Goal: Communication & Community: Answer question/provide support

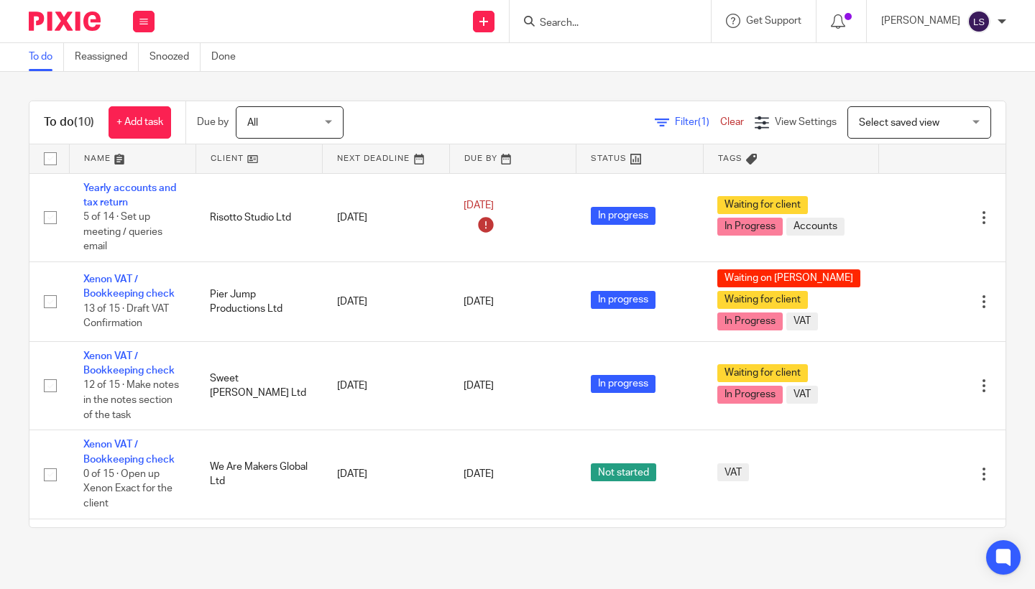
click at [594, 24] on input "Search" at bounding box center [602, 23] width 129 height 13
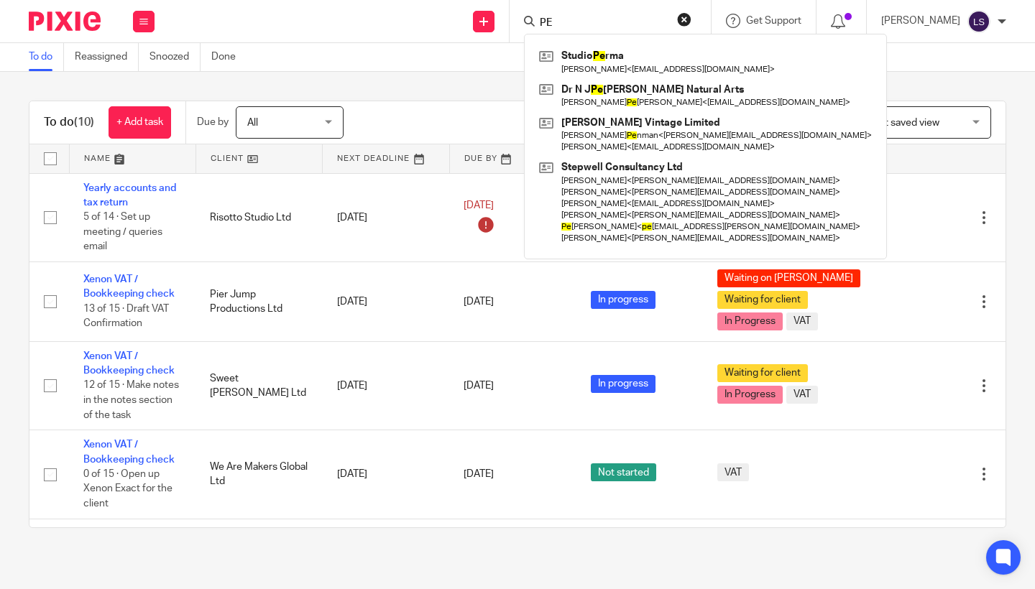
type input "P"
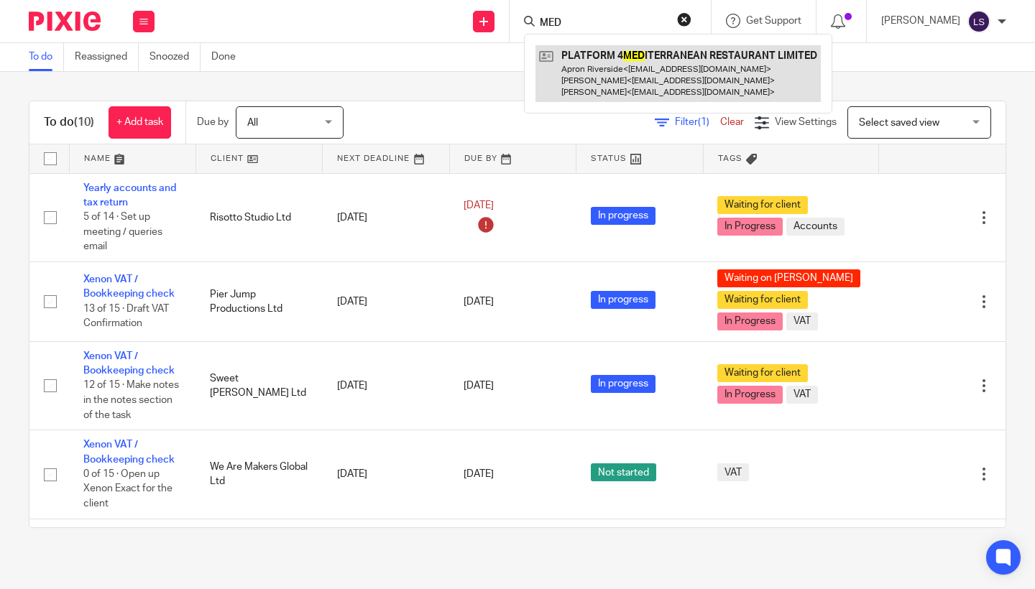
type input "MED"
click at [620, 93] on link at bounding box center [677, 73] width 285 height 57
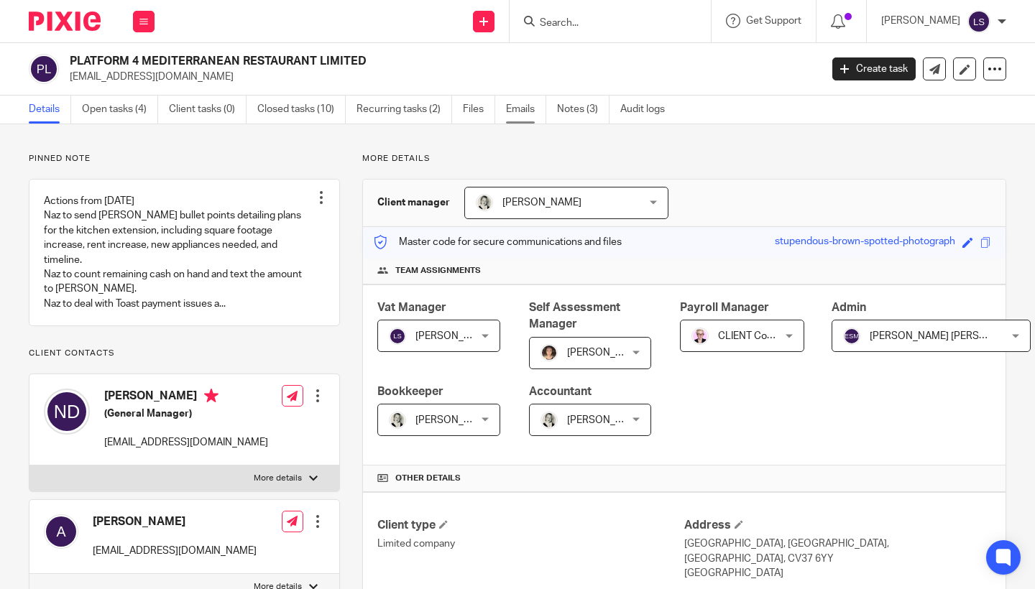
click at [522, 112] on link "Emails" at bounding box center [526, 110] width 40 height 28
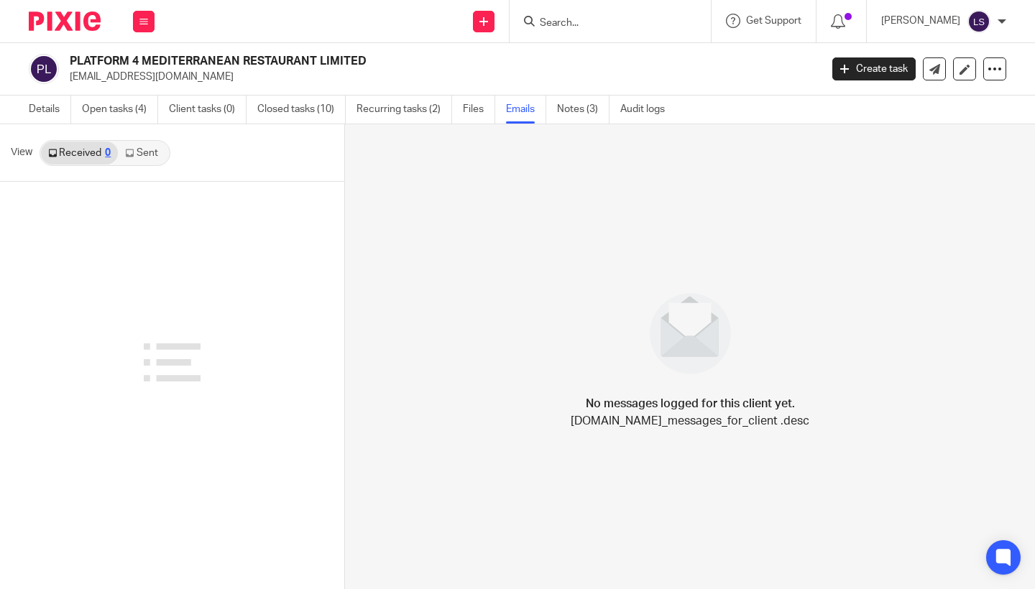
click at [149, 155] on link "Sent" at bounding box center [143, 153] width 50 height 23
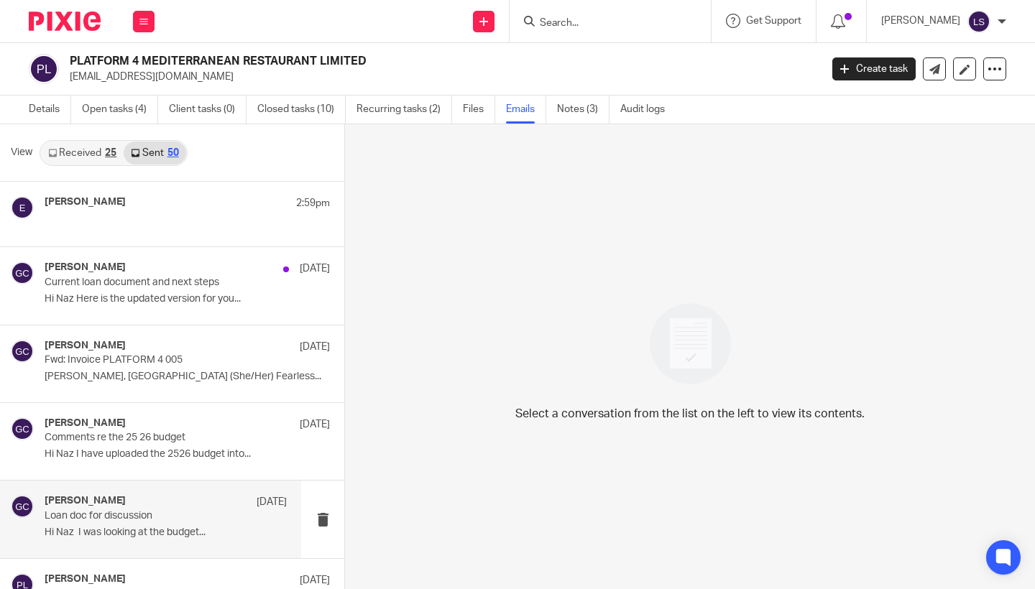
click at [142, 489] on div "Gillian Caughey 22 Aug Loan doc for discussion Hi Naz I was looking at the budg…" at bounding box center [150, 519] width 301 height 77
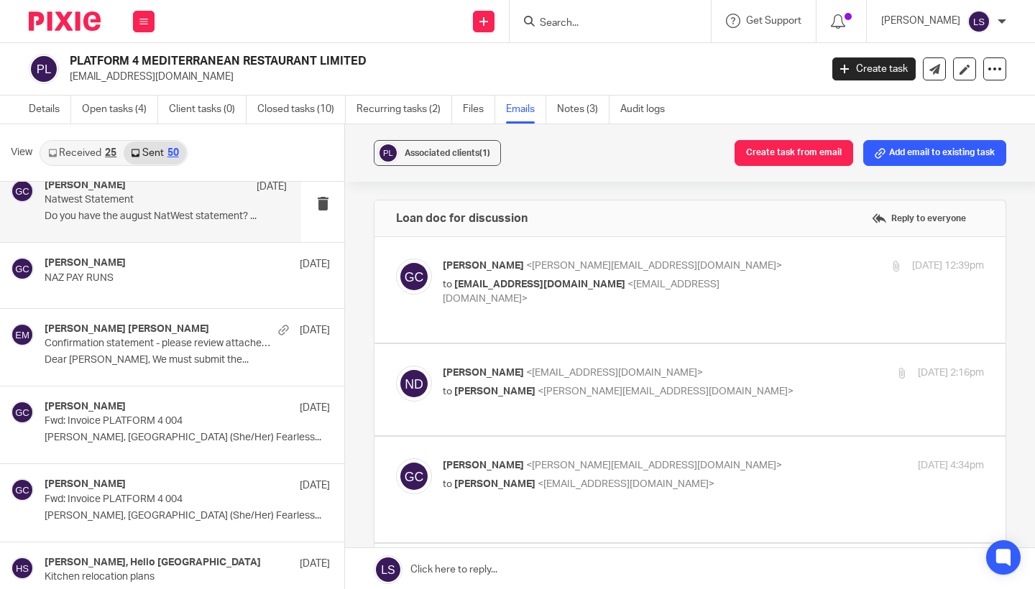
scroll to position [2514, 0]
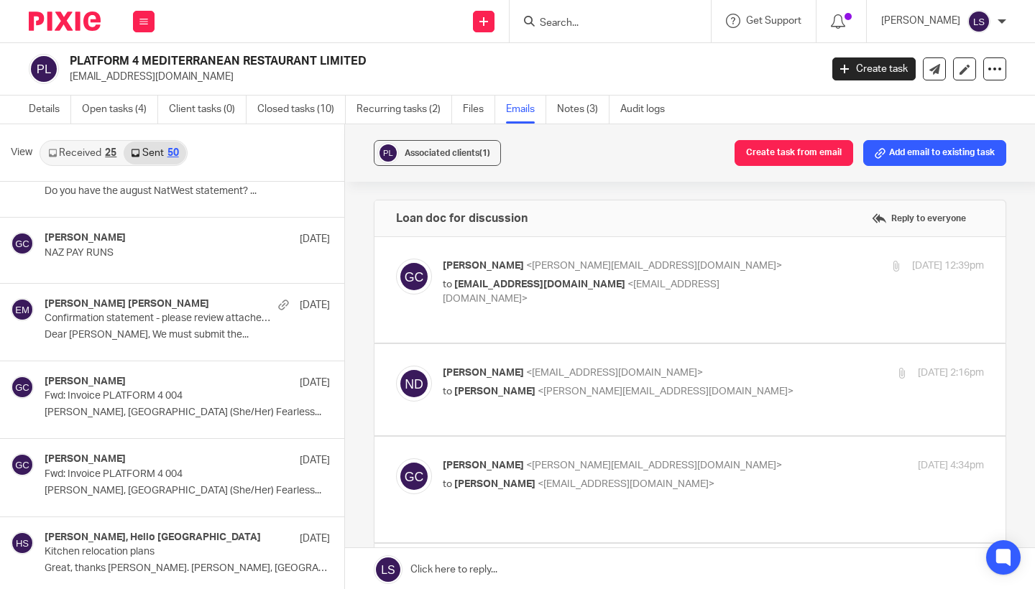
click at [589, 21] on input "Search" at bounding box center [602, 23] width 129 height 13
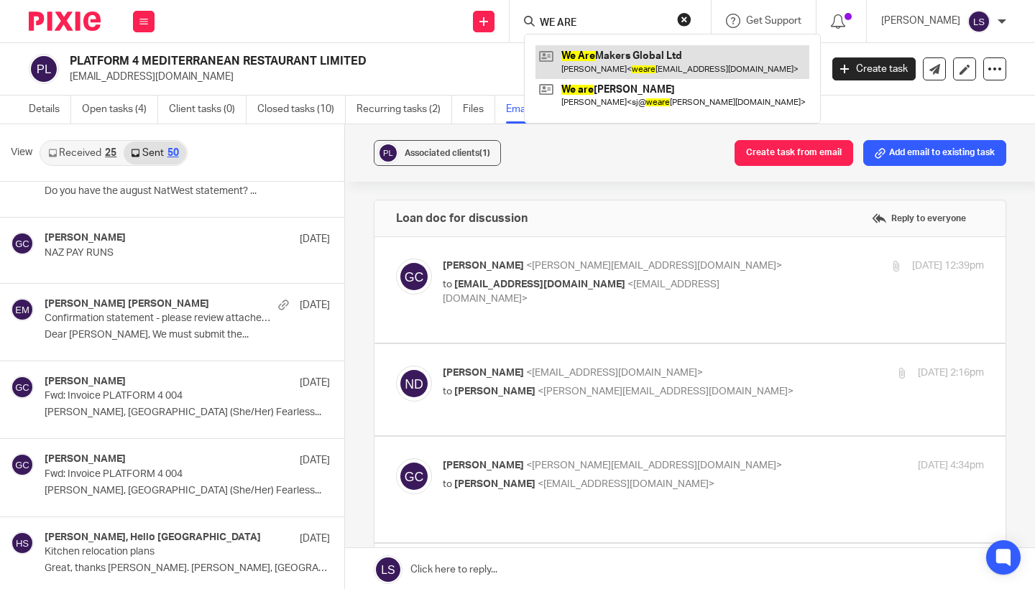
type input "WE ARE"
click at [593, 51] on link at bounding box center [672, 61] width 274 height 33
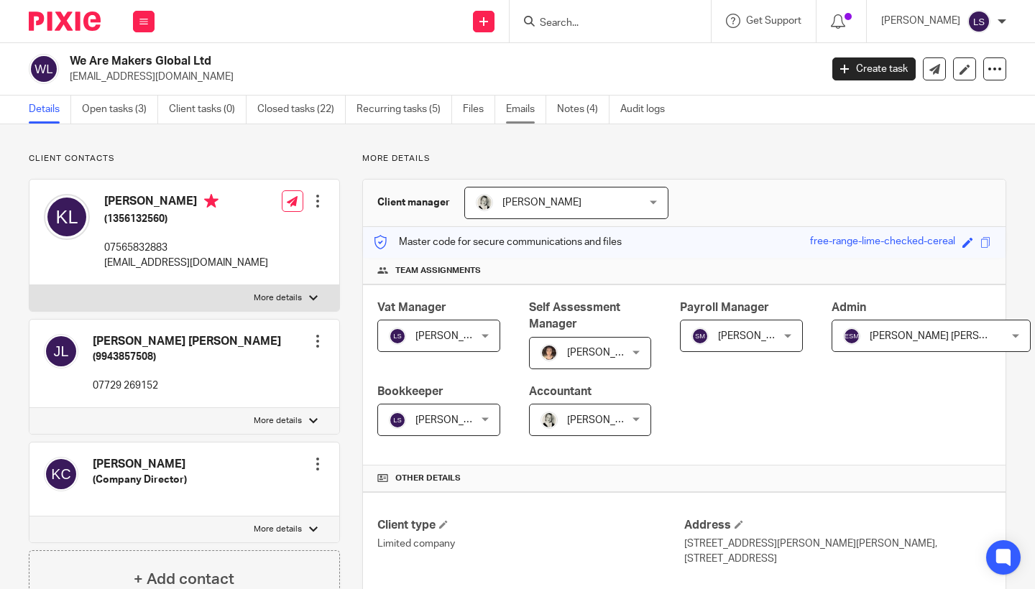
click at [520, 110] on link "Emails" at bounding box center [526, 110] width 40 height 28
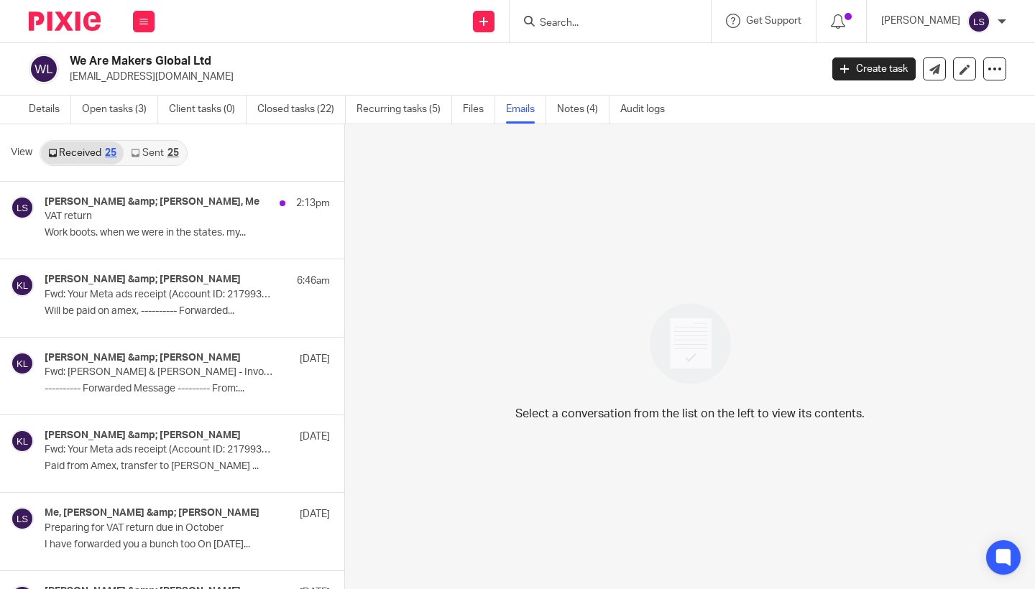
click at [162, 149] on link "Sent 25" at bounding box center [155, 153] width 62 height 23
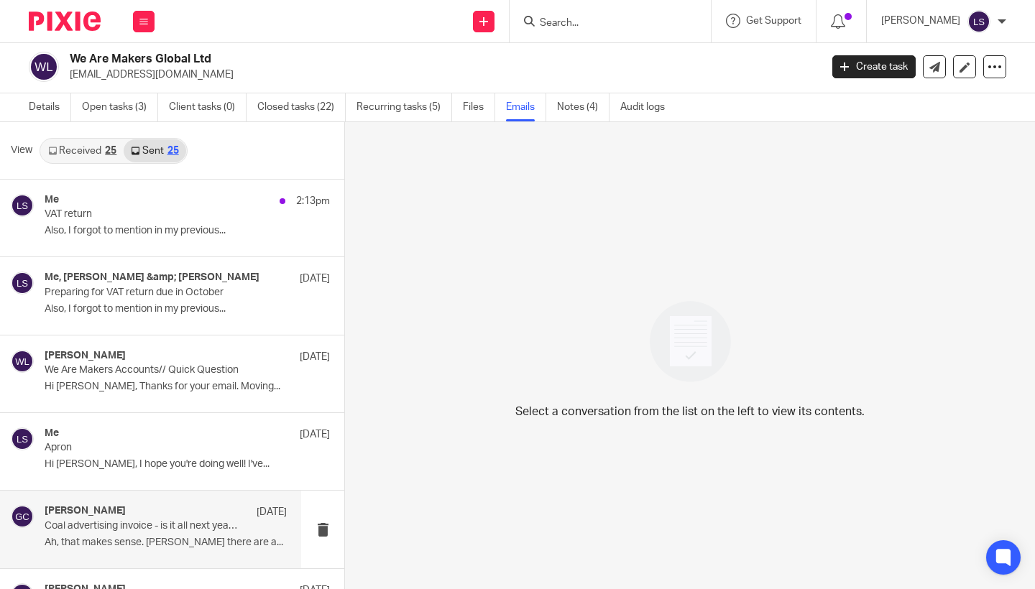
click at [147, 510] on div "Gillian Caughey 24 Jul" at bounding box center [166, 512] width 242 height 14
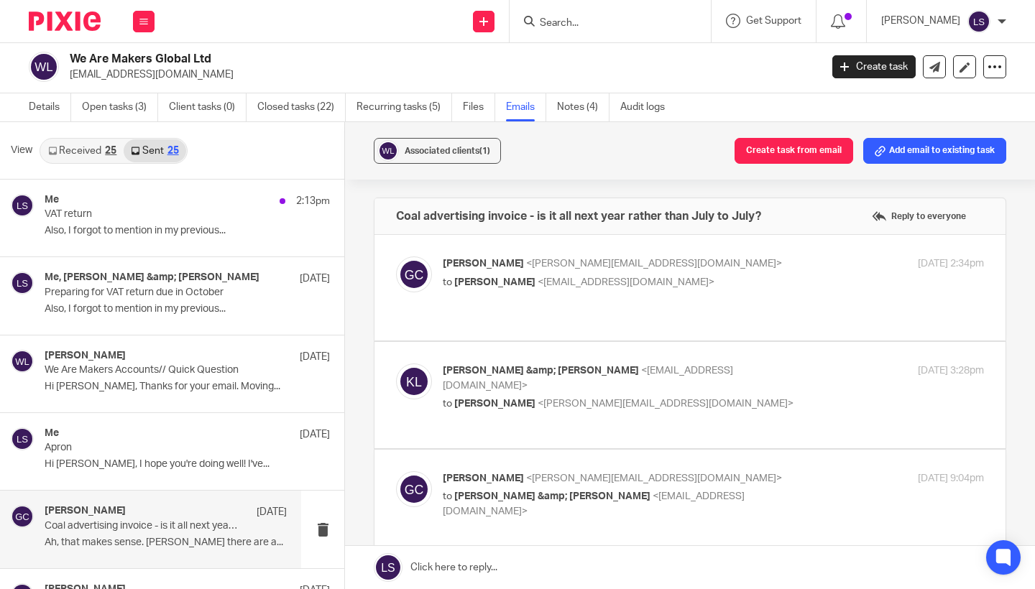
scroll to position [0, 0]
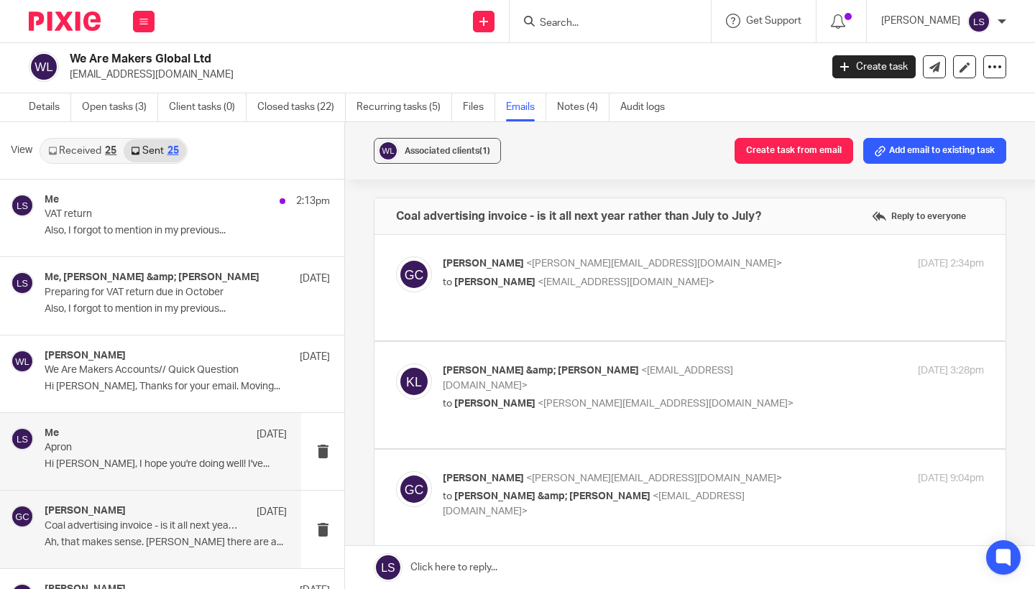
click at [161, 448] on p "Apron" at bounding box center [142, 448] width 194 height 12
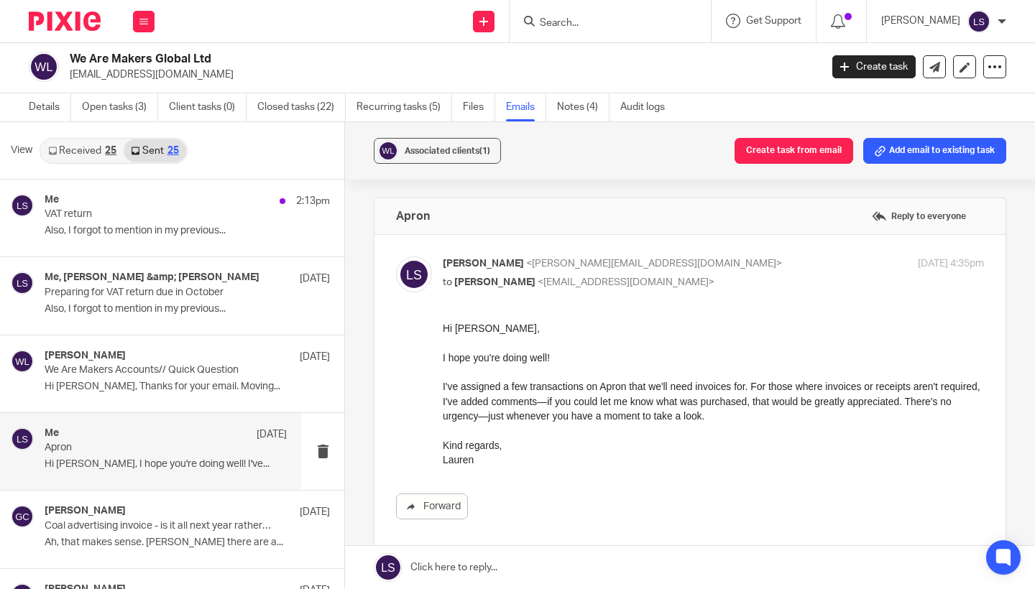
click at [728, 259] on p "Lauren Simmons <lauren@fearlessfinancials.co.uk>" at bounding box center [623, 264] width 361 height 15
checkbox input "false"
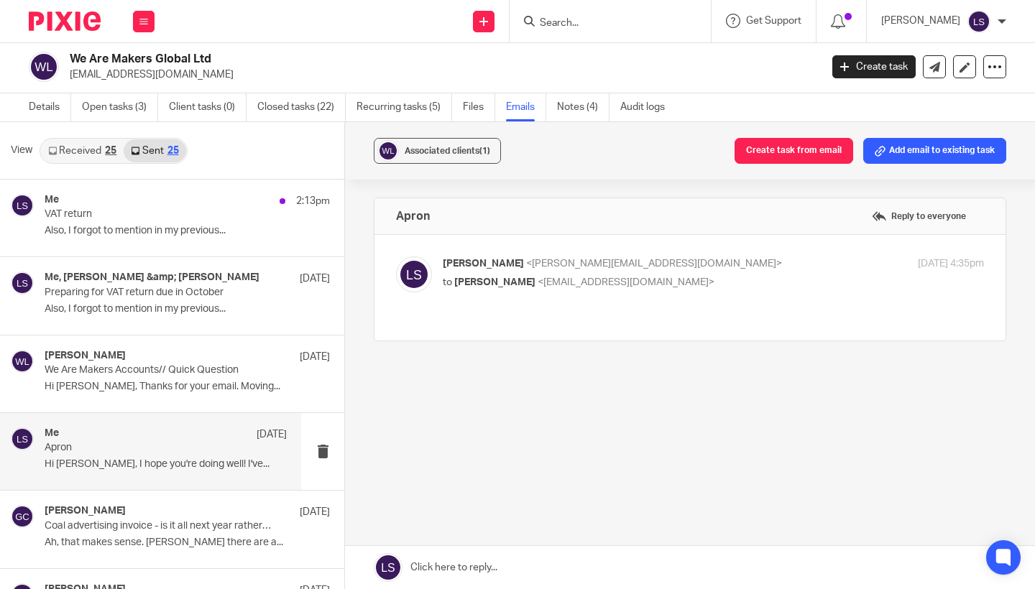
click at [142, 454] on div "Me 31 Jul Apron Hi Kate, I hope you're doing well! I've..." at bounding box center [166, 452] width 242 height 48
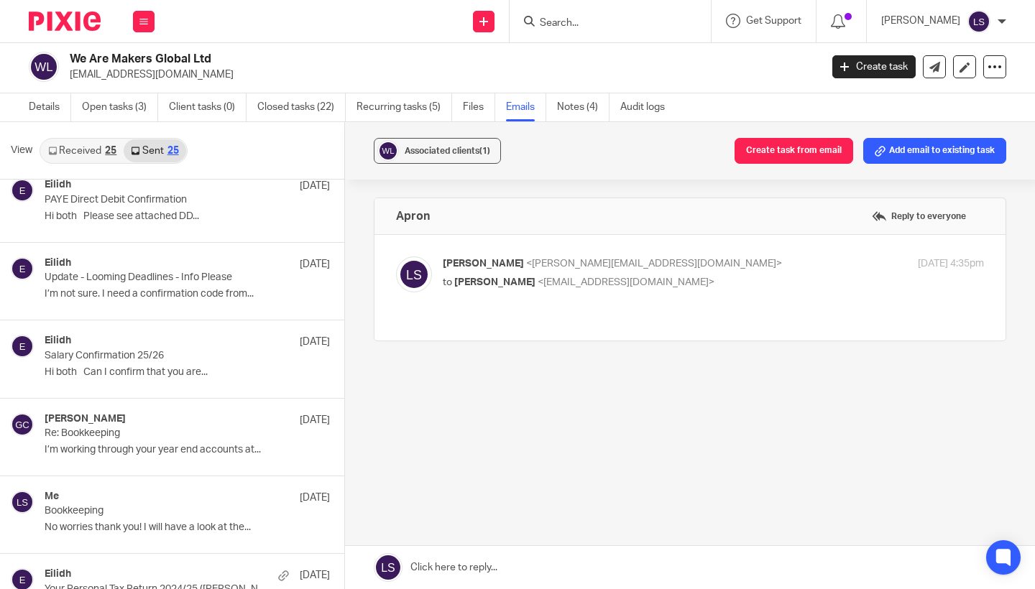
scroll to position [1501, 0]
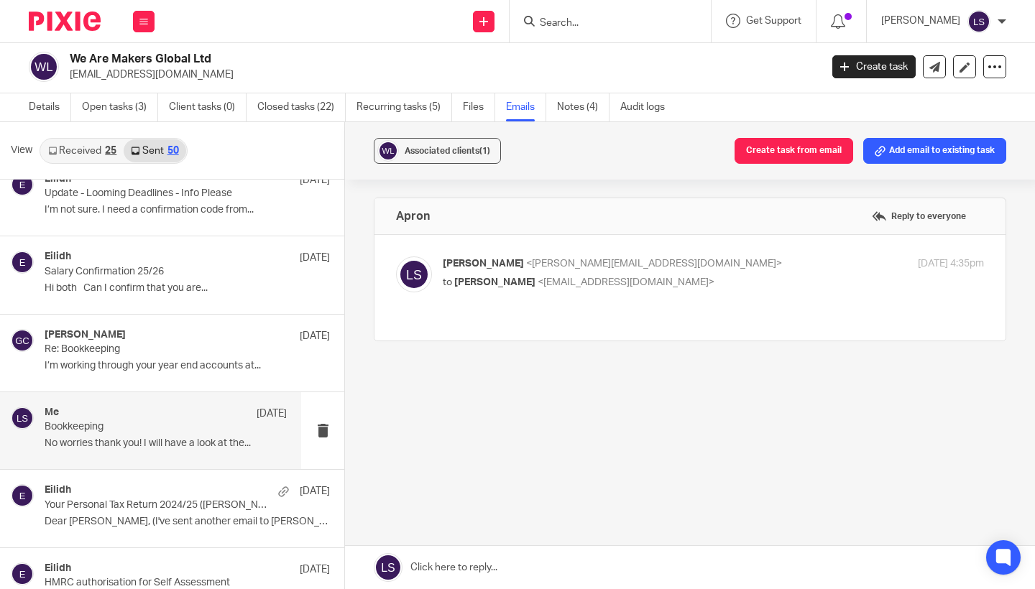
click at [136, 441] on p "No worries thank you! I will have a look at the..." at bounding box center [166, 444] width 242 height 12
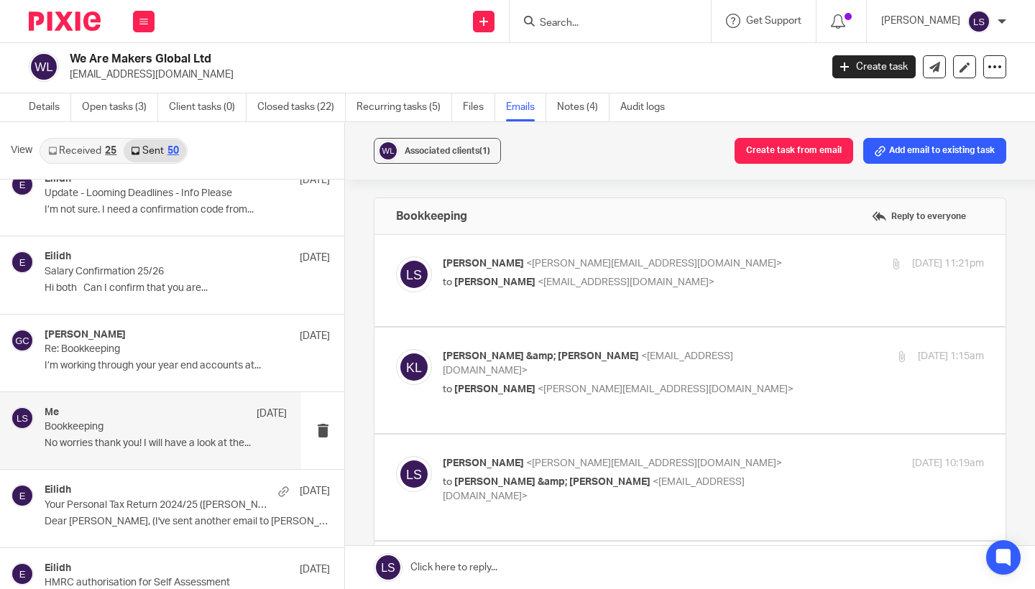
scroll to position [0, 0]
click at [745, 275] on p "to Kate Lennie <wearemakersinfo@gmail.com>" at bounding box center [623, 282] width 361 height 15
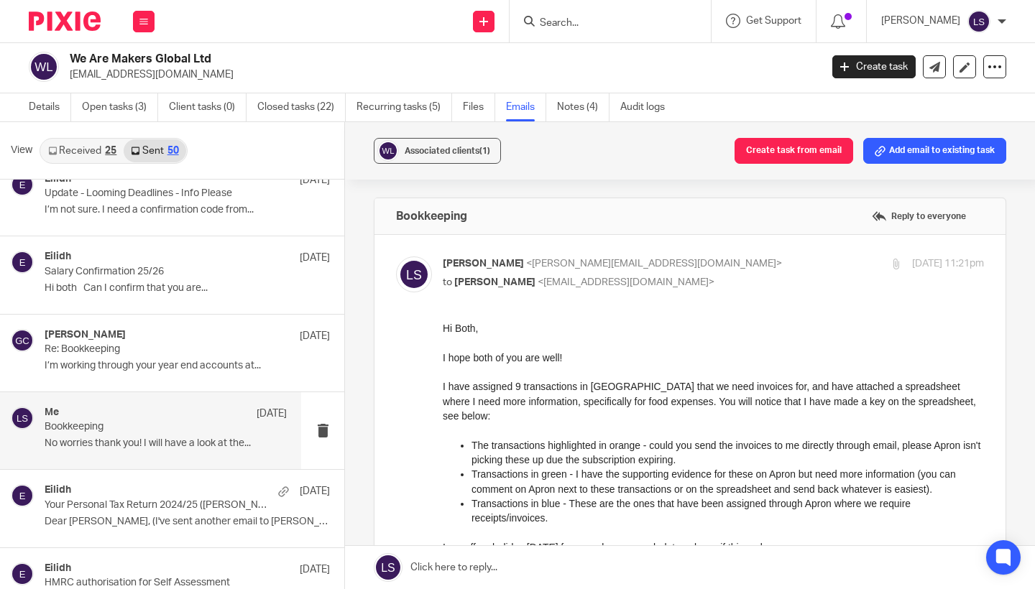
click at [719, 357] on p "I hope both of you are well!" at bounding box center [713, 358] width 541 height 14
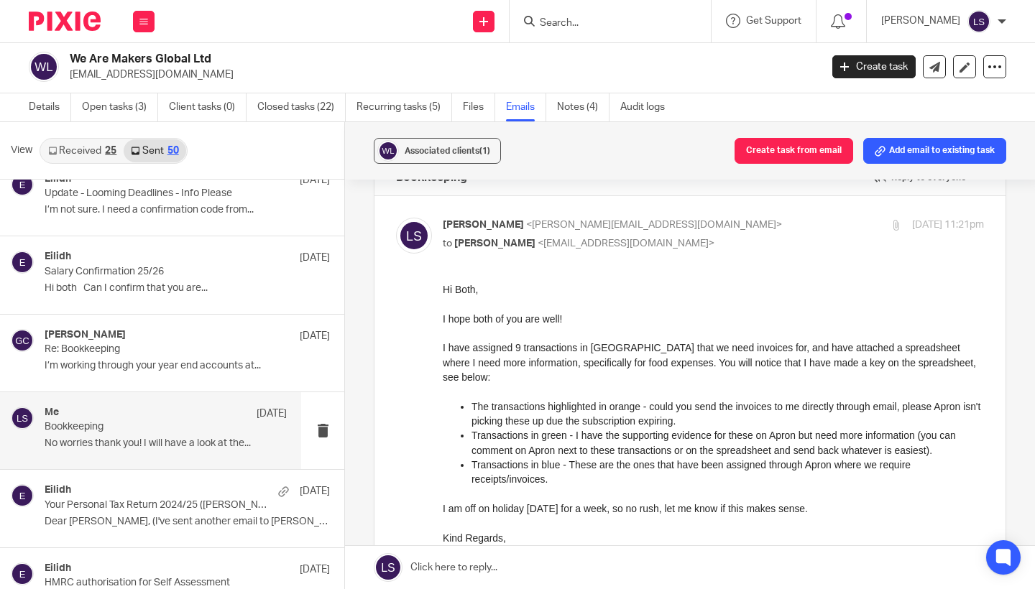
scroll to position [31, 0]
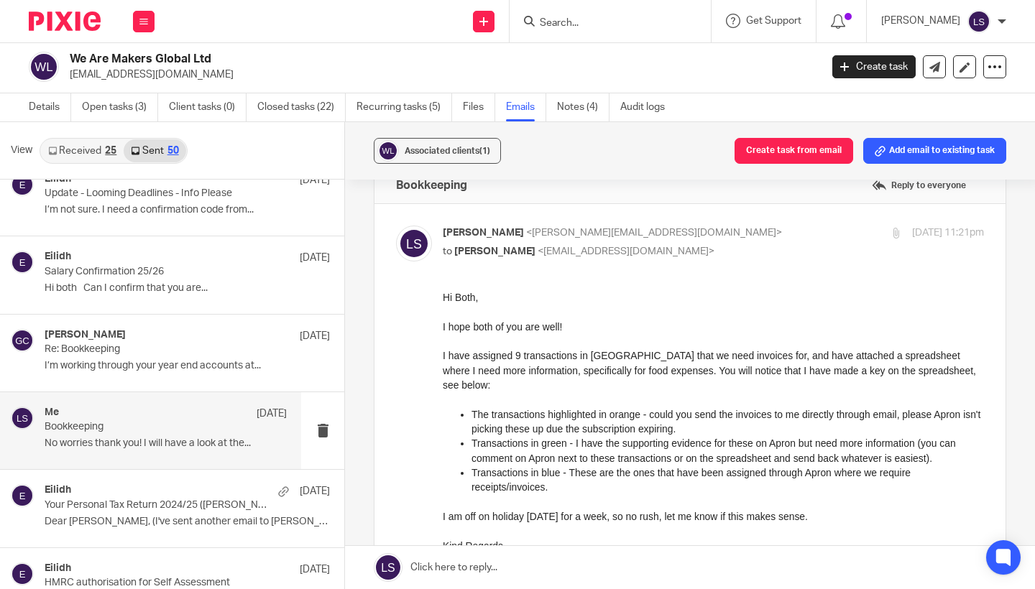
click at [744, 239] on p "Lauren Simmons <lauren@fearlessfinancials.co.uk>" at bounding box center [623, 233] width 361 height 15
checkbox input "false"
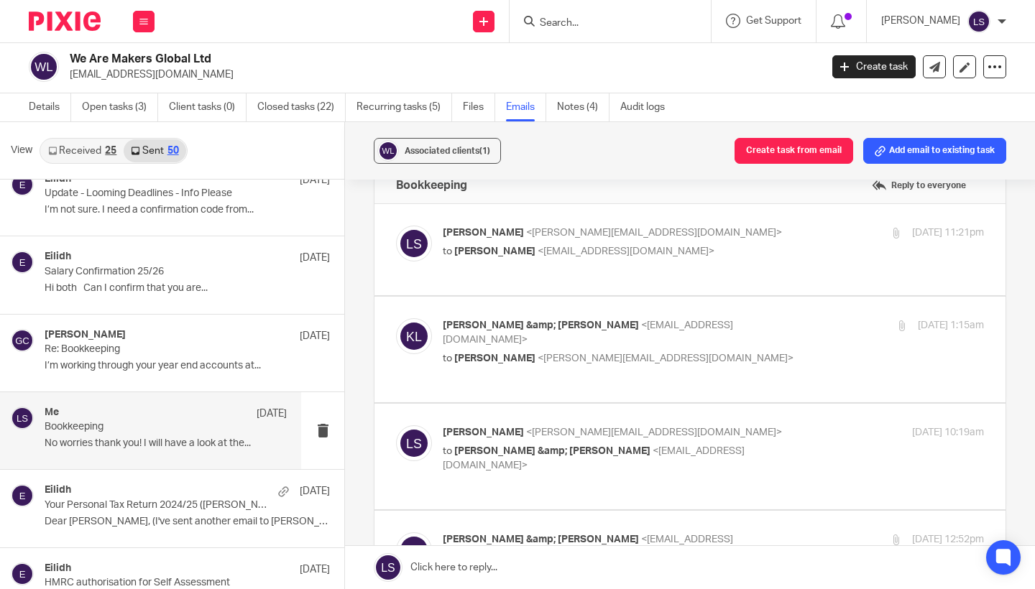
click at [200, 438] on p "No worries thank you! I will have a look at the..." at bounding box center [166, 444] width 242 height 12
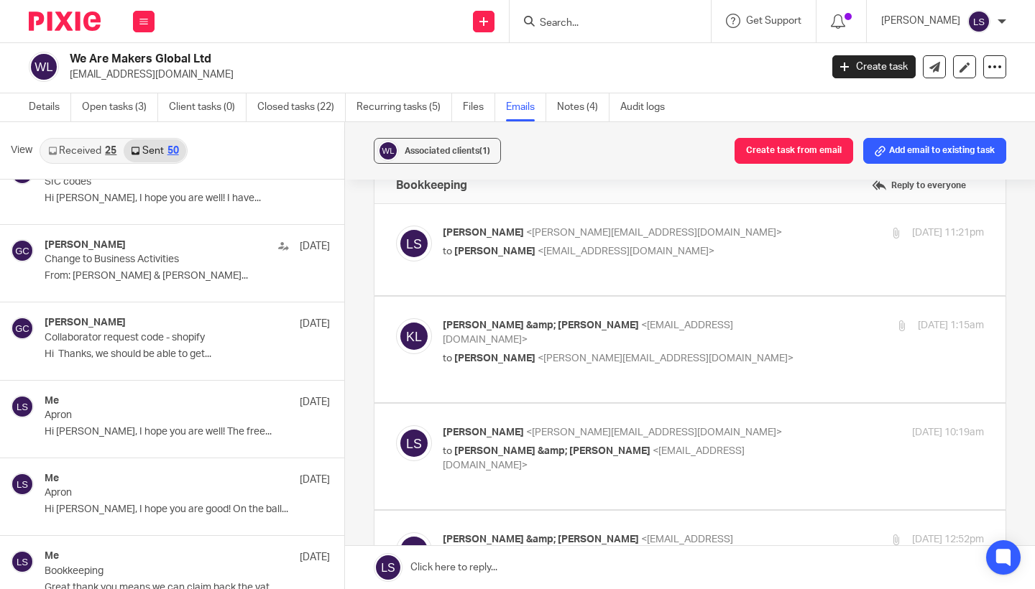
scroll to position [2542, 0]
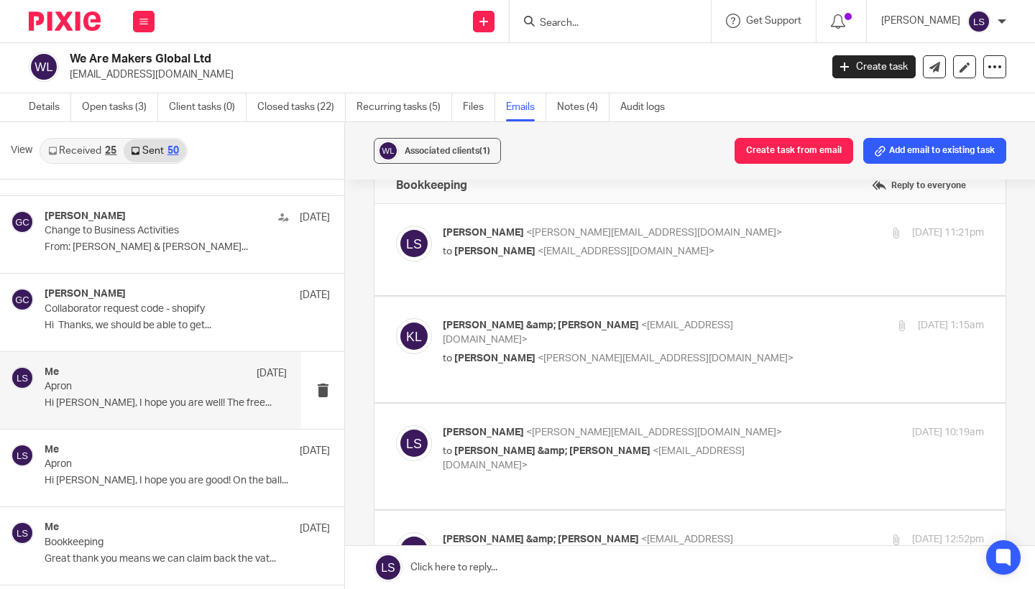
click at [184, 398] on p "Hi Kate, I hope you are well! The free..." at bounding box center [166, 403] width 242 height 12
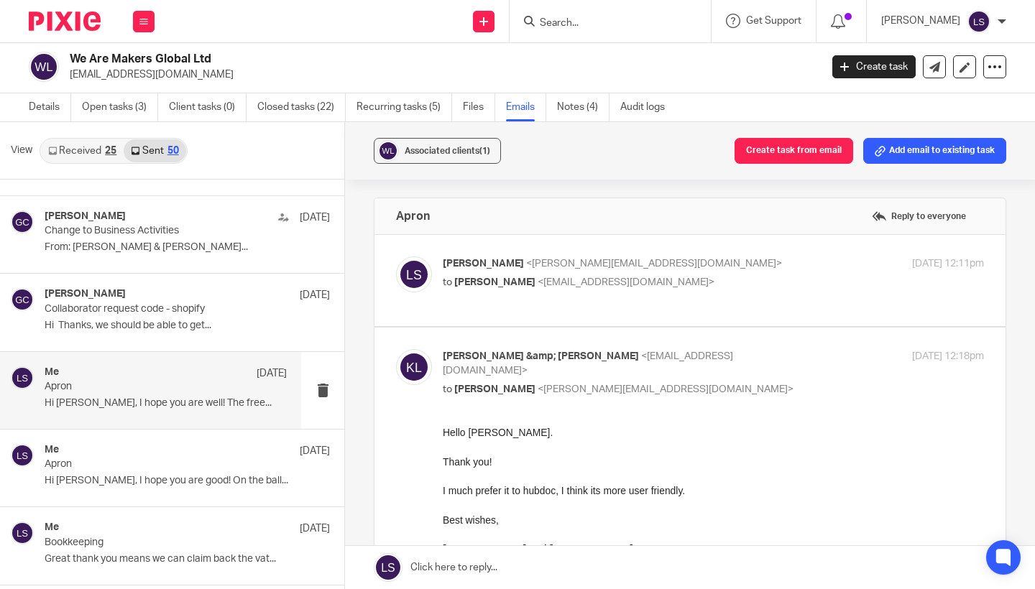
scroll to position [0, 0]
click at [699, 345] on label at bounding box center [689, 532] width 631 height 409
click at [396, 349] on input "checkbox" at bounding box center [395, 349] width 1 height 1
checkbox input "false"
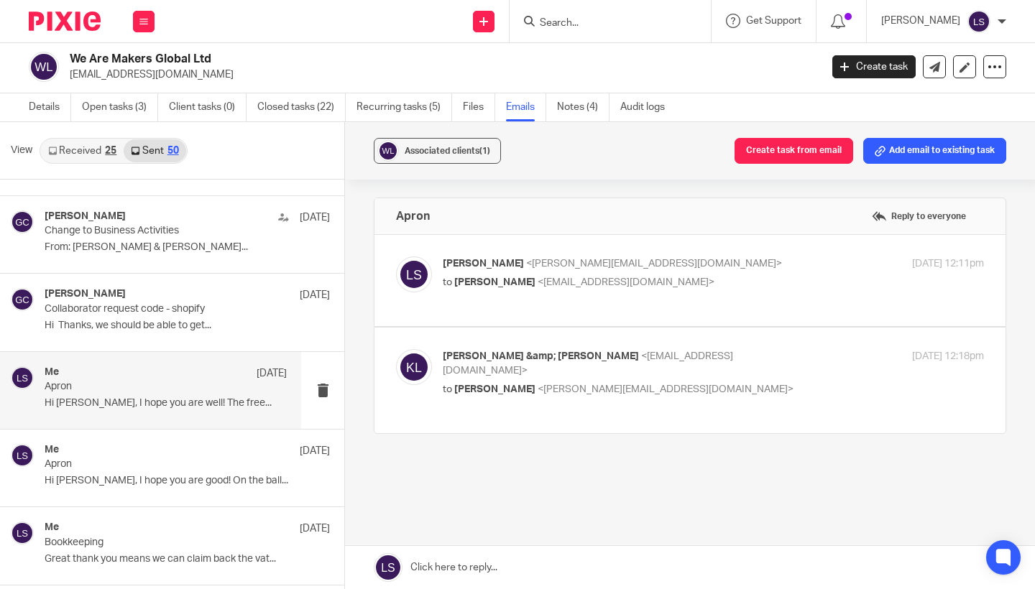
click at [738, 258] on p "Lauren Simmons <lauren@fearlessfinancials.co.uk>" at bounding box center [623, 264] width 361 height 15
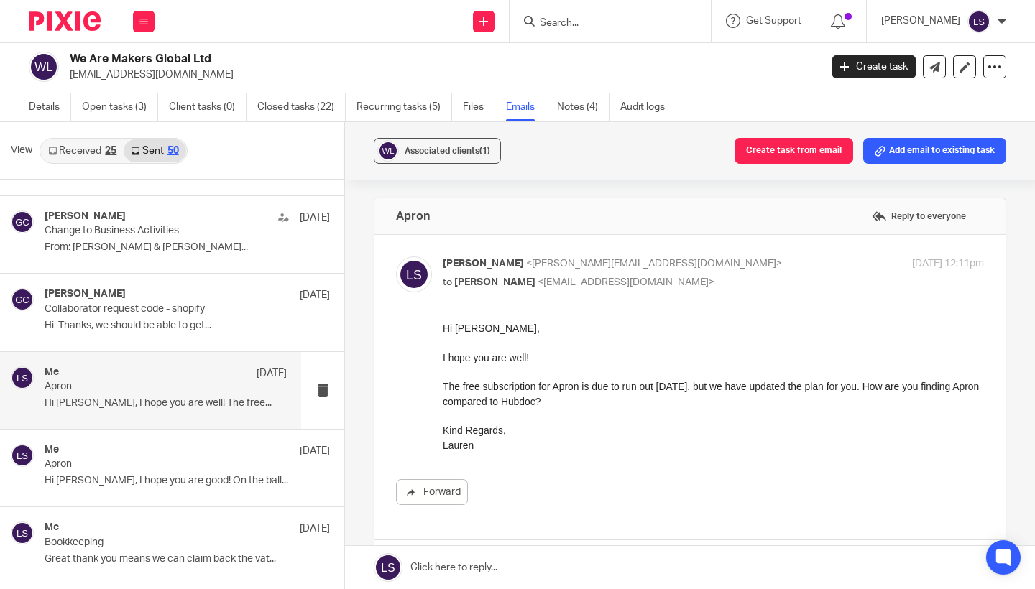
click at [727, 270] on p "Lauren Simmons <lauren@fearlessfinancials.co.uk>" at bounding box center [623, 264] width 361 height 15
checkbox input "false"
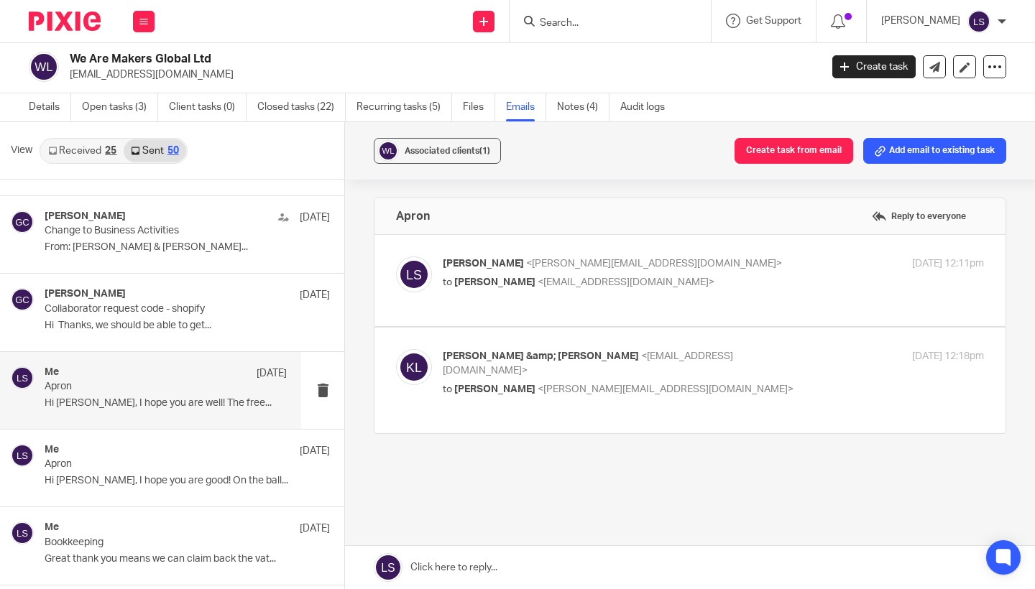
click at [142, 387] on div "Me 26 Mar Apron Hi Kate, I hope you are well! The free..." at bounding box center [166, 391] width 242 height 48
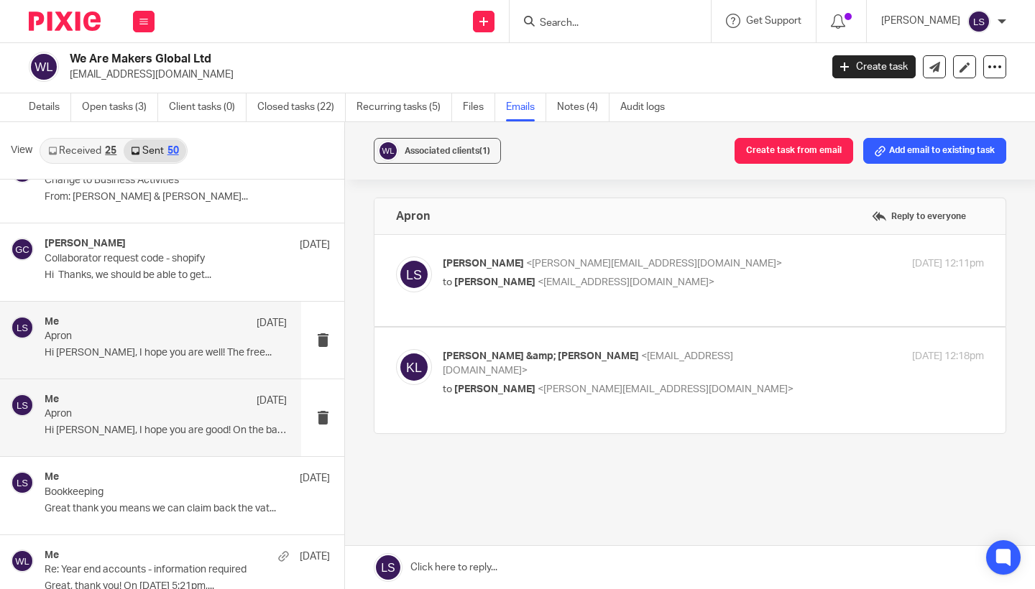
scroll to position [2601, 0]
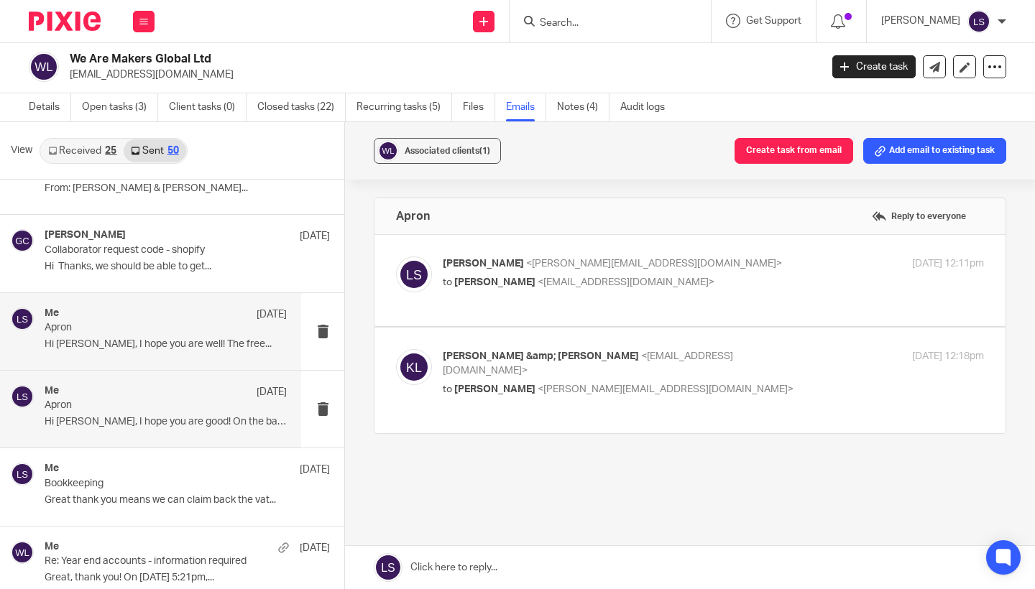
click at [137, 400] on p "Apron" at bounding box center [142, 406] width 194 height 12
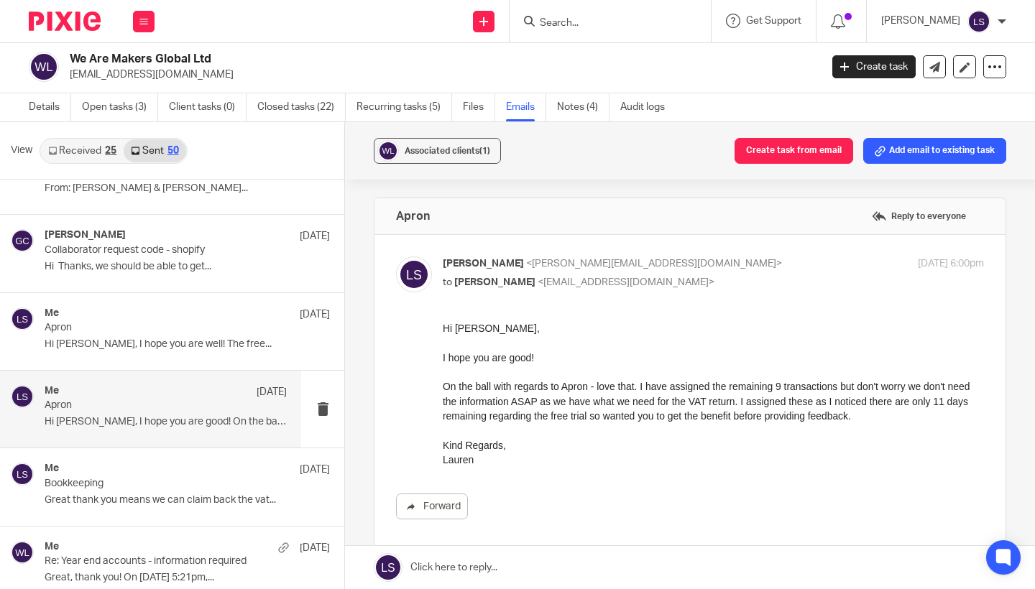
scroll to position [0, 0]
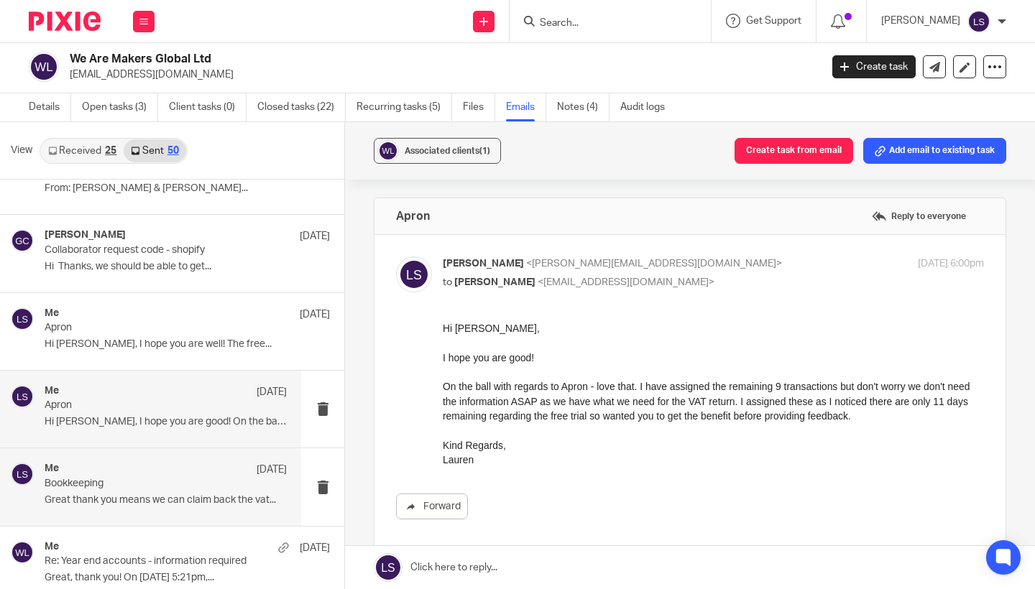
click at [131, 495] on p "Great thank you means we can claim back the vat..." at bounding box center [166, 501] width 242 height 12
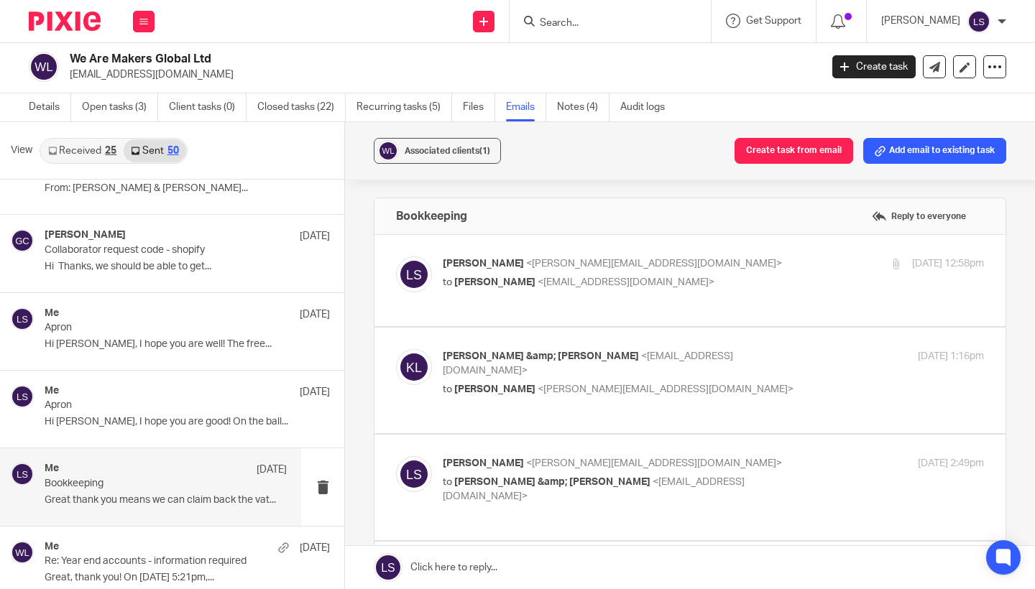
click at [745, 272] on div "Lauren Simmons <lauren@fearlessfinancials.co.uk> to Kate Lennie <wearemakersinf…" at bounding box center [623, 273] width 361 height 33
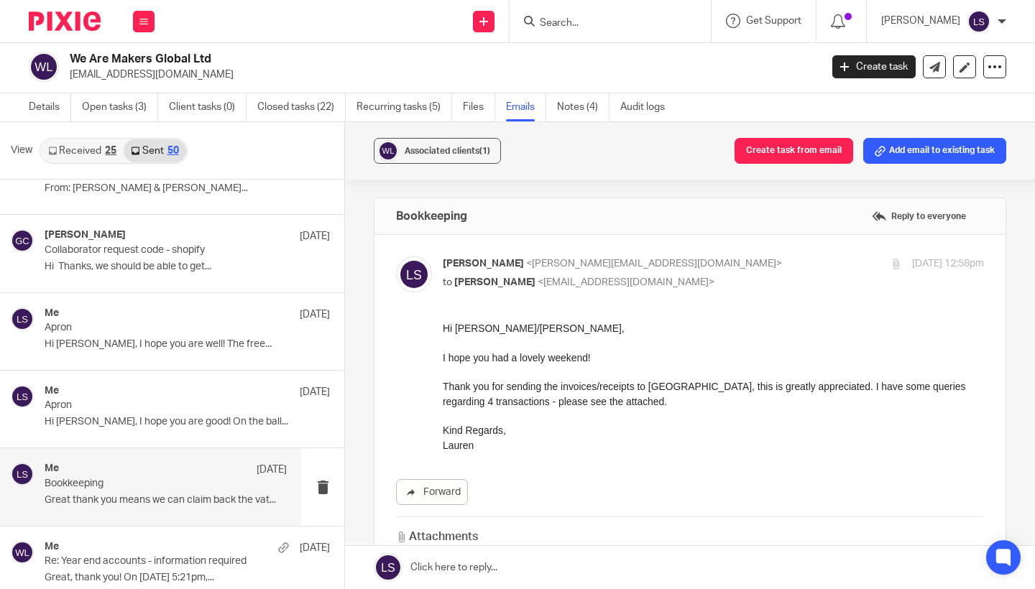
click at [745, 272] on div "Lauren Simmons <lauren@fearlessfinancials.co.uk> to Kate Lennie <wearemakersinf…" at bounding box center [623, 273] width 361 height 33
checkbox input "false"
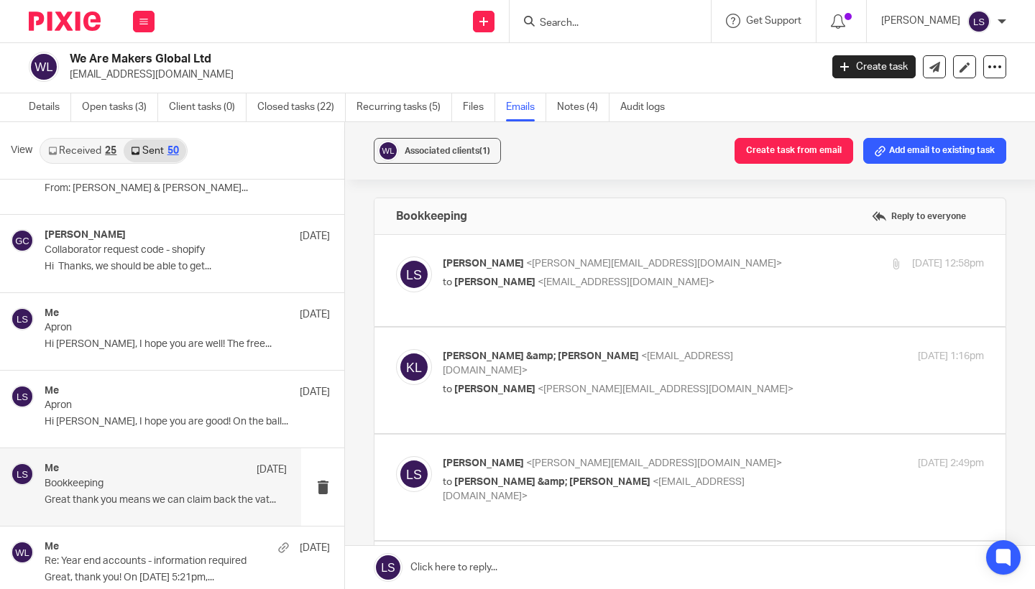
click at [721, 349] on p "Kate &amp; Jack Lennie <wearemakersinfo@gmail.com>" at bounding box center [623, 363] width 361 height 29
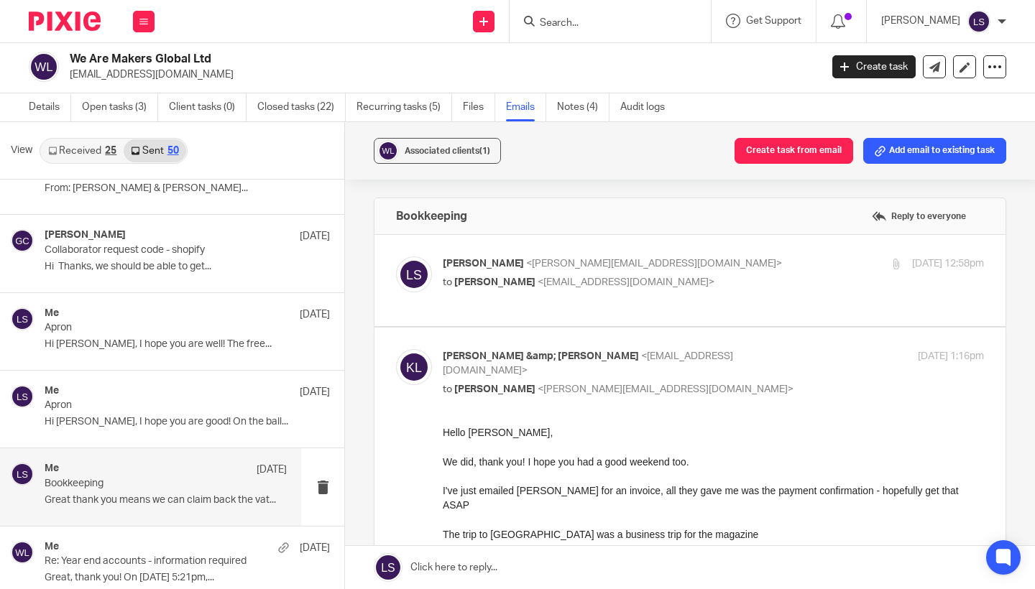
click at [721, 349] on p "Kate &amp; Jack Lennie <wearemakersinfo@gmail.com>" at bounding box center [623, 363] width 361 height 29
checkbox input "false"
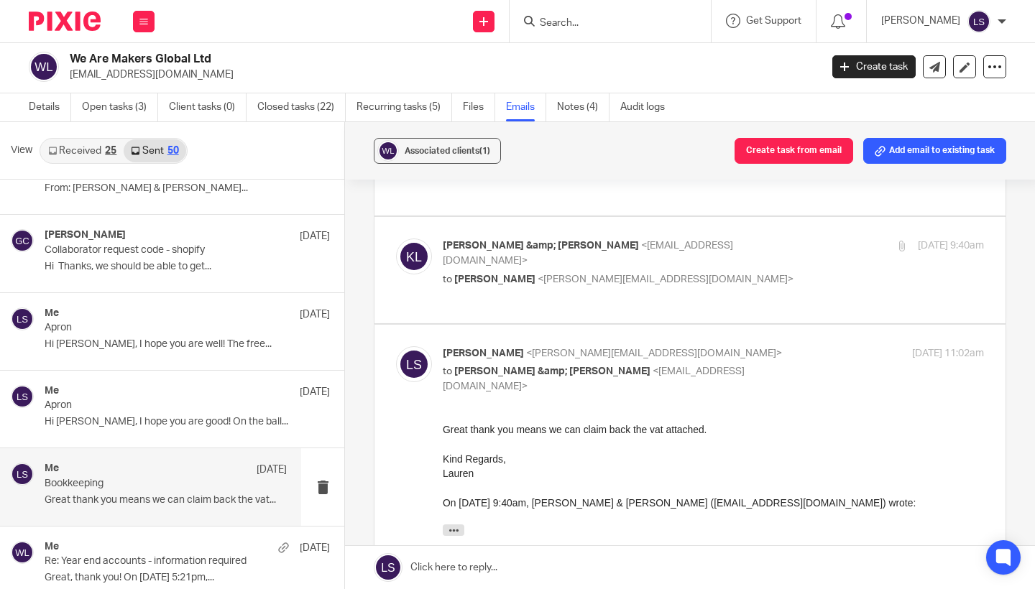
scroll to position [327, 0]
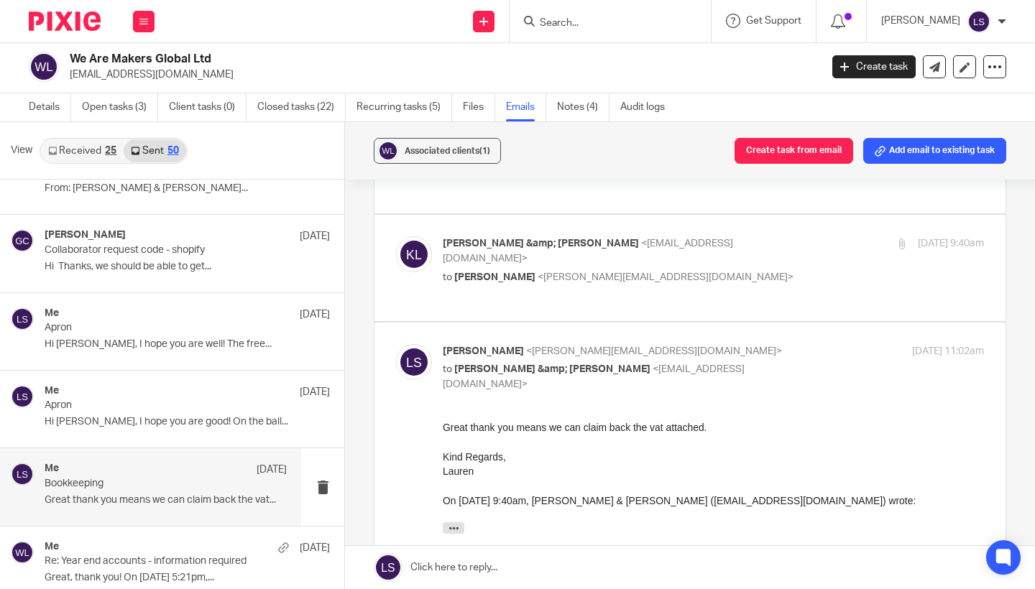
click at [160, 478] on p "Bookkeeping" at bounding box center [142, 484] width 194 height 12
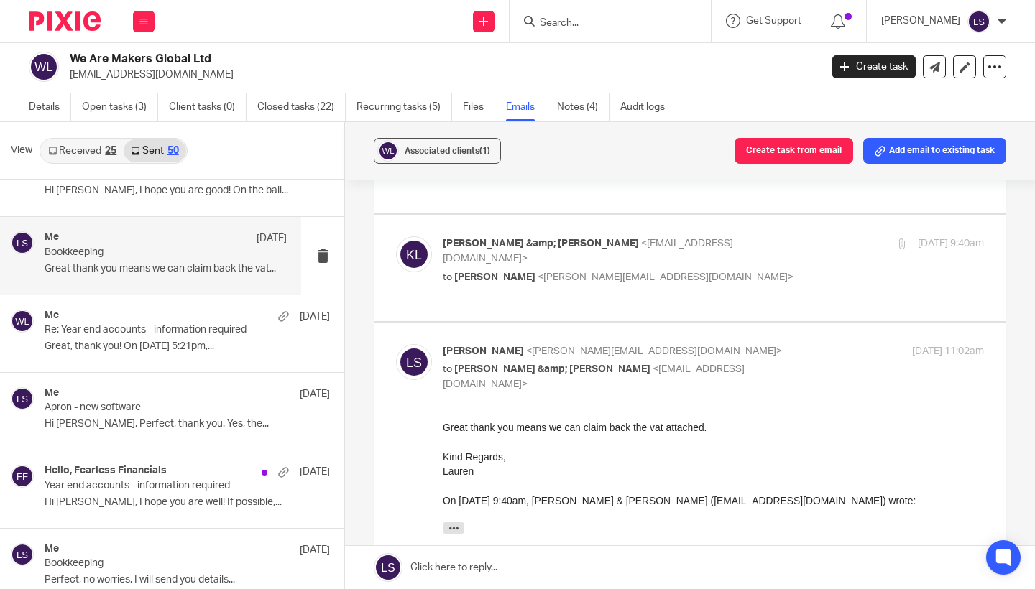
scroll to position [2834, 0]
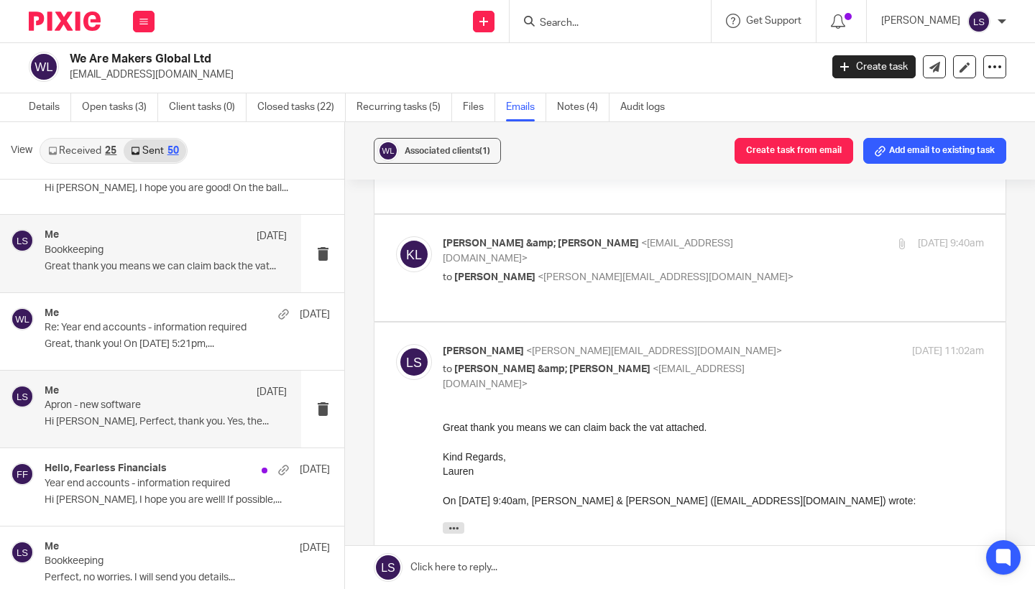
click at [152, 416] on p "Hi Kate, Perfect, thank you. Yes, the..." at bounding box center [166, 422] width 242 height 12
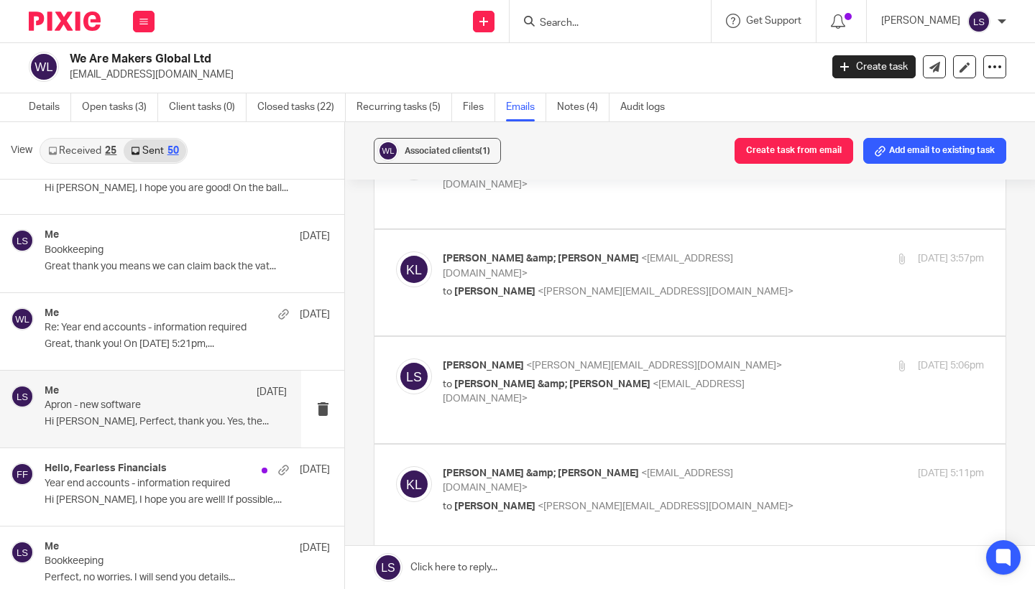
scroll to position [0, 0]
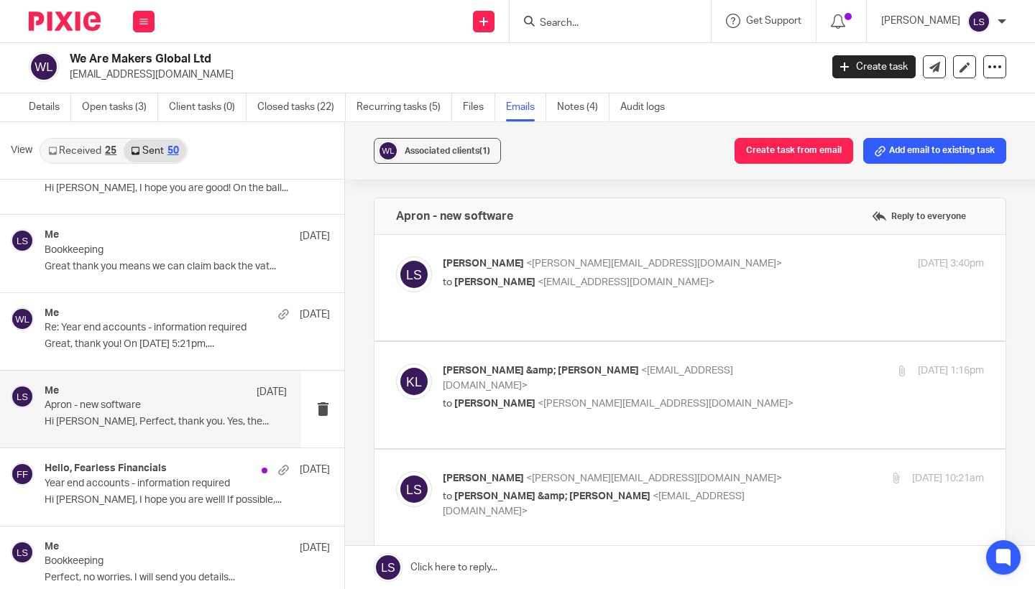
click at [754, 271] on div "Lauren Simmons <lauren@fearlessfinancials.co.uk> to Kate Lennie <wearemakersinf…" at bounding box center [623, 273] width 361 height 33
checkbox input "true"
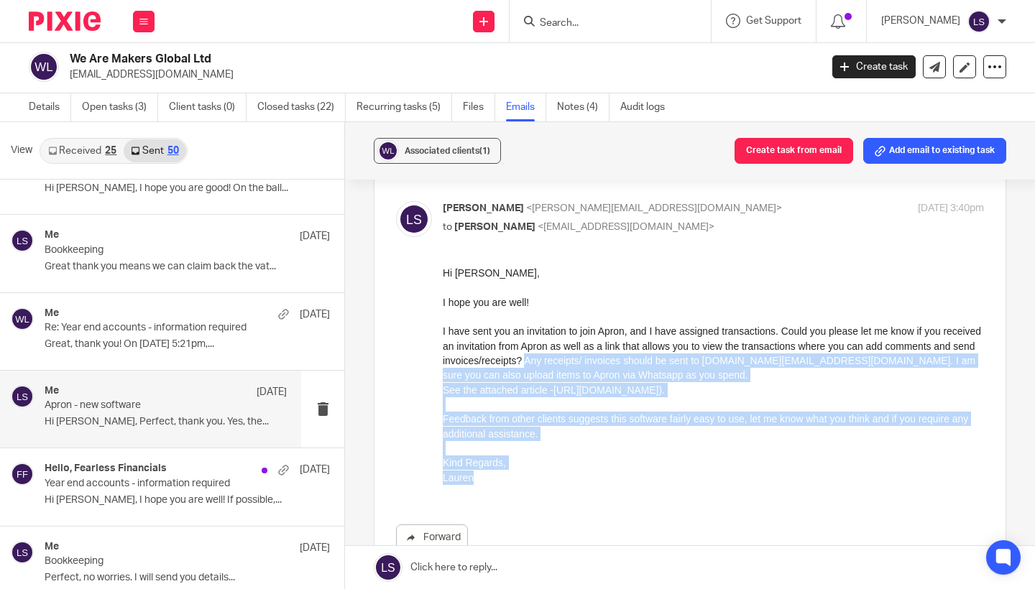
drag, startPoint x: 626, startPoint y: 360, endPoint x: 640, endPoint y: 484, distance: 124.4
click at [640, 484] on div "Hi Kate, I hope you are well! I have sent you an invitation to join Apron, and …" at bounding box center [713, 375] width 541 height 219
copy div "Any receipts/ invoices should be sent to we.are.makers.global.ltd@in.getapron.c…"
click at [640, 484] on p "Lauren" at bounding box center [713, 478] width 541 height 14
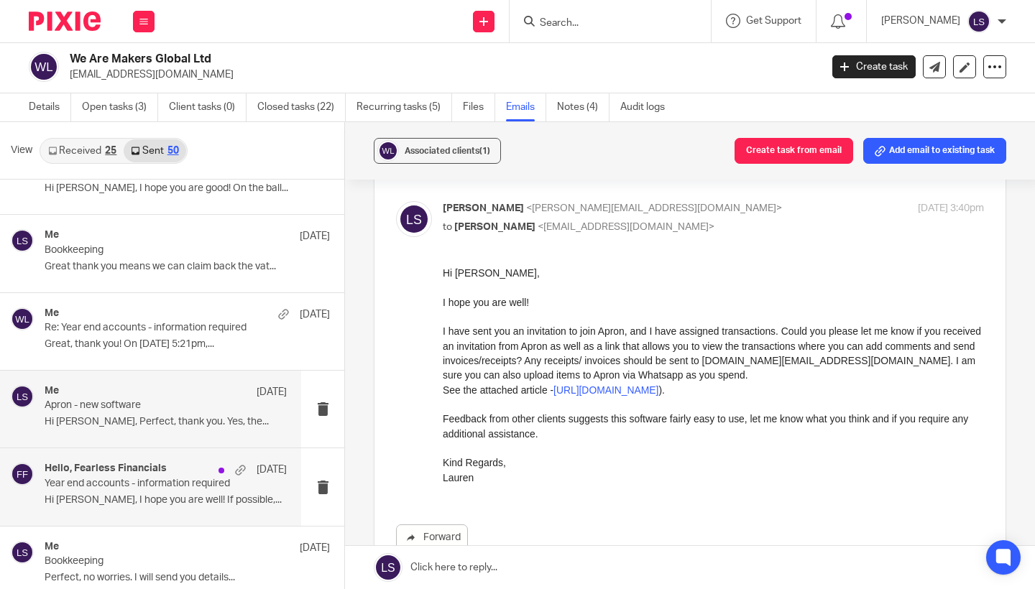
click at [129, 478] on p "Year end accounts - information required" at bounding box center [142, 484] width 194 height 12
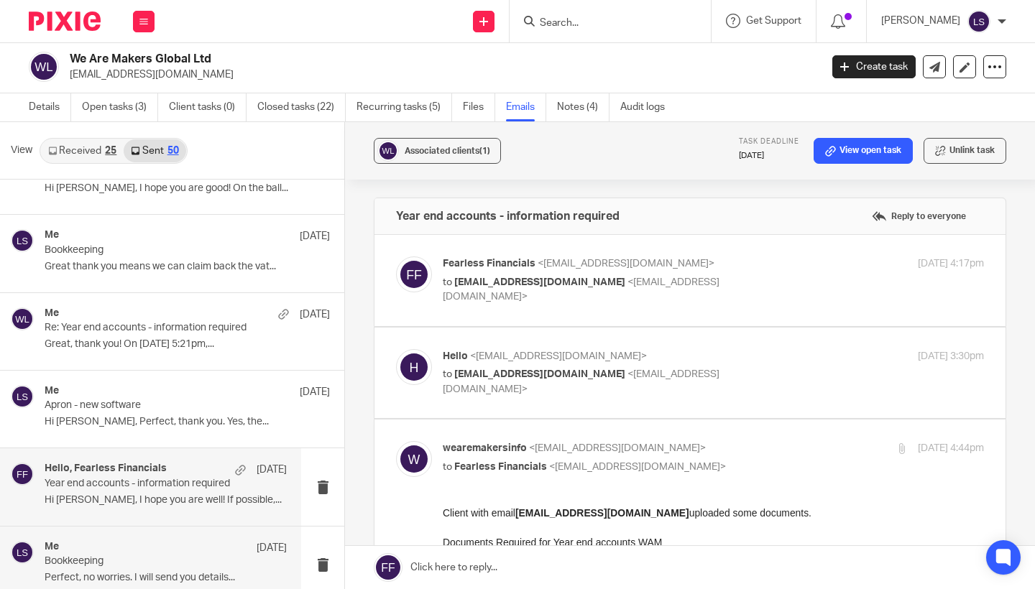
click at [127, 541] on div "Me 25 Feb" at bounding box center [166, 548] width 242 height 14
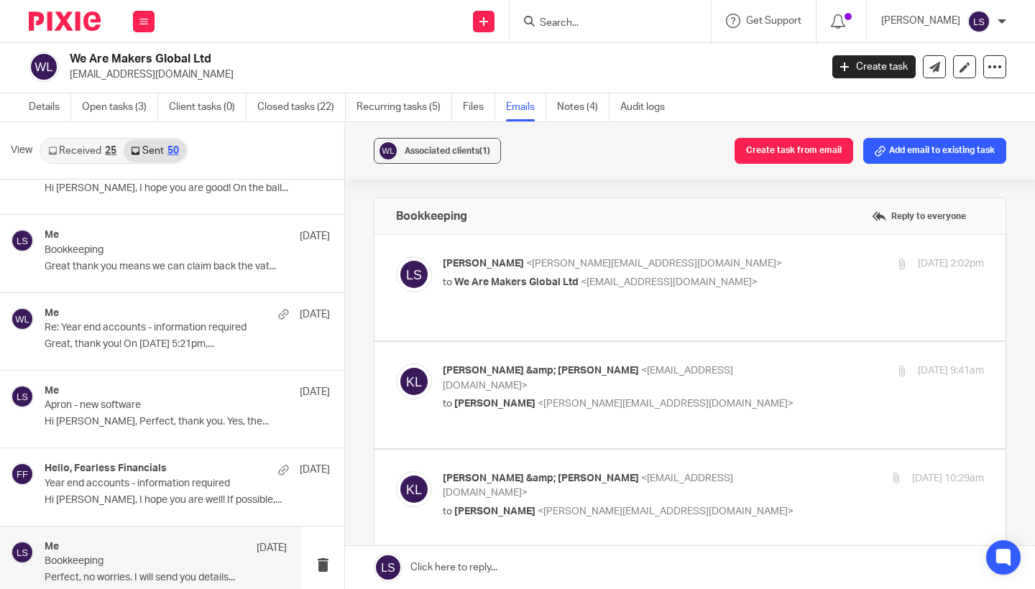
click at [763, 268] on p "Lauren Simmons <lauren@fearlessfinancials.co.uk>" at bounding box center [623, 264] width 361 height 15
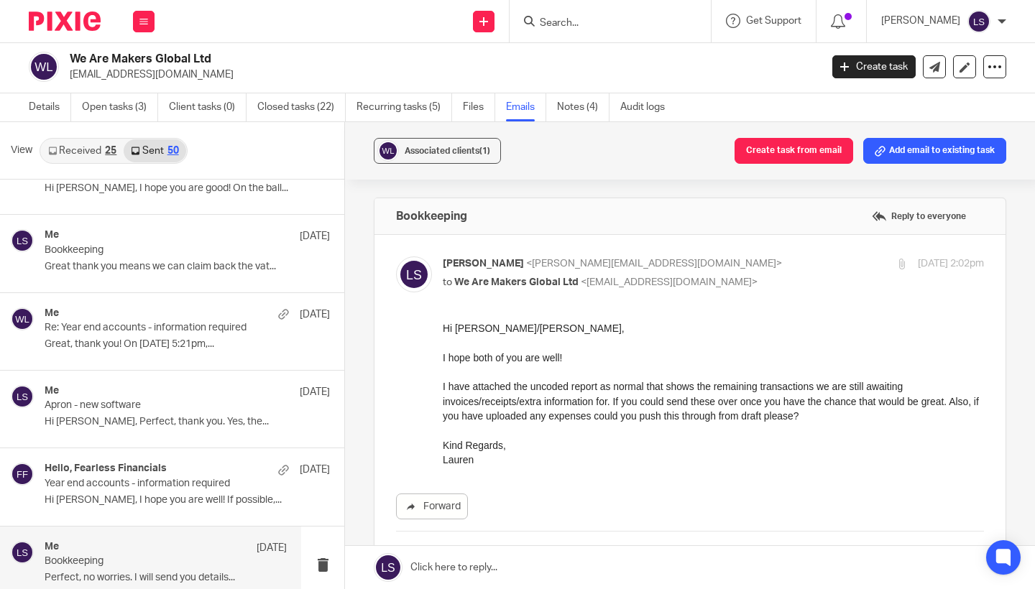
click at [763, 268] on p "Lauren Simmons <lauren@fearlessfinancials.co.uk>" at bounding box center [623, 264] width 361 height 15
checkbox input "false"
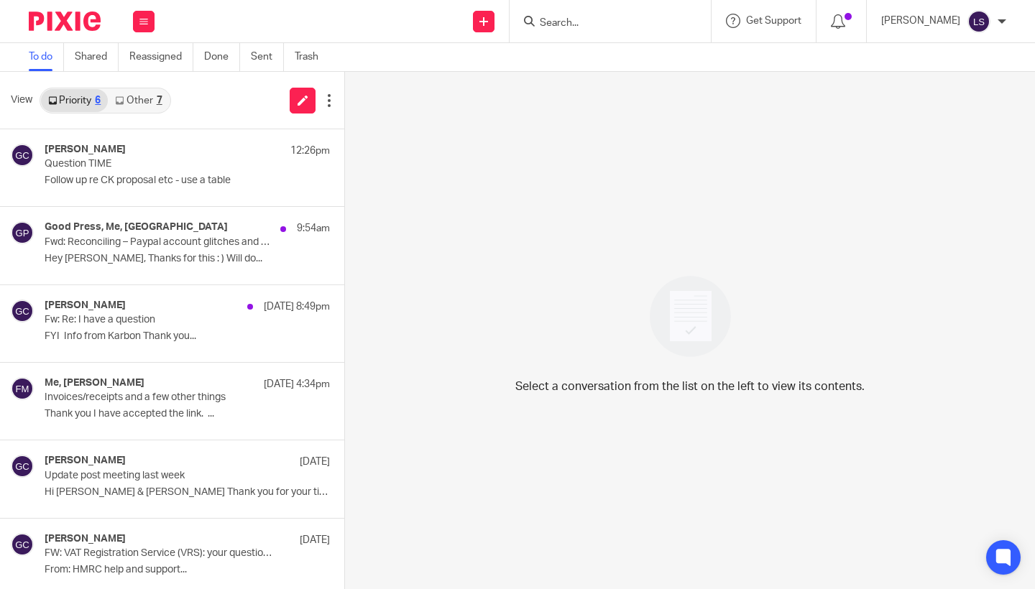
click at [571, 31] on div at bounding box center [610, 21] width 201 height 42
click at [576, 27] on input "Search" at bounding box center [602, 23] width 129 height 13
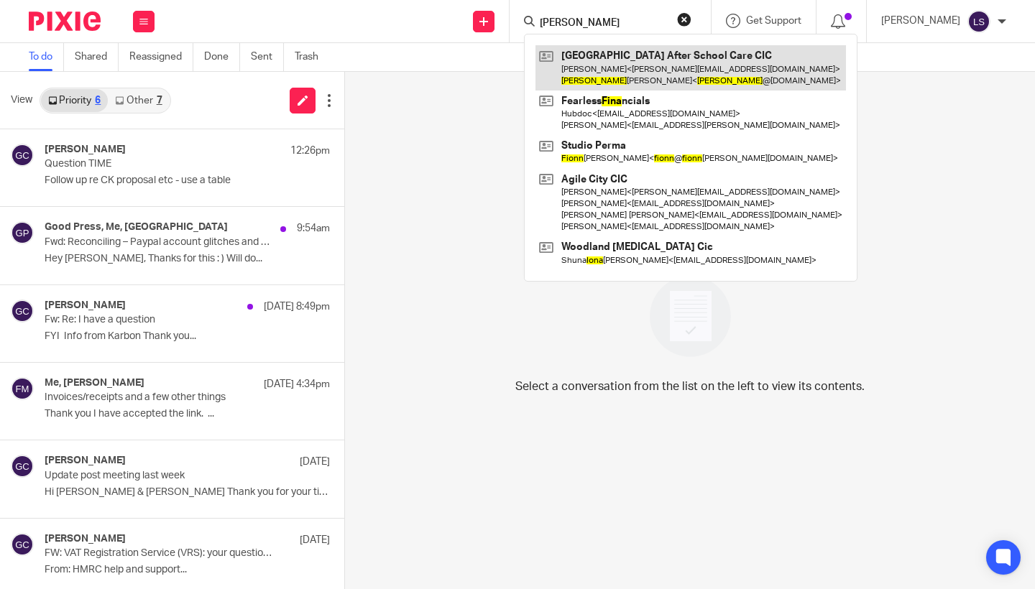
type input "FIONA"
click at [585, 63] on link at bounding box center [690, 67] width 311 height 45
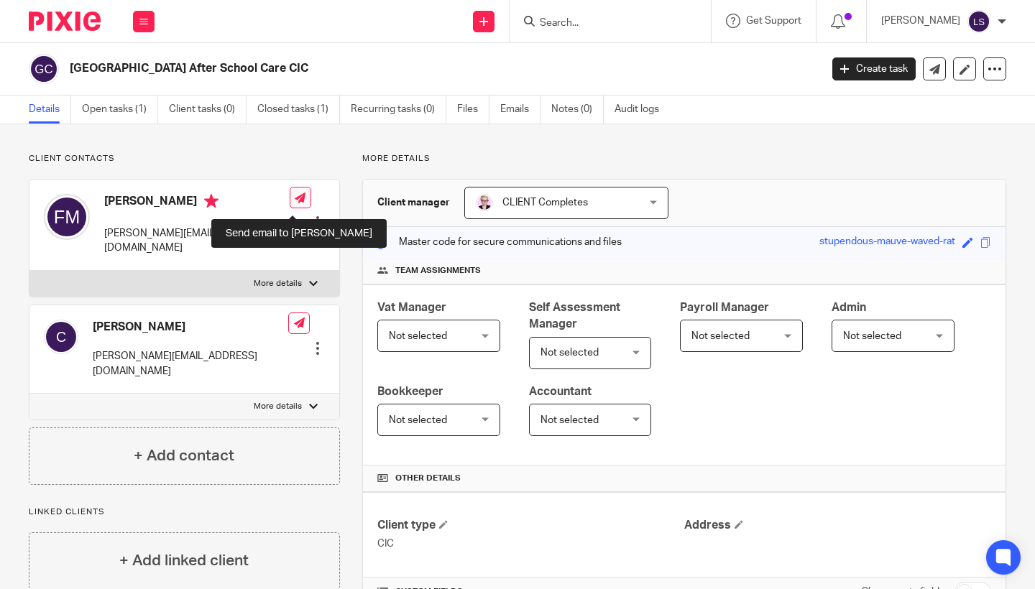
click at [295, 201] on icon at bounding box center [300, 198] width 11 height 11
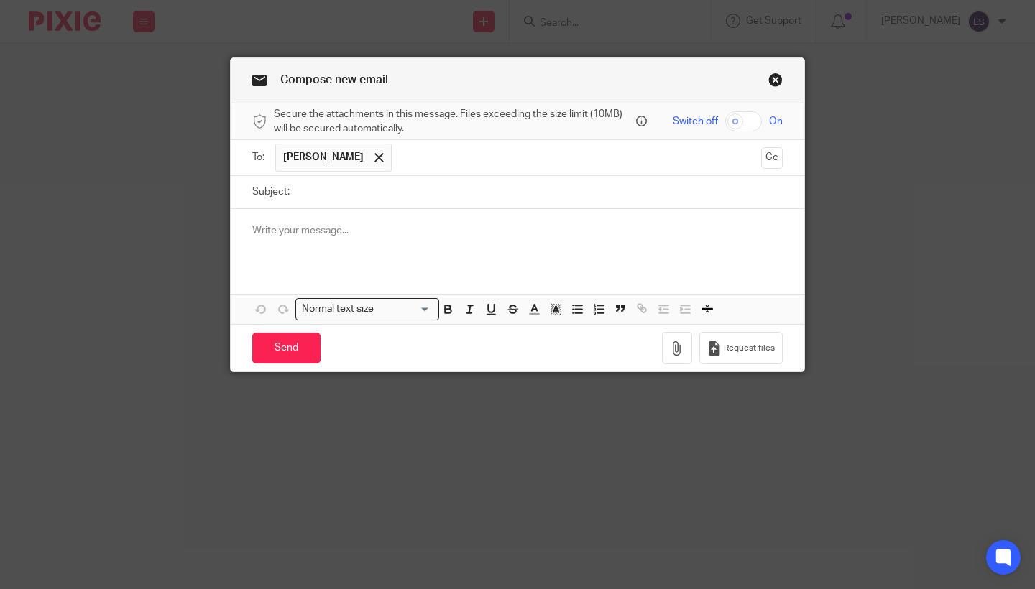
click at [344, 188] on input "Subject:" at bounding box center [540, 192] width 486 height 32
type input "b"
type input "Bookkeeping"
click at [354, 245] on div at bounding box center [518, 237] width 574 height 56
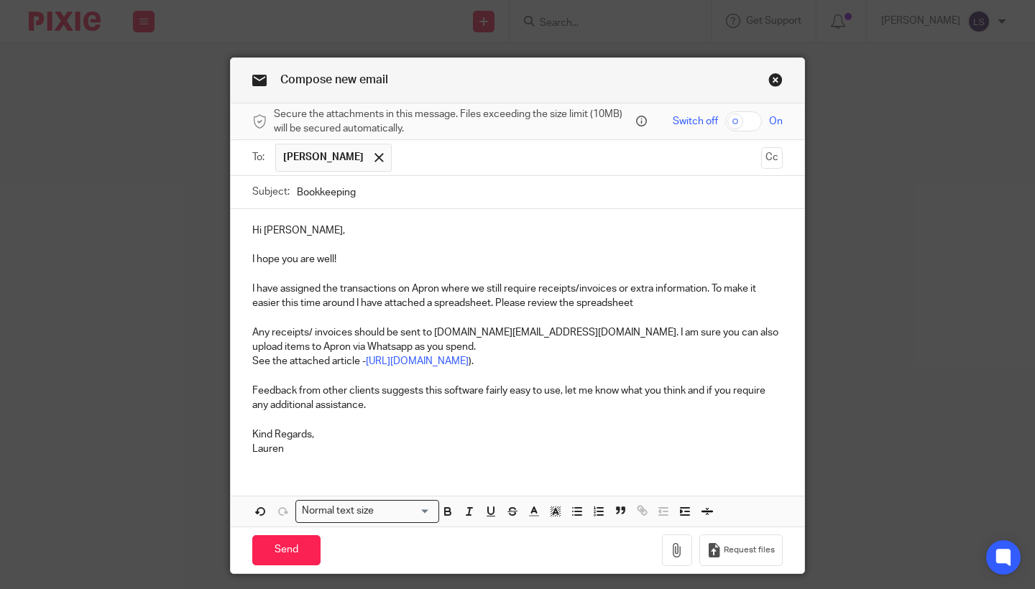
click at [657, 303] on p "I have assigned the transactions on Apron where we still require receipts/invoi…" at bounding box center [517, 296] width 530 height 29
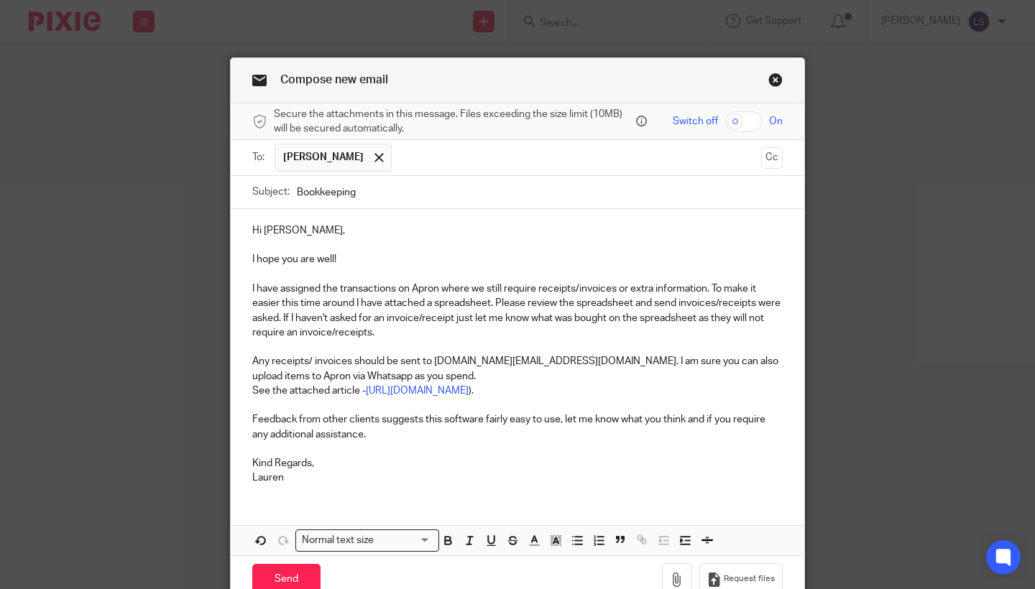
click at [249, 362] on div "Hi Fiona, I hope you are well! I have assigned the transactions on Apron where …" at bounding box center [518, 353] width 574 height 288
drag, startPoint x: 629, startPoint y: 362, endPoint x: 438, endPoint y: 362, distance: 191.2
click at [438, 362] on p "Any receipts/ invoices should be sent to we.are.makers.global.ltd@in.getapron.c…" at bounding box center [517, 368] width 530 height 29
click at [248, 390] on div "Hi Fiona, I hope you are well! I have assigned the transactions on Apron where …" at bounding box center [518, 353] width 574 height 288
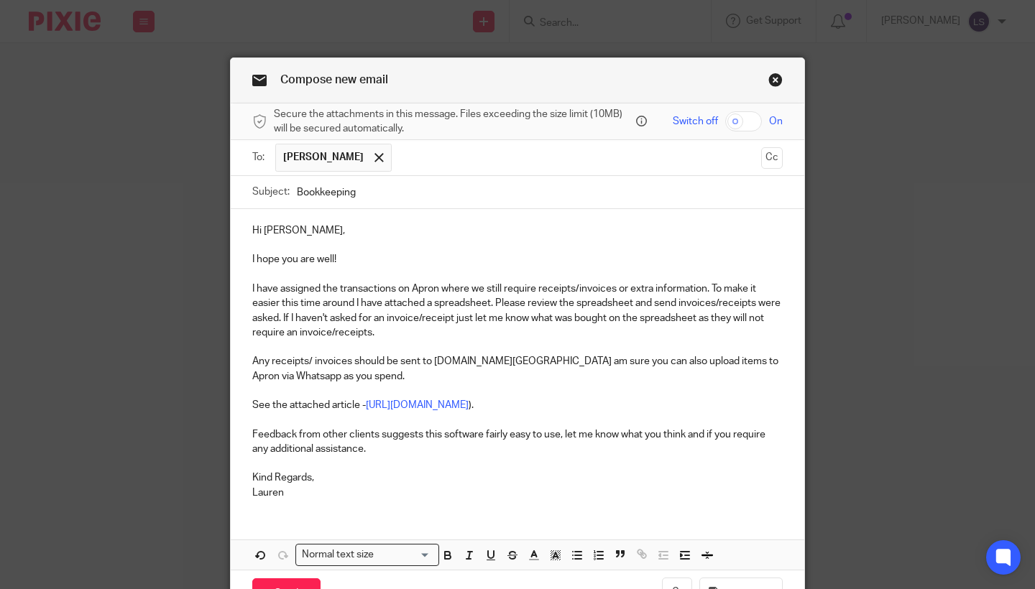
click at [247, 360] on div "Hi Fiona, I hope you are well! I have assigned the transactions on Apron where …" at bounding box center [518, 360] width 574 height 302
click at [673, 363] on p "Any receipts/ invoices should be sent to glasgow.west.end.after.school.care@in.…" at bounding box center [517, 368] width 530 height 29
click at [676, 362] on p "Any receipts/ invoices should be sent to glasgow.west.end.after.school.care@in.…" at bounding box center [517, 368] width 530 height 29
click at [675, 369] on p "Any receipts/ invoices should be sent to glasgow.west.end.after.school.care@in.…" at bounding box center [517, 368] width 530 height 29
click at [860, 414] on div "Compose new email Secure the attachments in this message. Files exceeding the s…" at bounding box center [517, 294] width 1035 height 589
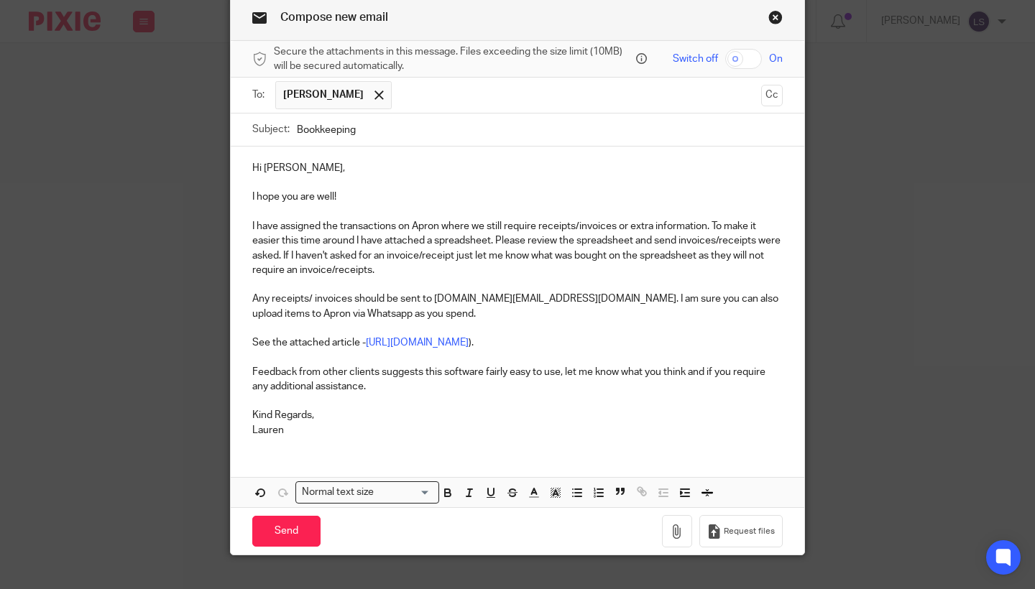
scroll to position [68, 0]
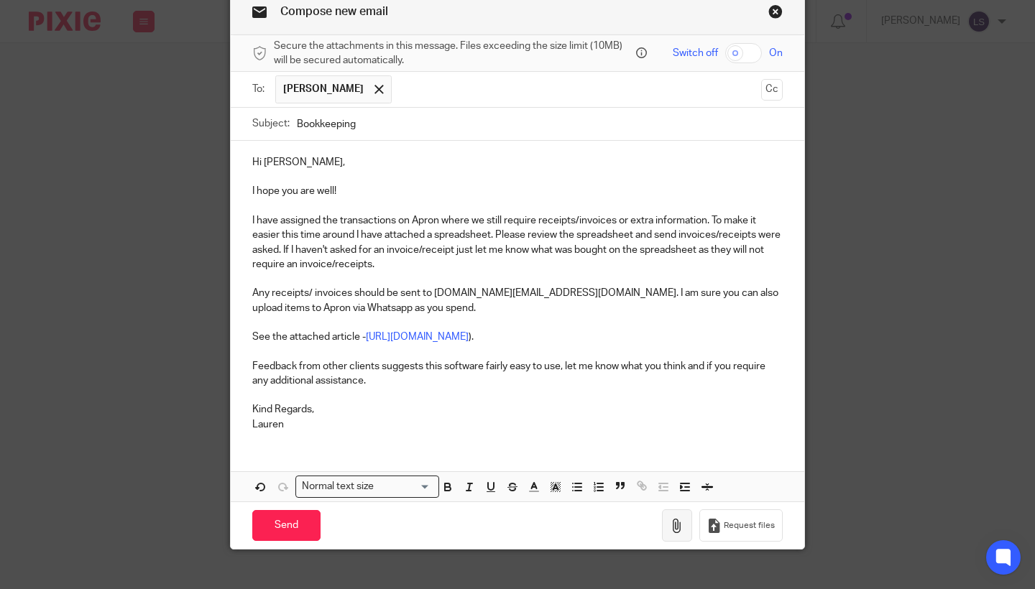
click at [679, 533] on icon "button" at bounding box center [677, 526] width 14 height 14
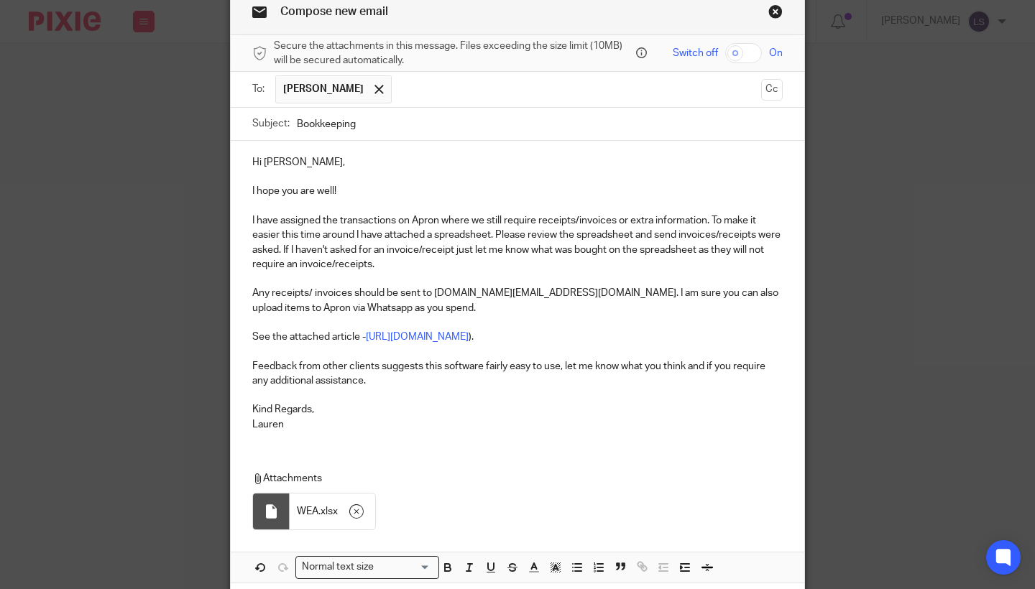
click at [375, 465] on div "Hi Fiona, I hope you are well! I have assigned the transactions on Apron where …" at bounding box center [518, 362] width 574 height 442
click at [391, 443] on div "Hi Fiona, I hope you are well! I have assigned the transactions on Apron where …" at bounding box center [518, 292] width 574 height 302
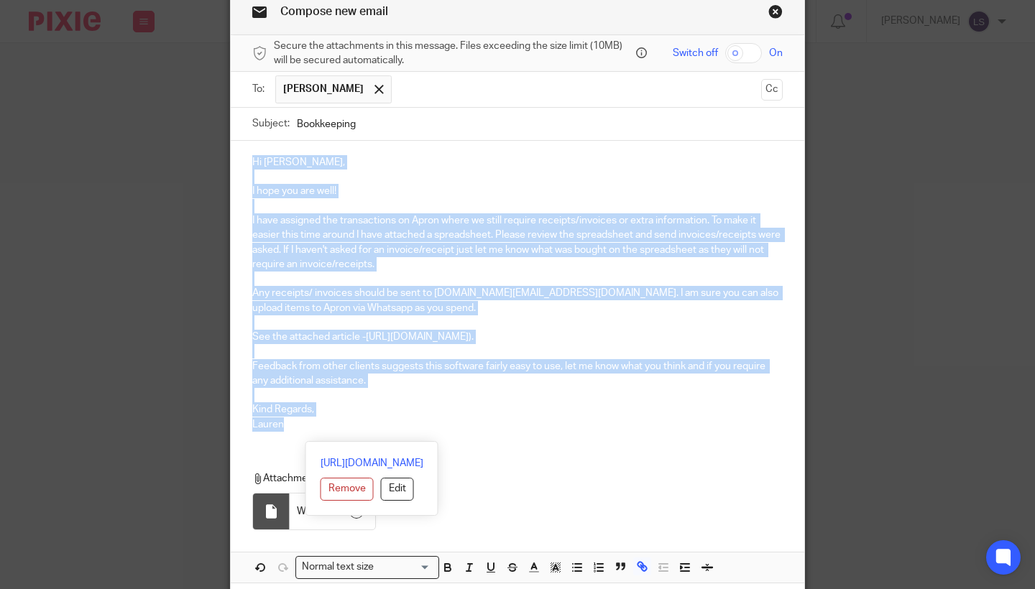
drag, startPoint x: 318, startPoint y: 436, endPoint x: 242, endPoint y: 148, distance: 297.4
click at [242, 148] on div "Hi Fiona, I hope you are well! I have assigned the transactions on Apron where …" at bounding box center [518, 292] width 574 height 302
copy div "Hi Fiona, I hope you are well! I have assigned the transactions on Apron where …"
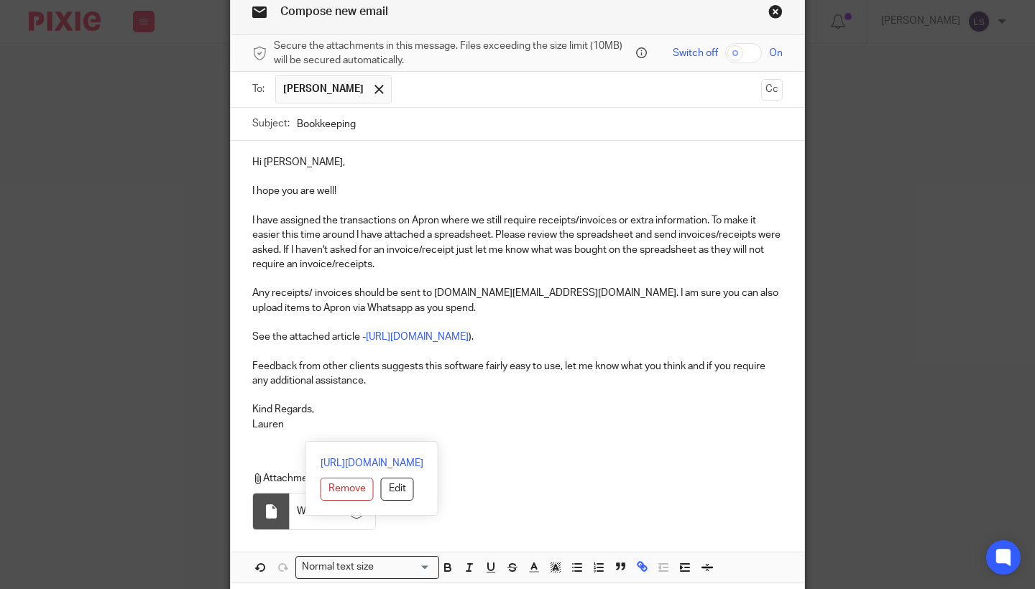
click at [341, 387] on p "Feedback from other clients suggests this software fairly easy to use, let me k…" at bounding box center [517, 373] width 530 height 29
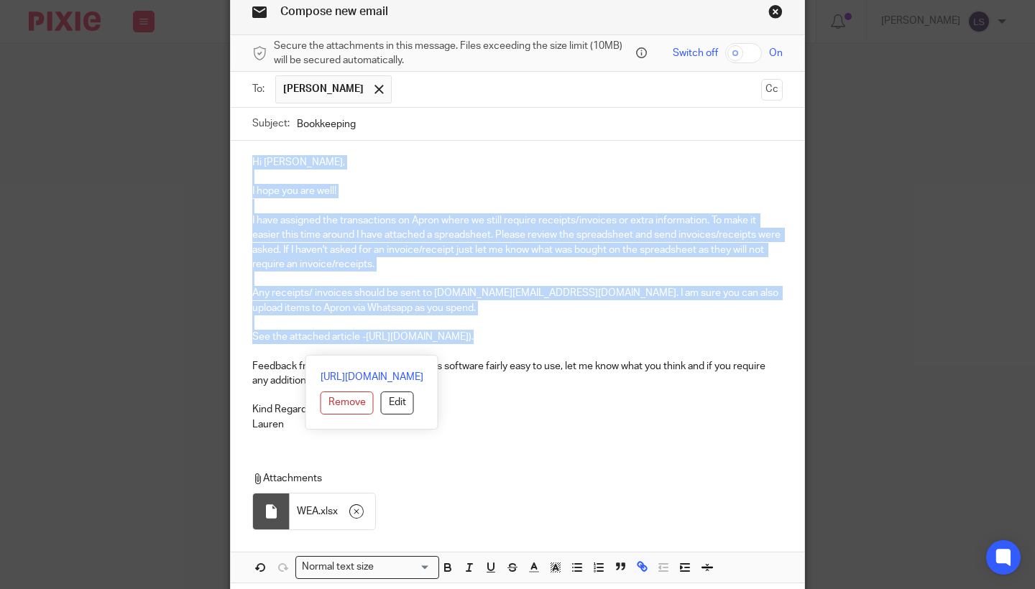
drag, startPoint x: 312, startPoint y: 349, endPoint x: 239, endPoint y: 166, distance: 196.5
click at [239, 166] on div "Hi Fiona, I hope you are well! I have assigned the transactions on Apron where …" at bounding box center [518, 292] width 574 height 302
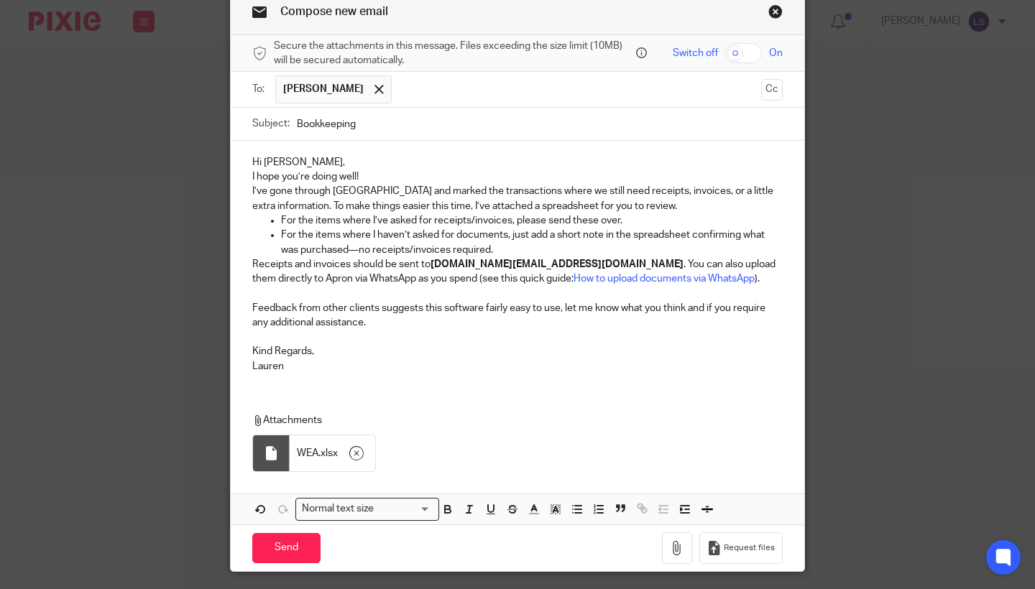
click at [318, 161] on p "Hi Fiona," at bounding box center [517, 162] width 530 height 14
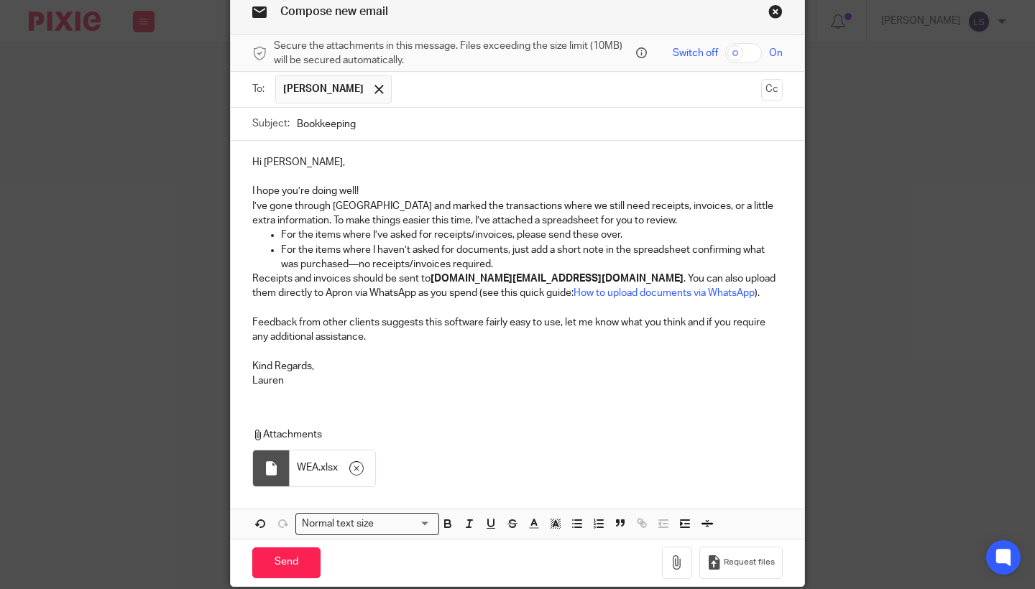
click at [367, 188] on p "I hope you’re doing well!" at bounding box center [517, 191] width 530 height 14
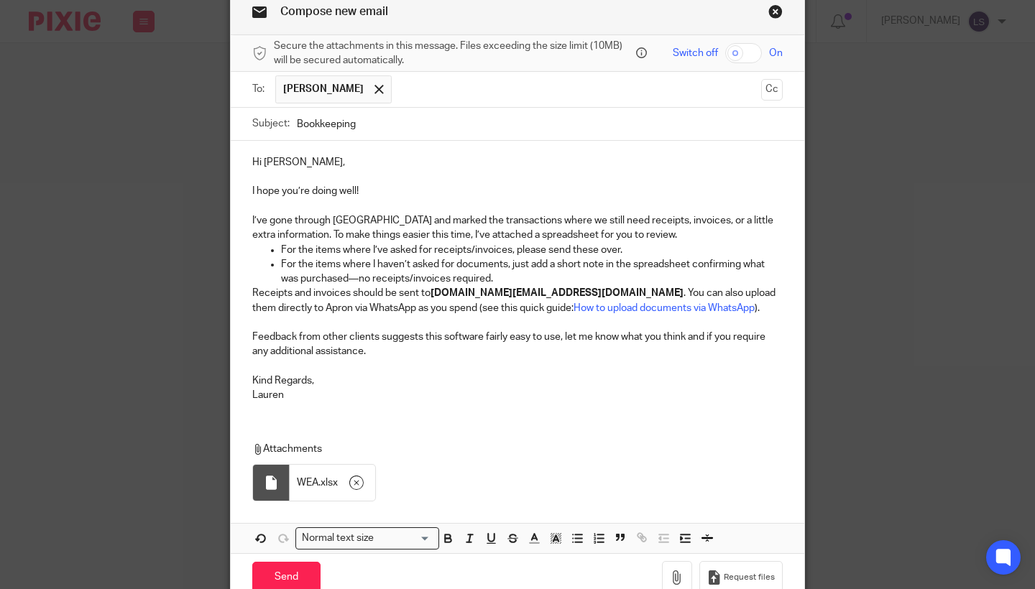
click at [684, 230] on p "I’ve gone through Apron and marked the transactions where we still need receipt…" at bounding box center [517, 227] width 530 height 29
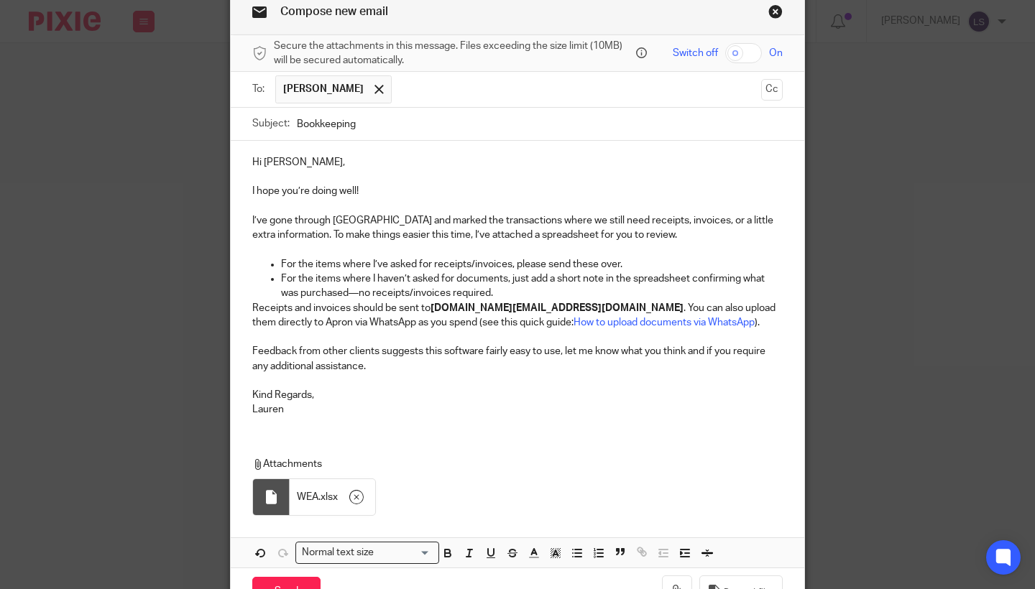
click at [247, 303] on div "Hi Fiona, I hope you’re doing well! I’ve gone through Apron and marked the tran…" at bounding box center [518, 285] width 574 height 288
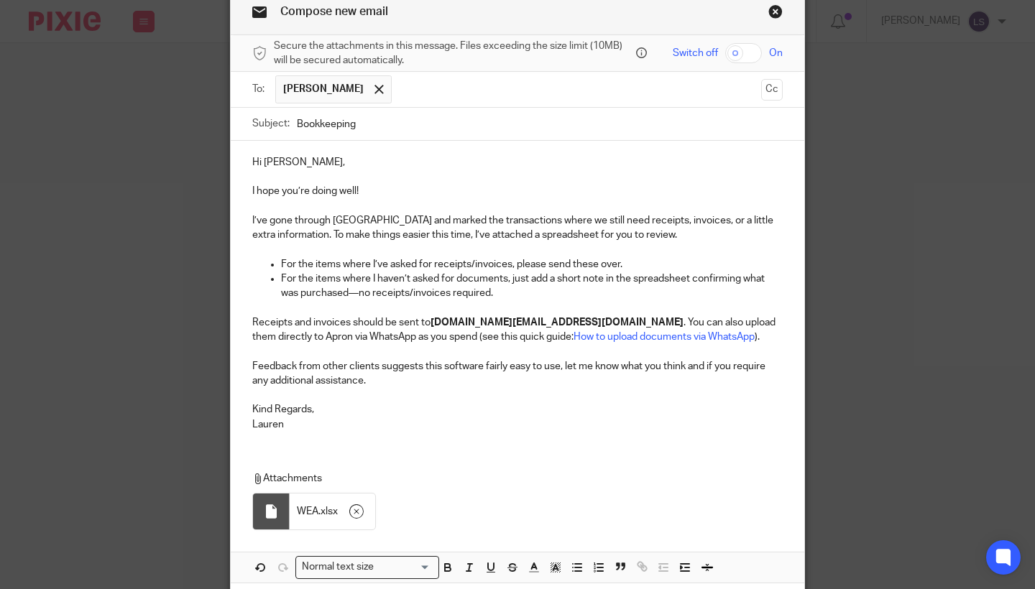
click at [472, 420] on p "Lauren" at bounding box center [517, 425] width 530 height 14
click at [899, 400] on div "Compose new email Secure the attachments in this message. Files exceeding the s…" at bounding box center [517, 294] width 1035 height 589
click at [415, 380] on p "Feedback from other clients suggests this software fairly easy to use, let me k…" at bounding box center [517, 373] width 530 height 29
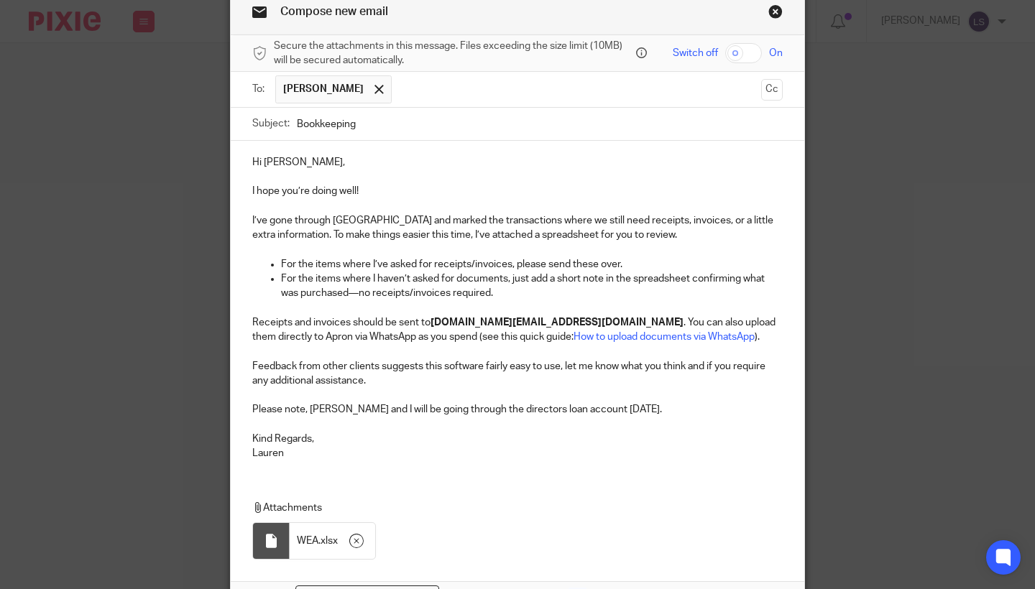
click at [630, 263] on p "For the items where I’ve asked for receipts/invoices, please send these over." at bounding box center [532, 264] width 502 height 14
click at [574, 432] on p "Kind Regards," at bounding box center [517, 439] width 530 height 14
click at [484, 277] on p "For the items where I haven’t asked for documents, just add a short note in the…" at bounding box center [532, 286] width 502 height 29
drag, startPoint x: 484, startPoint y: 277, endPoint x: 495, endPoint y: 440, distance: 163.6
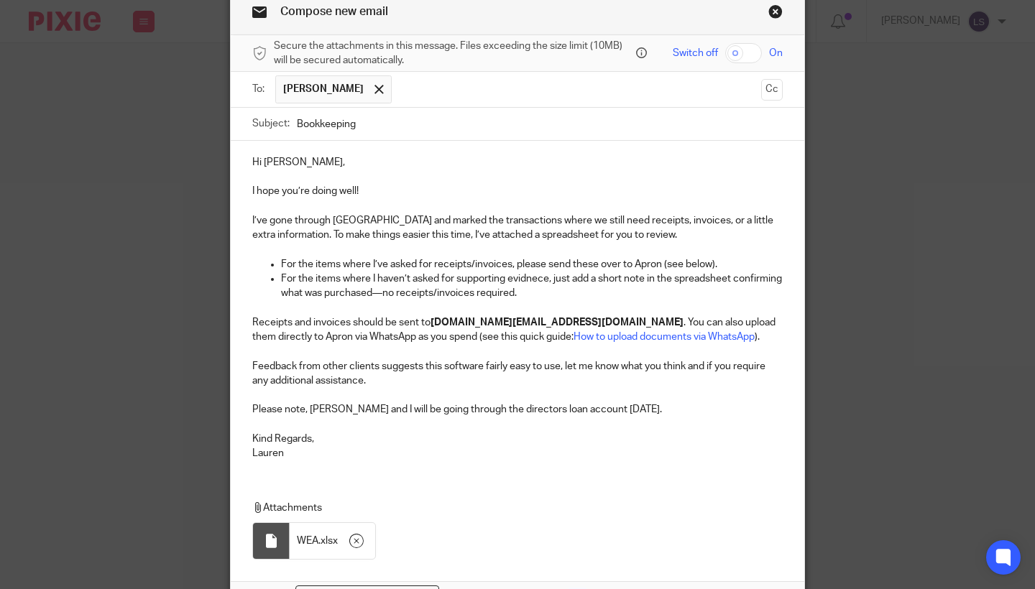
click at [495, 440] on p "Kind Regards," at bounding box center [517, 439] width 530 height 14
click at [956, 409] on div "Compose new email Secure the attachments in this message. Files exceeding the s…" at bounding box center [517, 294] width 1035 height 589
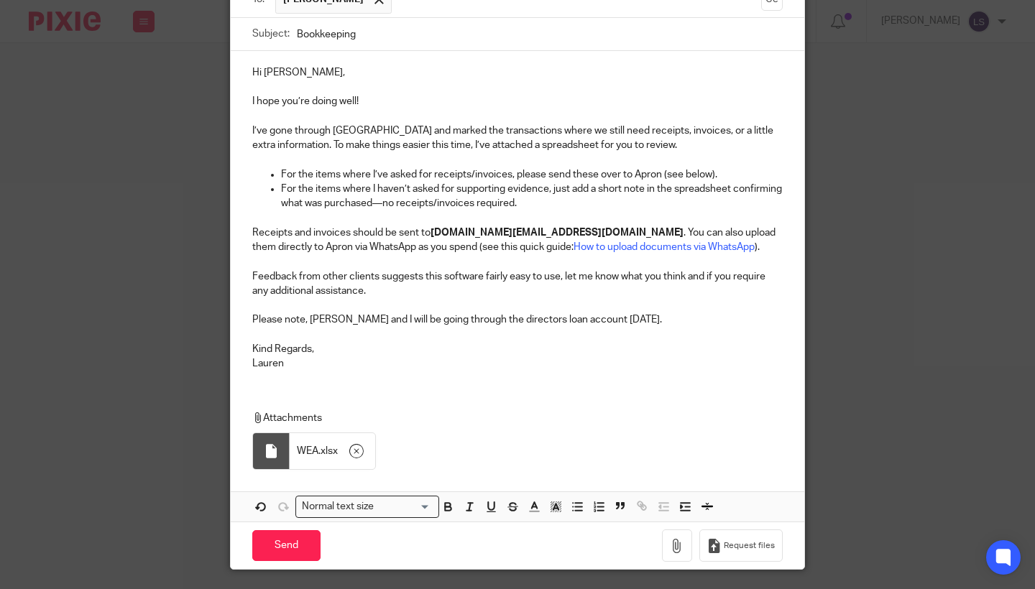
scroll to position [162, 0]
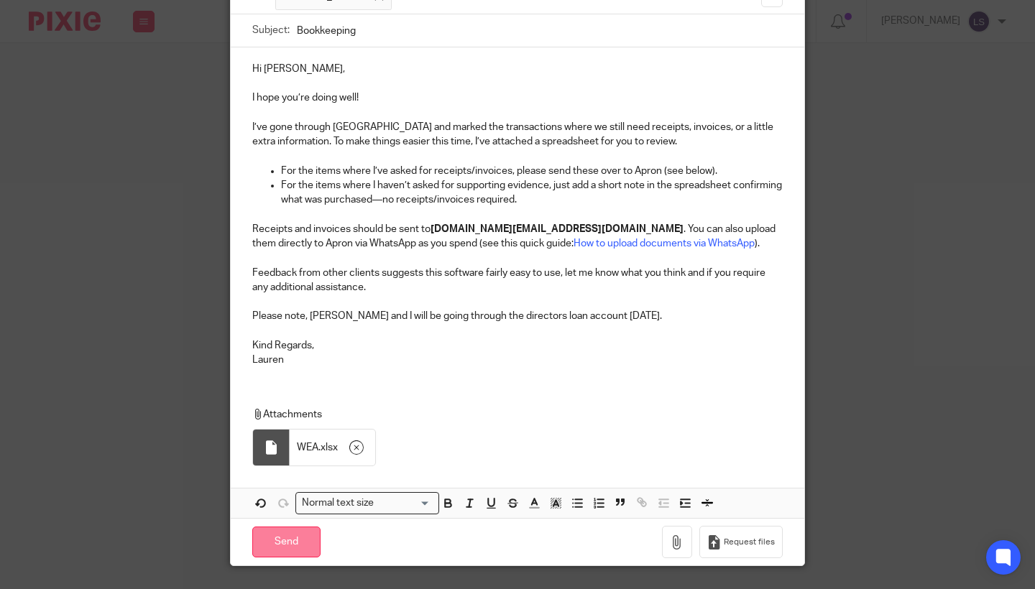
click at [303, 533] on input "Send" at bounding box center [286, 542] width 68 height 31
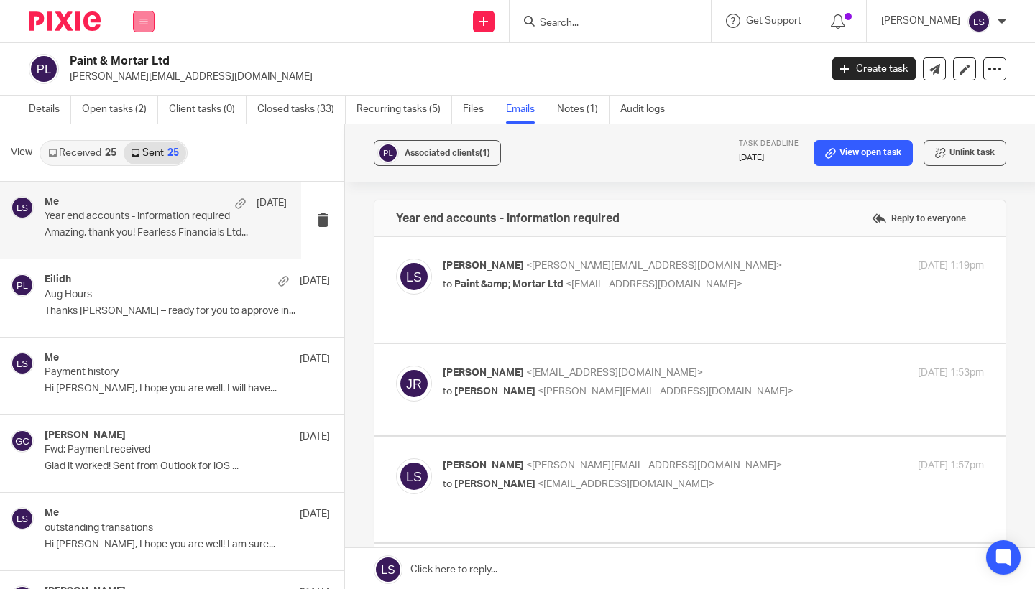
click at [147, 27] on button at bounding box center [144, 22] width 22 height 22
click at [146, 81] on li "Email" at bounding box center [143, 88] width 38 height 21
click at [132, 90] on link "Email" at bounding box center [136, 88] width 24 height 10
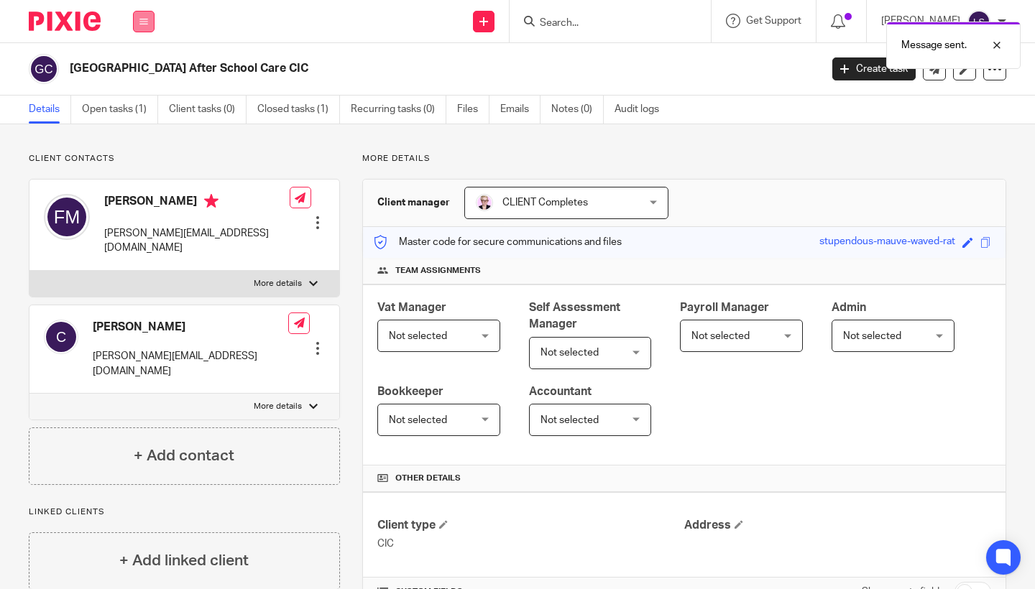
click at [147, 19] on icon at bounding box center [143, 21] width 9 height 9
click at [134, 86] on link "Email" at bounding box center [136, 88] width 24 height 10
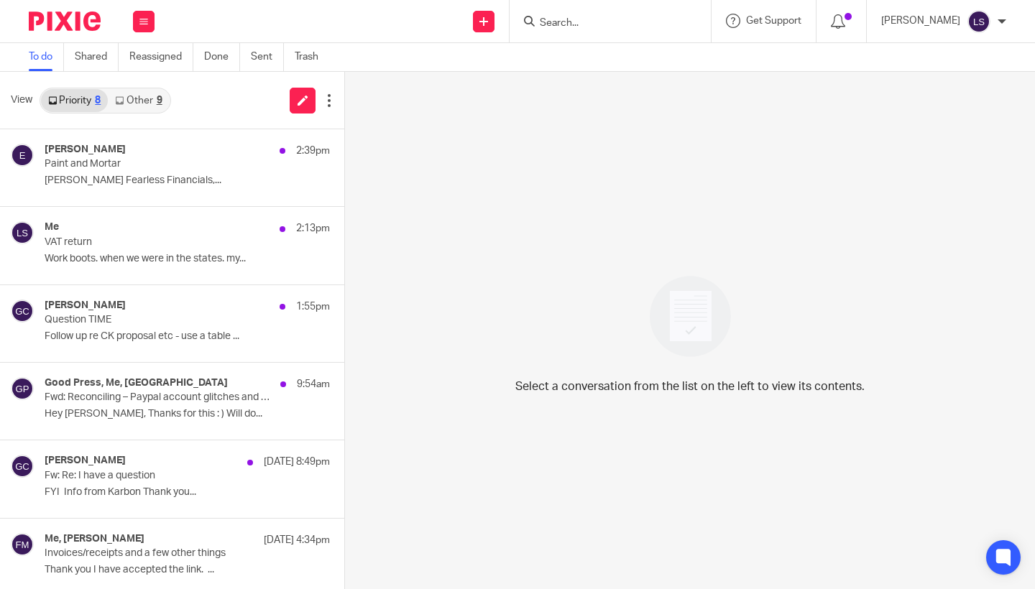
click at [157, 96] on div "9" at bounding box center [160, 101] width 6 height 10
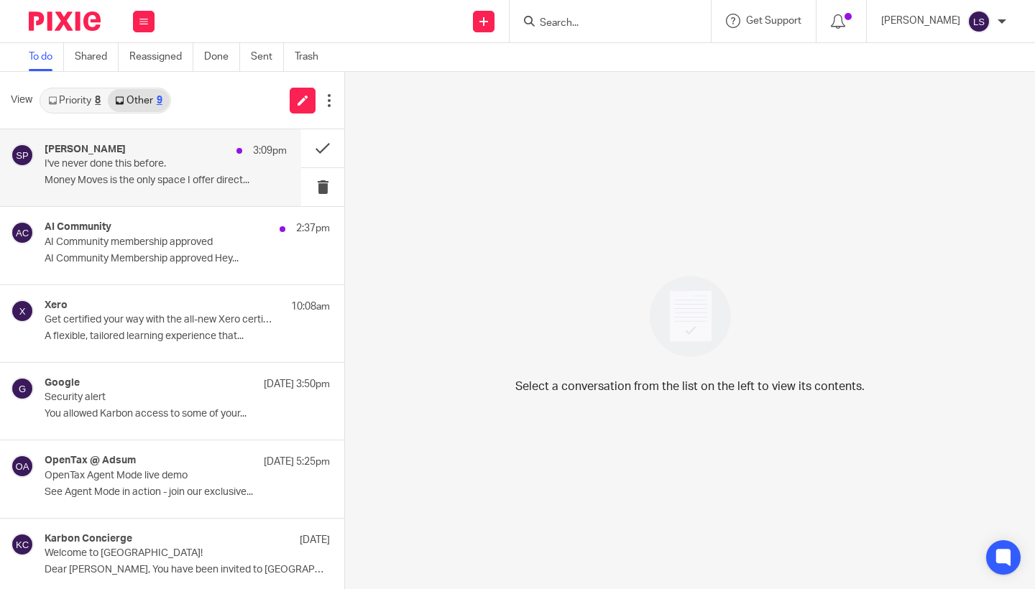
click at [114, 160] on p "I've never done this before." at bounding box center [142, 164] width 194 height 12
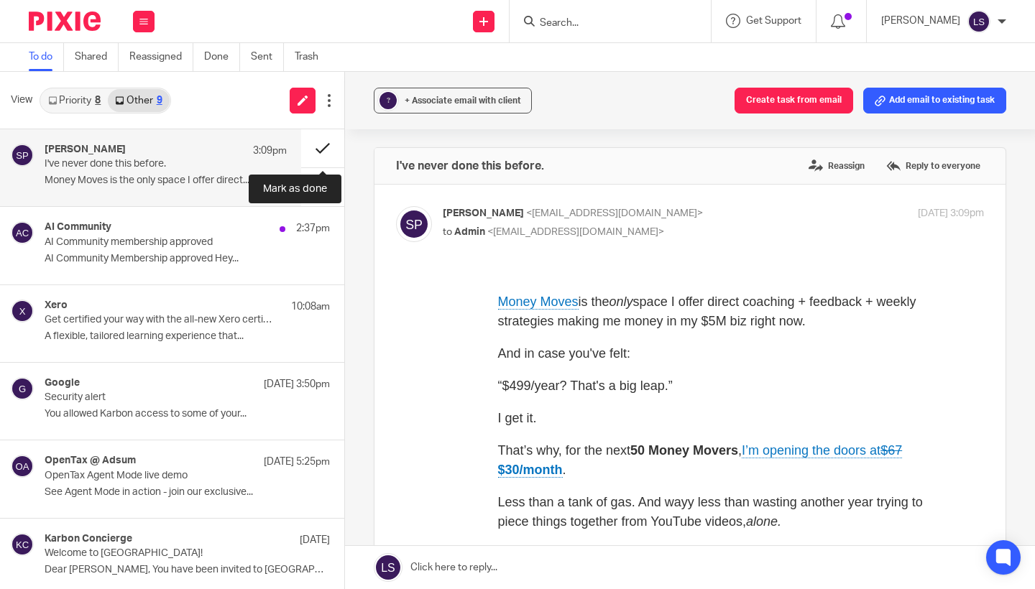
click at [317, 144] on button at bounding box center [322, 148] width 43 height 38
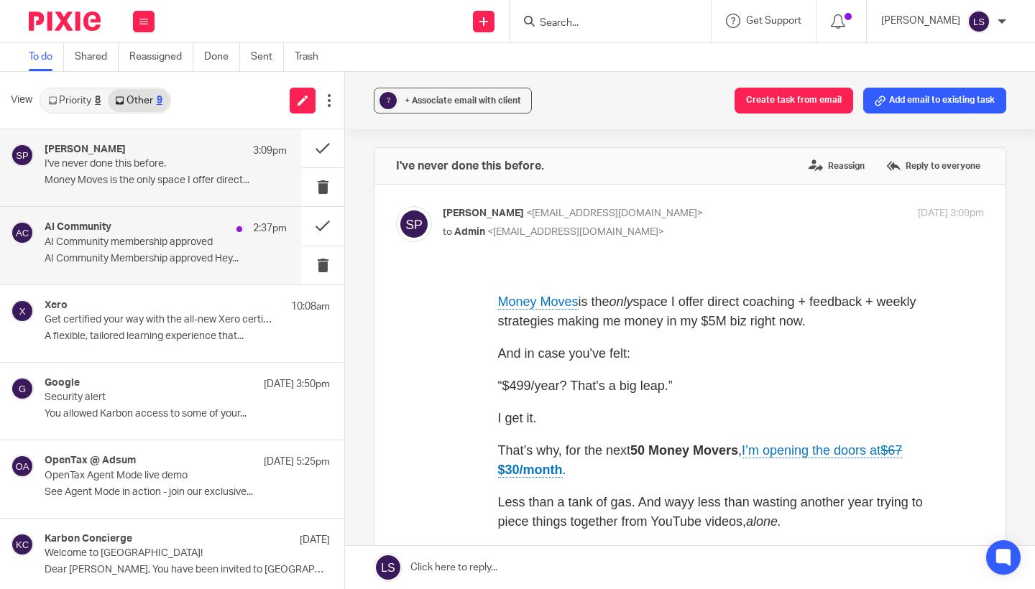
click at [185, 236] on p "AI Community membership approved" at bounding box center [142, 242] width 194 height 12
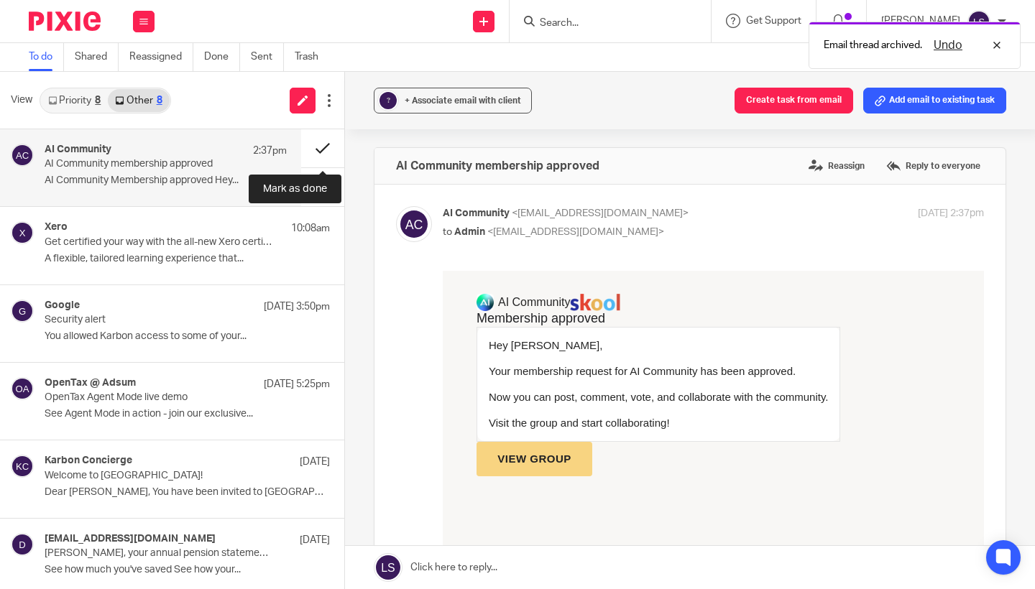
click at [318, 145] on button at bounding box center [322, 148] width 43 height 38
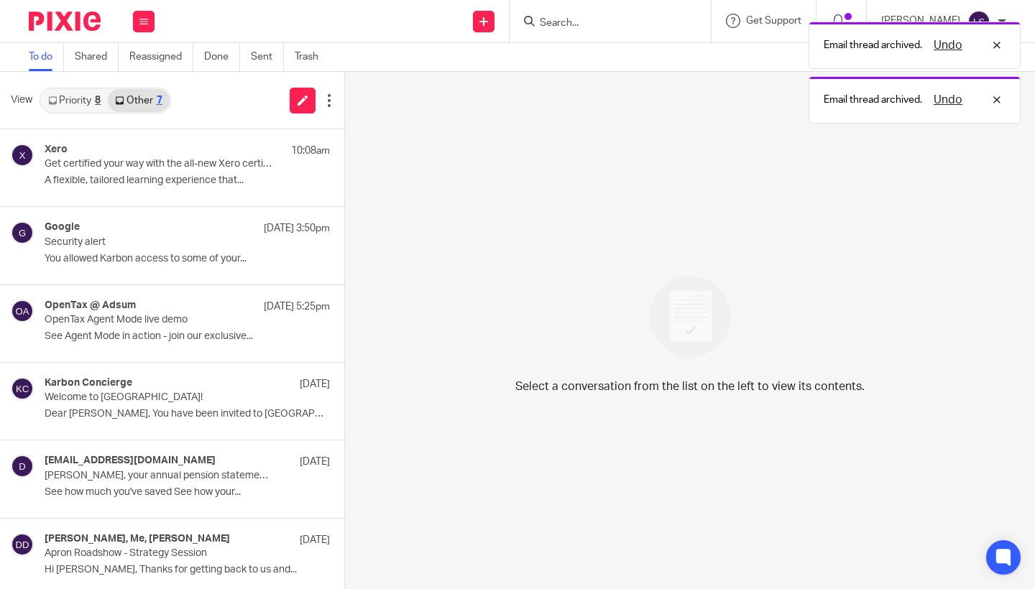
click at [94, 104] on link "Priority 8" at bounding box center [74, 100] width 67 height 23
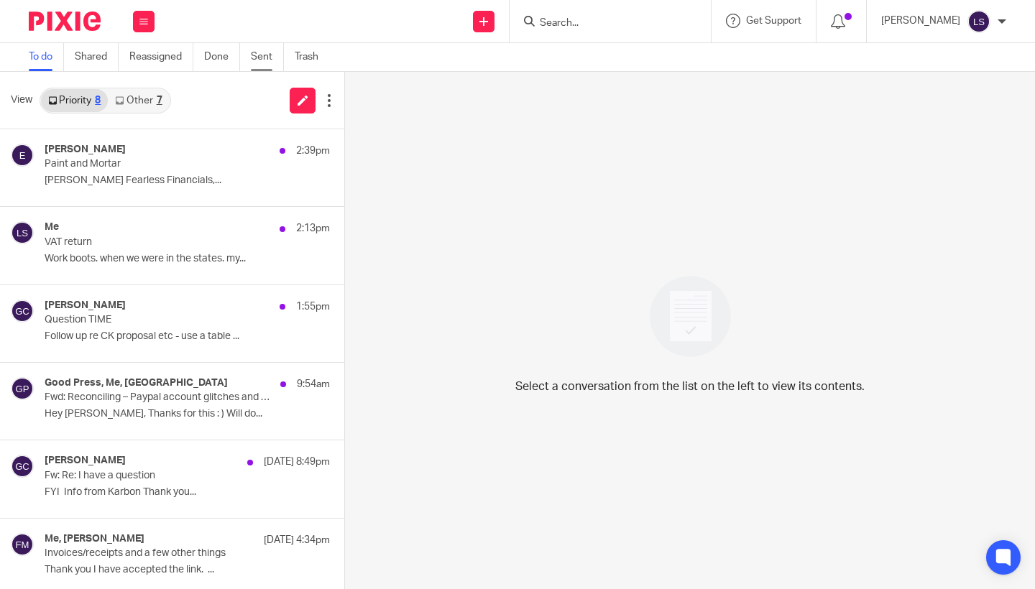
click at [261, 63] on link "Sent" at bounding box center [267, 57] width 33 height 28
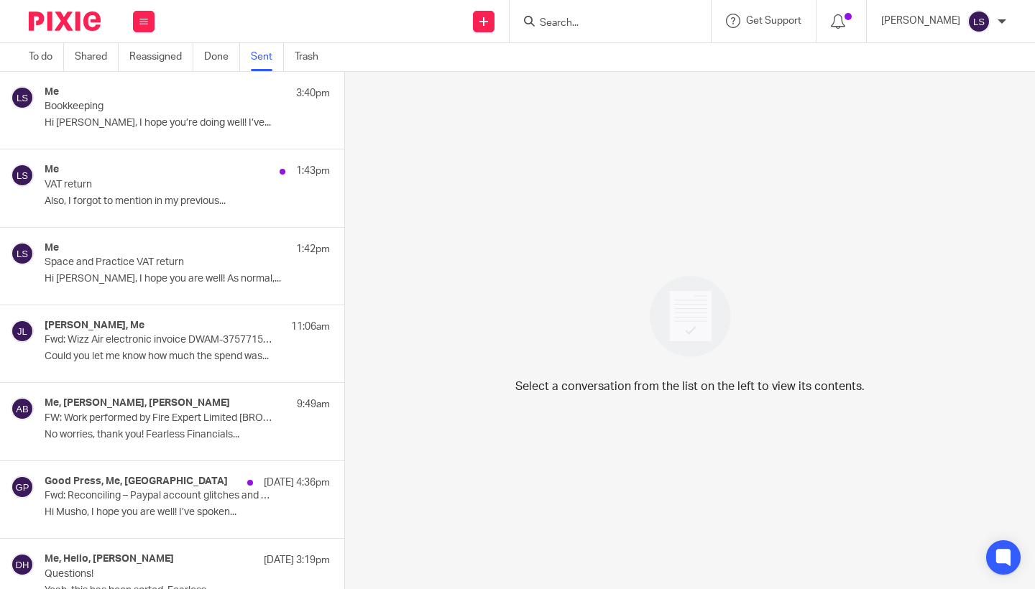
click at [159, 122] on p "Hi Fiona, I hope you’re doing well! I’ve..." at bounding box center [187, 123] width 285 height 12
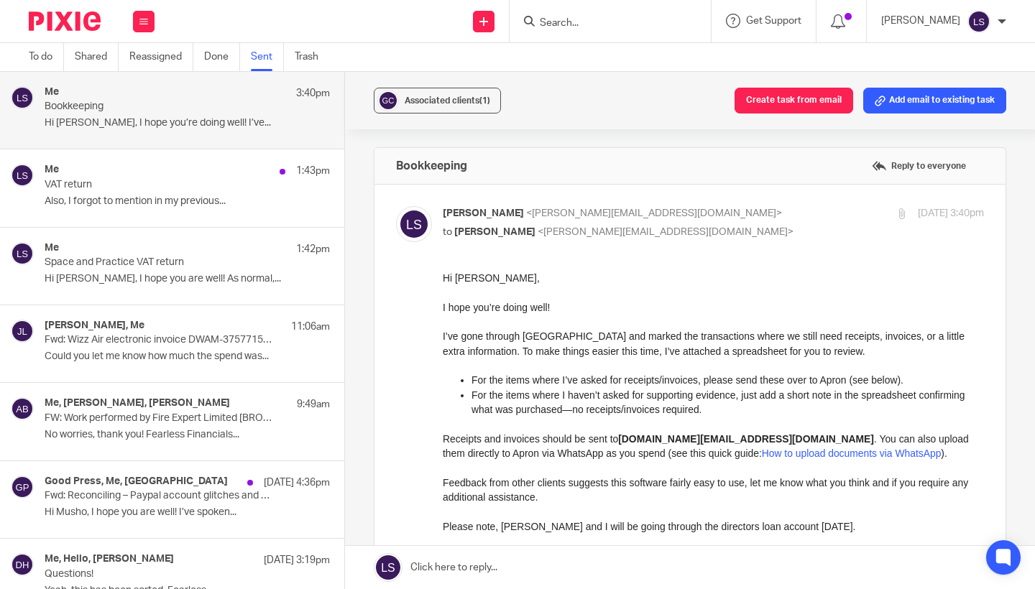
click at [431, 375] on div "Forward Attachments WEA .xlsx" at bounding box center [690, 498] width 588 height 454
click at [149, 24] on button at bounding box center [144, 22] width 22 height 22
click at [136, 85] on link "Email" at bounding box center [137, 88] width 26 height 10
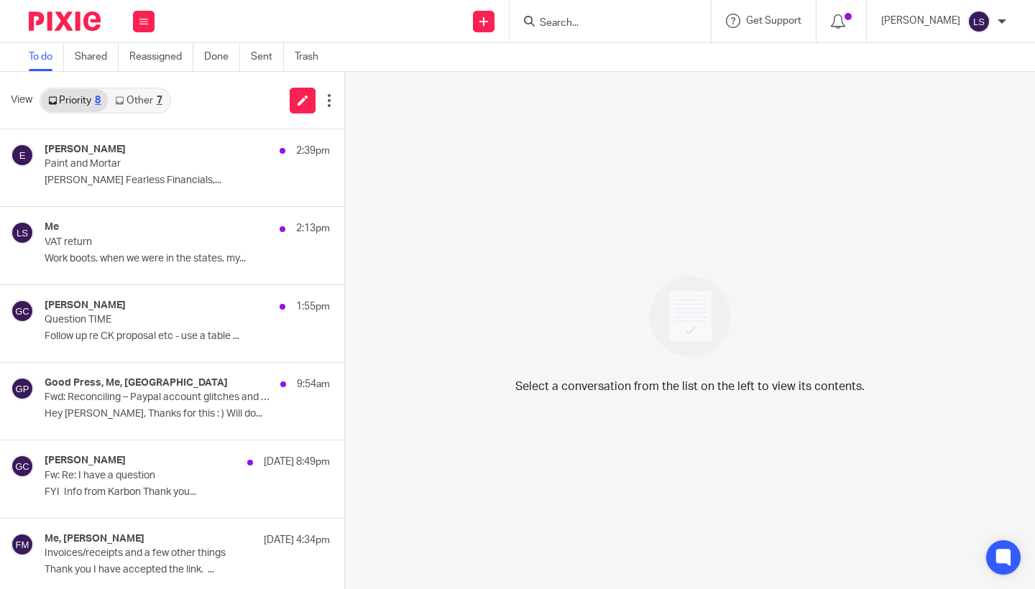
click at [150, 104] on link "Other 7" at bounding box center [138, 100] width 61 height 23
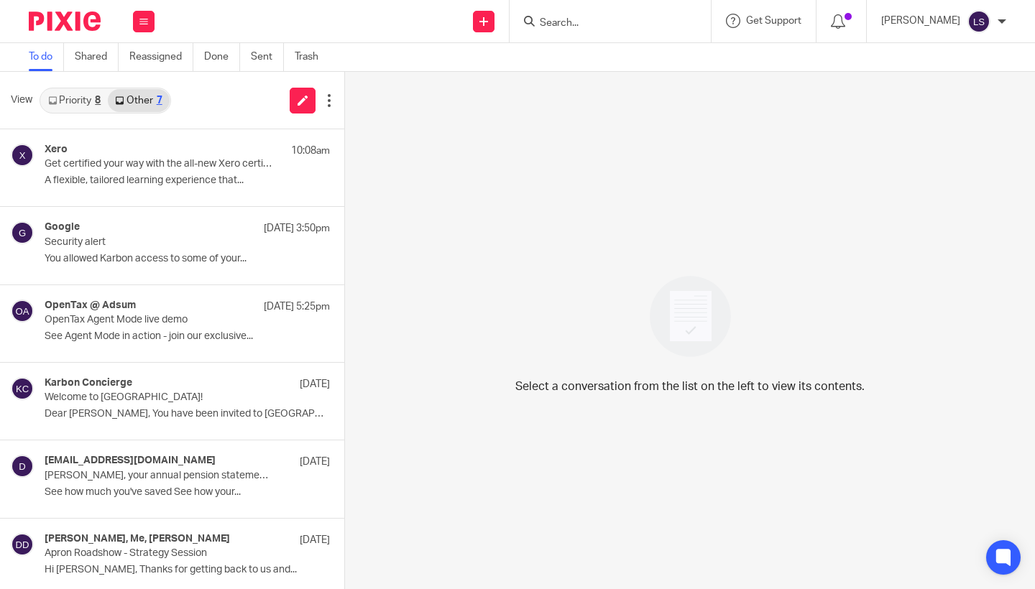
click at [80, 104] on link "Priority 8" at bounding box center [74, 100] width 67 height 23
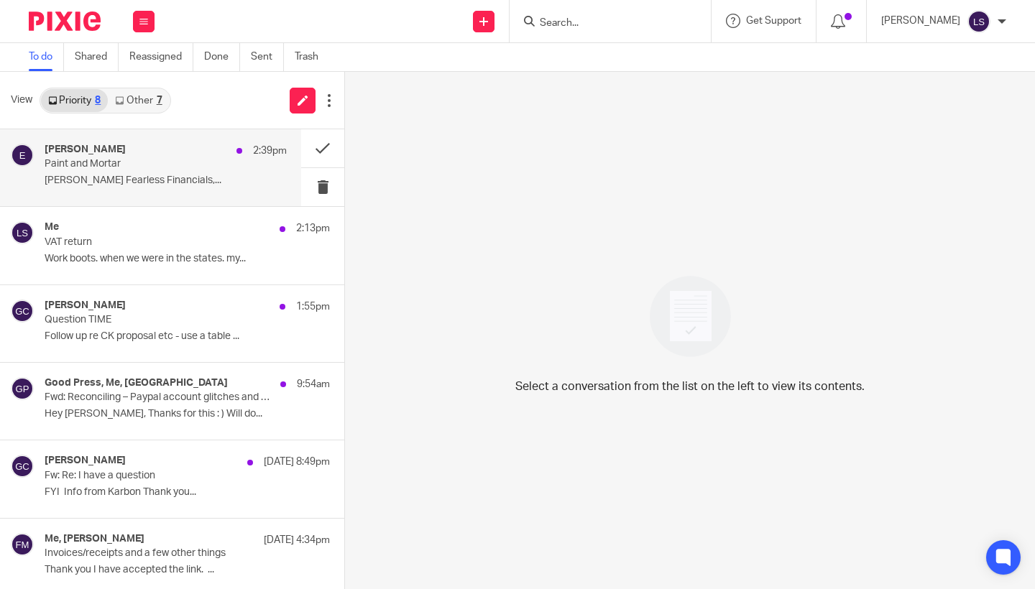
click at [83, 152] on h4 "[PERSON_NAME]" at bounding box center [85, 150] width 81 height 12
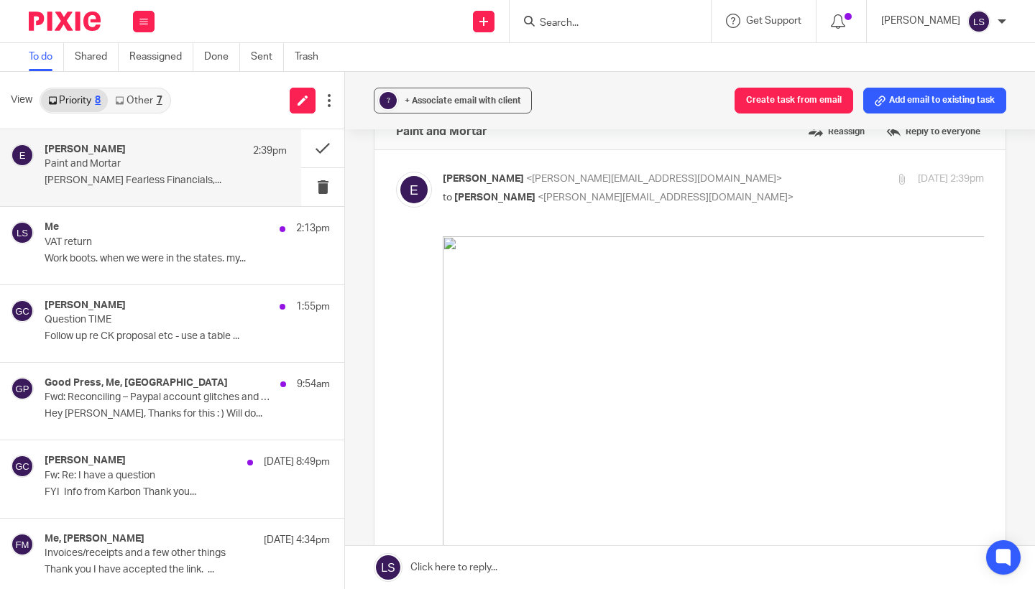
scroll to position [26, 0]
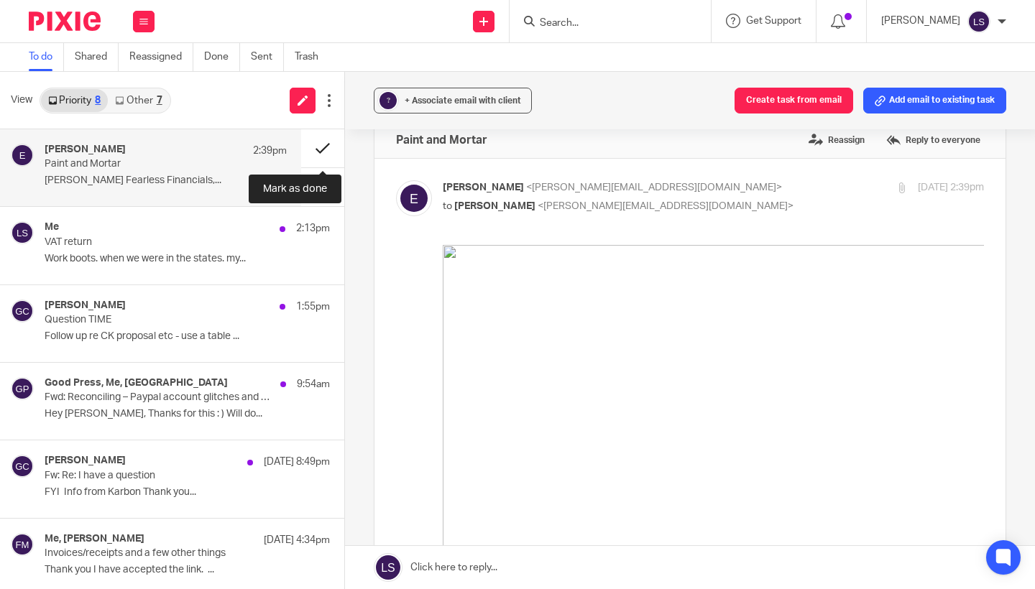
click at [316, 146] on button at bounding box center [322, 148] width 43 height 38
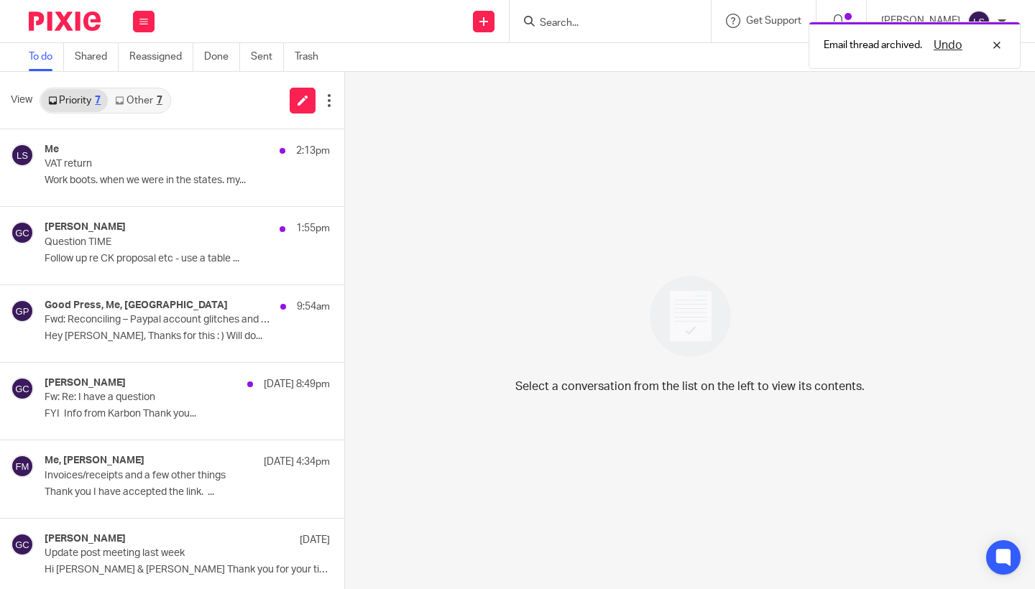
click at [144, 98] on link "Other 7" at bounding box center [138, 100] width 61 height 23
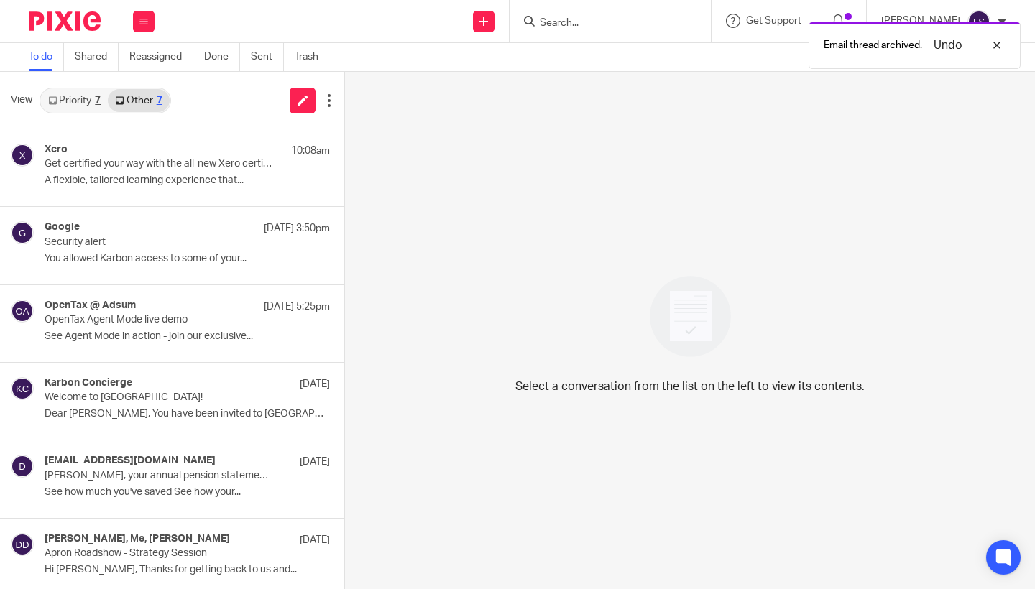
click at [70, 101] on link "Priority 7" at bounding box center [74, 100] width 67 height 23
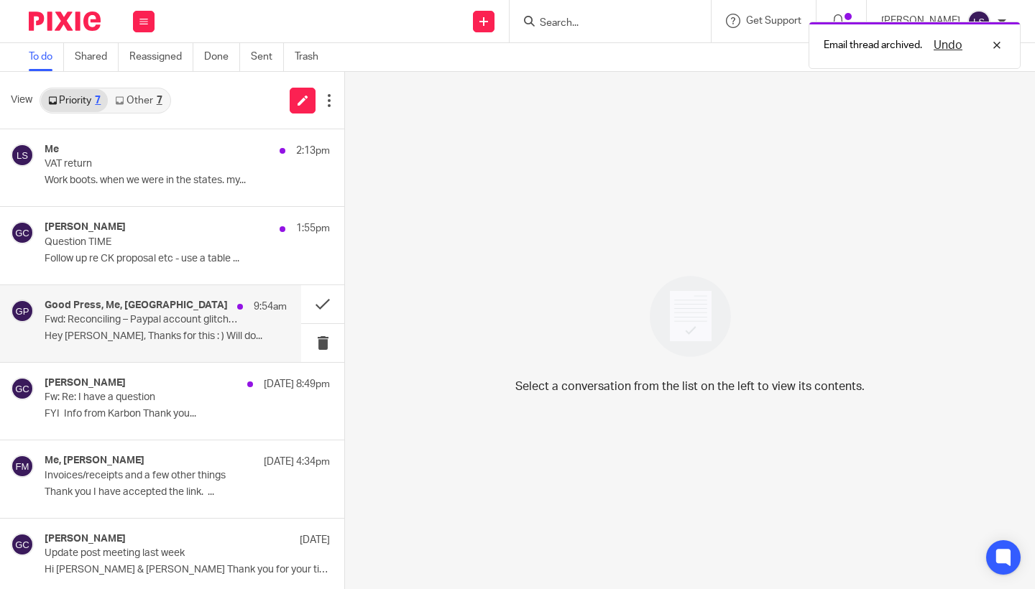
click at [123, 322] on p "Fwd: Reconciling – Paypal account glitches and Bank account Q's" at bounding box center [142, 320] width 194 height 12
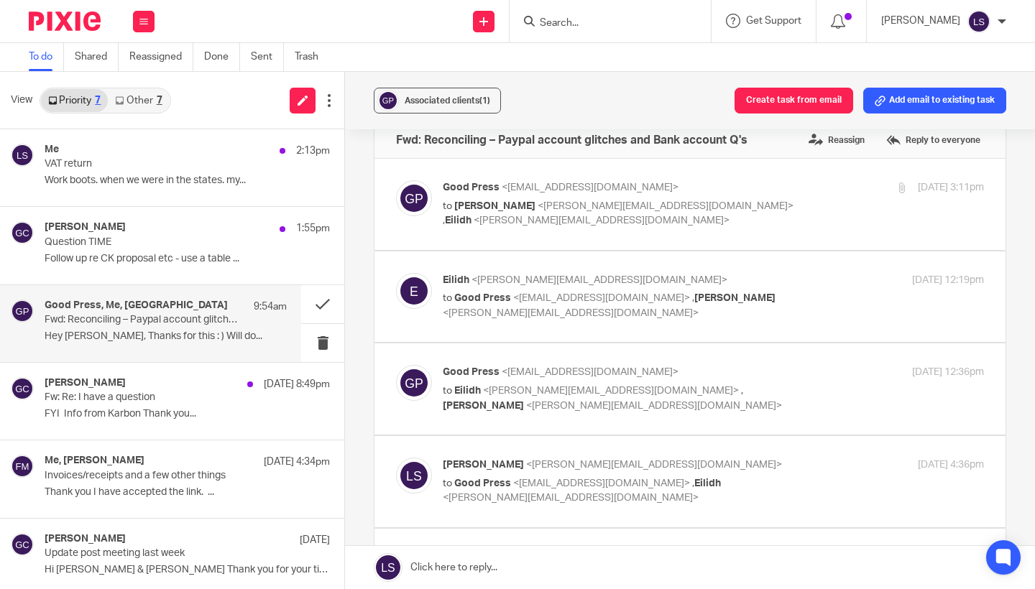
scroll to position [0, 0]
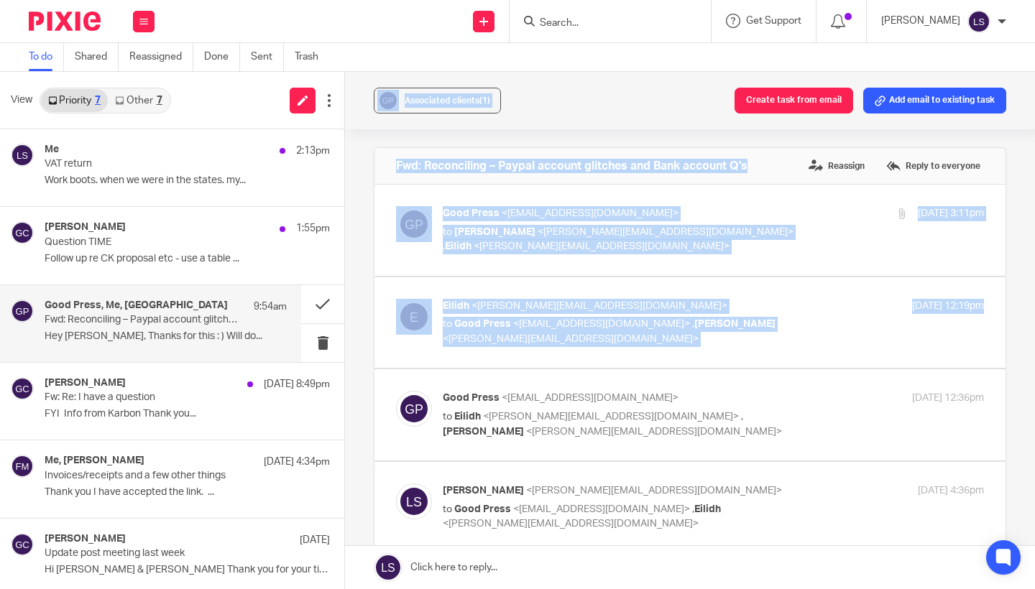
click at [1007, 421] on div "Associated clients (1) Create task from email Add email to existing task Fwd: R…" at bounding box center [690, 331] width 690 height 518
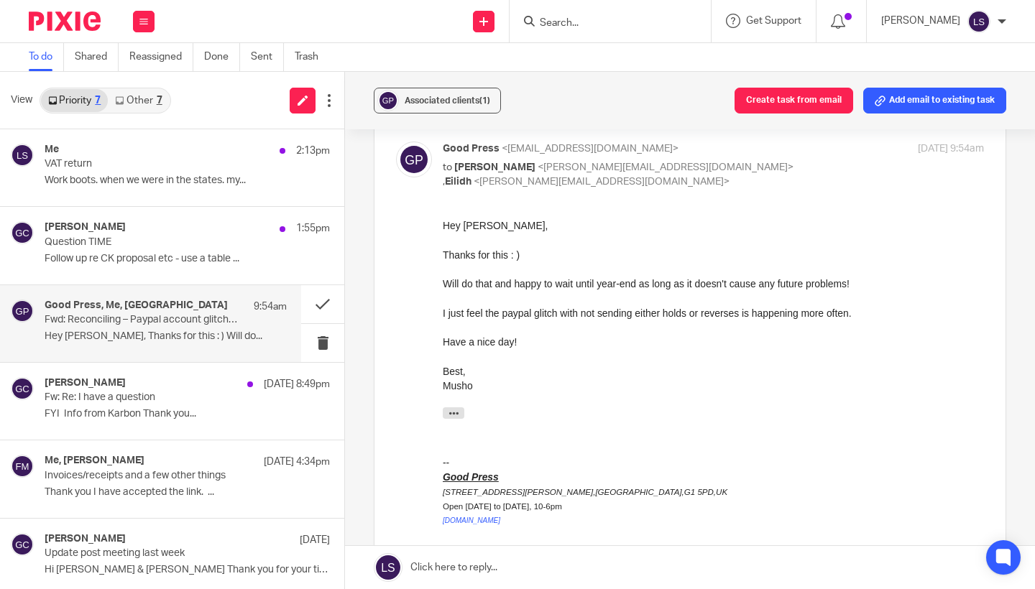
scroll to position [413, 0]
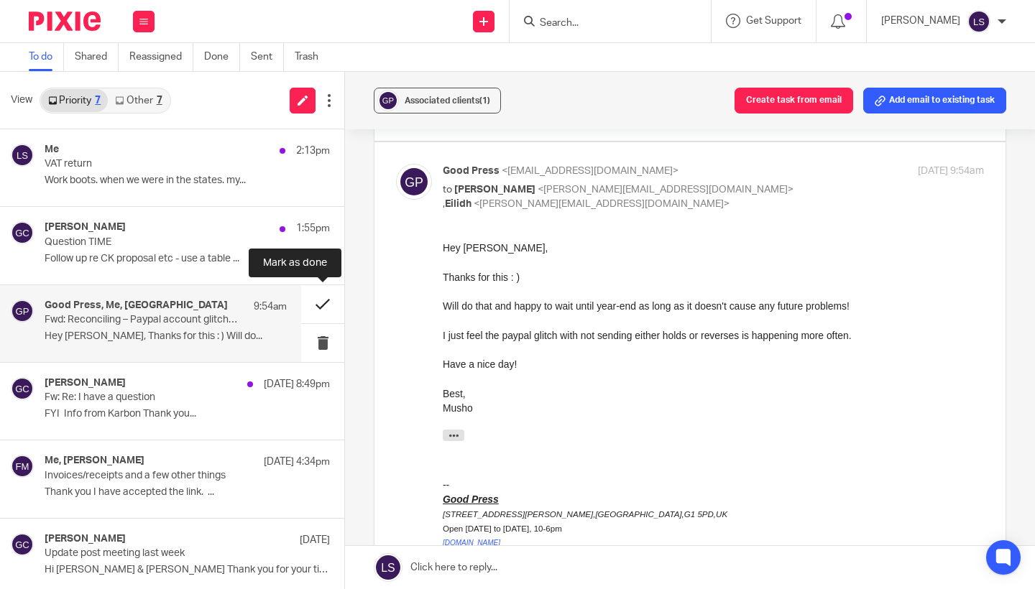
click at [320, 297] on button at bounding box center [322, 304] width 43 height 38
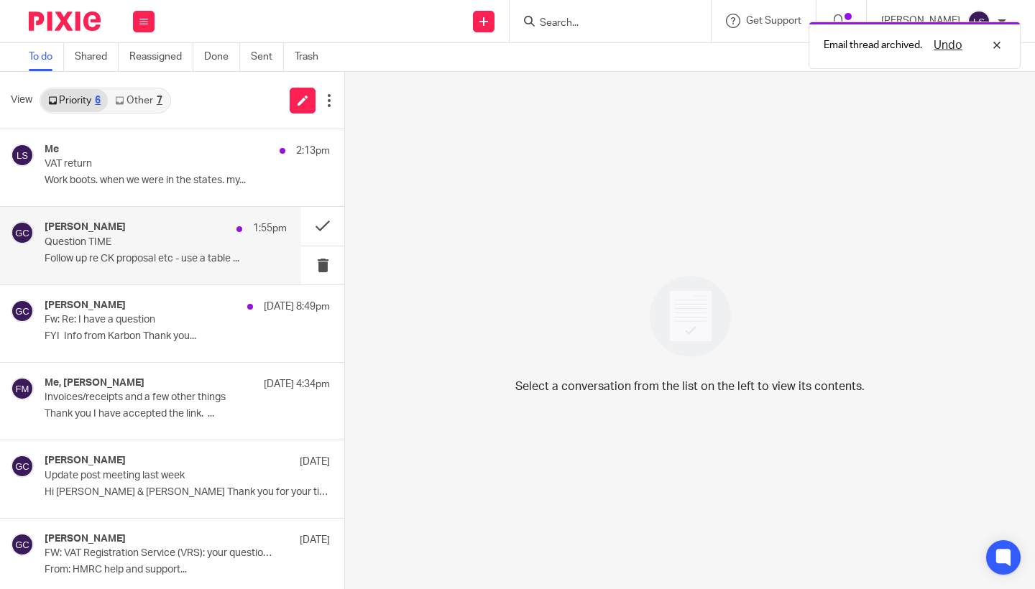
click at [181, 255] on p "Follow up re CK proposal etc - use a table ..." at bounding box center [166, 259] width 242 height 12
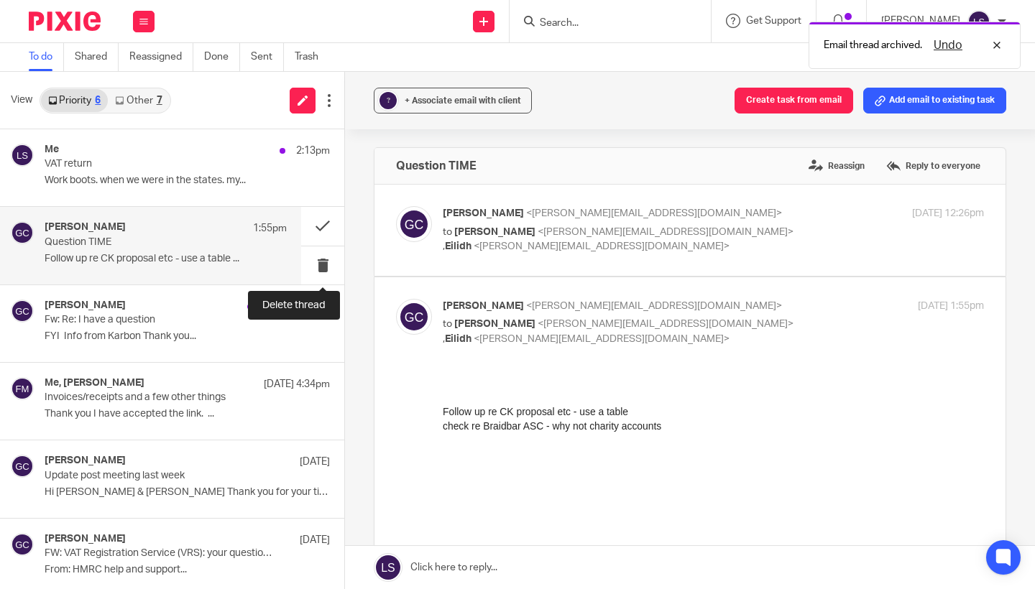
scroll to position [0, 0]
click at [809, 290] on label at bounding box center [689, 551] width 631 height 548
click at [396, 298] on input "checkbox" at bounding box center [395, 298] width 1 height 1
checkbox input "false"
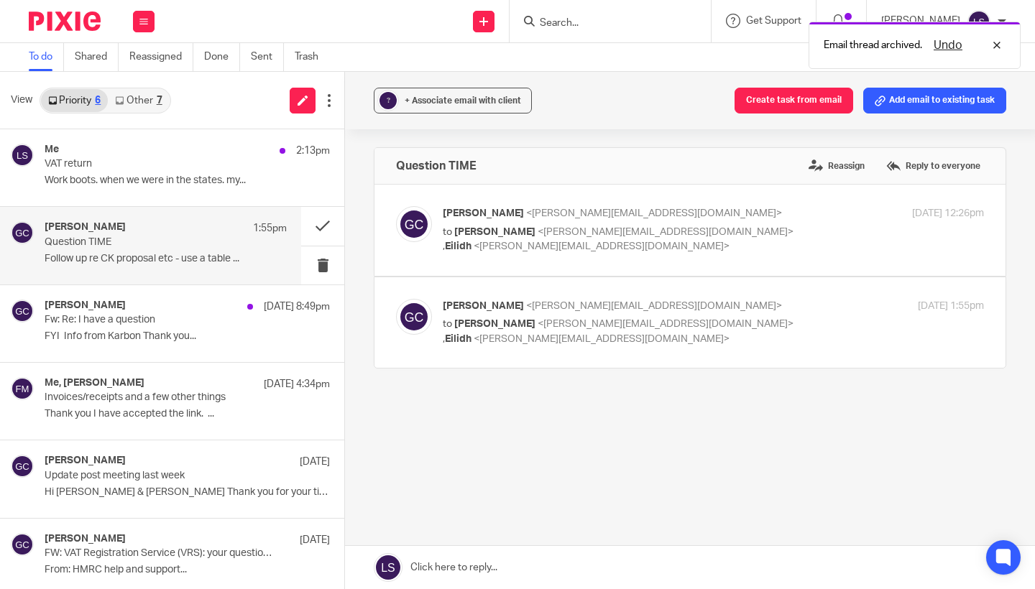
click at [793, 243] on p "to Lauren Simmons <lauren@fearlessfinancials.co.uk> , Eilidh <eilidh@fearlessfi…" at bounding box center [623, 239] width 361 height 29
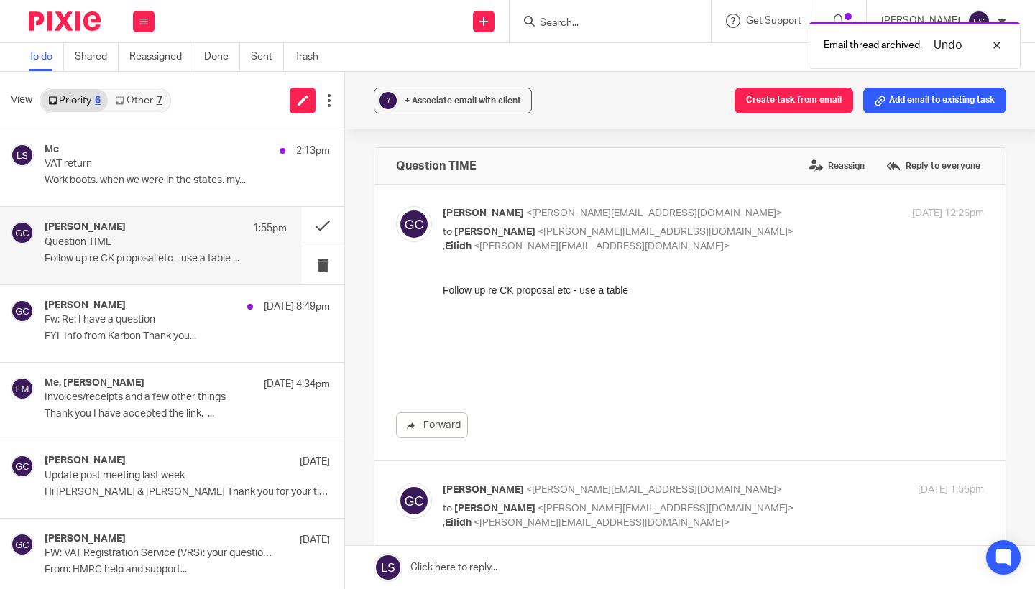
click at [781, 238] on p "to Lauren Simmons <lauren@fearlessfinancials.co.uk> , Eilidh <eilidh@fearlessfi…" at bounding box center [623, 239] width 361 height 29
checkbox input "false"
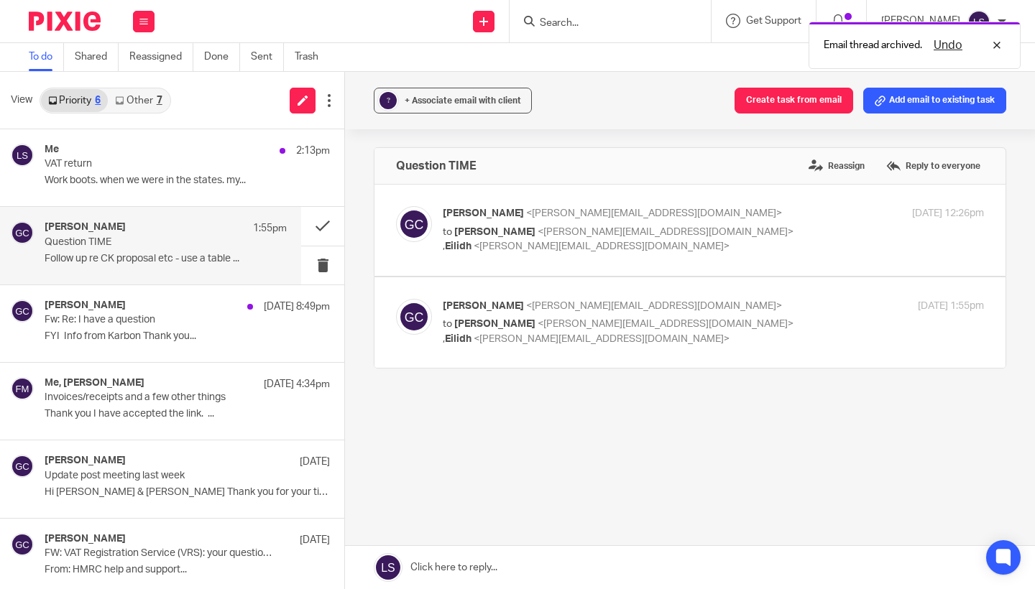
click at [771, 328] on p "to Lauren Simmons <lauren@fearlessfinancials.co.uk> , Eilidh <eilidh@fearlessfi…" at bounding box center [623, 331] width 361 height 29
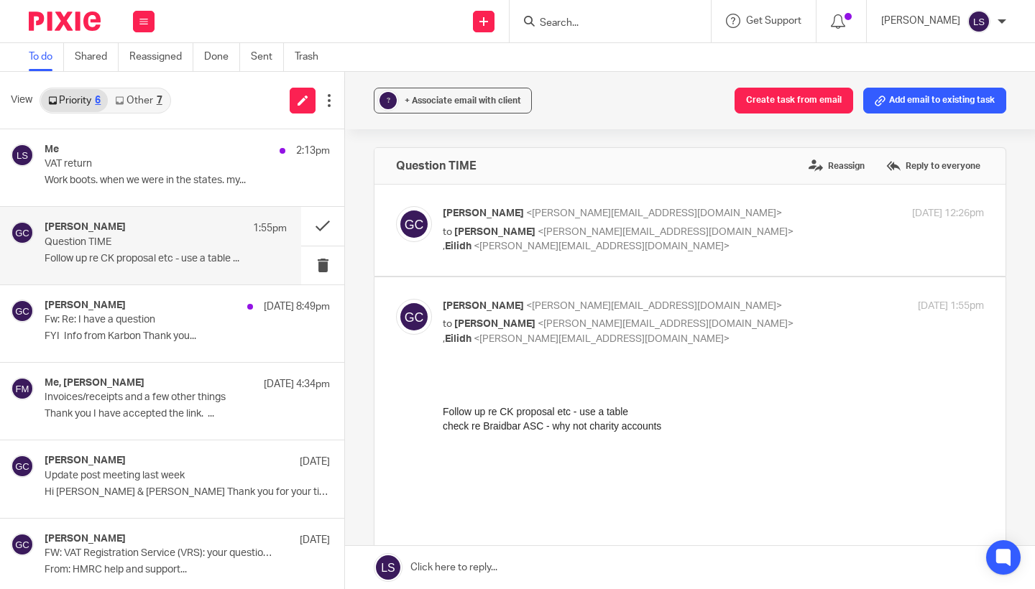
click at [771, 328] on p "to Lauren Simmons <lauren@fearlessfinancials.co.uk> , Eilidh <eilidh@fearlessfi…" at bounding box center [623, 331] width 361 height 29
checkbox input "false"
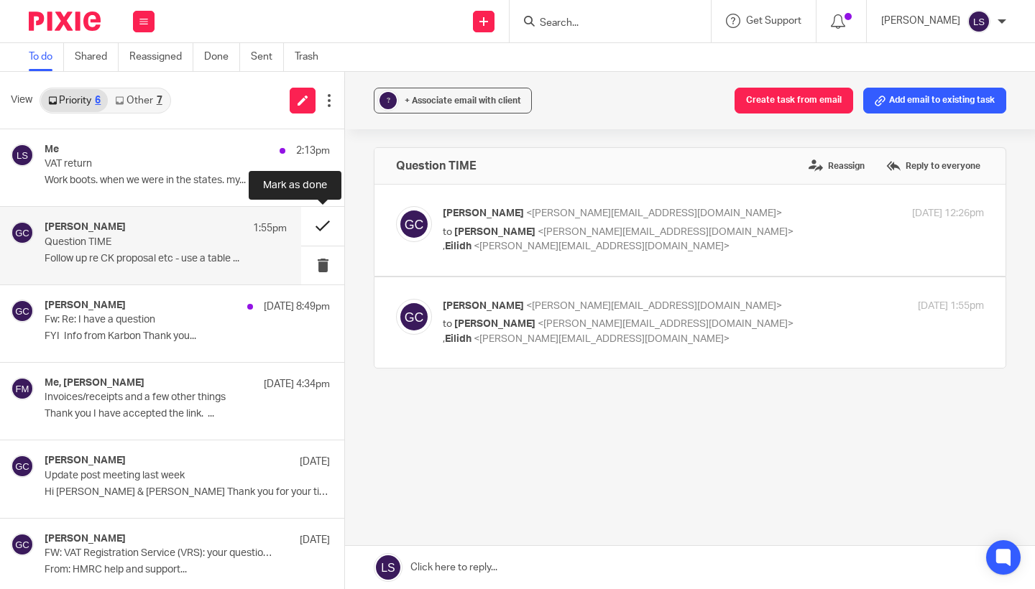
click at [329, 224] on button at bounding box center [322, 226] width 43 height 38
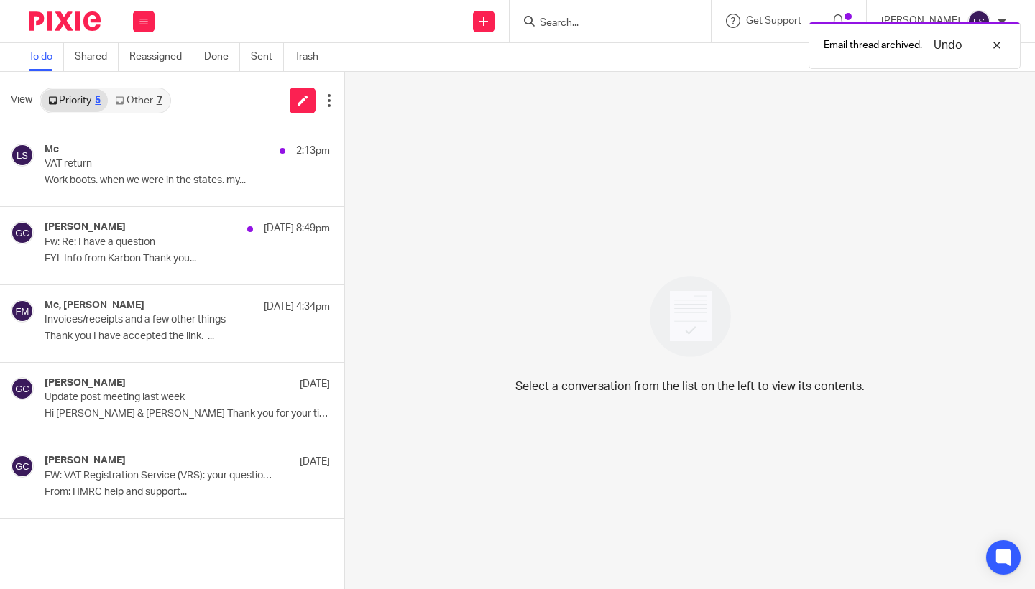
click at [153, 97] on link "Other 7" at bounding box center [138, 100] width 61 height 23
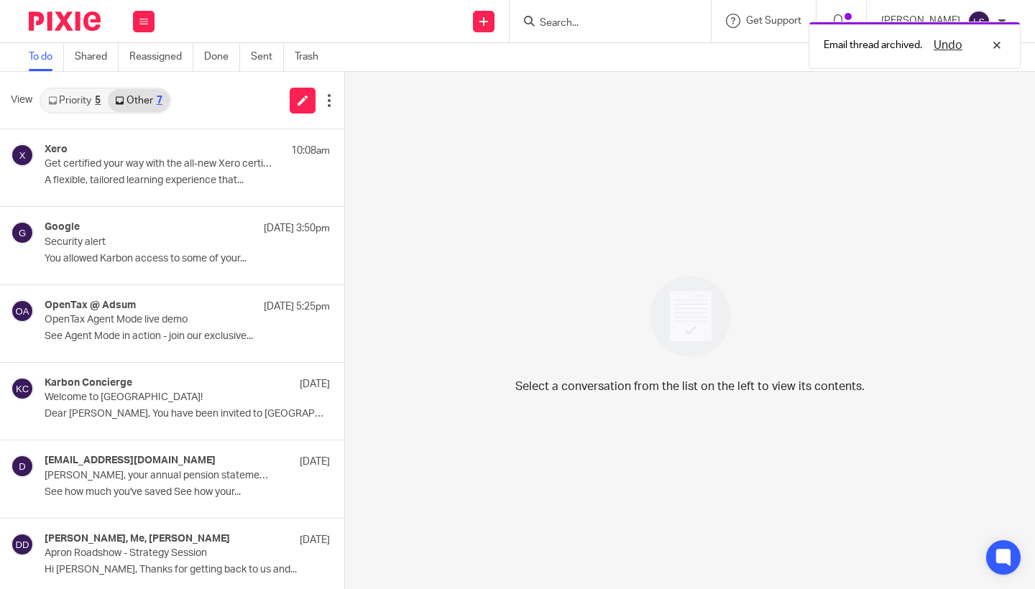
click at [82, 97] on link "Priority 5" at bounding box center [74, 100] width 67 height 23
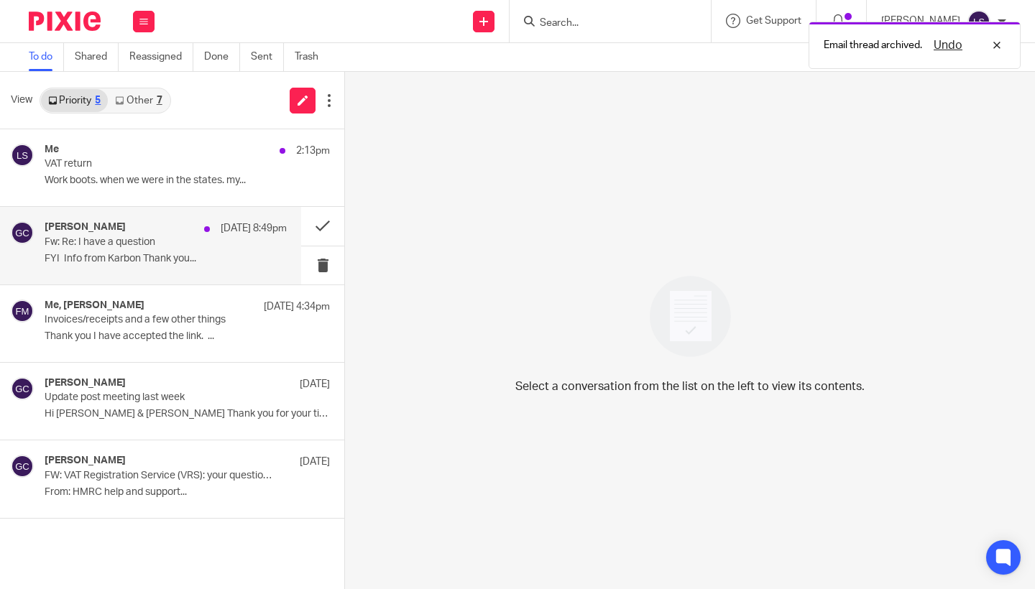
click at [128, 248] on div "Gillian Caughey 17 Sep 8:49pm Fw: Re: I have a question FYI Info from Karbon Th…" at bounding box center [166, 245] width 242 height 48
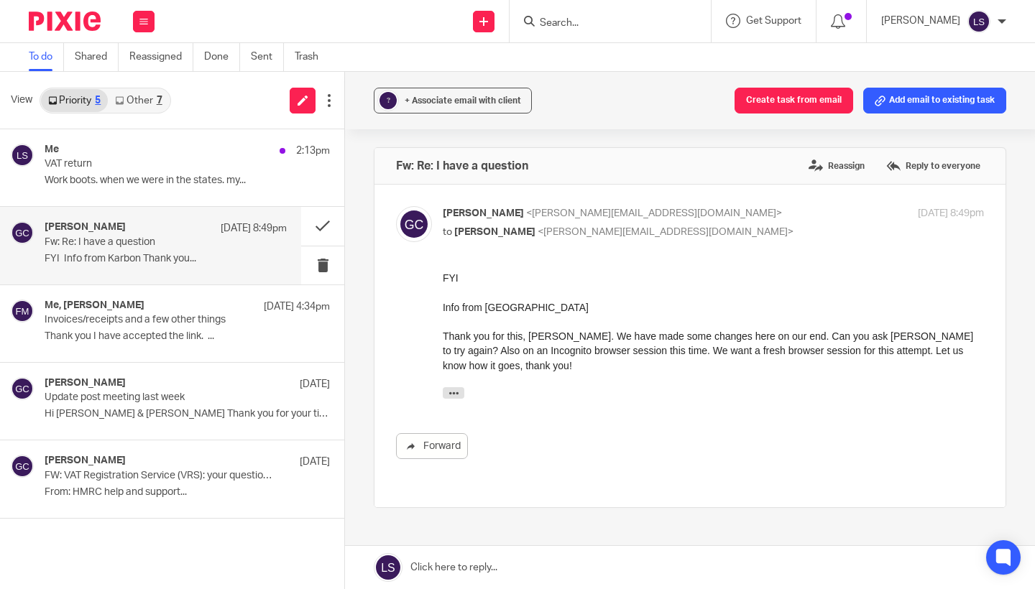
click at [734, 221] on div "Gillian Caughey <gillian@fearlessfinancials.co.uk> to Lauren Simmons <lauren@fe…" at bounding box center [623, 222] width 361 height 33
checkbox input "false"
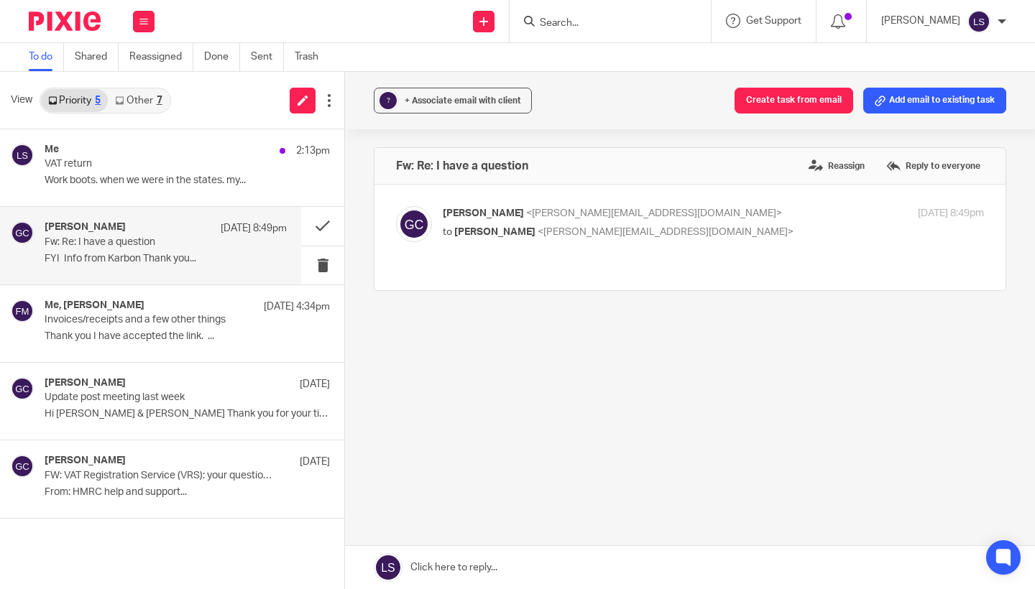
click at [75, 22] on img at bounding box center [65, 21] width 72 height 19
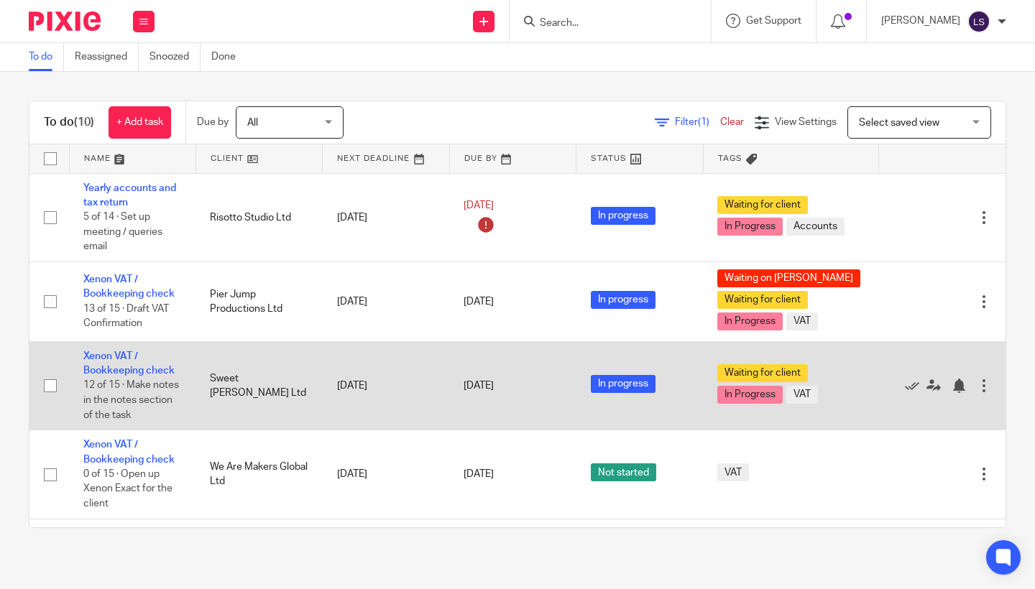
click at [249, 360] on td "Sweet [PERSON_NAME] Ltd" at bounding box center [259, 385] width 127 height 88
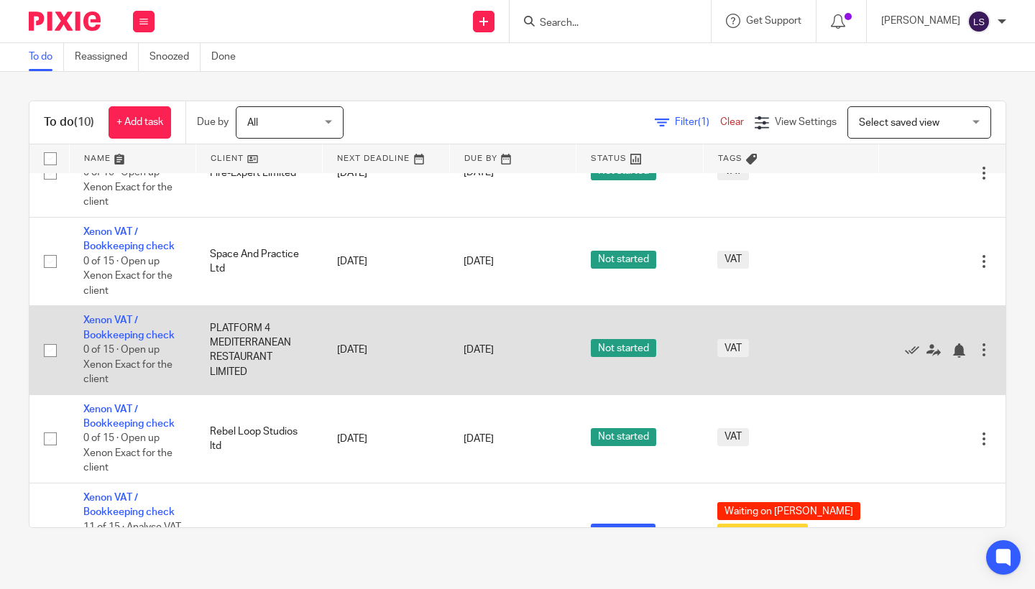
scroll to position [391, 0]
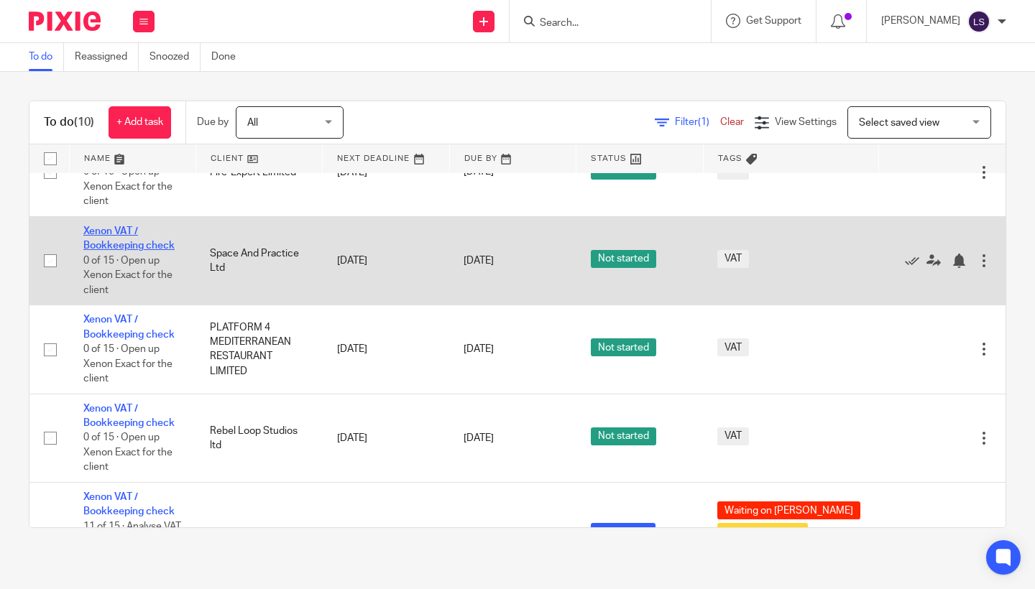
click at [129, 251] on link "Xenon VAT / Bookkeeping check" at bounding box center [128, 238] width 91 height 24
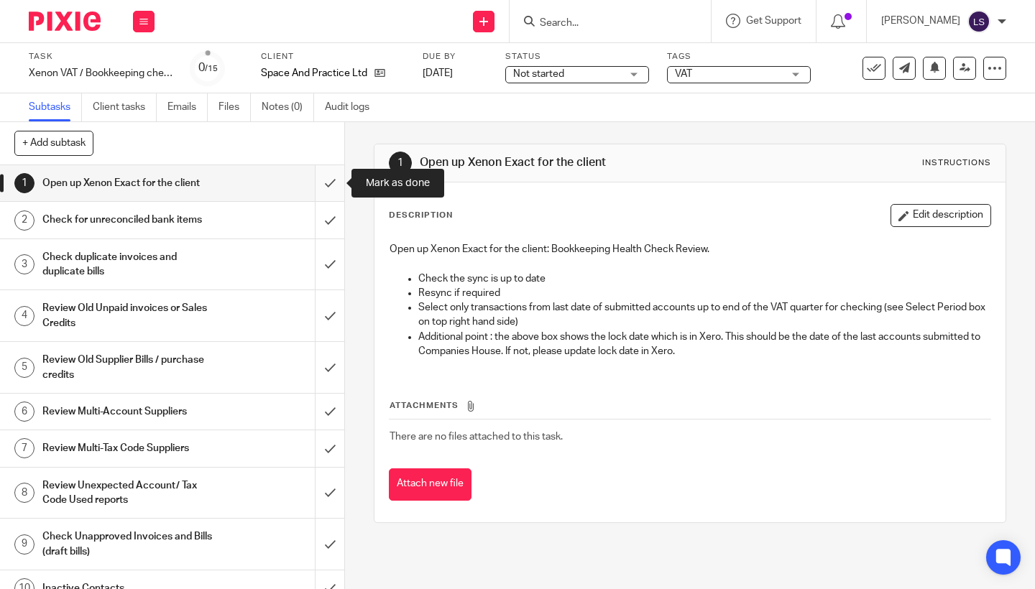
click at [331, 180] on input "submit" at bounding box center [172, 183] width 344 height 36
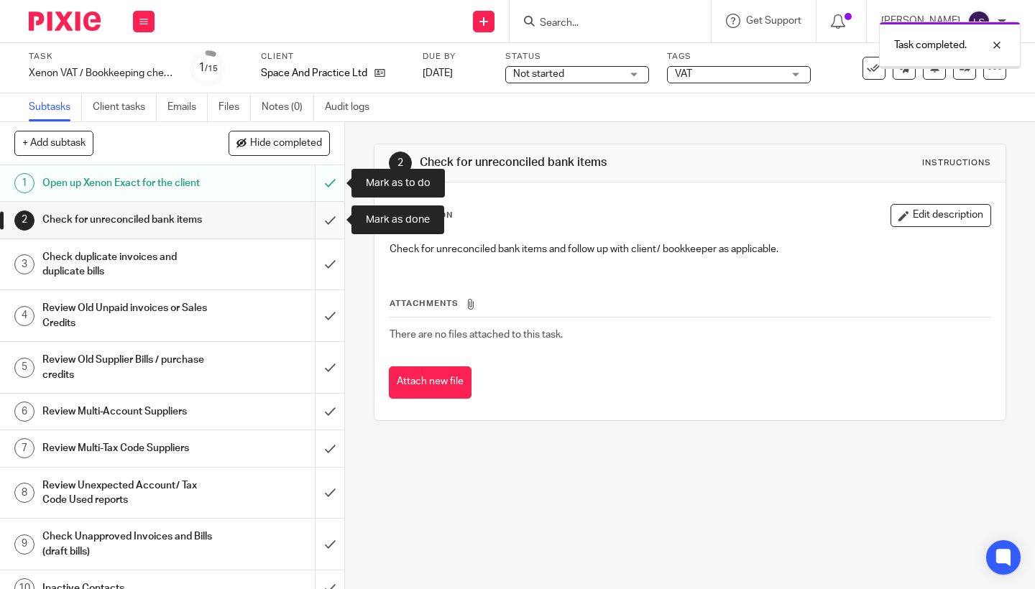
click at [328, 218] on input "submit" at bounding box center [172, 220] width 344 height 36
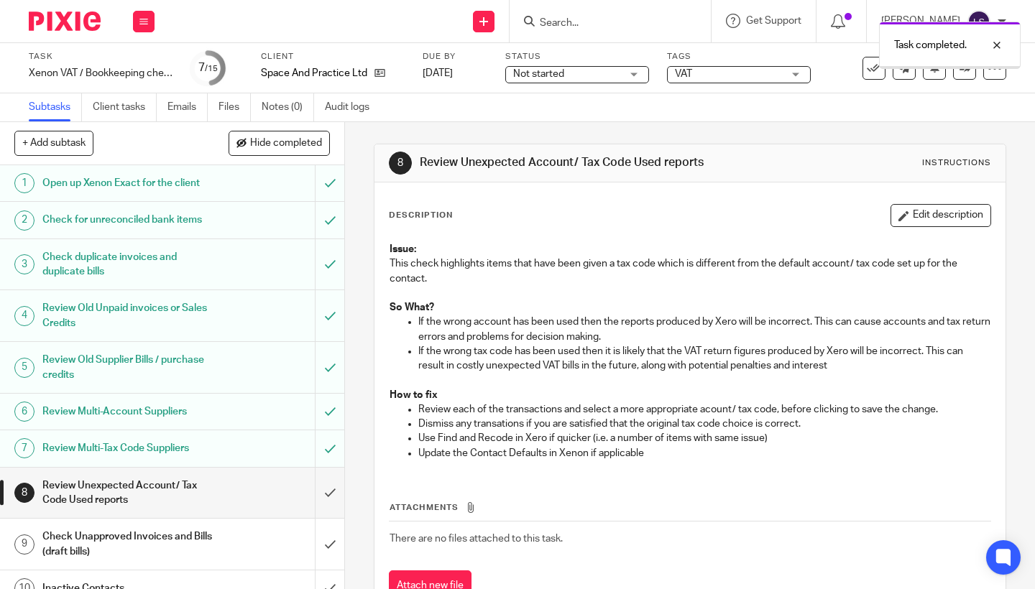
click at [326, 486] on input "submit" at bounding box center [172, 493] width 344 height 51
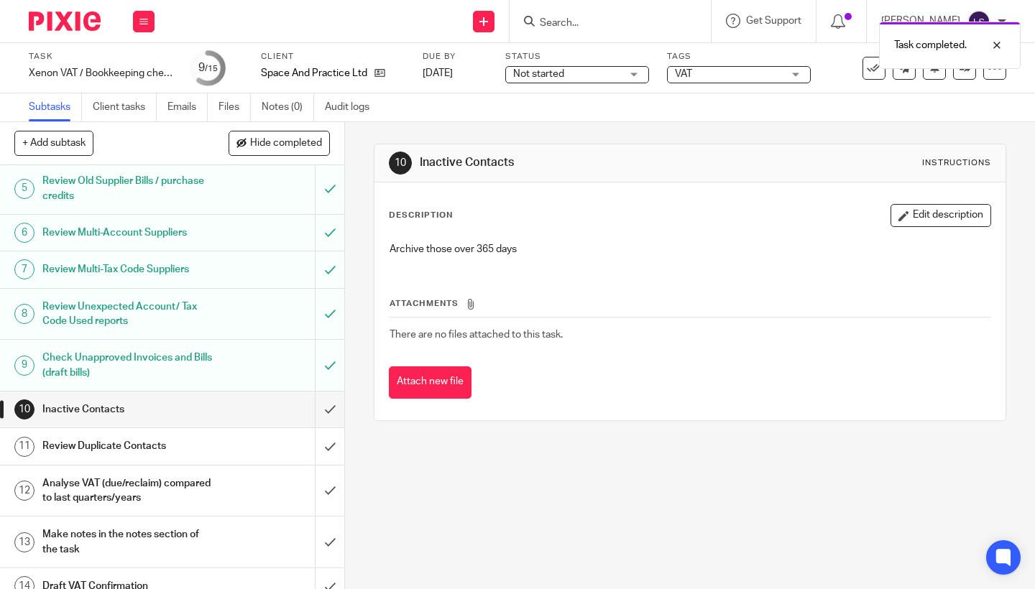
scroll to position [216, 0]
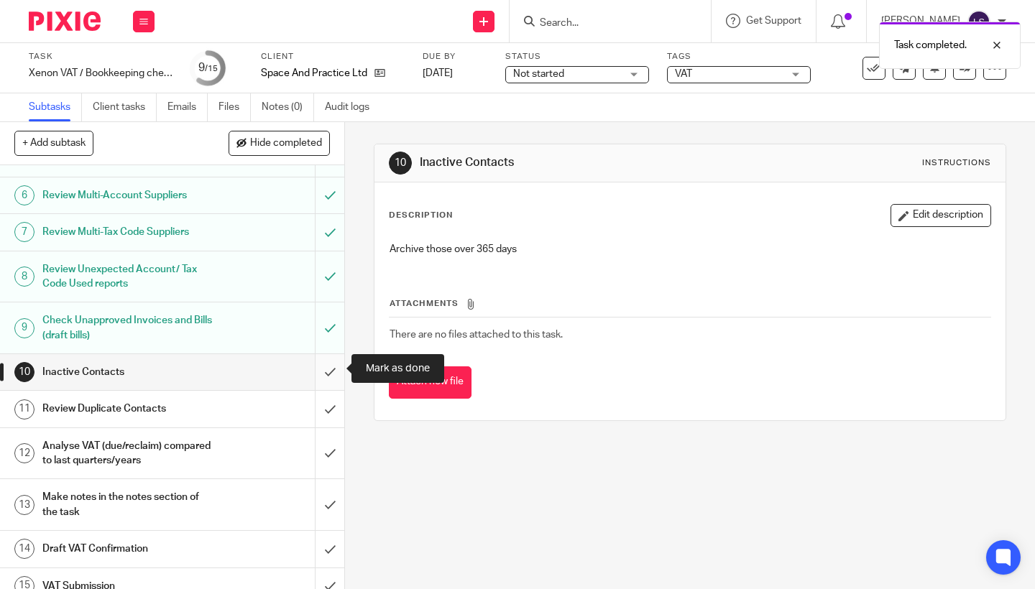
click at [326, 367] on input "submit" at bounding box center [172, 372] width 344 height 36
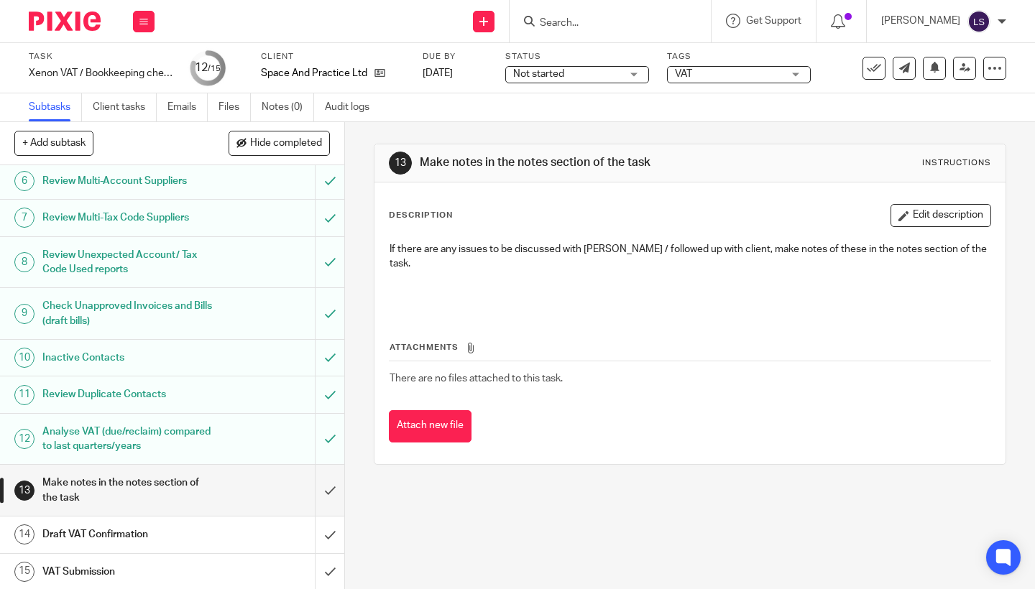
scroll to position [226, 0]
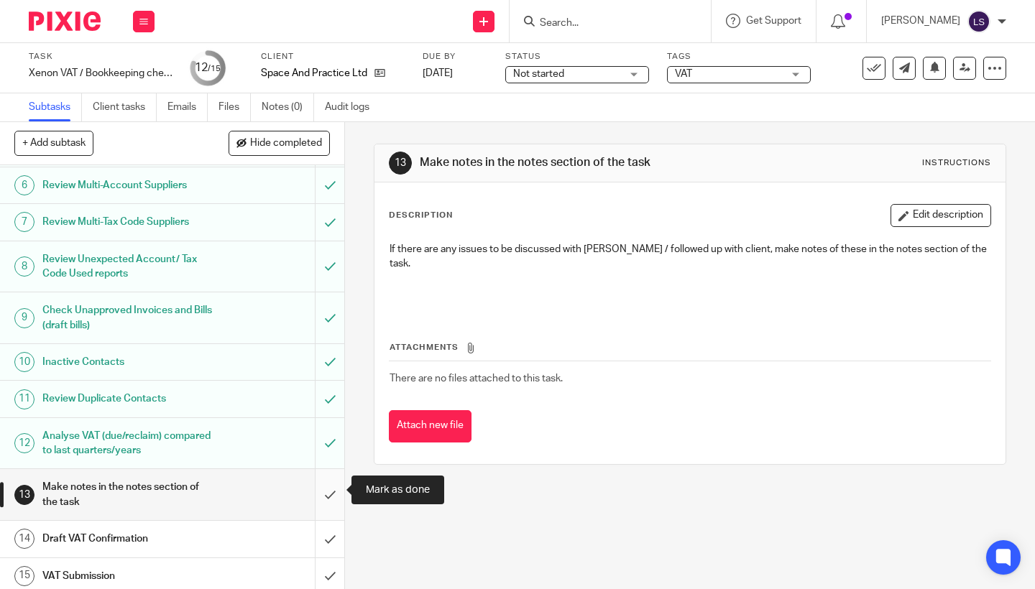
click at [331, 487] on input "submit" at bounding box center [172, 494] width 344 height 51
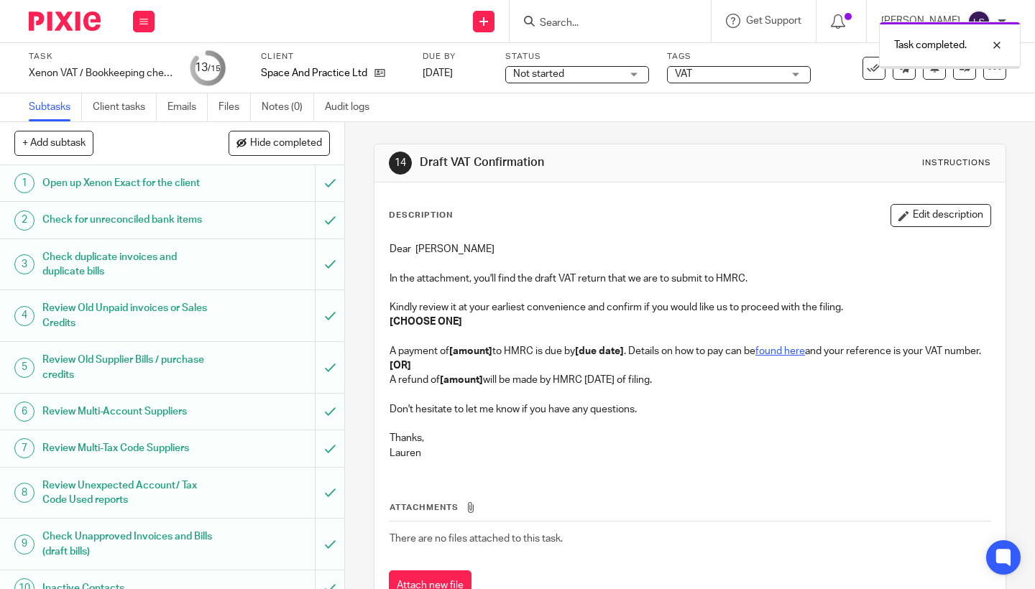
click at [563, 76] on span "Not started" at bounding box center [538, 74] width 51 height 10
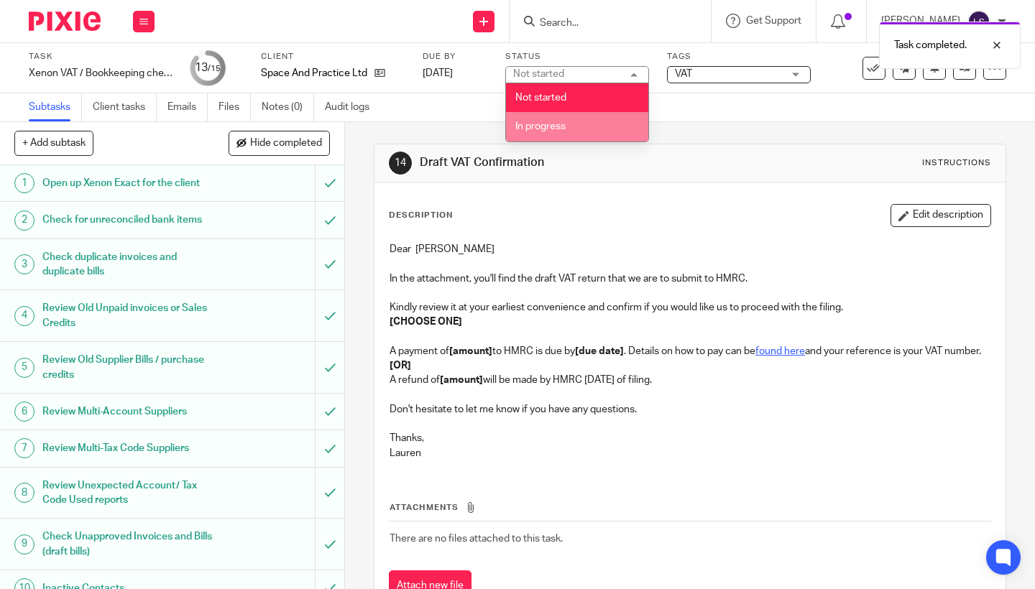
click at [547, 132] on span "In progress" at bounding box center [540, 126] width 50 height 10
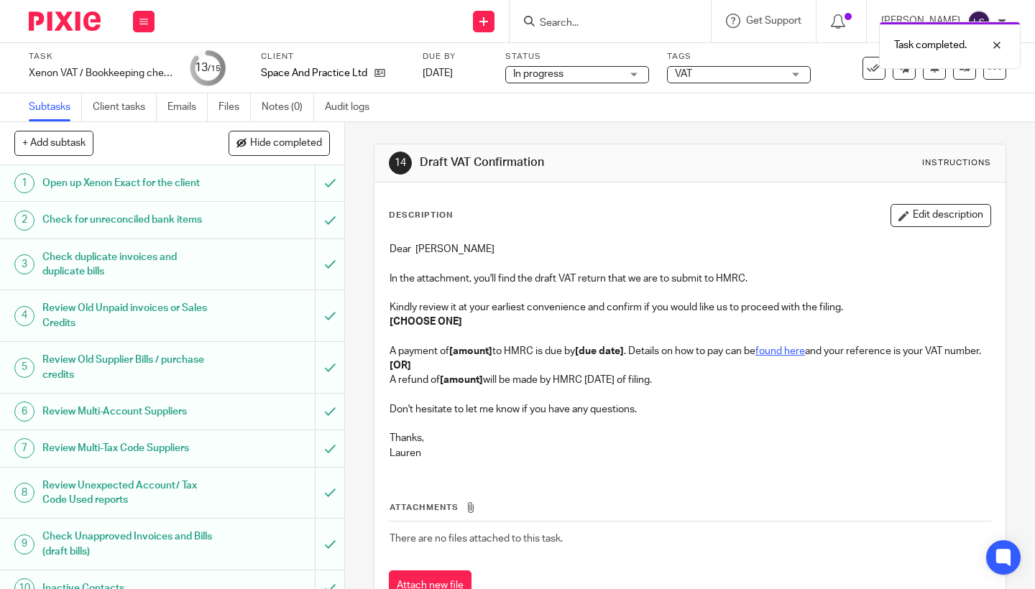
click at [735, 75] on span "VAT" at bounding box center [729, 74] width 108 height 15
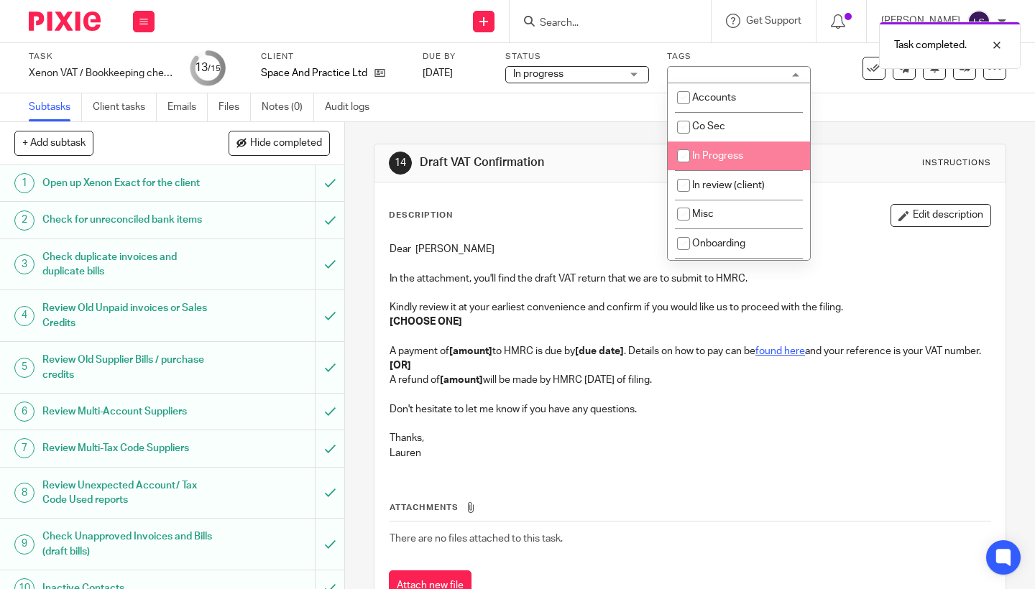
click at [715, 156] on span "In Progress" at bounding box center [717, 156] width 51 height 10
checkbox input "true"
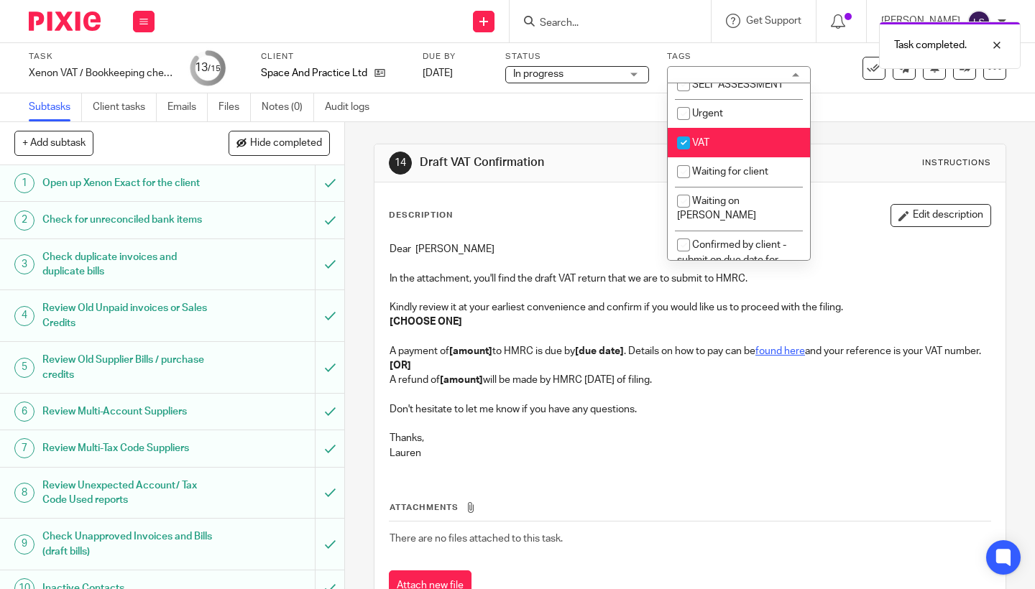
scroll to position [311, 0]
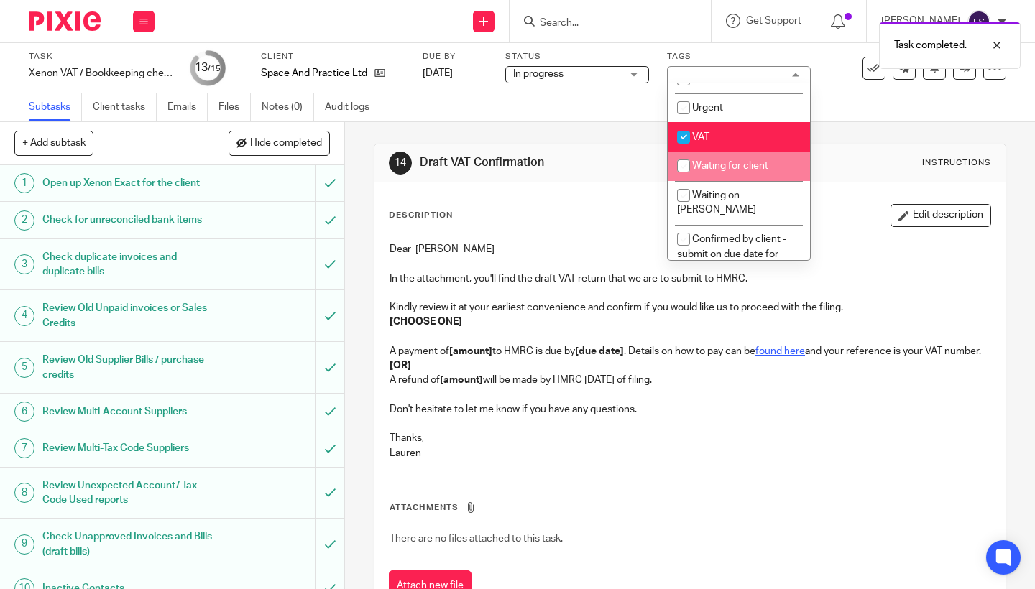
click at [709, 171] on span "Waiting for client" at bounding box center [730, 166] width 76 height 10
checkbox input "true"
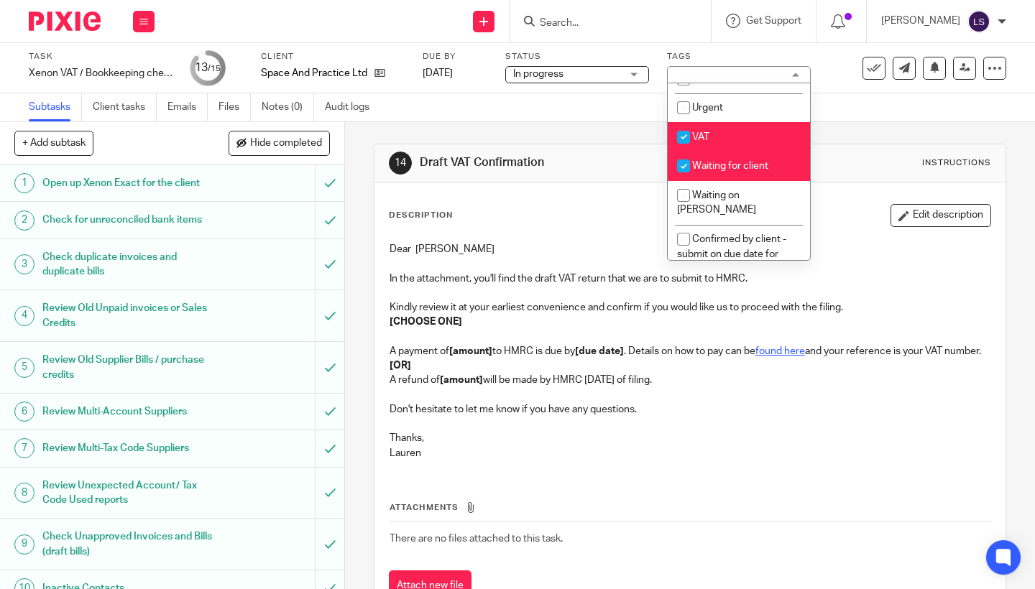
click at [63, 20] on img at bounding box center [65, 21] width 72 height 19
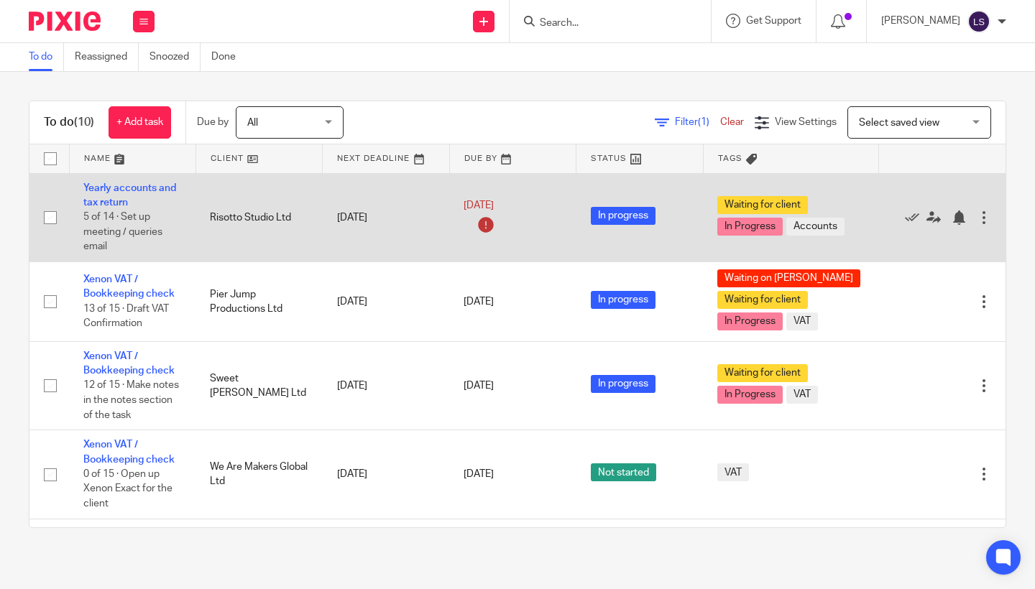
click at [293, 235] on td "Risotto Studio Ltd" at bounding box center [259, 217] width 127 height 88
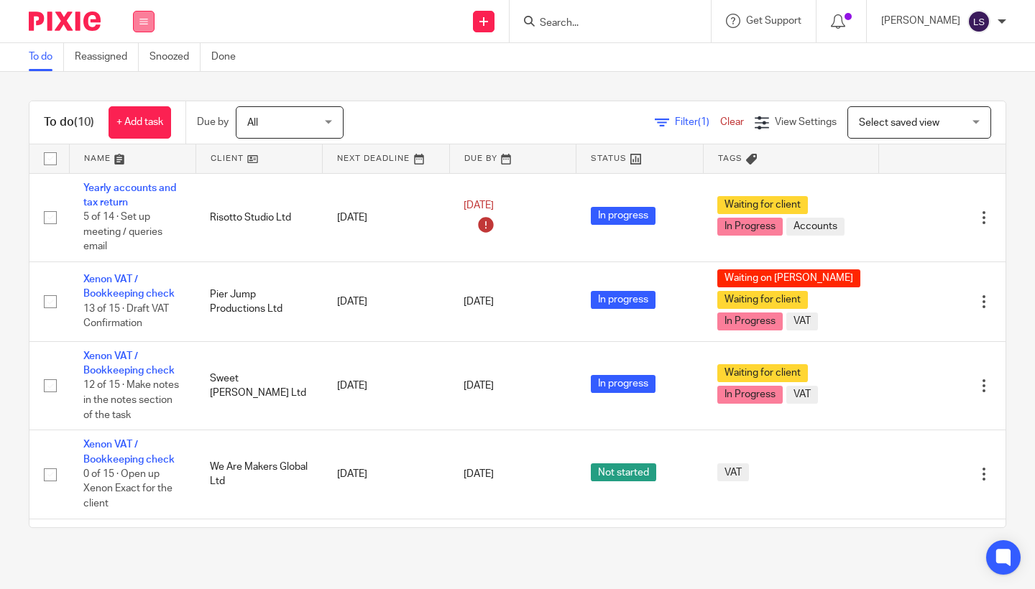
click at [147, 24] on icon at bounding box center [143, 21] width 9 height 9
click at [142, 86] on link "Email" at bounding box center [136, 88] width 24 height 10
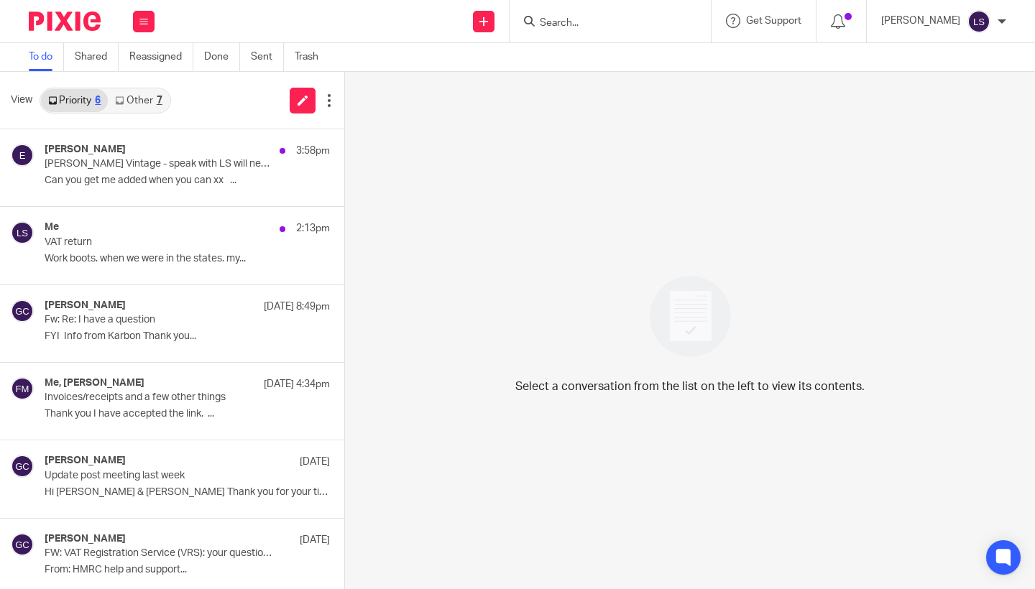
click at [156, 97] on link "Other 7" at bounding box center [138, 100] width 61 height 23
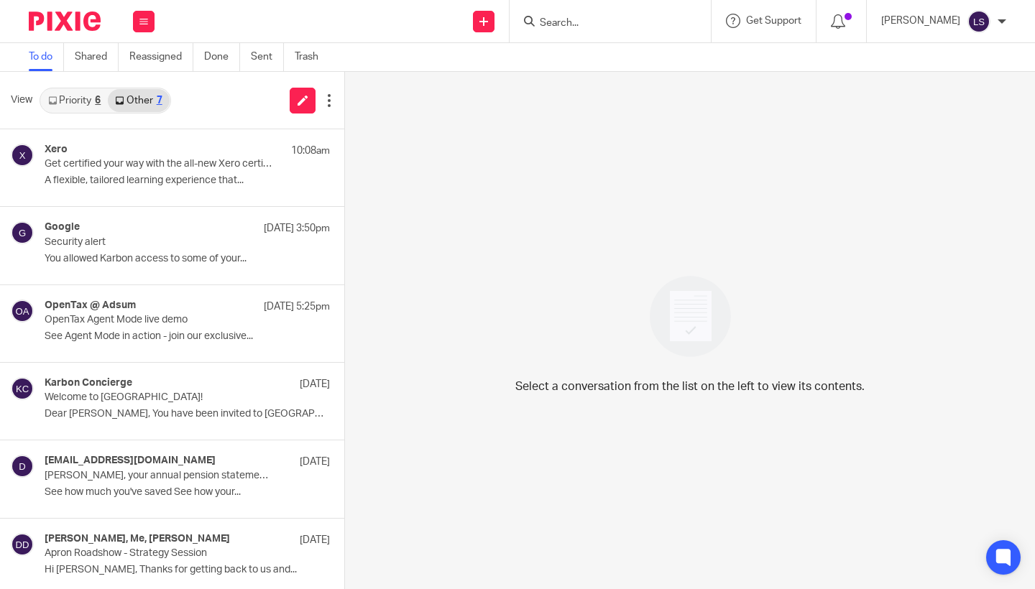
click at [93, 100] on link "Priority 6" at bounding box center [74, 100] width 67 height 23
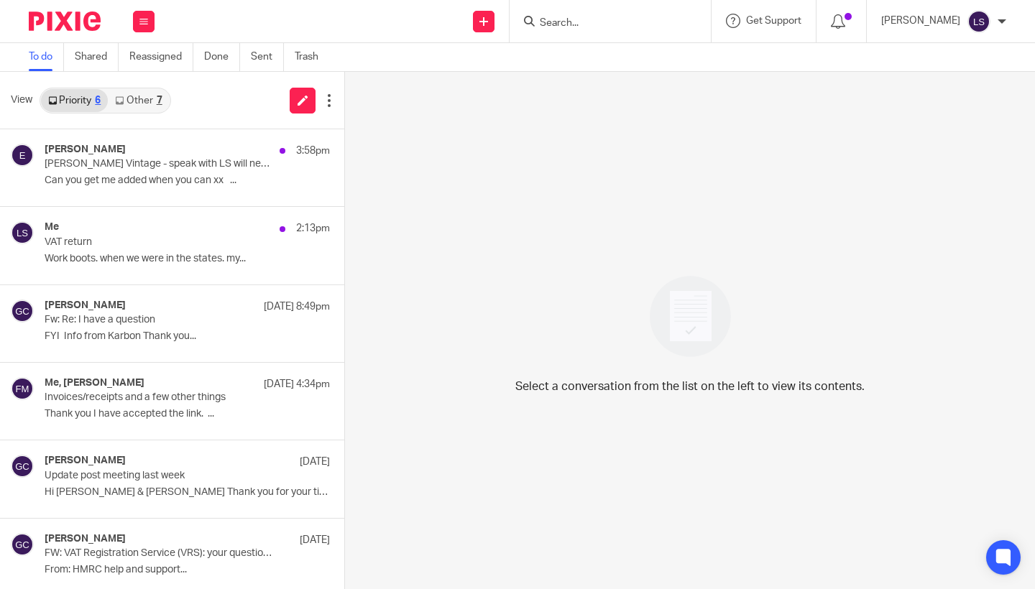
click at [138, 97] on link "Other 7" at bounding box center [138, 100] width 61 height 23
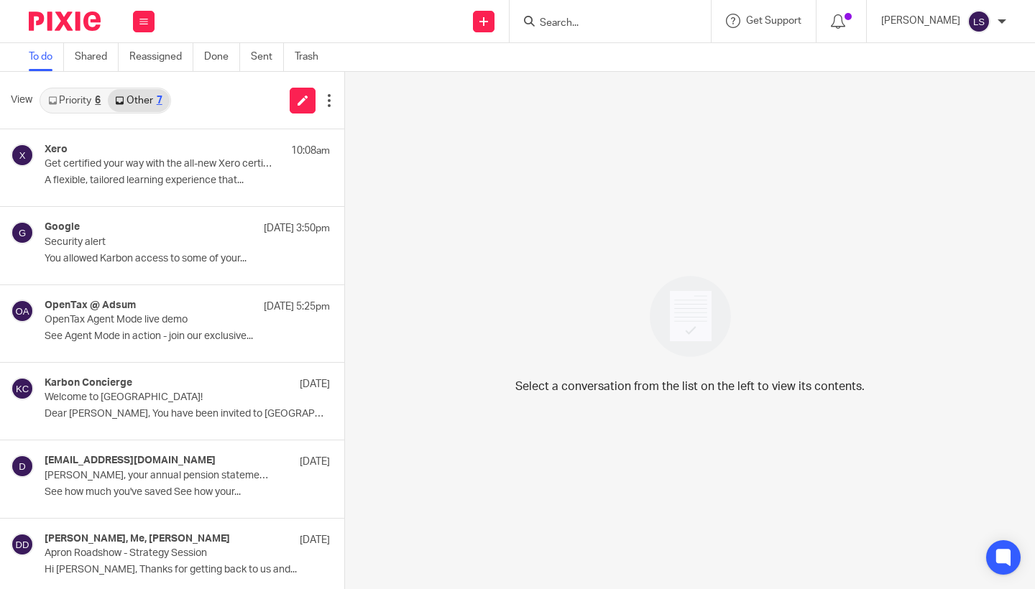
click at [93, 97] on link "Priority 6" at bounding box center [74, 100] width 67 height 23
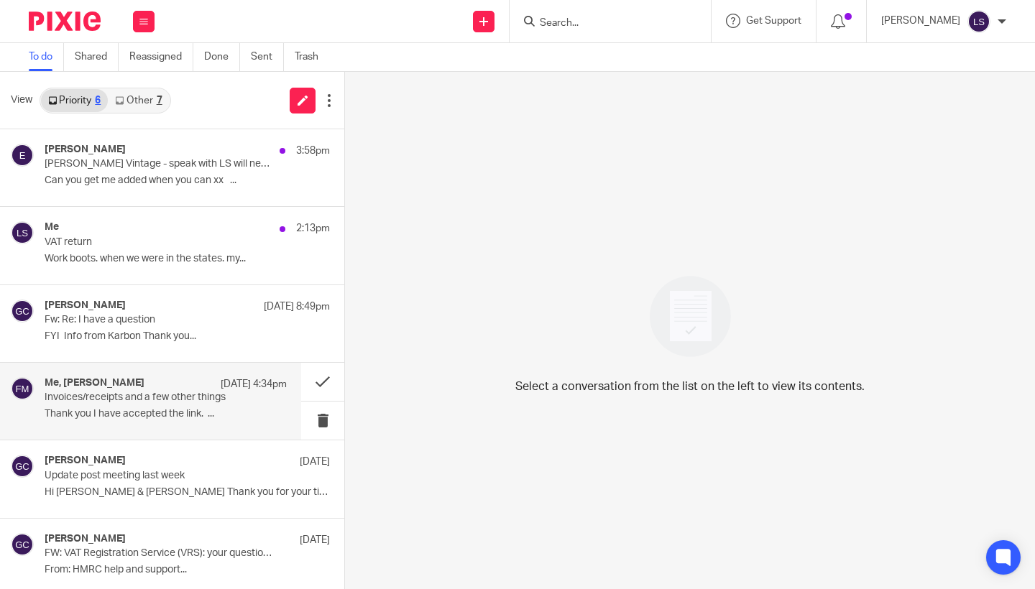
click at [108, 423] on div "Me, Fiona Minshall 15 Sep 4:34pm Invoices/receipts and a few other things Thank…" at bounding box center [166, 401] width 242 height 48
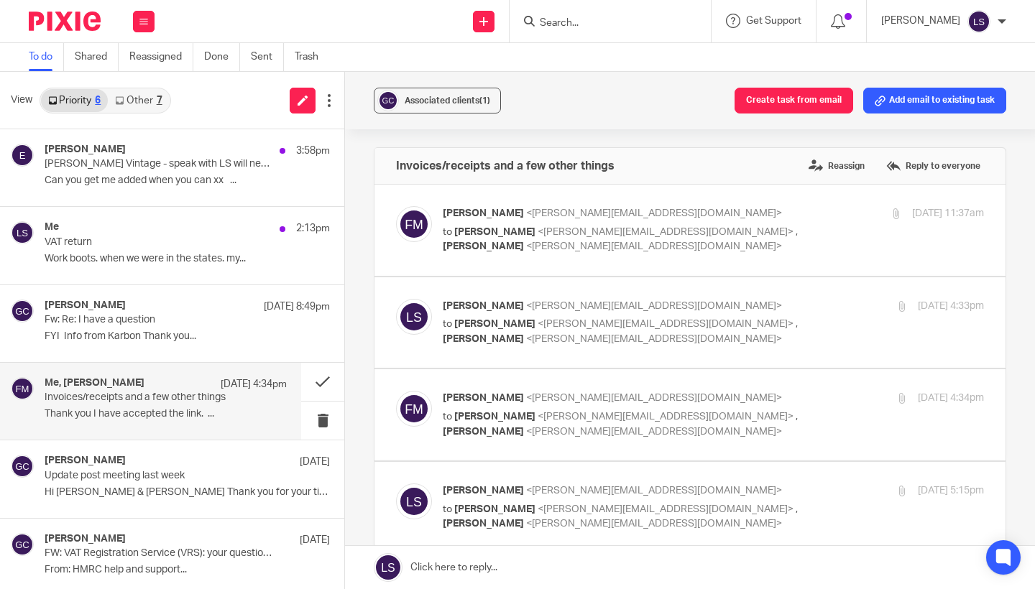
click at [1021, 358] on div "Associated clients (1) Create task from email Add email to existing task Invoic…" at bounding box center [690, 331] width 690 height 518
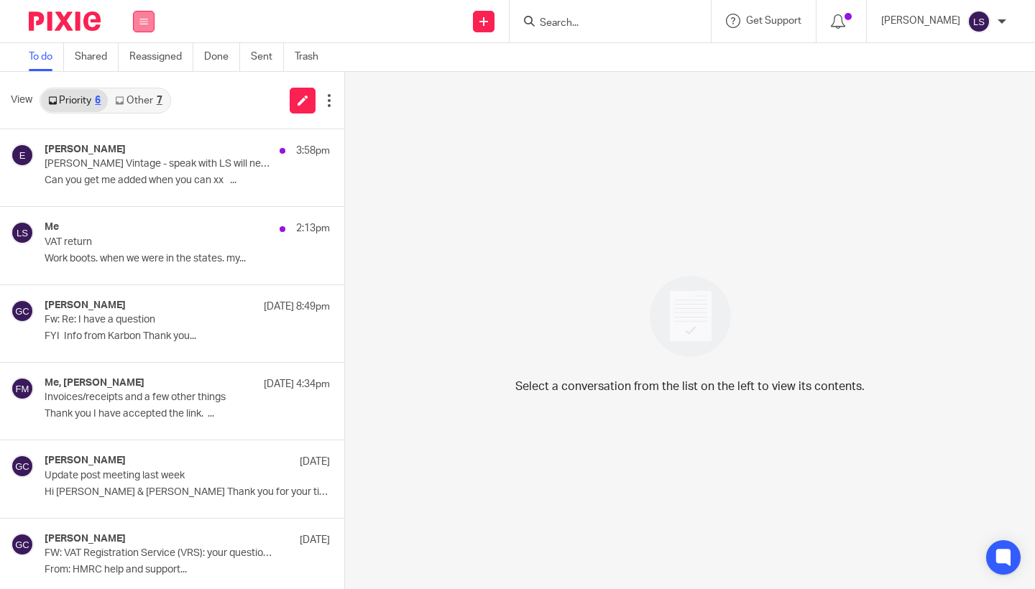
click at [139, 22] on icon at bounding box center [143, 21] width 9 height 9
click at [140, 87] on link "Email" at bounding box center [137, 88] width 26 height 10
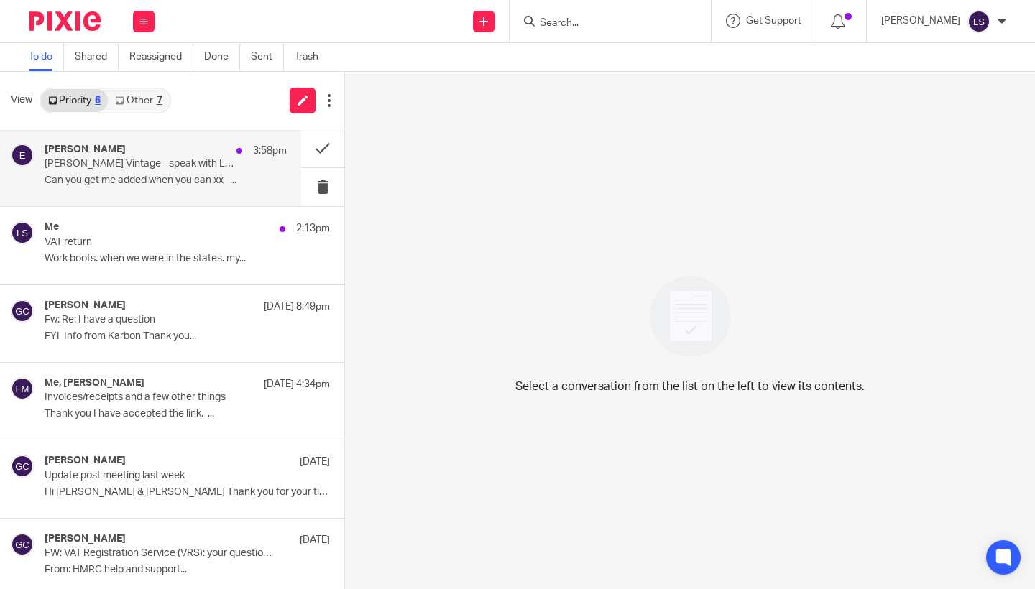
click at [127, 160] on p "[PERSON_NAME] Vintage - speak with LS will need added to Xero" at bounding box center [142, 164] width 194 height 12
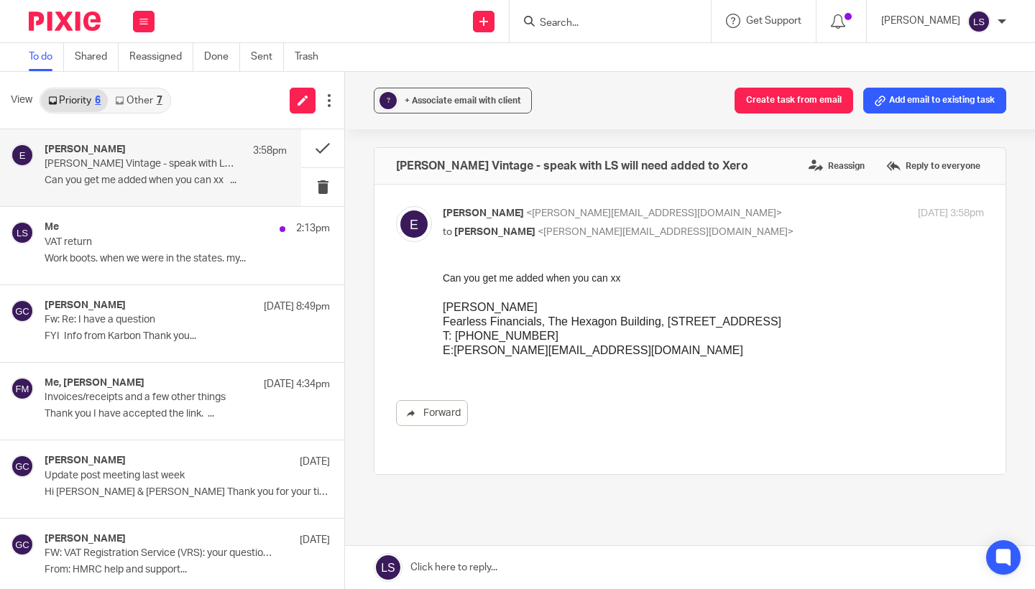
click at [708, 225] on p "to [PERSON_NAME] <[PERSON_NAME][EMAIL_ADDRESS][DOMAIN_NAME]>" at bounding box center [623, 232] width 361 height 15
checkbox input "false"
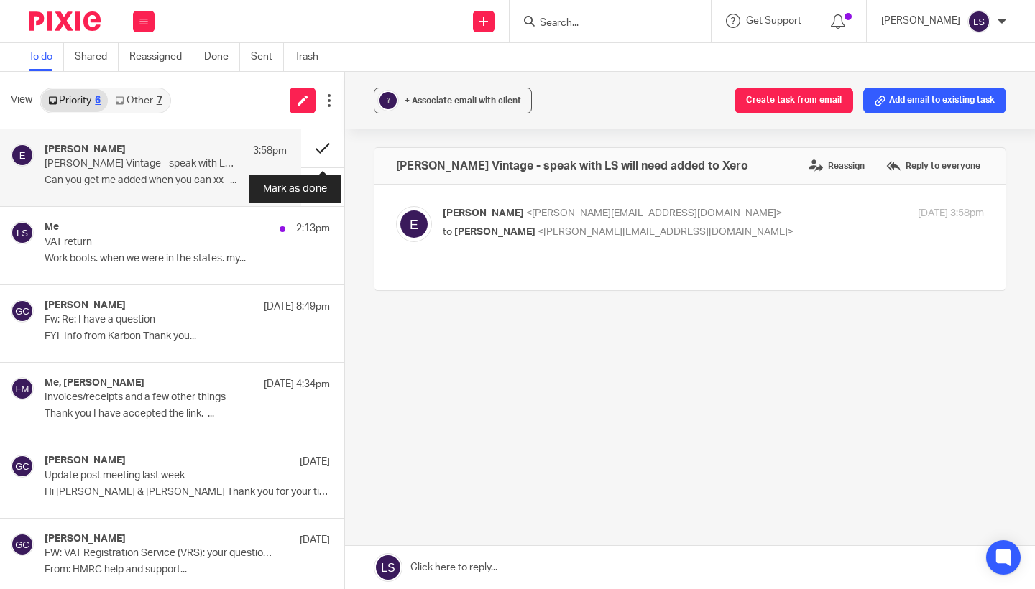
click at [321, 148] on button at bounding box center [322, 148] width 43 height 38
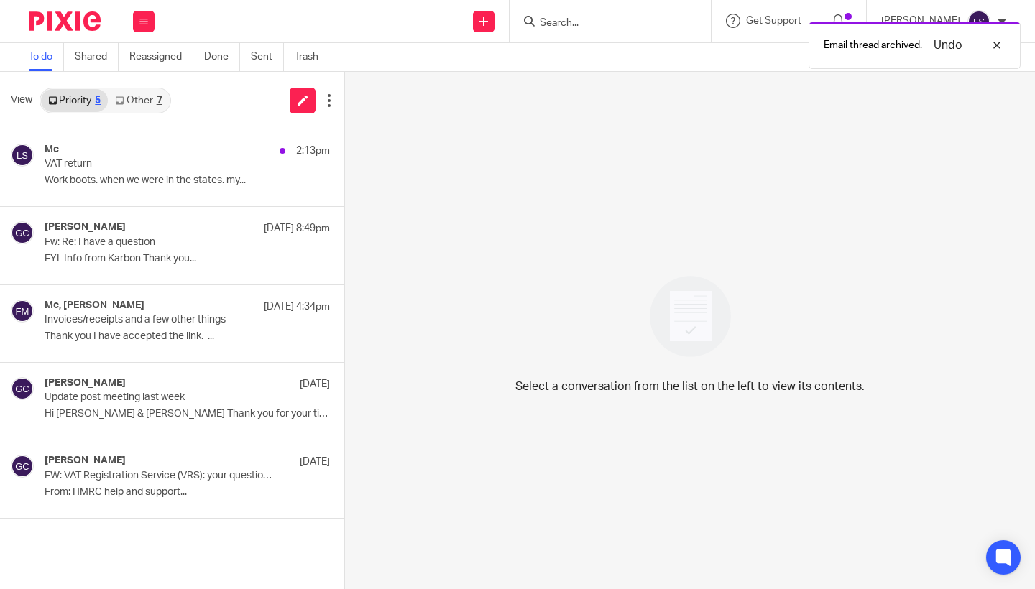
click at [146, 99] on link "Other 7" at bounding box center [138, 100] width 61 height 23
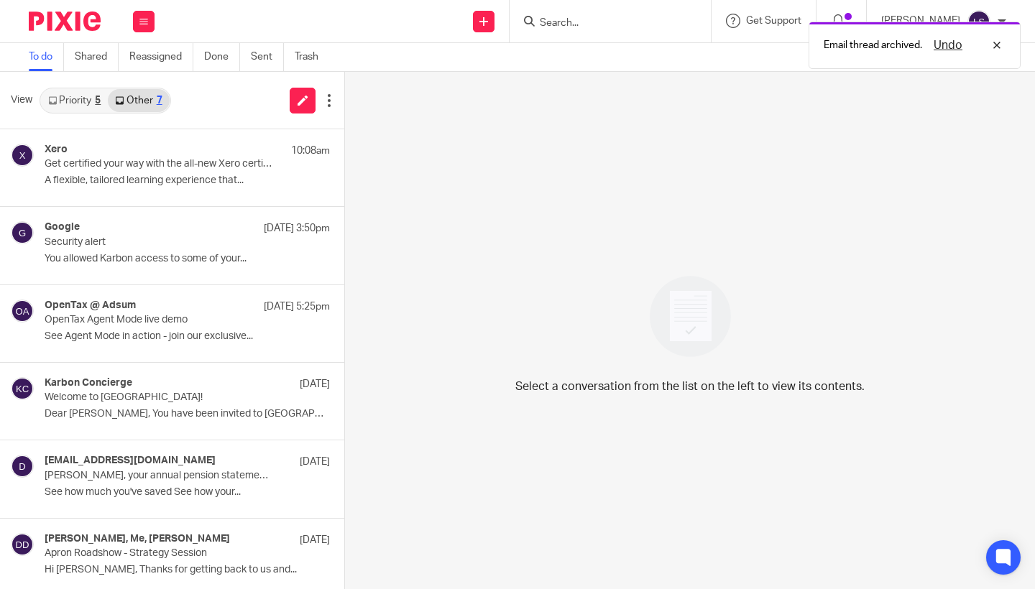
click at [58, 100] on link "Priority 5" at bounding box center [74, 100] width 67 height 23
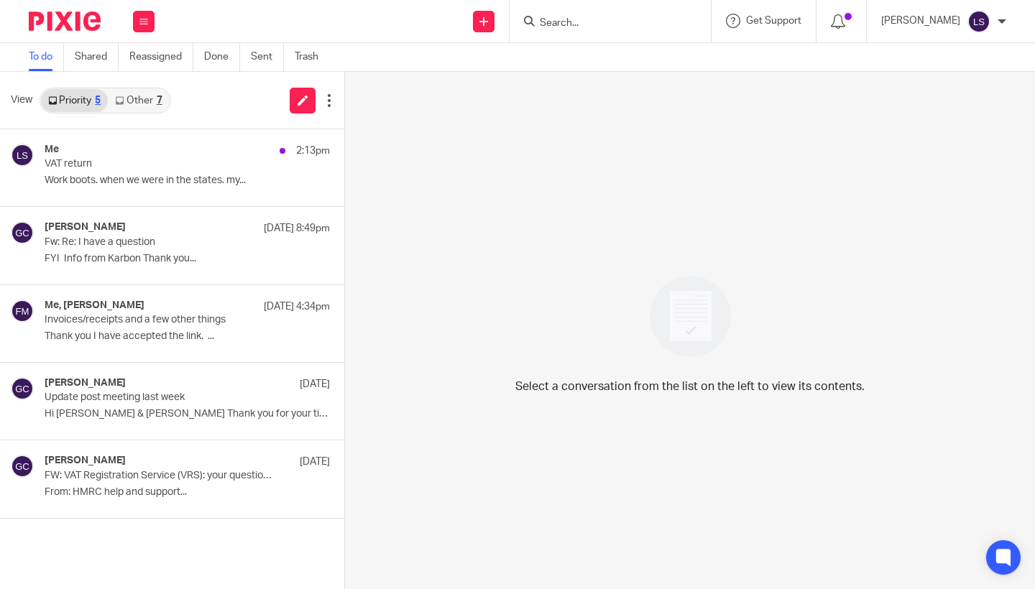
click at [155, 101] on link "Other 7" at bounding box center [138, 100] width 61 height 23
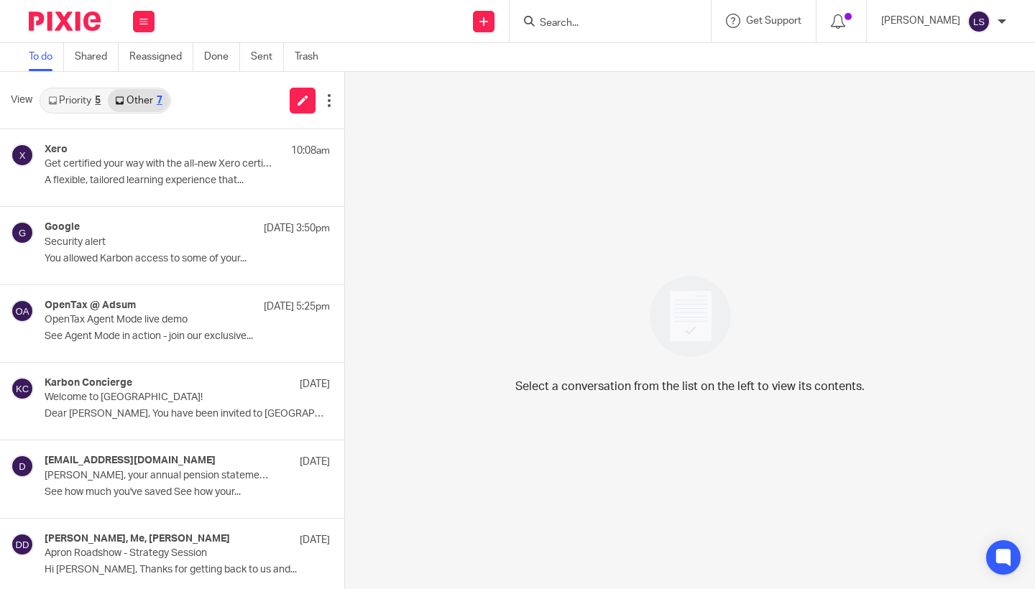
click at [68, 104] on link "Priority 5" at bounding box center [74, 100] width 67 height 23
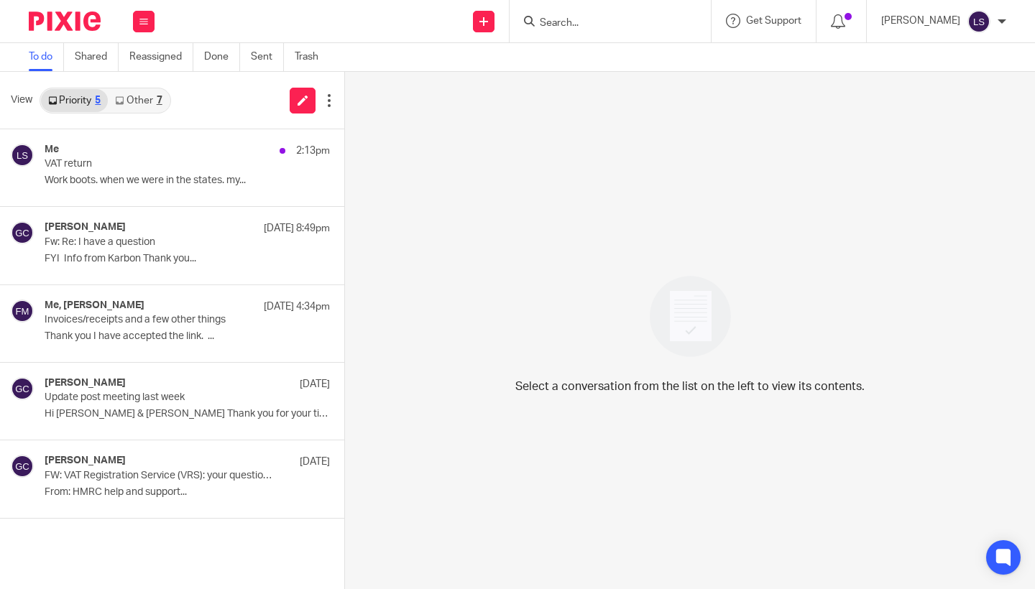
click at [576, 18] on input "Search" at bounding box center [602, 23] width 129 height 13
click at [576, 14] on form at bounding box center [614, 21] width 153 height 18
click at [580, 20] on input "Search" at bounding box center [602, 23] width 129 height 13
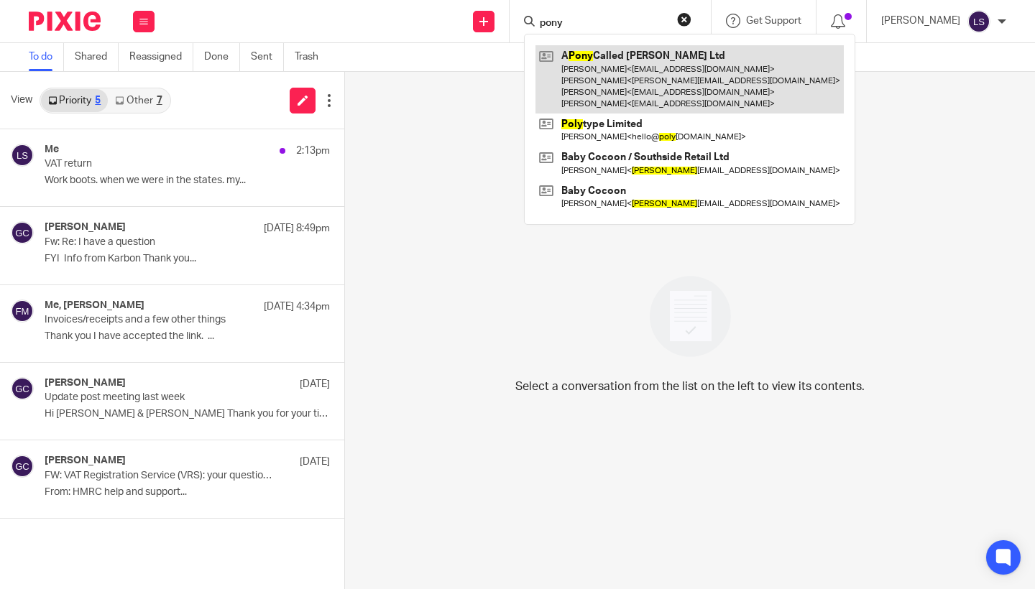
type input "pony"
click at [596, 62] on link at bounding box center [689, 79] width 308 height 68
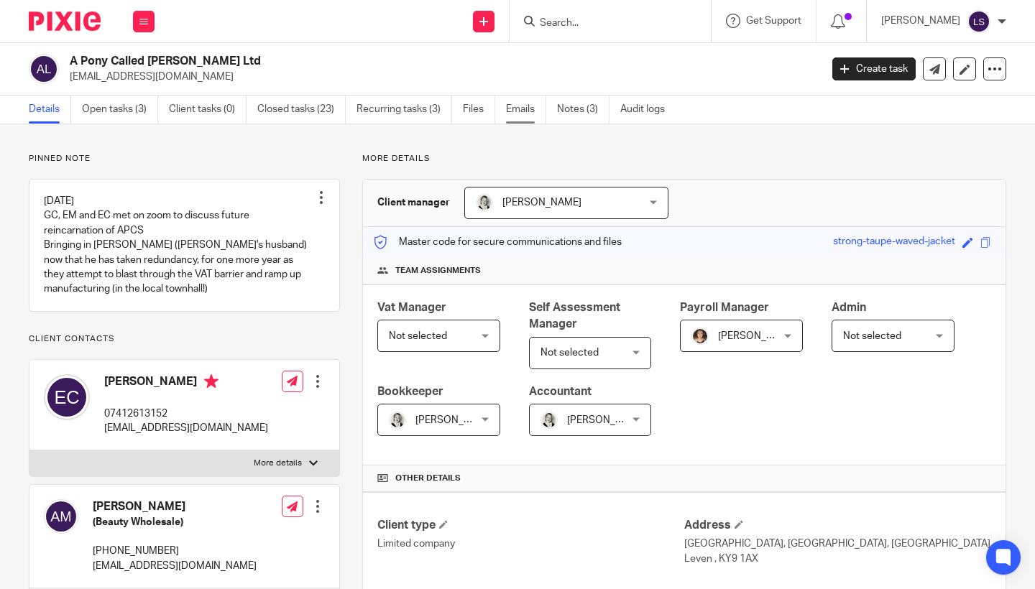
click at [527, 108] on link "Emails" at bounding box center [526, 110] width 40 height 28
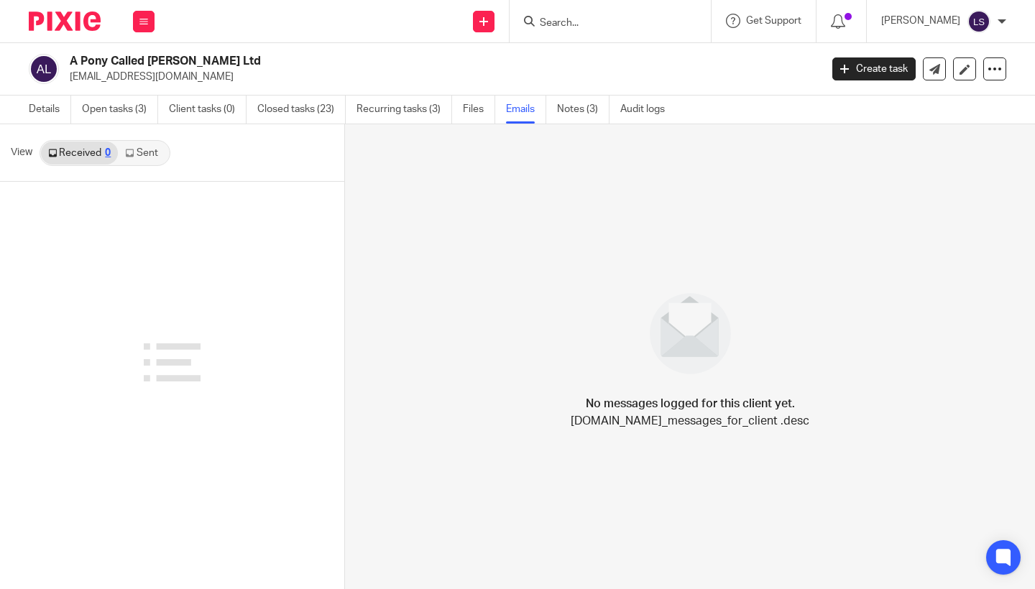
click at [152, 151] on link "Sent" at bounding box center [143, 153] width 50 height 23
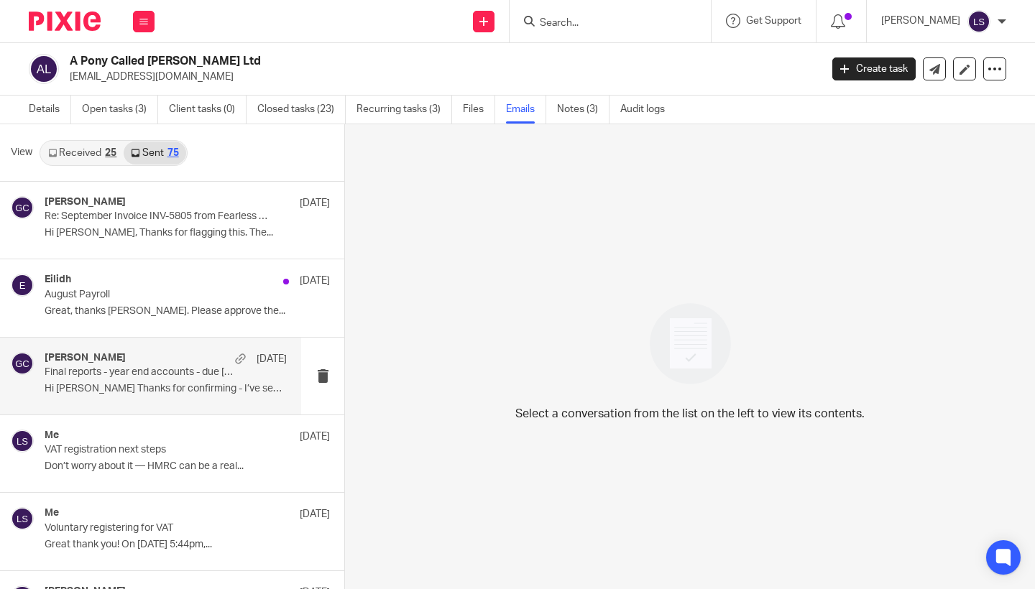
click at [170, 376] on p "Final reports - year end accounts - due 31 August" at bounding box center [142, 373] width 194 height 12
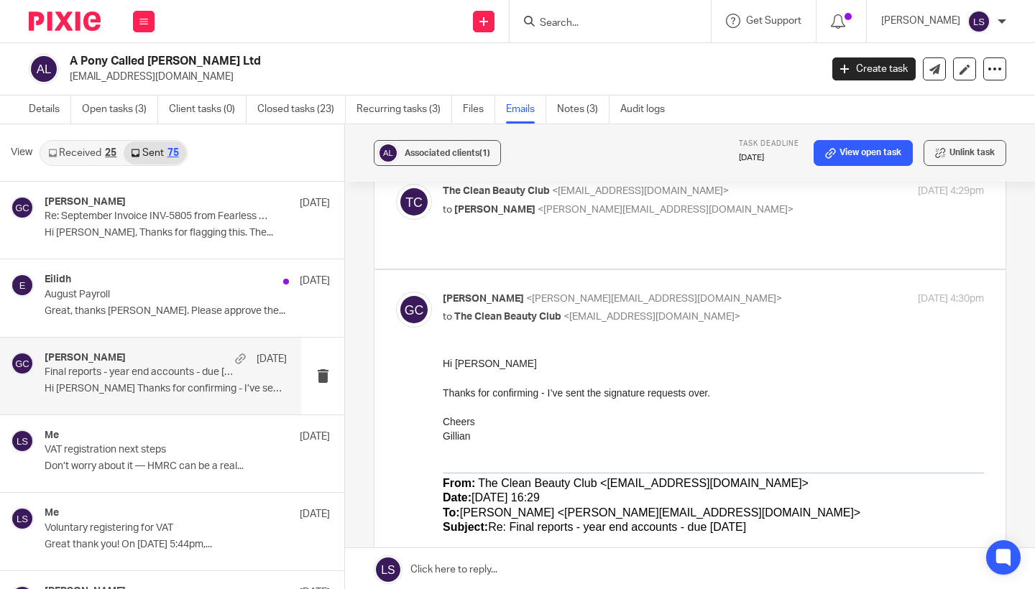
scroll to position [171, 0]
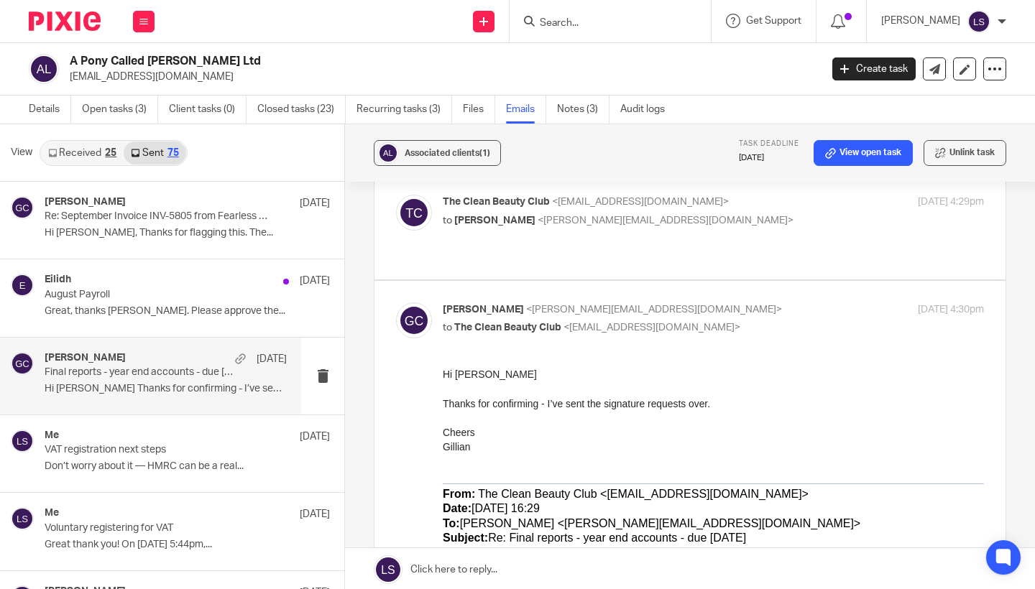
click at [789, 303] on p "[PERSON_NAME] <[PERSON_NAME][EMAIL_ADDRESS][DOMAIN_NAME]>" at bounding box center [623, 310] width 361 height 15
checkbox input "false"
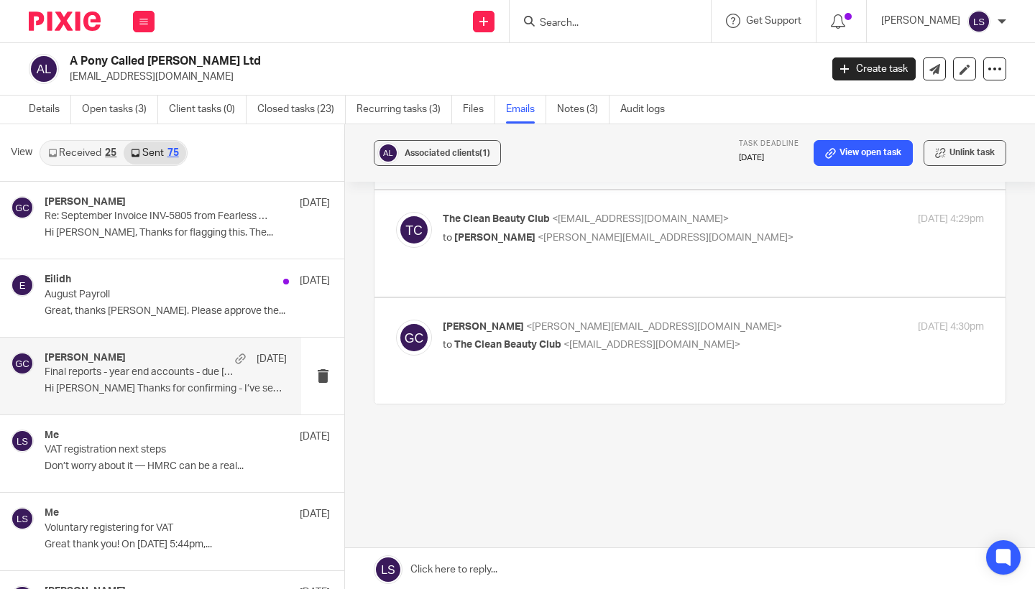
scroll to position [106, 0]
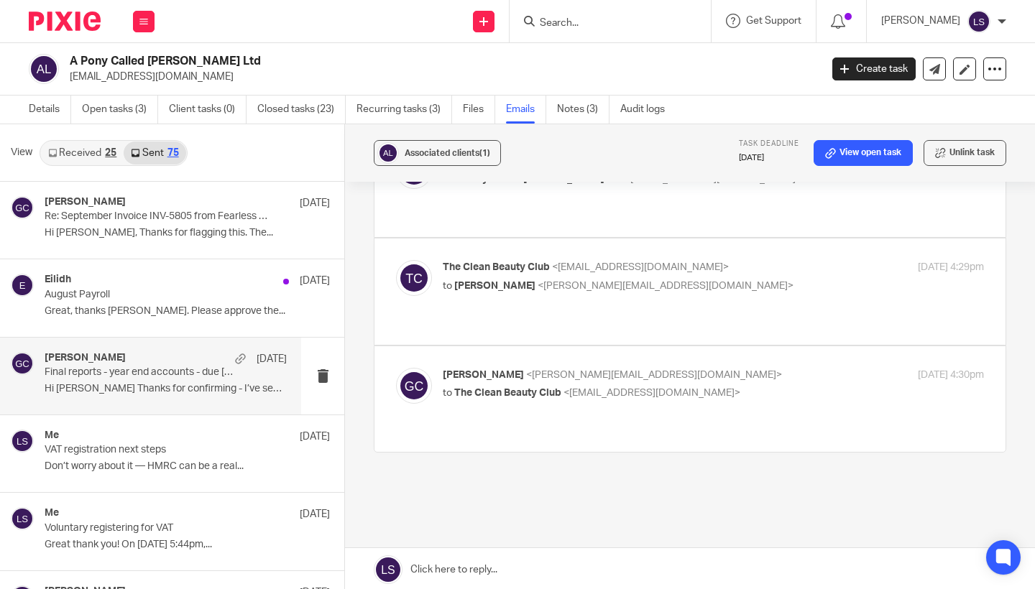
click at [551, 456] on div "Final reports - year end accounts - due 31 August Reply to everyone Gillian Cau…" at bounding box center [690, 323] width 633 height 459
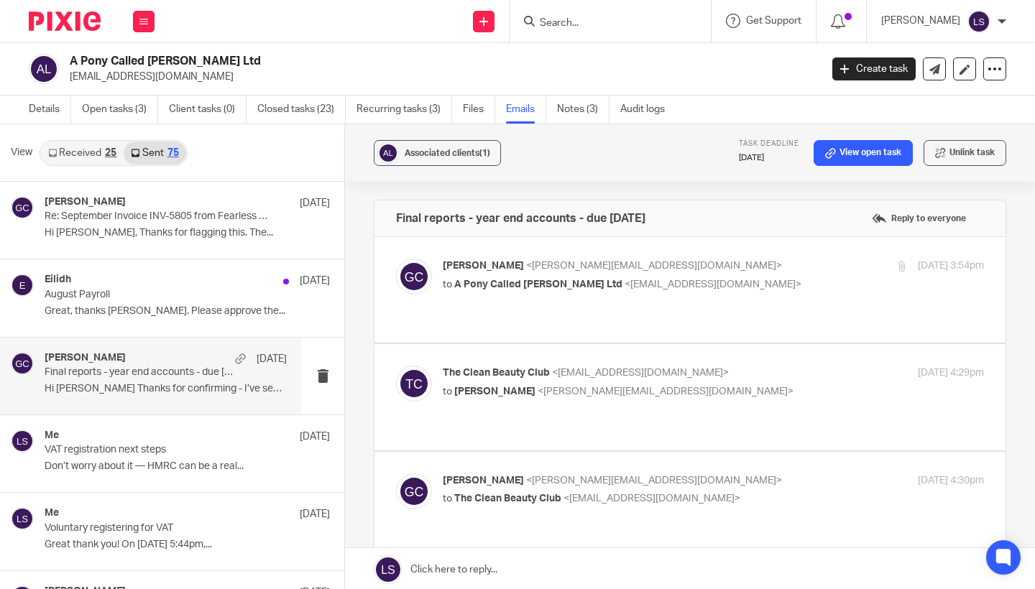
scroll to position [0, 0]
click at [584, 19] on input "Search" at bounding box center [602, 23] width 129 height 13
click at [152, 20] on button at bounding box center [144, 22] width 22 height 22
click at [140, 86] on link "Email" at bounding box center [136, 88] width 24 height 10
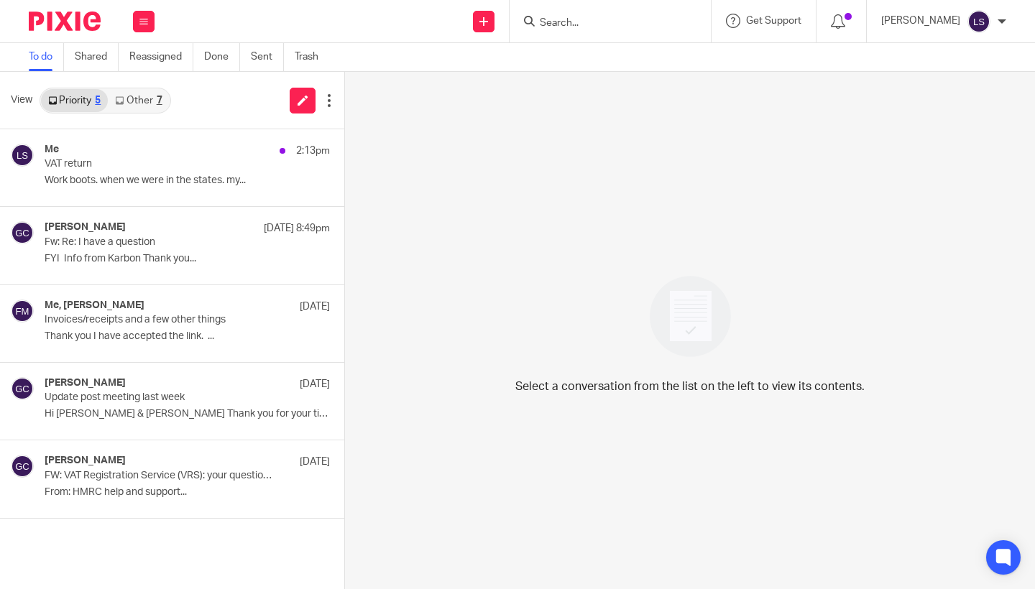
click at [152, 92] on link "Other 7" at bounding box center [138, 100] width 61 height 23
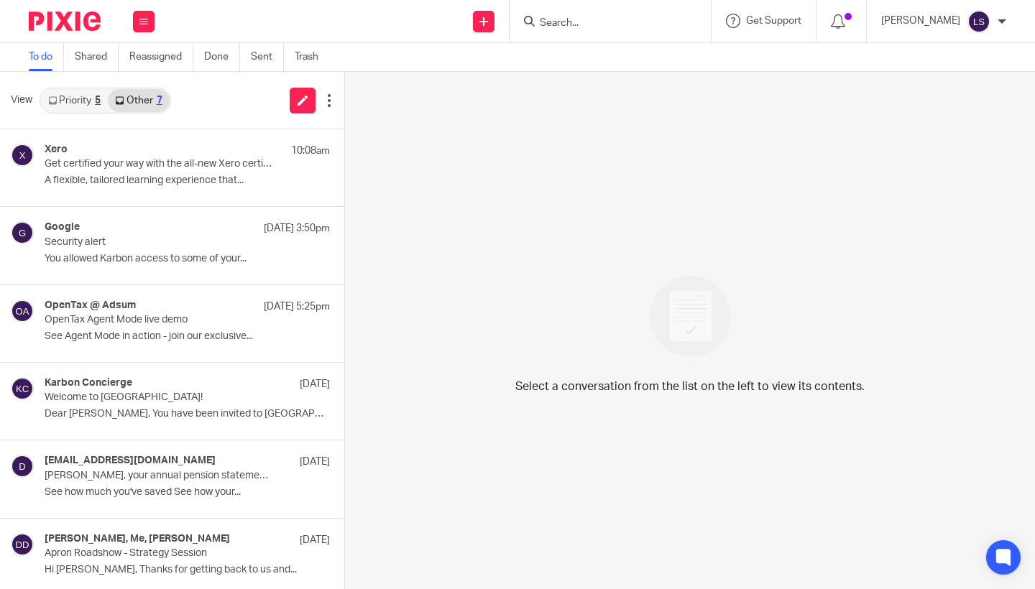
click at [73, 96] on link "Priority 5" at bounding box center [74, 100] width 67 height 23
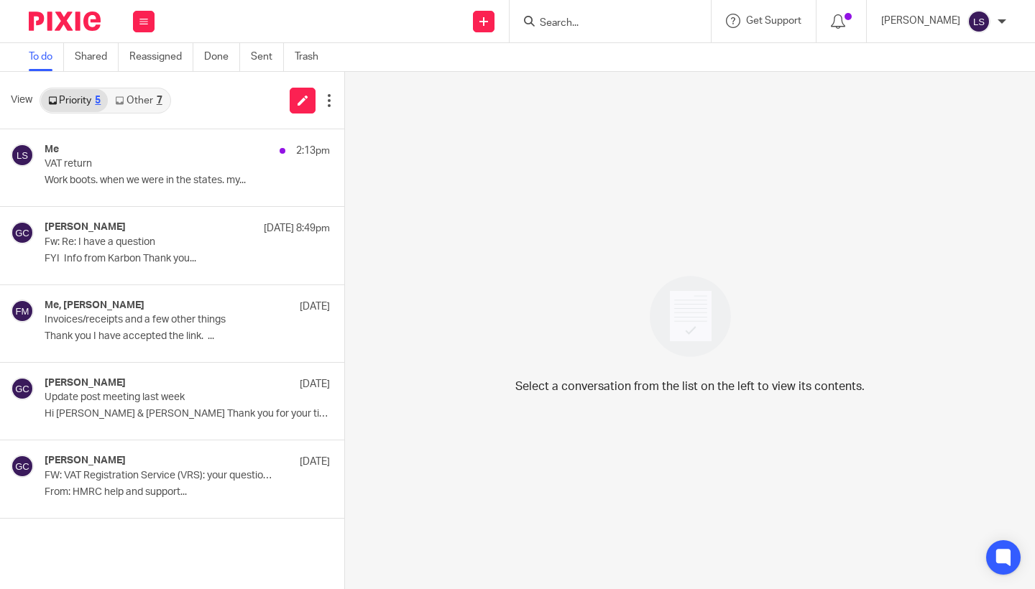
click at [142, 106] on link "Other 7" at bounding box center [138, 100] width 61 height 23
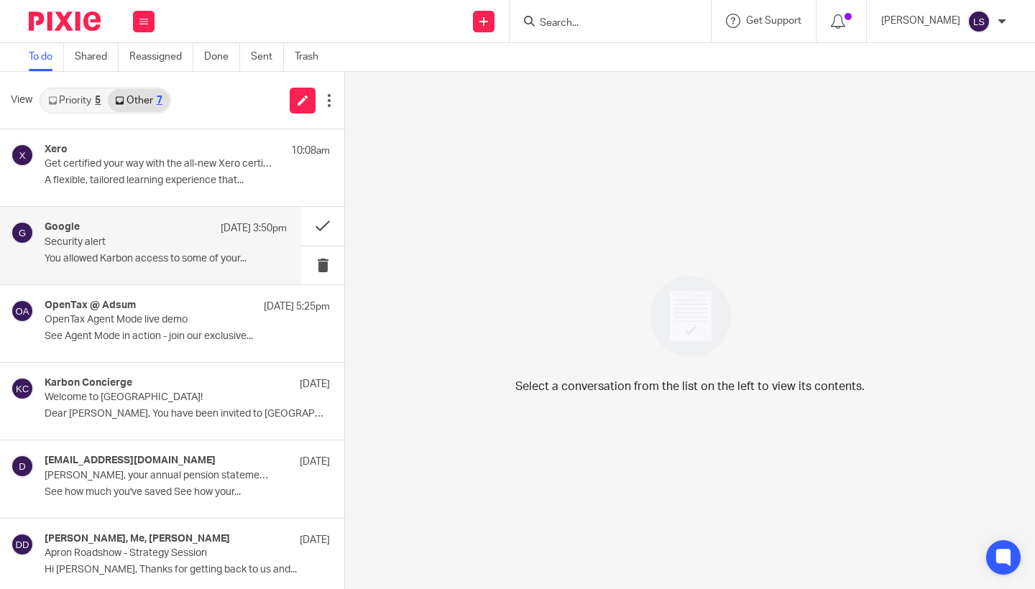
click at [130, 250] on div "Google [DATE] 3:50pm Security alert You allowed Karbon access to some of your..." at bounding box center [166, 245] width 242 height 48
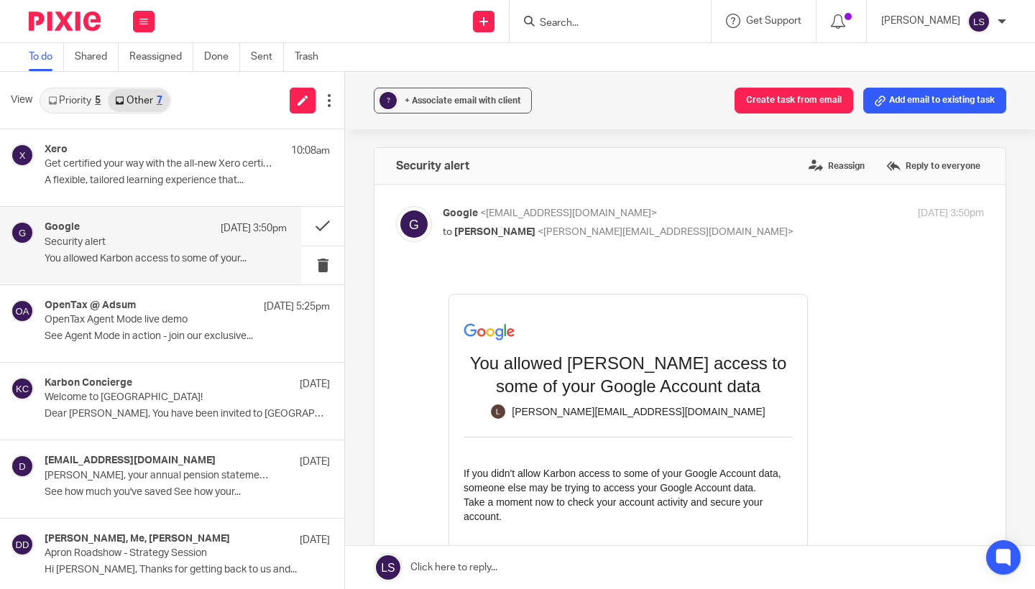
click at [407, 390] on div "Forward" at bounding box center [690, 550] width 588 height 559
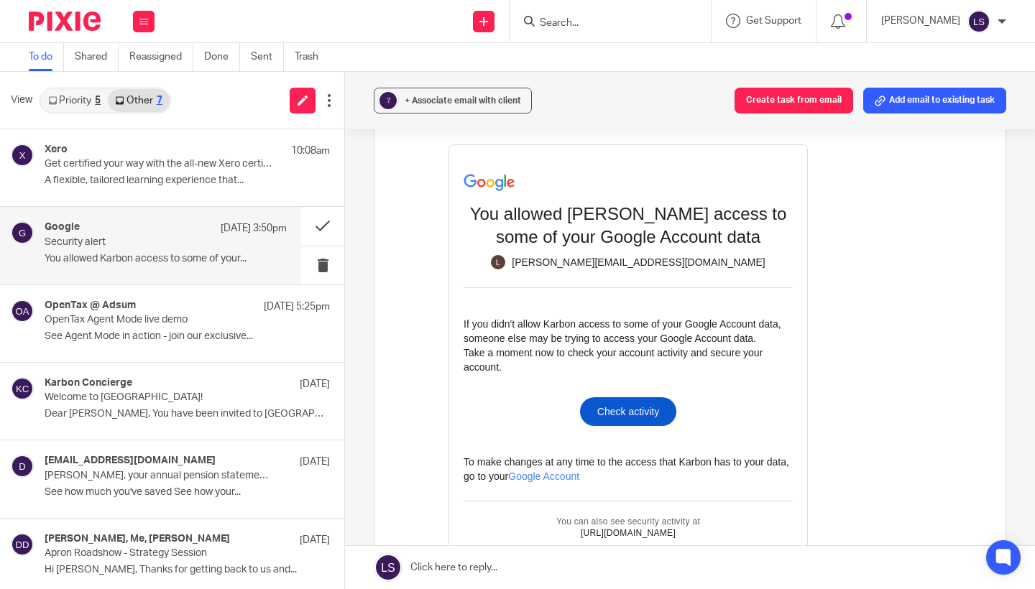
scroll to position [155, 0]
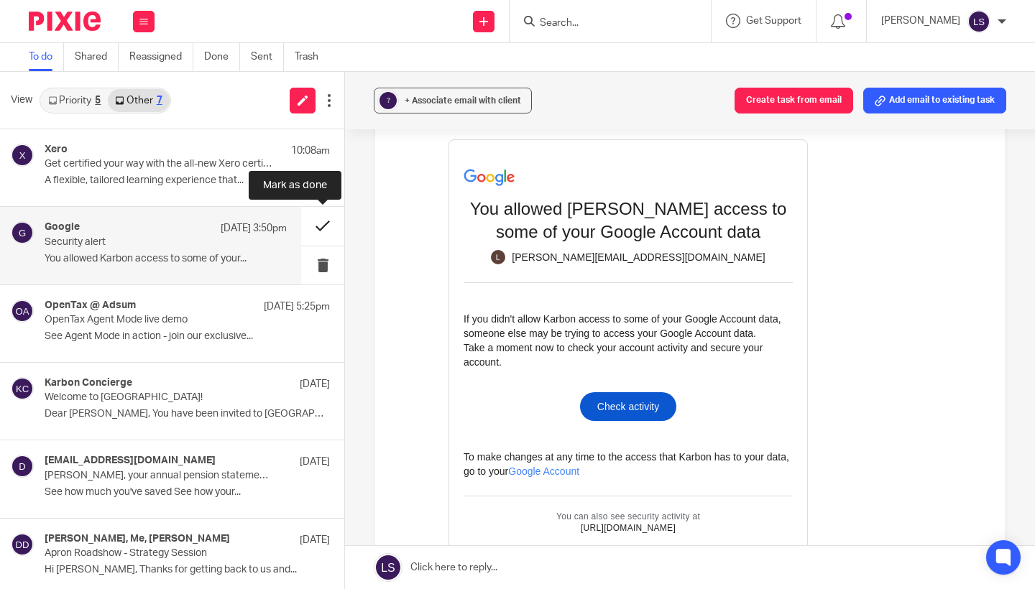
click at [328, 233] on button at bounding box center [322, 226] width 43 height 38
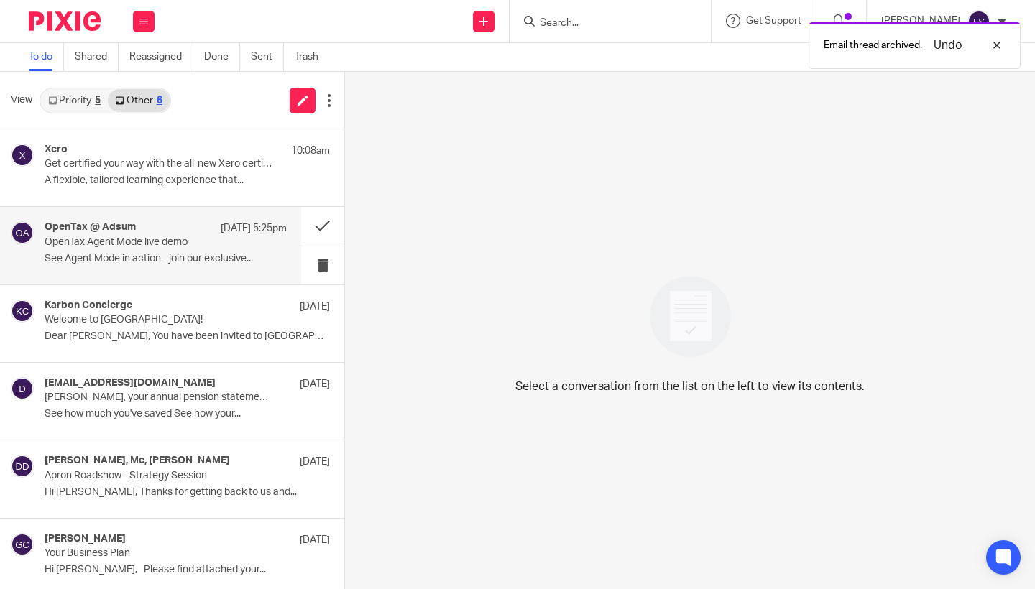
click at [158, 245] on p "OpenTax Agent Mode live demo" at bounding box center [142, 242] width 194 height 12
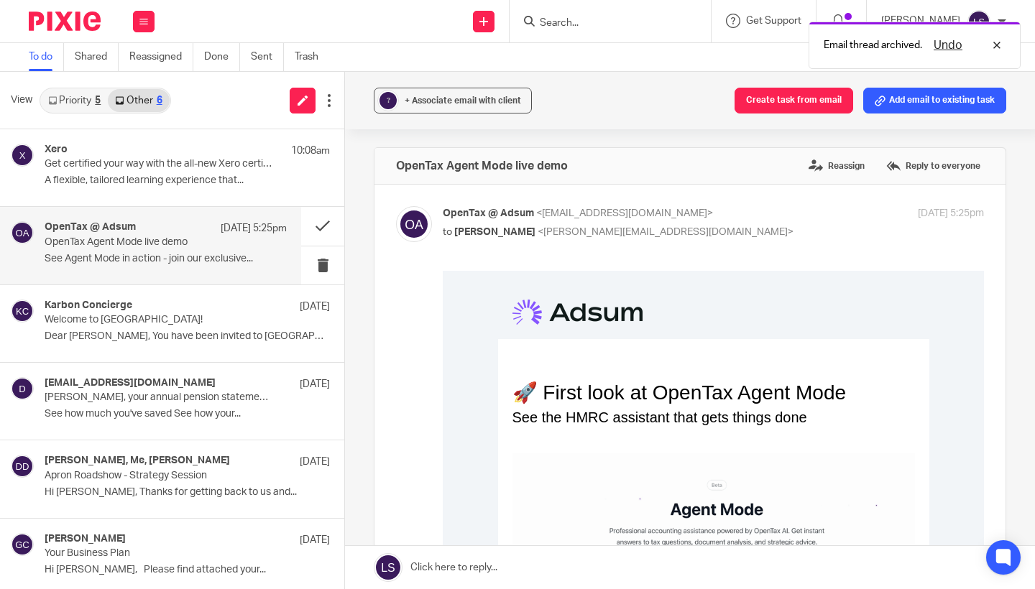
scroll to position [0, 0]
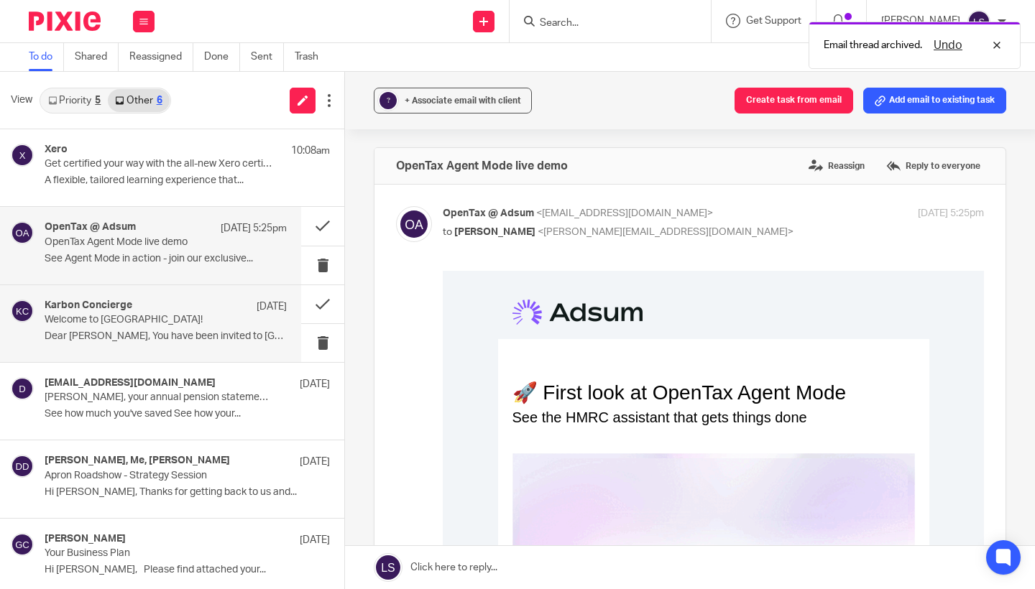
click at [155, 327] on div "Karbon Concierge [DATE] Welcome to [GEOGRAPHIC_DATA]! Dear [PERSON_NAME], You h…" at bounding box center [166, 324] width 242 height 48
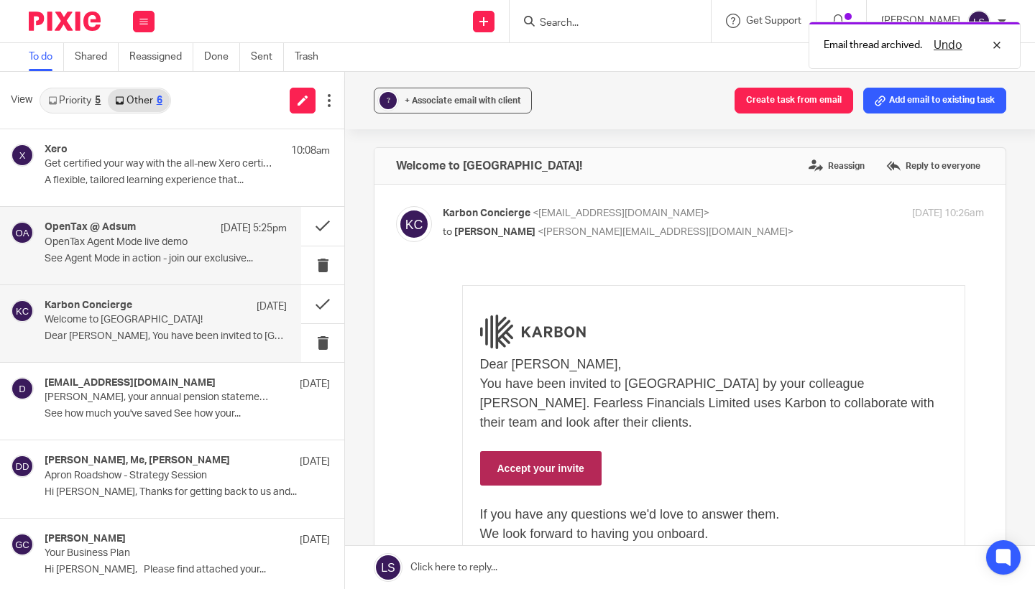
click at [146, 234] on div "OpenTax @ Adsum [DATE] 5:25pm" at bounding box center [166, 228] width 242 height 14
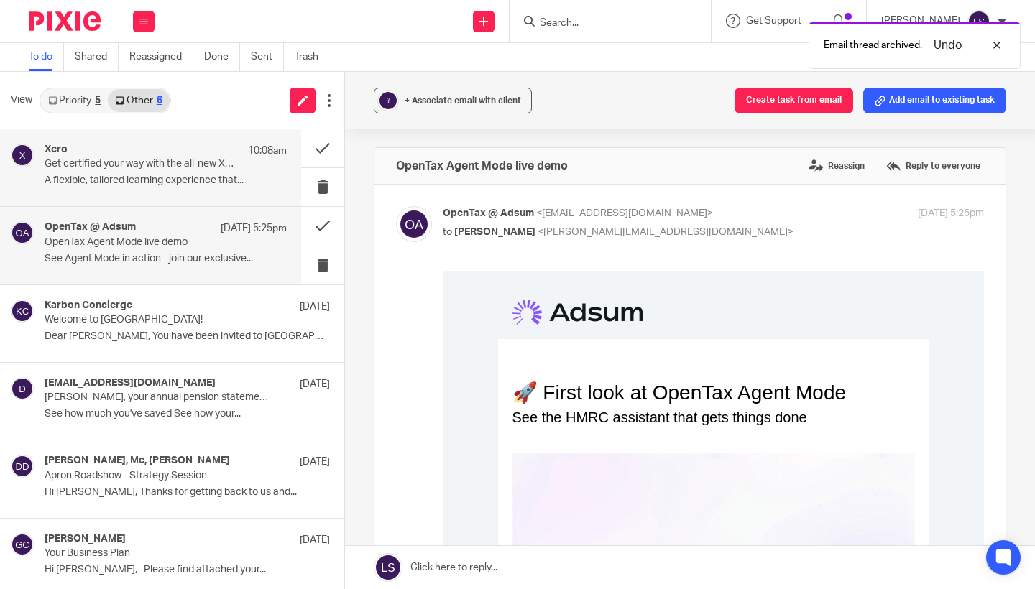
click at [146, 172] on div "Xero 10:08am Get certified your way with the all-new Xero certification A flexi…" at bounding box center [166, 168] width 242 height 48
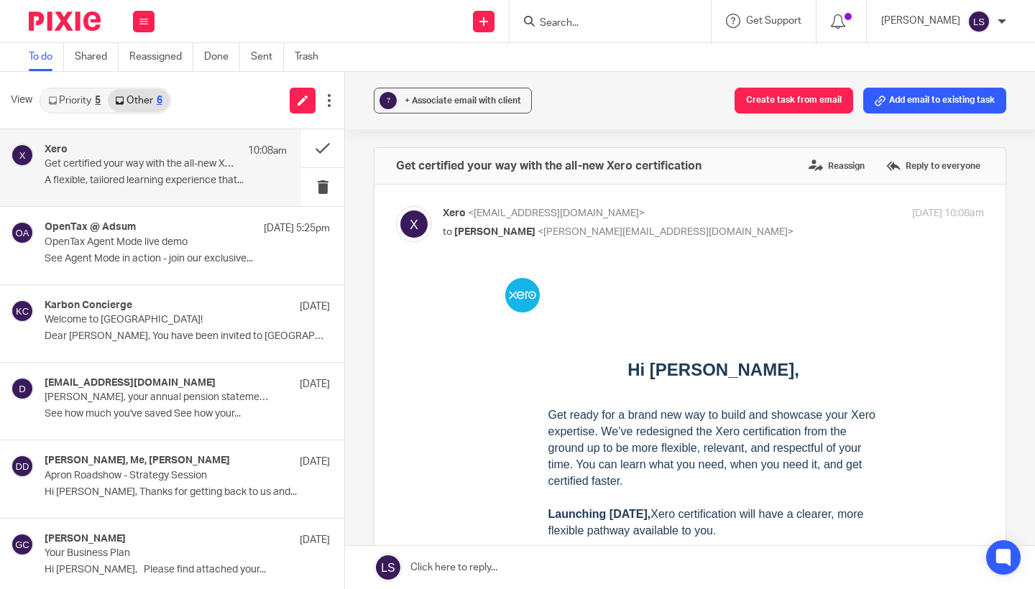
click at [91, 105] on link "Priority 5" at bounding box center [74, 100] width 67 height 23
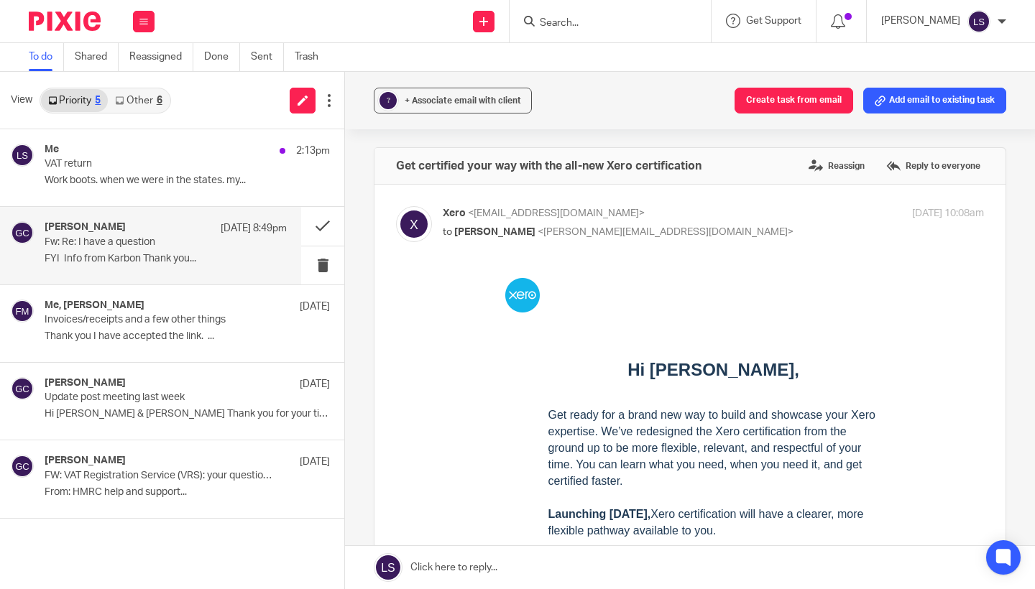
click at [117, 255] on p "FYI Info from Karbon Thank you..." at bounding box center [166, 259] width 242 height 12
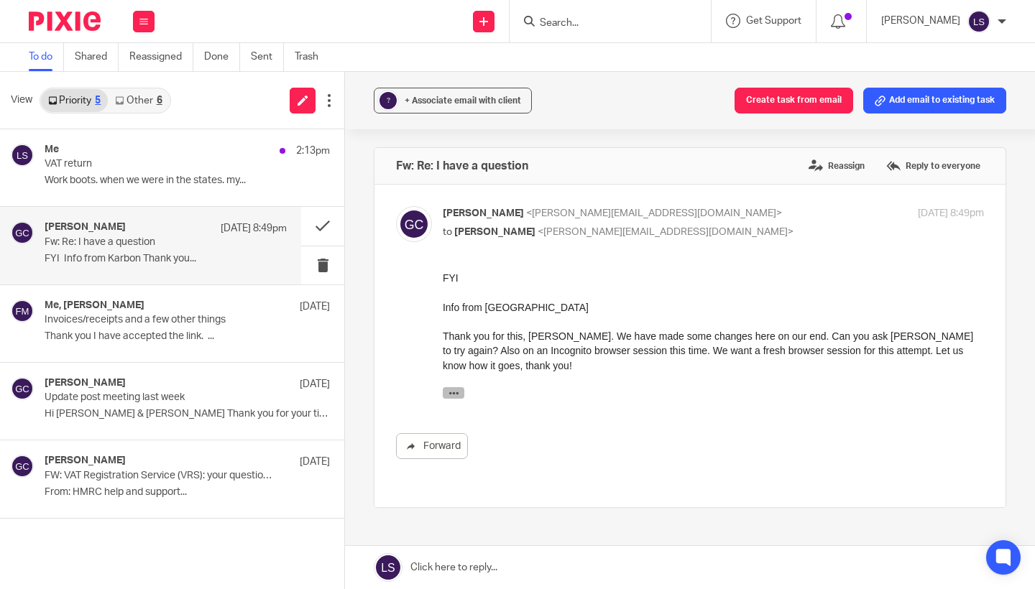
click at [461, 393] on button "button" at bounding box center [454, 393] width 22 height 12
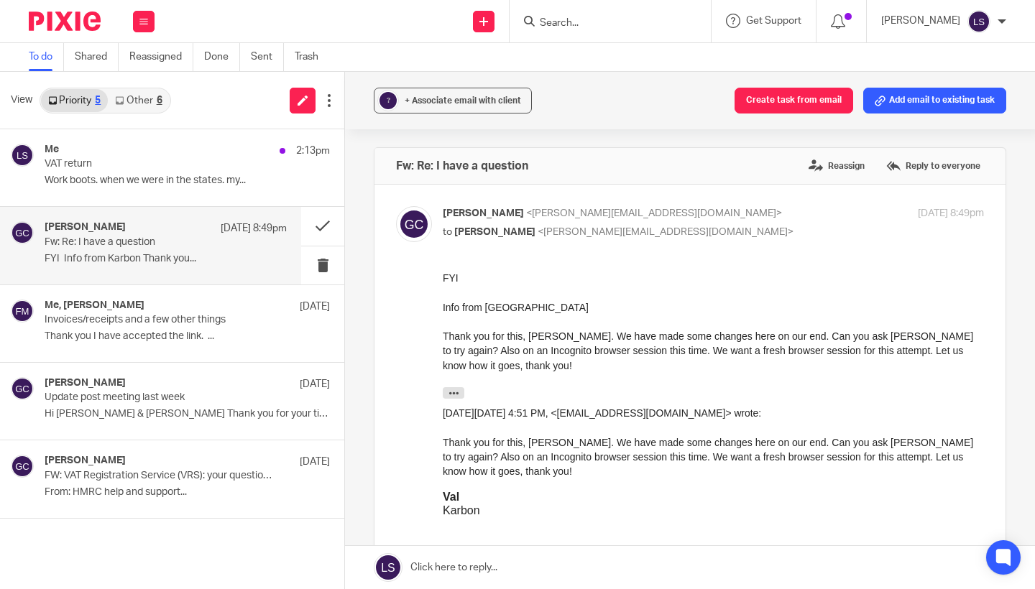
click at [419, 333] on div "Forward" at bounding box center [690, 421] width 588 height 300
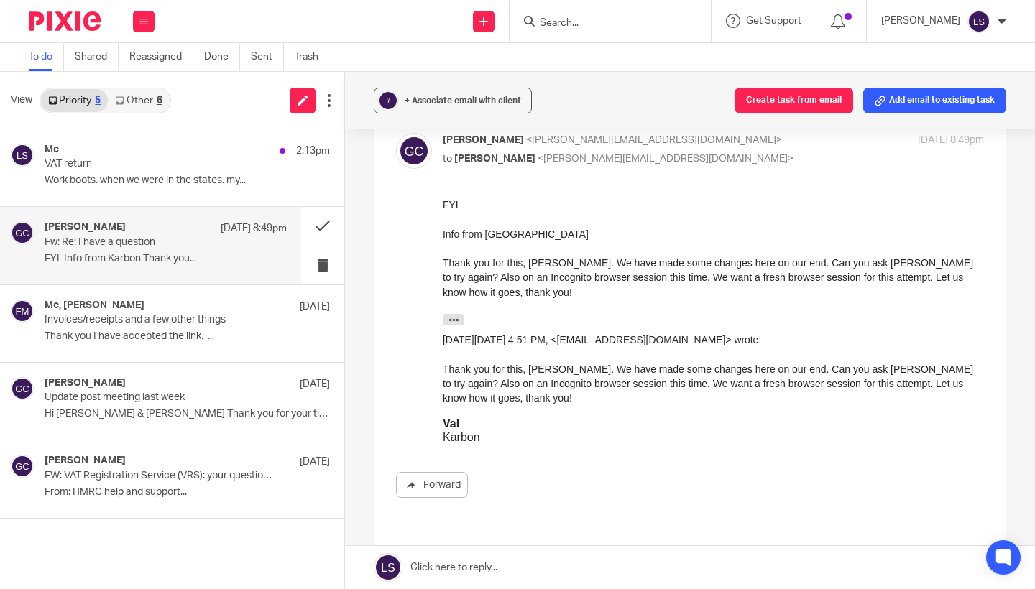
scroll to position [75, 0]
drag, startPoint x: 523, startPoint y: 277, endPoint x: 430, endPoint y: 277, distance: 92.7
click at [443, 277] on html "FYI Info from Karbon Thank you for this, [PERSON_NAME]. We have made some chang…" at bounding box center [713, 319] width 541 height 246
copy span "Incognito browser"
click at [148, 103] on link "Other 6" at bounding box center [138, 100] width 61 height 23
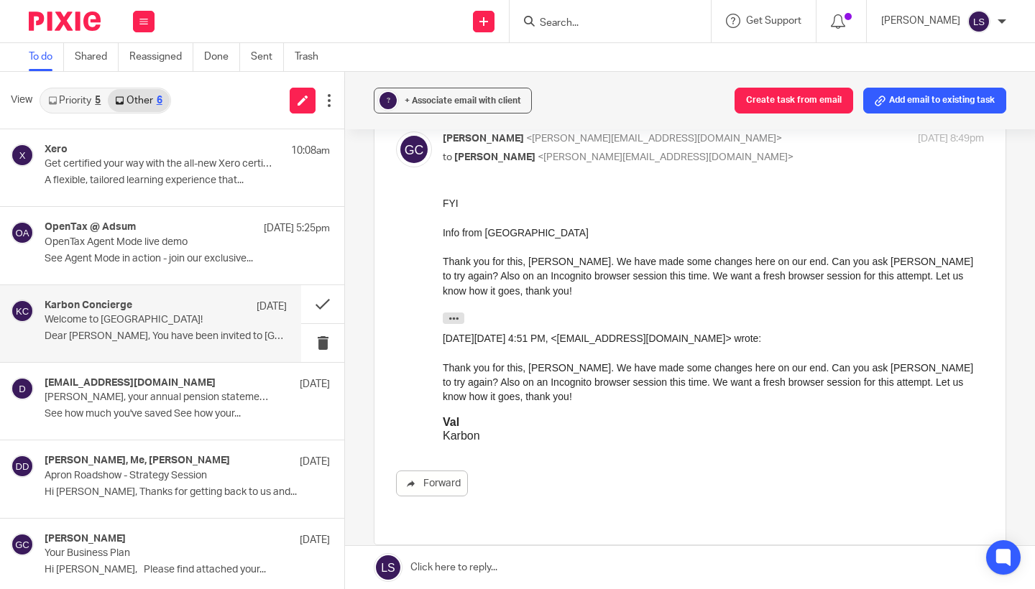
click at [134, 311] on div "Karbon Concierge [DATE]" at bounding box center [166, 307] width 242 height 14
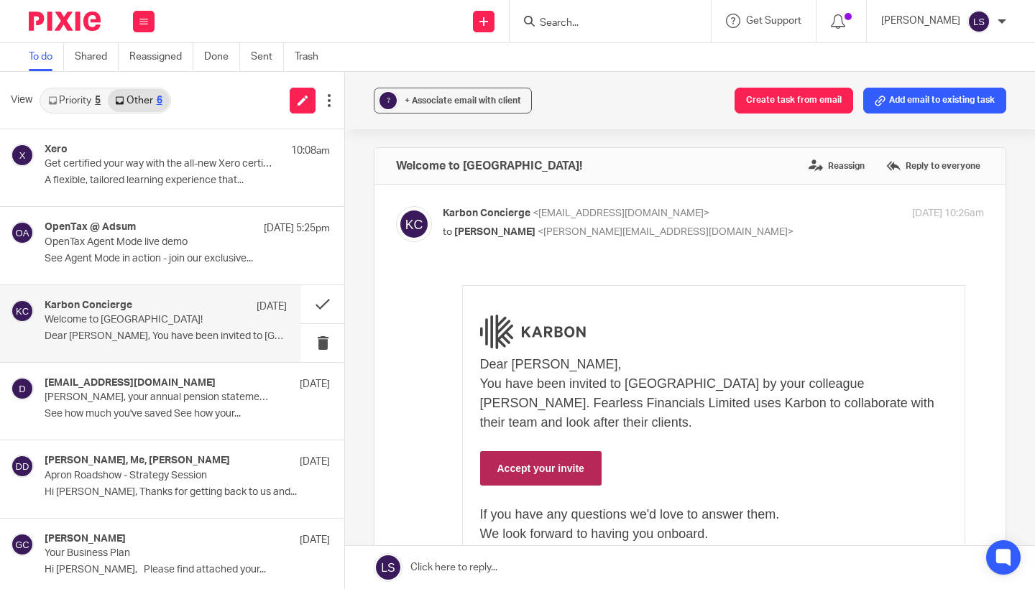
scroll to position [0, 0]
click at [702, 221] on div "Karbon Concierge <[EMAIL_ADDRESS][DOMAIN_NAME]> to [PERSON_NAME] <[EMAIL_ADDRES…" at bounding box center [623, 222] width 361 height 33
checkbox input "false"
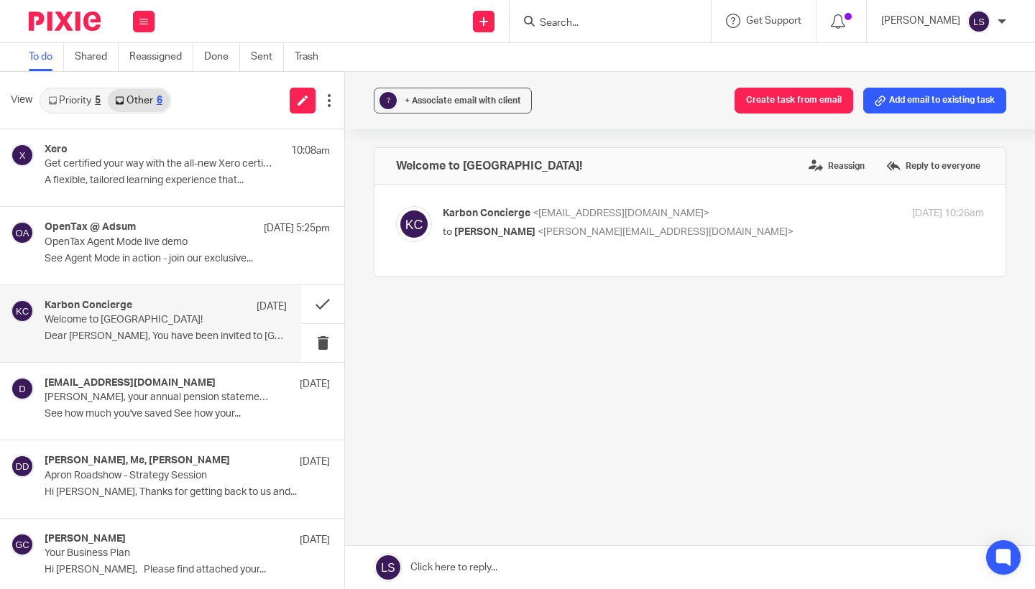
click at [83, 97] on link "Priority 5" at bounding box center [74, 100] width 67 height 23
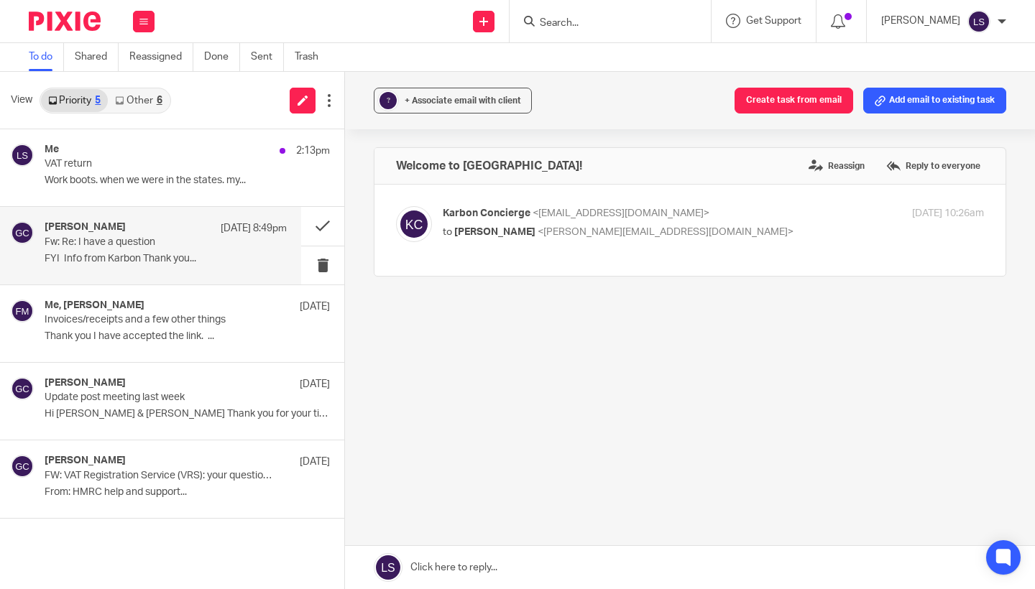
click at [124, 251] on div "[PERSON_NAME] [DATE] 8:49pm Fw: Re: I have a question FYI Info from Karbon Than…" at bounding box center [166, 245] width 242 height 48
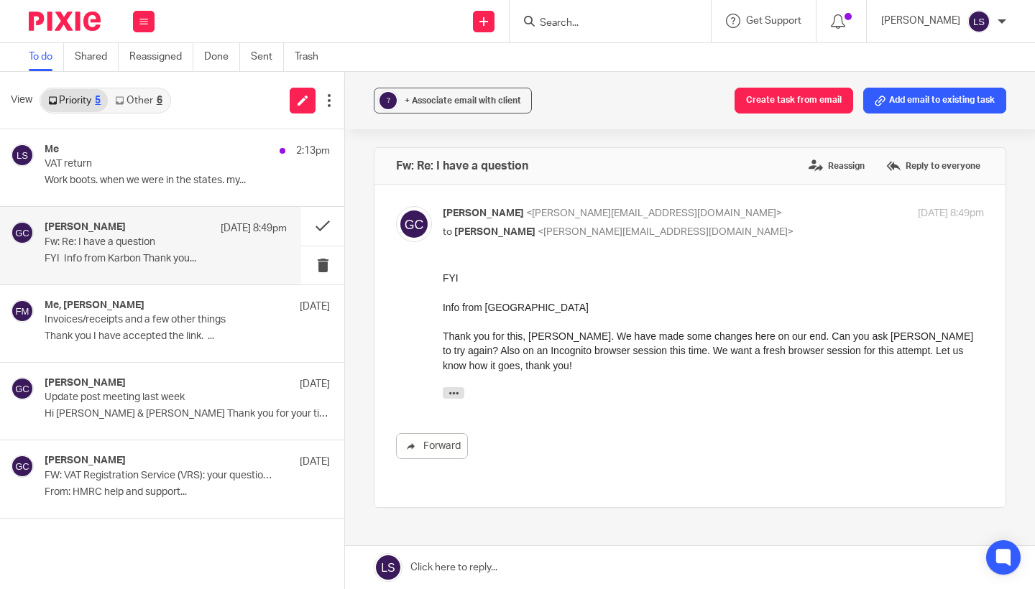
click at [187, 254] on p "FYI Info from Karbon Thank you..." at bounding box center [166, 259] width 242 height 12
click at [452, 394] on icon "button" at bounding box center [454, 393] width 11 height 11
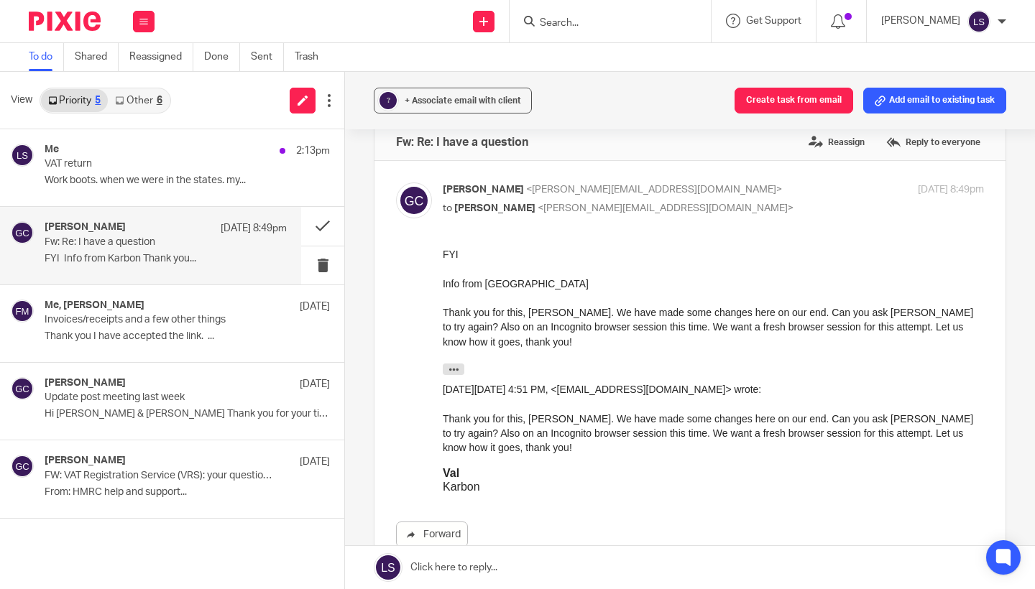
scroll to position [22, 0]
click at [742, 189] on p "Gillian Caughey <gillian@fearlessfinancials.co.uk>" at bounding box center [623, 192] width 361 height 15
checkbox input "false"
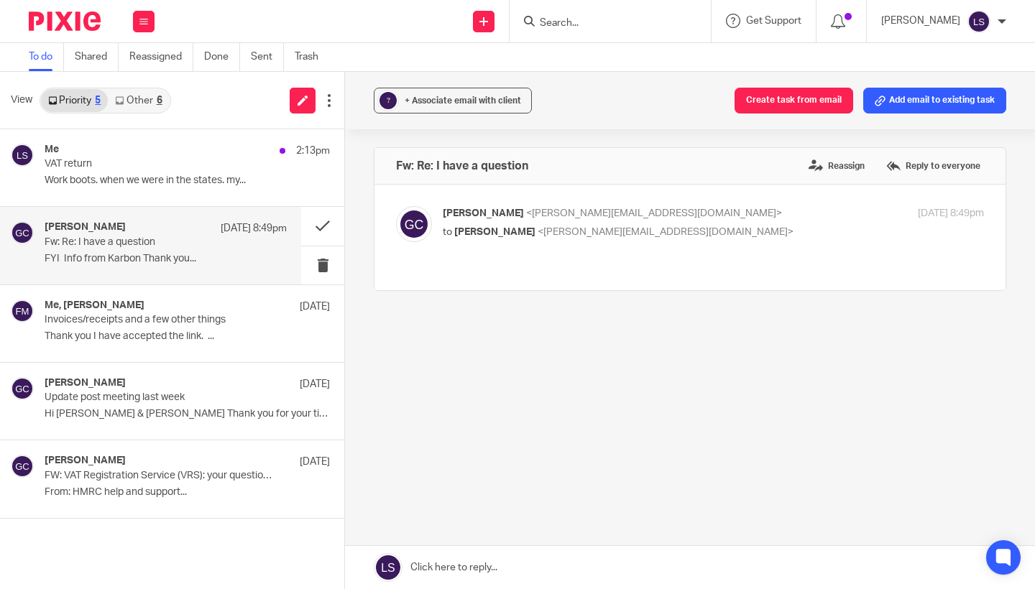
scroll to position [0, 0]
click at [500, 566] on link at bounding box center [690, 567] width 690 height 43
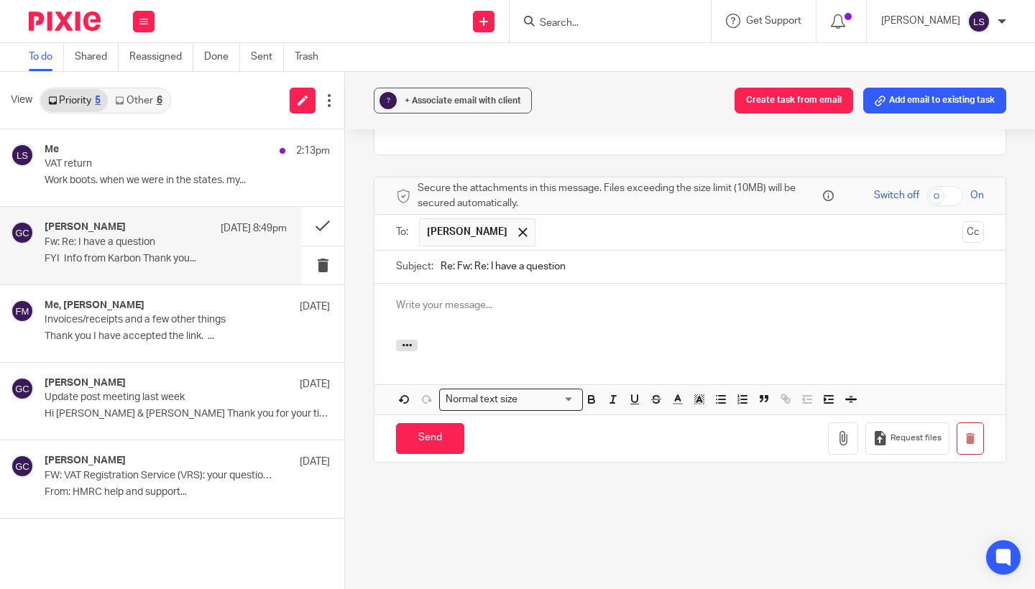
click at [436, 298] on p at bounding box center [690, 305] width 588 height 14
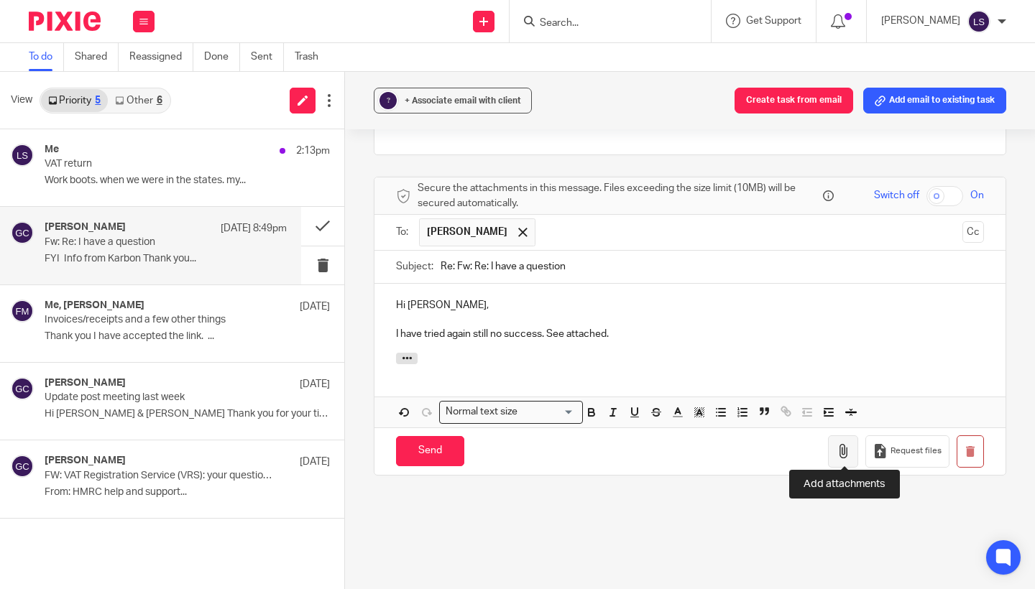
click at [842, 444] on icon "button" at bounding box center [843, 451] width 14 height 14
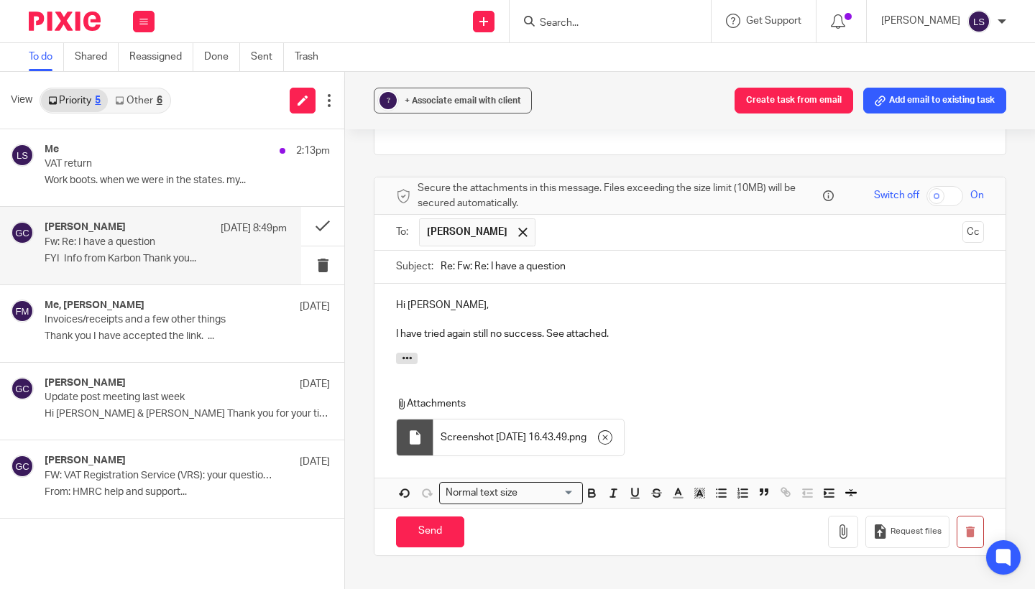
click at [658, 333] on p "I have tried again still no success. See attached." at bounding box center [690, 334] width 588 height 14
click at [934, 336] on p "I have tried again still no success. See attached. I can view the comments in K…" at bounding box center [690, 334] width 588 height 14
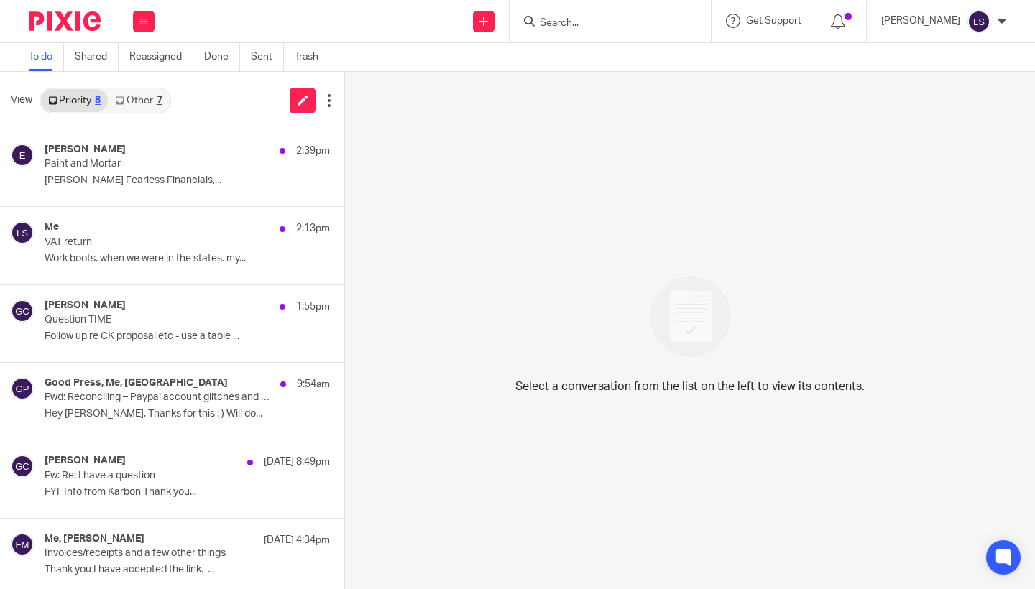
click at [575, 24] on input "Search" at bounding box center [602, 23] width 129 height 13
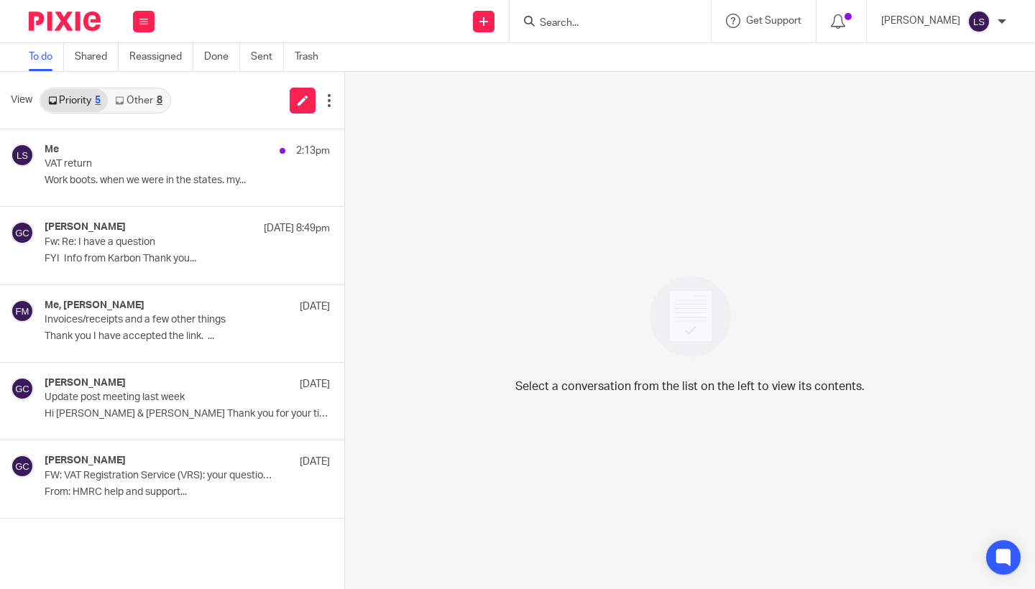
click at [152, 102] on link "Other 8" at bounding box center [138, 100] width 61 height 23
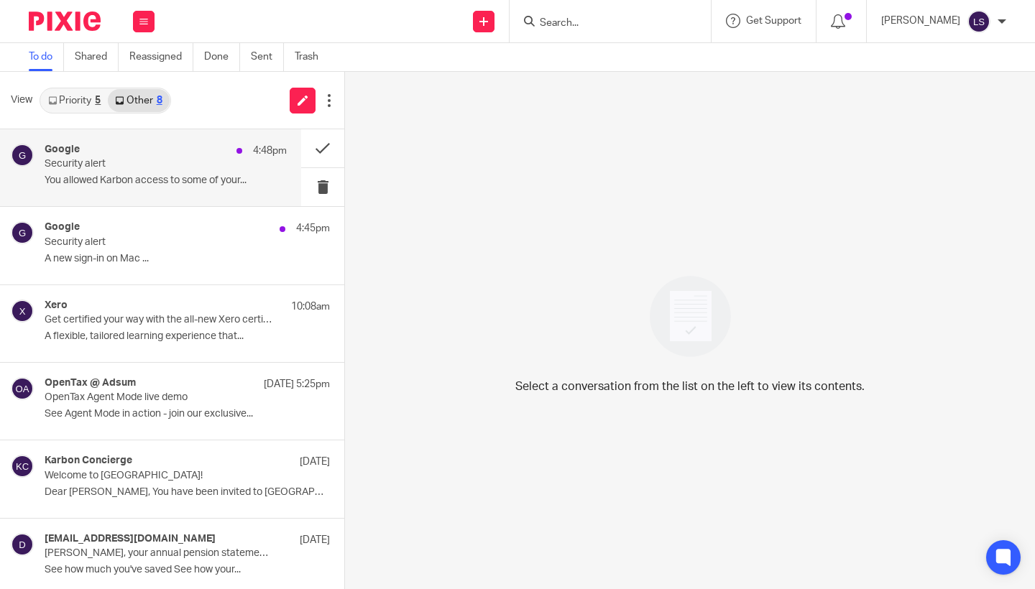
click at [104, 160] on p "Security alert" at bounding box center [142, 164] width 194 height 12
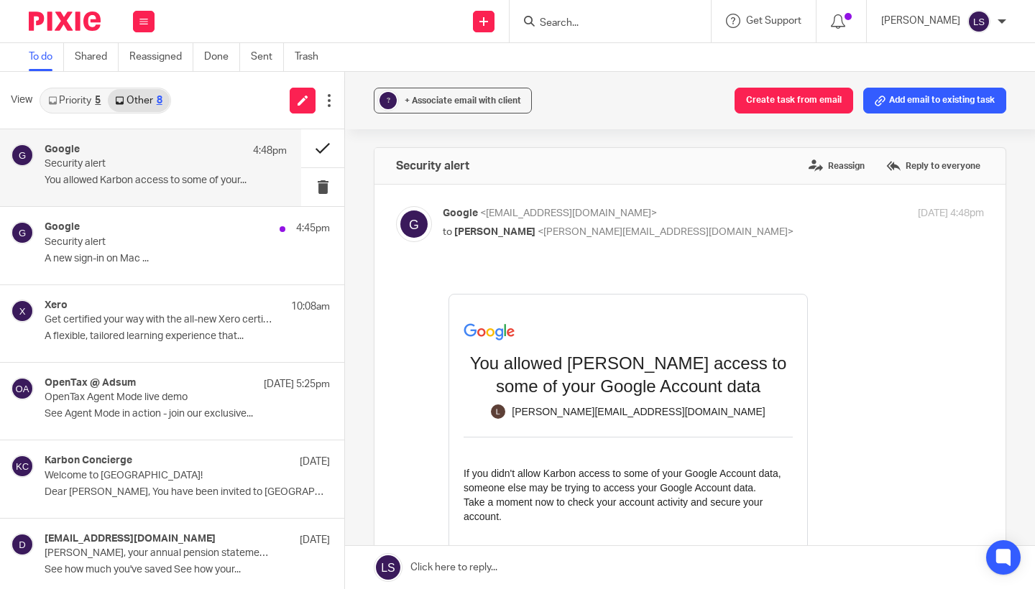
click at [318, 147] on button at bounding box center [322, 148] width 43 height 38
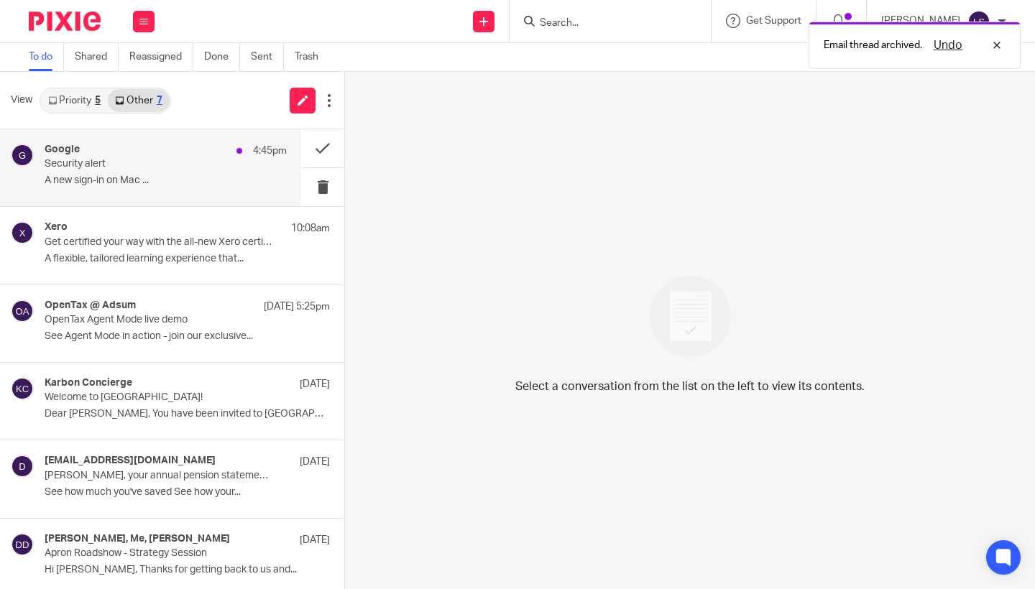
click at [168, 167] on p "Security alert" at bounding box center [142, 164] width 194 height 12
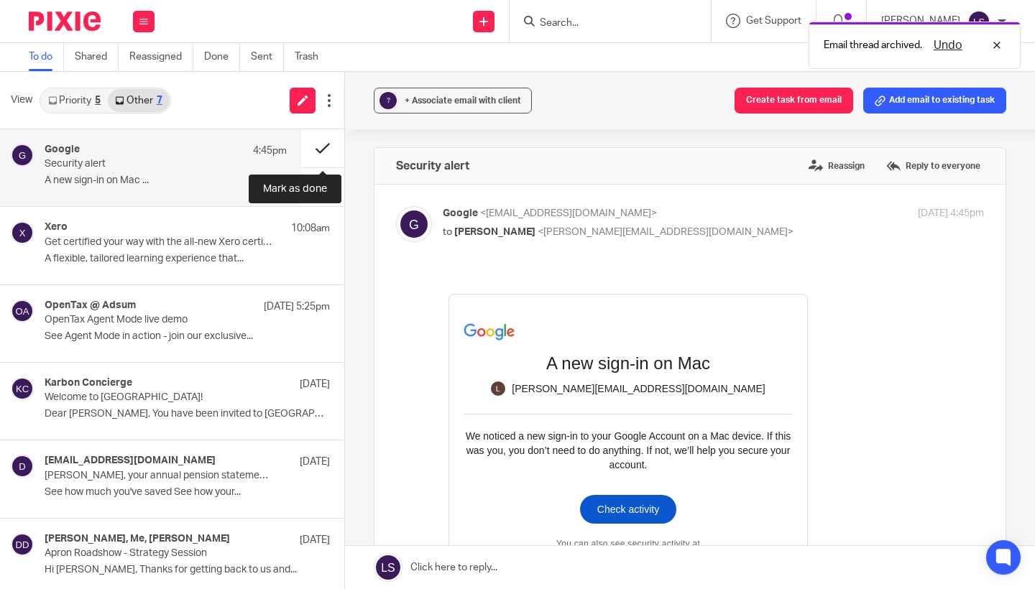
click at [323, 156] on button at bounding box center [322, 148] width 43 height 38
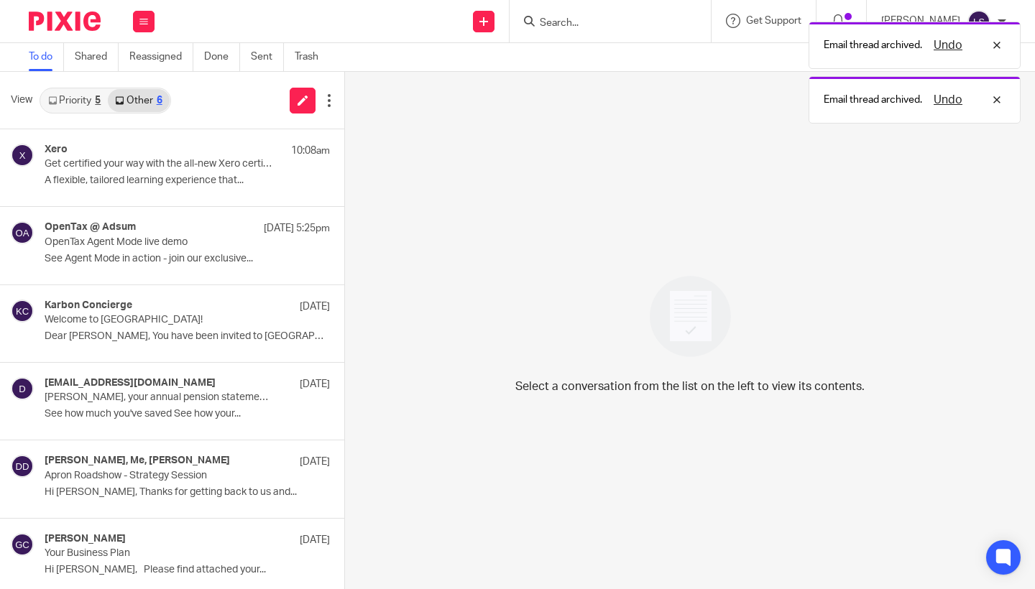
click at [78, 105] on link "Priority 5" at bounding box center [74, 100] width 67 height 23
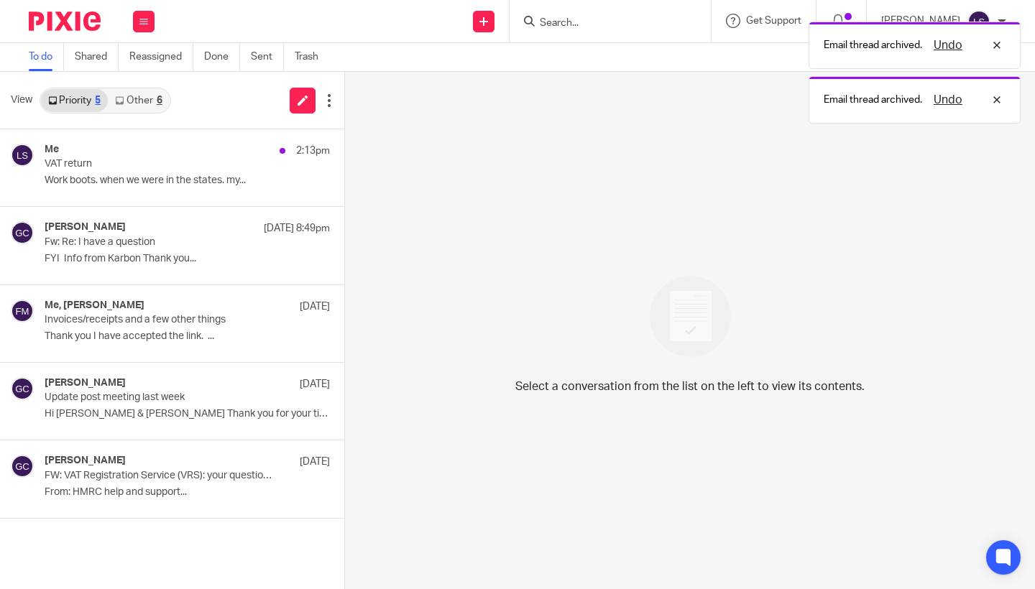
click at [561, 24] on div "Email thread archived. Undo Email thread archived. Undo" at bounding box center [769, 68] width 503 height 109
click at [586, 20] on div "Email thread archived. Undo Email thread archived. Undo" at bounding box center [769, 68] width 503 height 109
click at [515, 182] on div "Select a conversation from the list on the left to view its contents." at bounding box center [690, 331] width 690 height 518
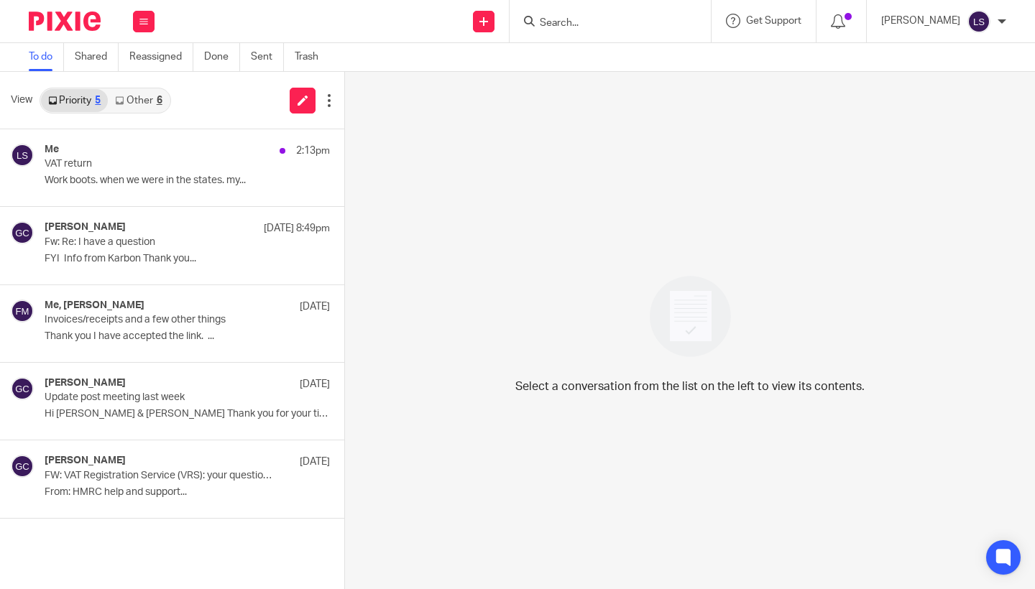
click at [581, 24] on input "Search" at bounding box center [602, 23] width 129 height 13
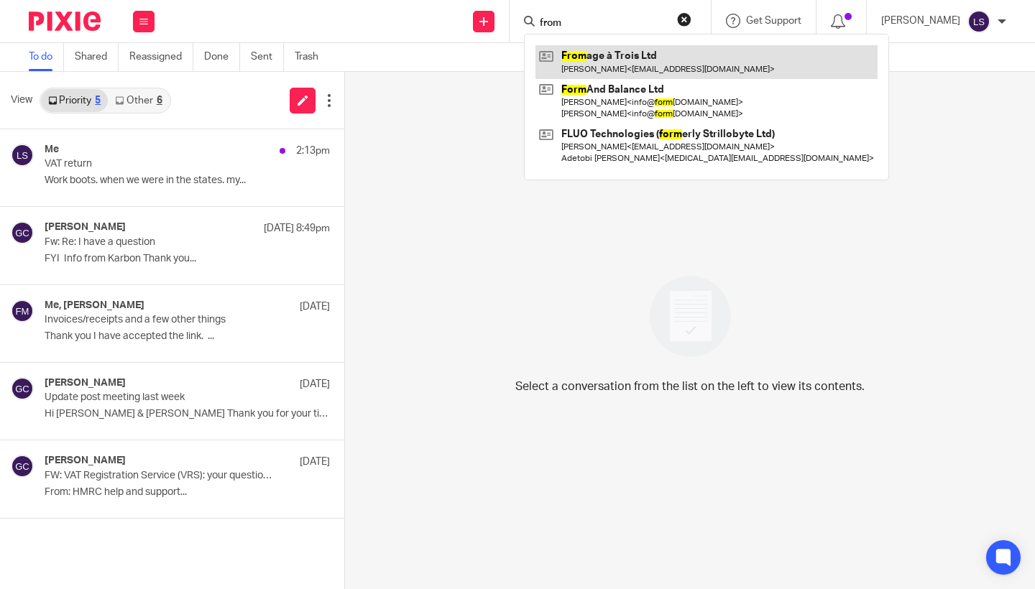
type input "from"
click at [589, 61] on link at bounding box center [706, 61] width 342 height 33
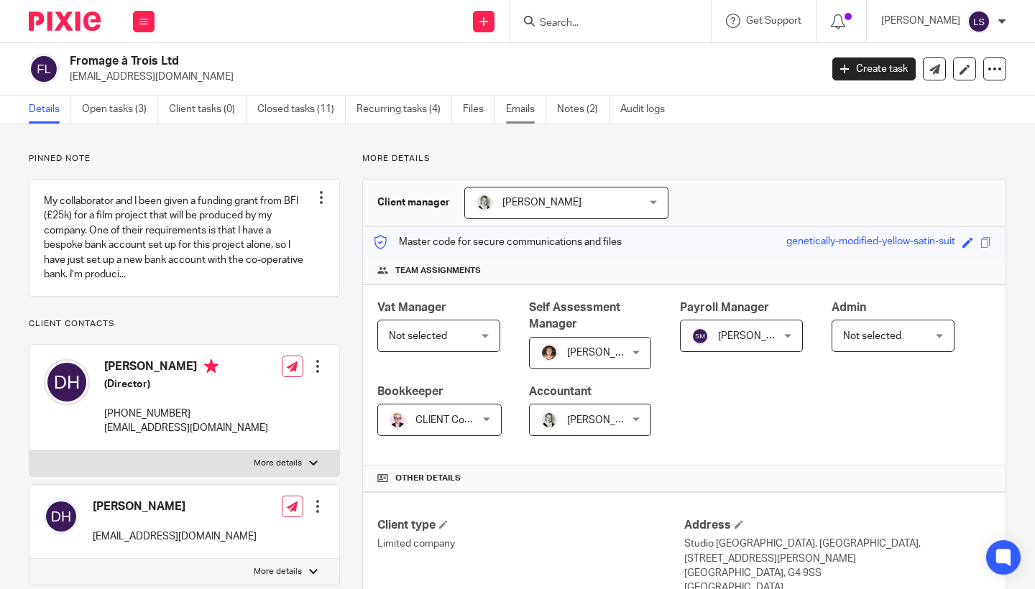
click at [520, 110] on link "Emails" at bounding box center [526, 110] width 40 height 28
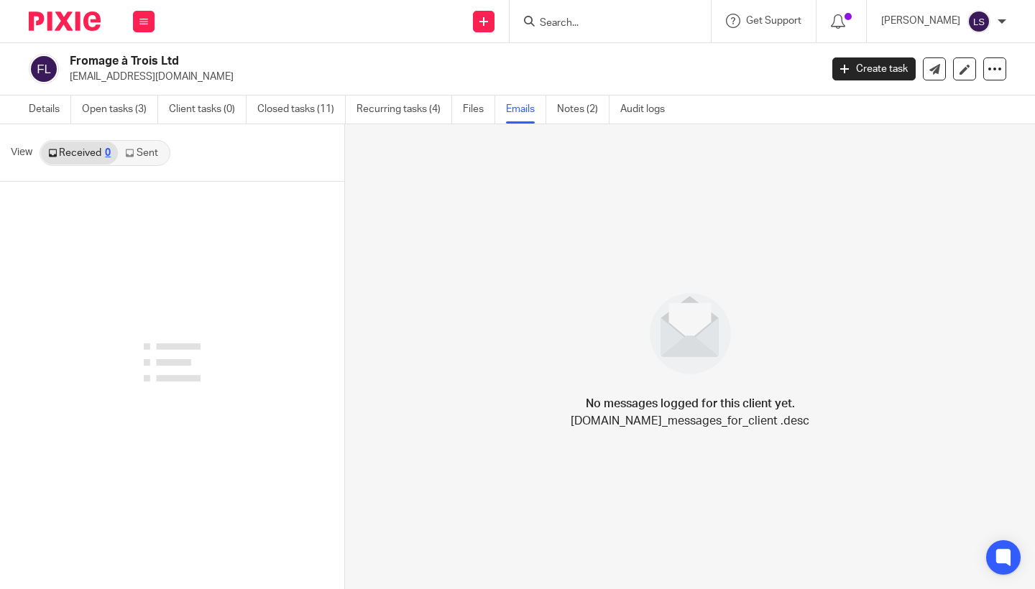
click at [143, 153] on link "Sent" at bounding box center [143, 153] width 50 height 23
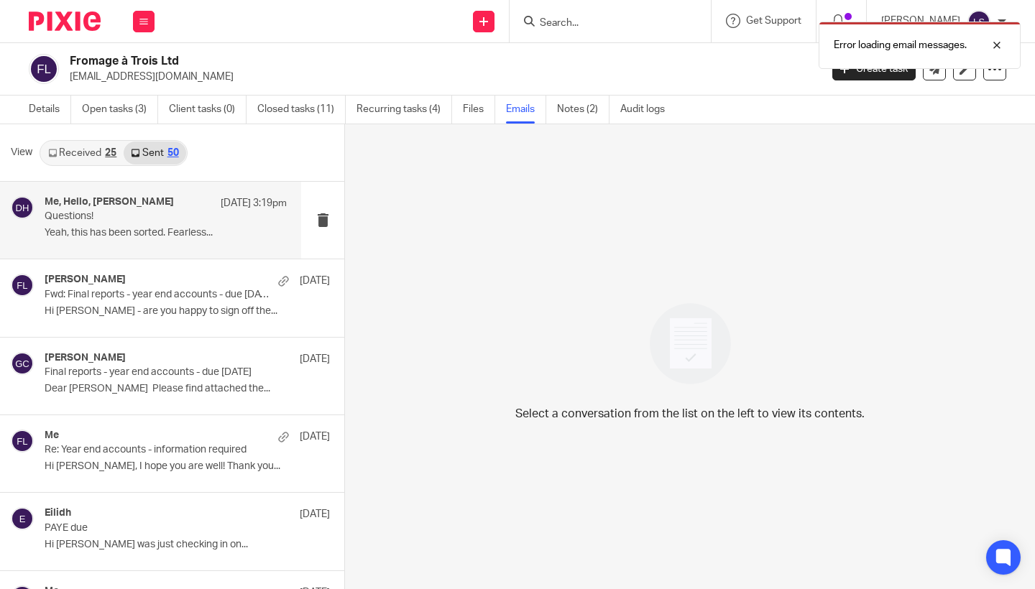
click at [137, 229] on p "Yeah, this has been sorted. Fearless..." at bounding box center [166, 233] width 242 height 12
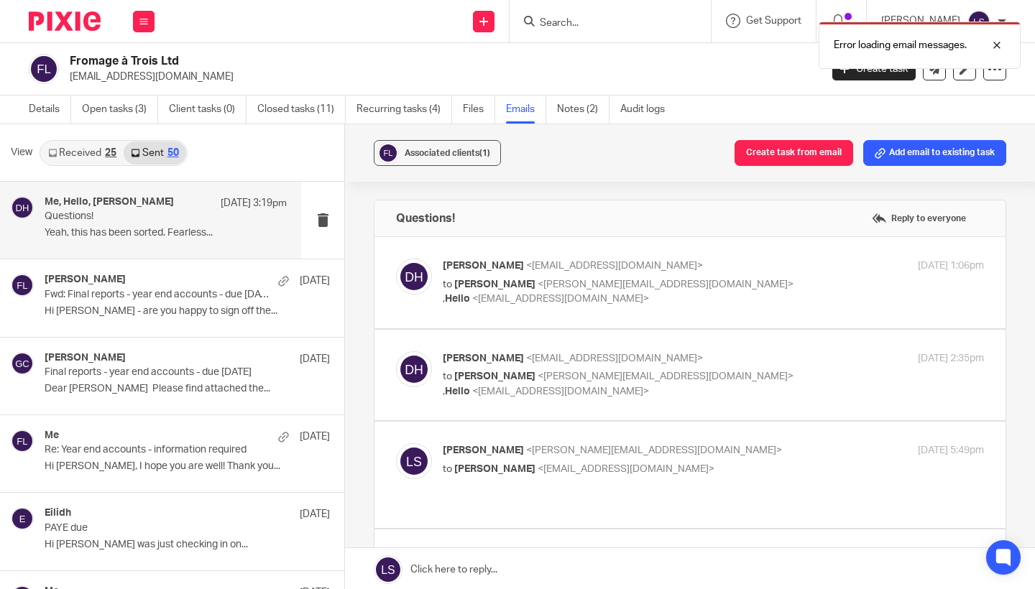
click at [1018, 391] on div "Associated clients (1) Create task from email Add email to existing task Questi…" at bounding box center [690, 357] width 690 height 467
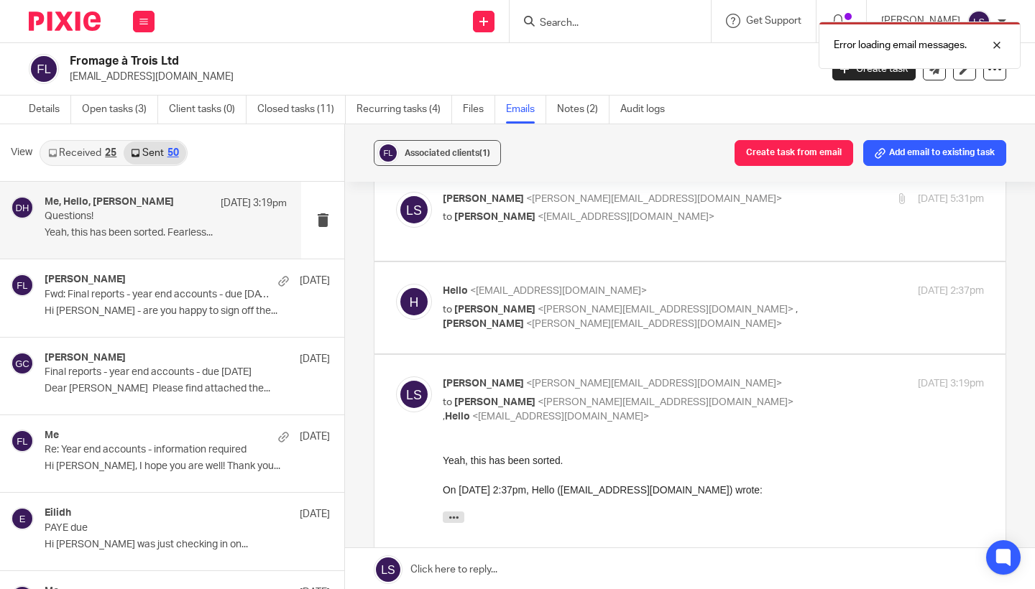
scroll to position [449, 0]
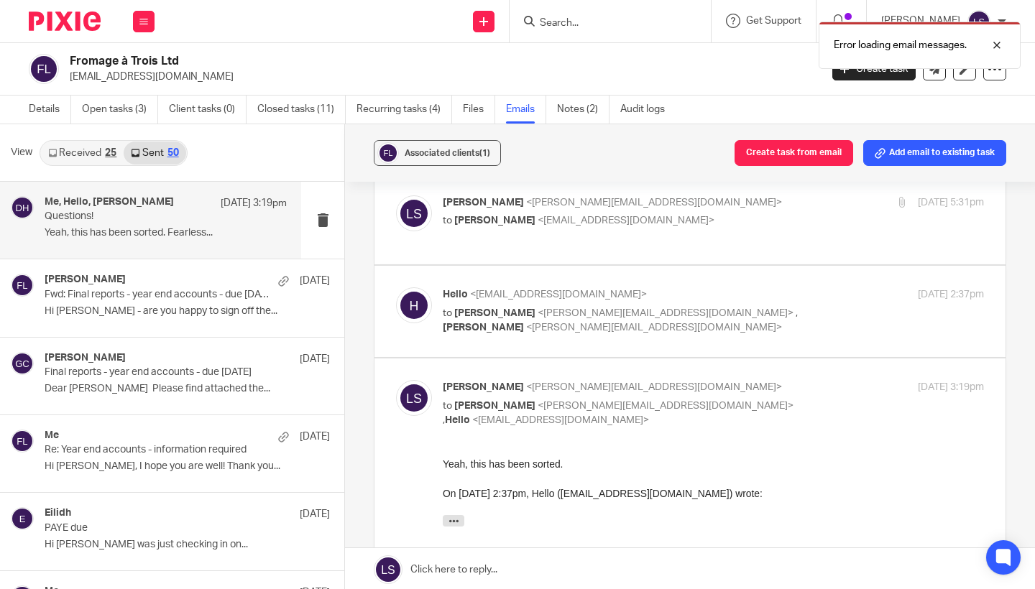
click at [801, 380] on p "Lauren Simmons <lauren@fearlessfinancials.co.uk>" at bounding box center [623, 387] width 361 height 15
checkbox input "false"
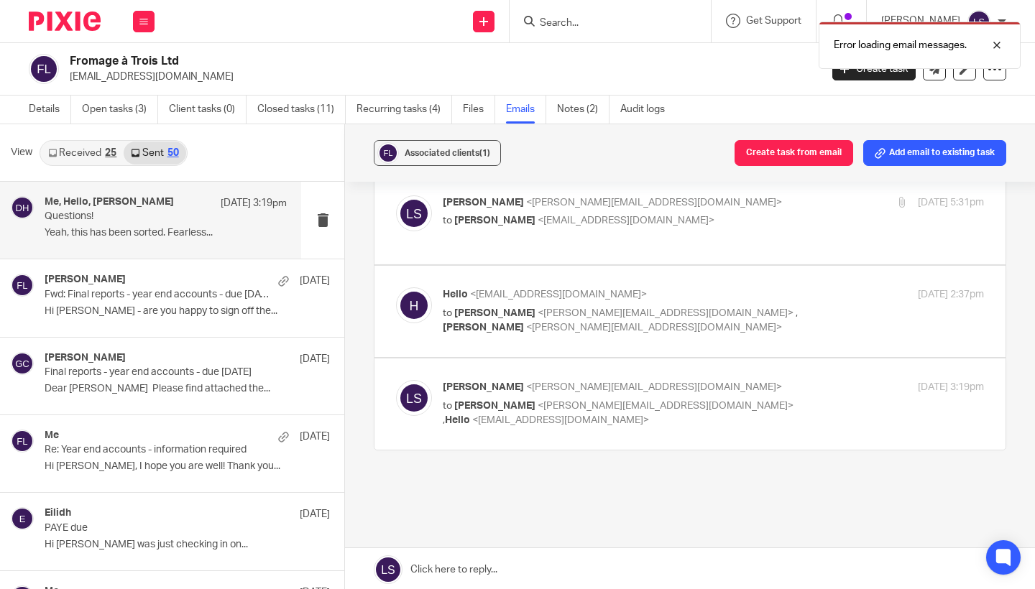
click at [814, 300] on div "Hello <hello@fearlessfinancials.co.uk> to Gillian Caughey <gillian@fearlessfina…" at bounding box center [713, 312] width 541 height 48
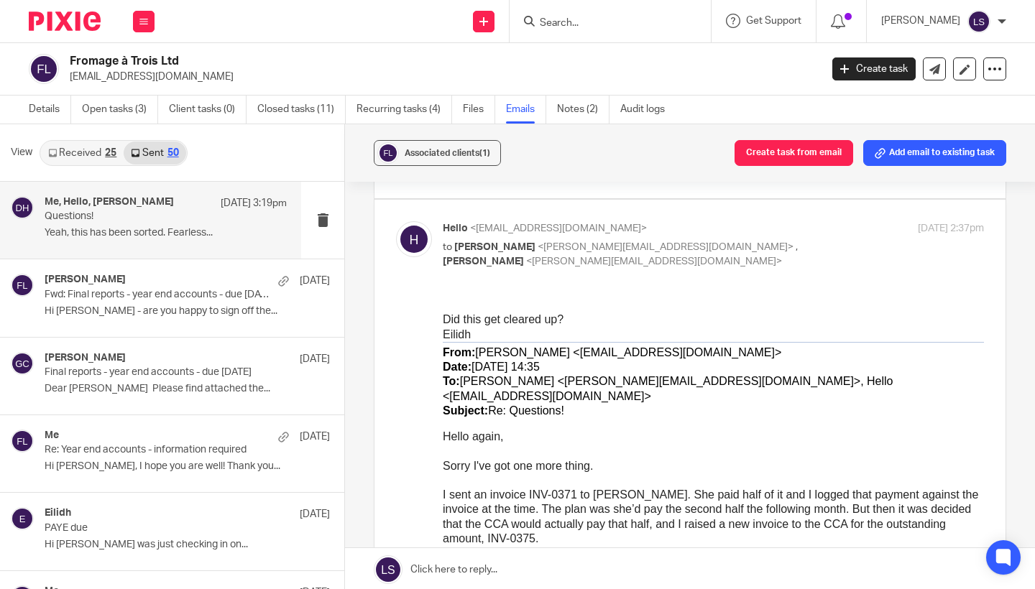
scroll to position [498, 0]
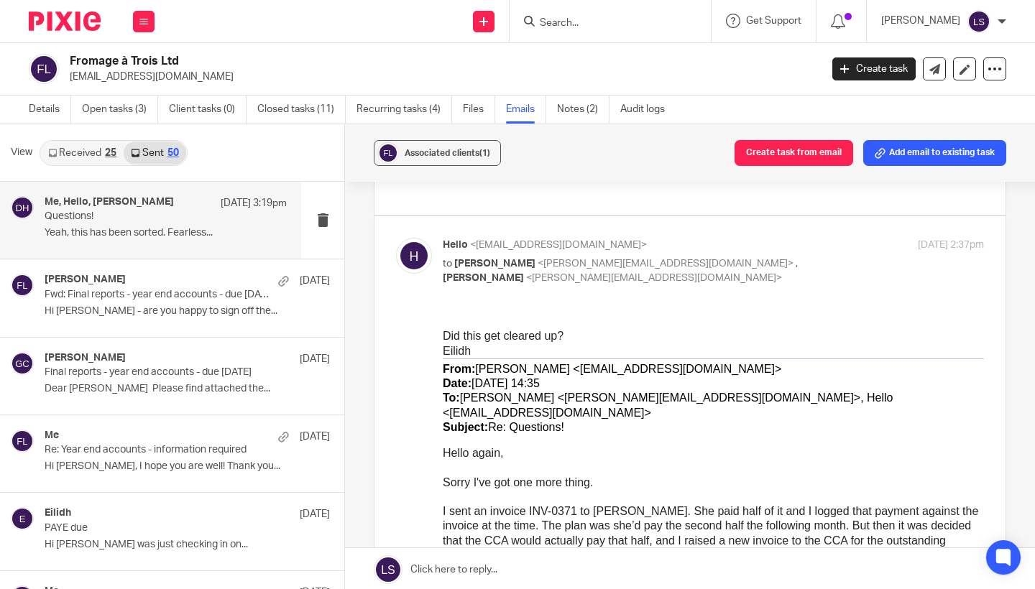
click at [796, 238] on p "Hello <hello@fearlessfinancials.co.uk>" at bounding box center [623, 245] width 361 height 15
checkbox input "false"
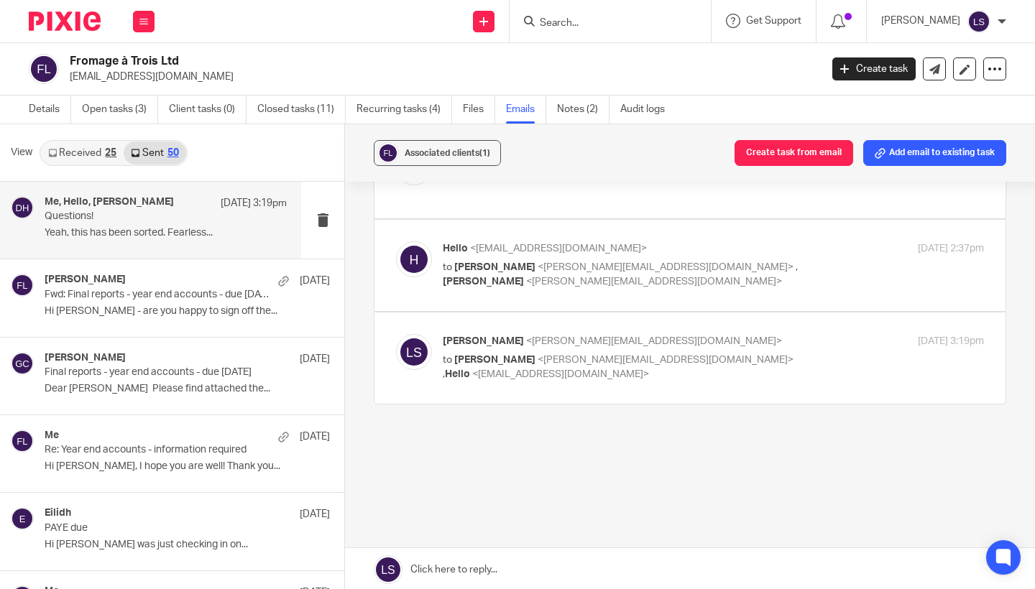
scroll to position [471, 0]
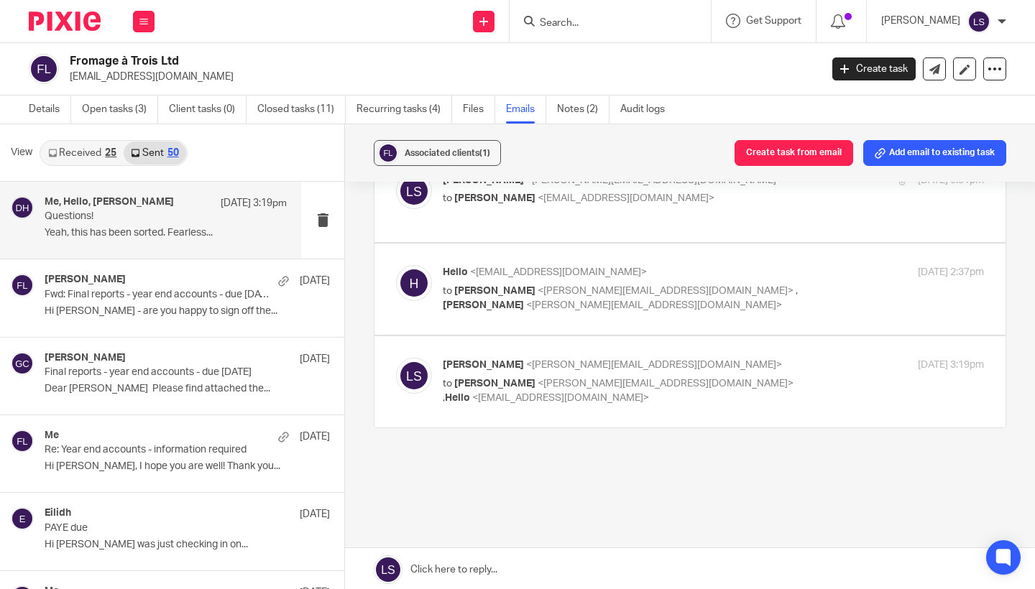
click at [759, 358] on p "Lauren Simmons <lauren@fearlessfinancials.co.uk>" at bounding box center [623, 365] width 361 height 15
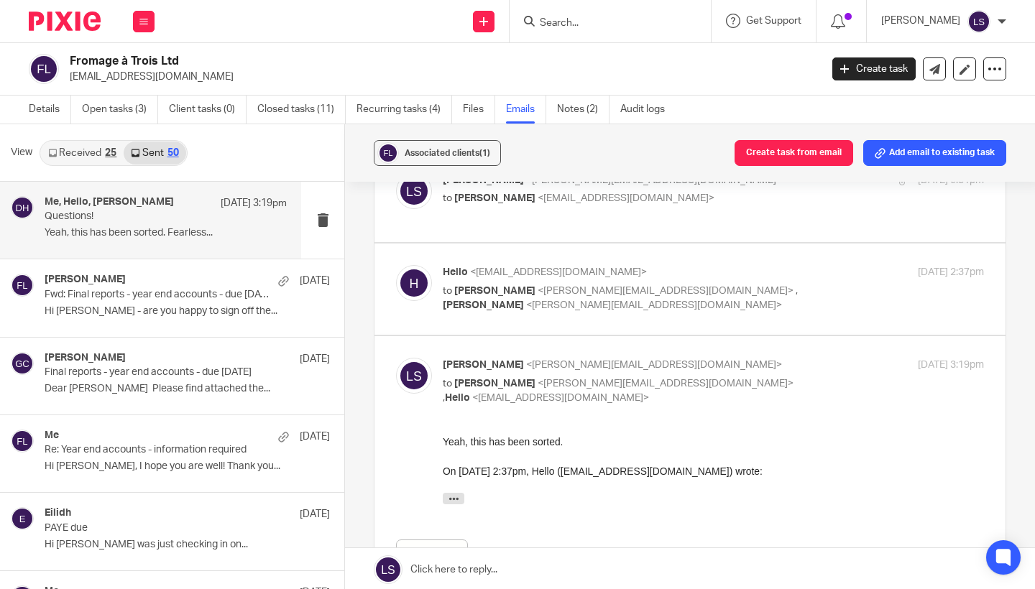
scroll to position [0, 0]
click at [759, 358] on p "Lauren Simmons <lauren@fearlessfinancials.co.uk>" at bounding box center [623, 365] width 361 height 15
checkbox input "false"
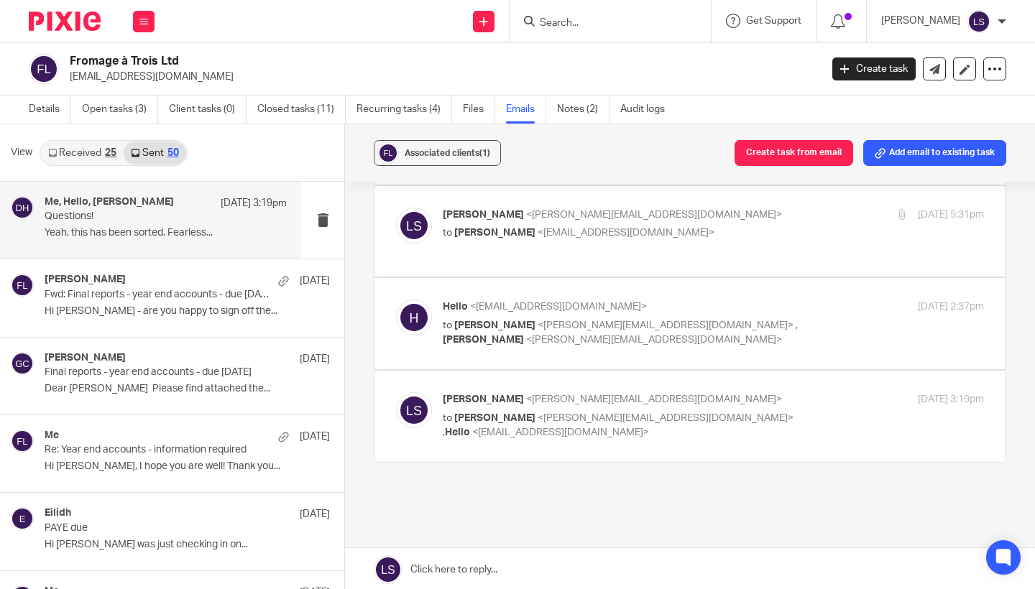
scroll to position [433, 0]
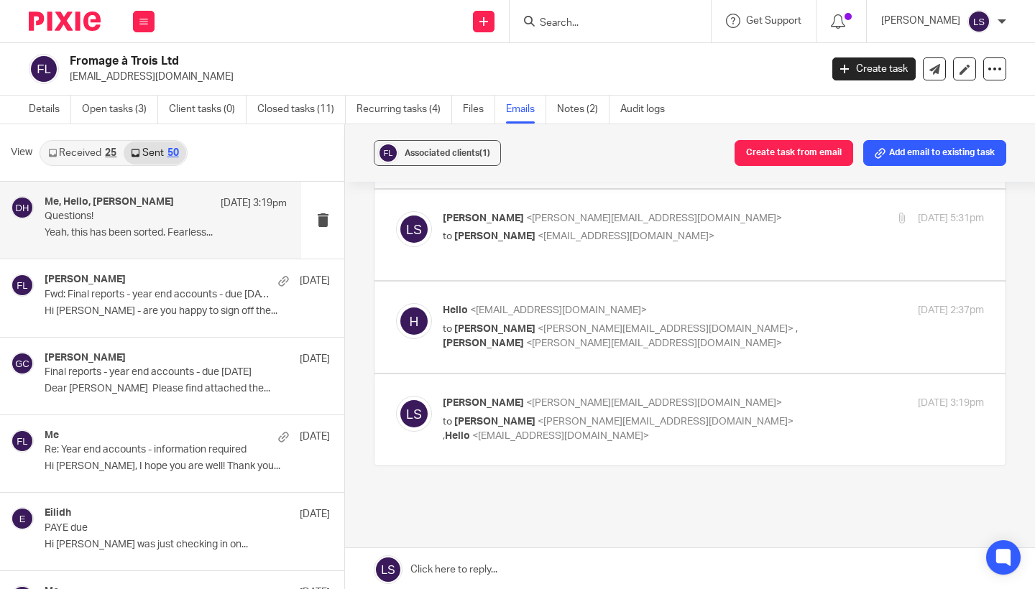
click at [779, 322] on p "to Gillian Caughey <gillian@fearlessfinancials.co.uk> , Lauren Simmons <lauren@…" at bounding box center [623, 336] width 361 height 29
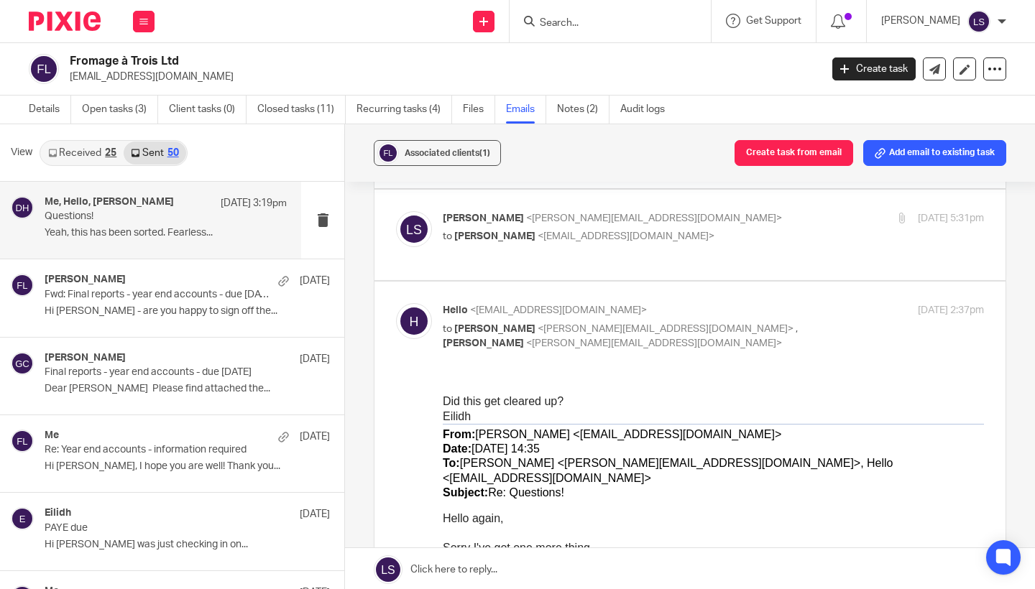
scroll to position [0, 0]
click at [779, 322] on p "to Gillian Caughey <gillian@fearlessfinancials.co.uk> , Lauren Simmons <lauren@…" at bounding box center [623, 336] width 361 height 29
checkbox input "false"
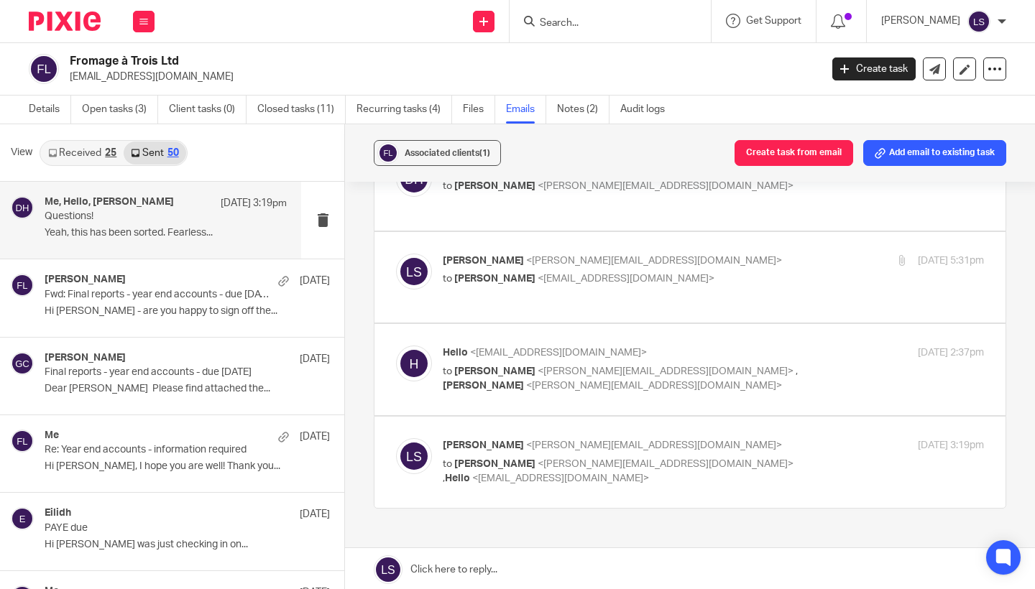
scroll to position [385, 0]
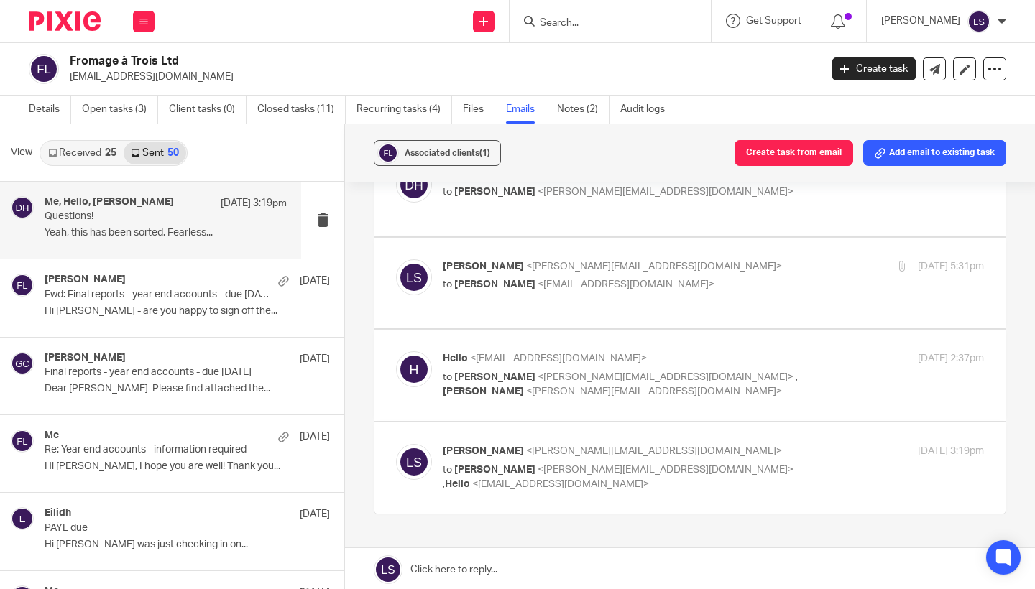
click at [742, 259] on p "Lauren Simmons <lauren@fearlessfinancials.co.uk>" at bounding box center [623, 266] width 361 height 15
checkbox input "true"
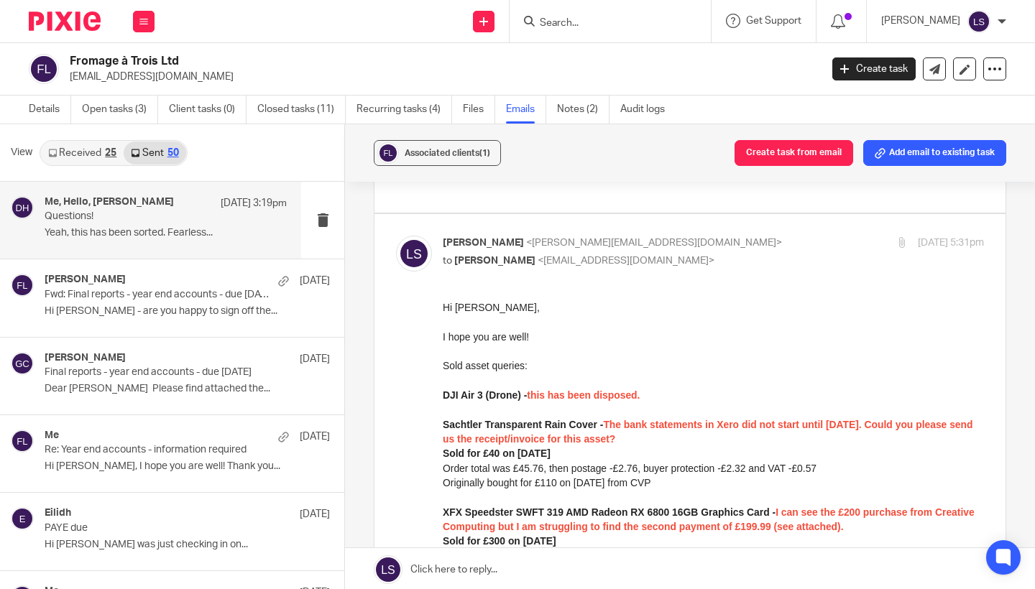
scroll to position [413, 0]
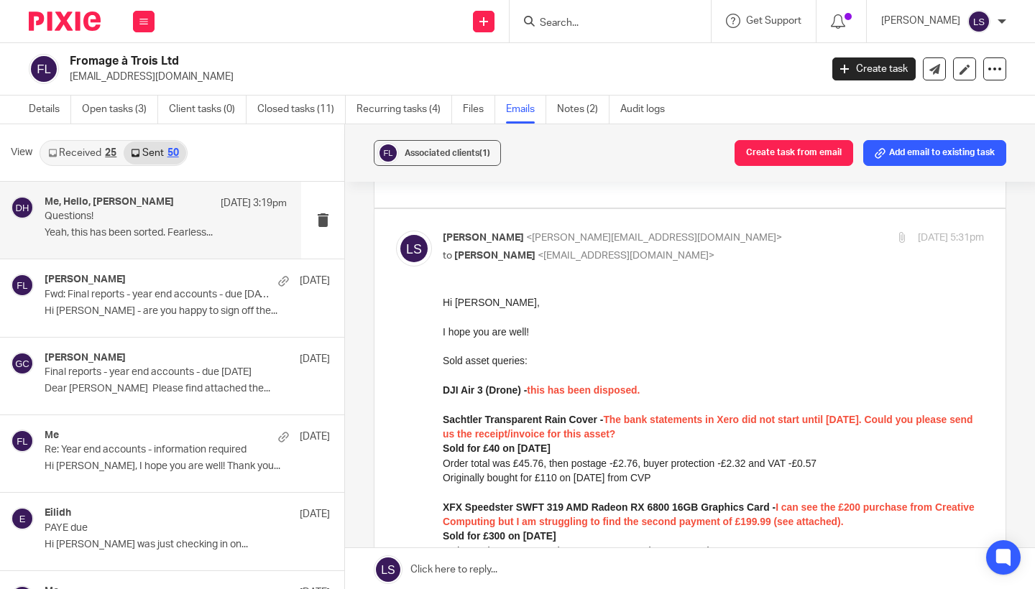
drag, startPoint x: 885, startPoint y: 580, endPoint x: 523, endPoint y: 531, distance: 365.5
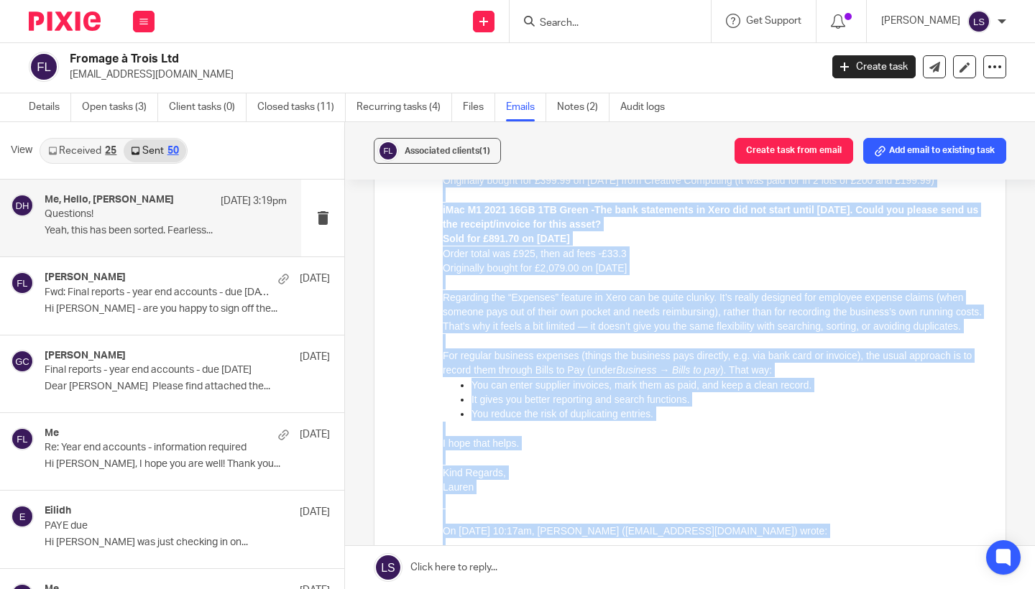
scroll to position [824, 0]
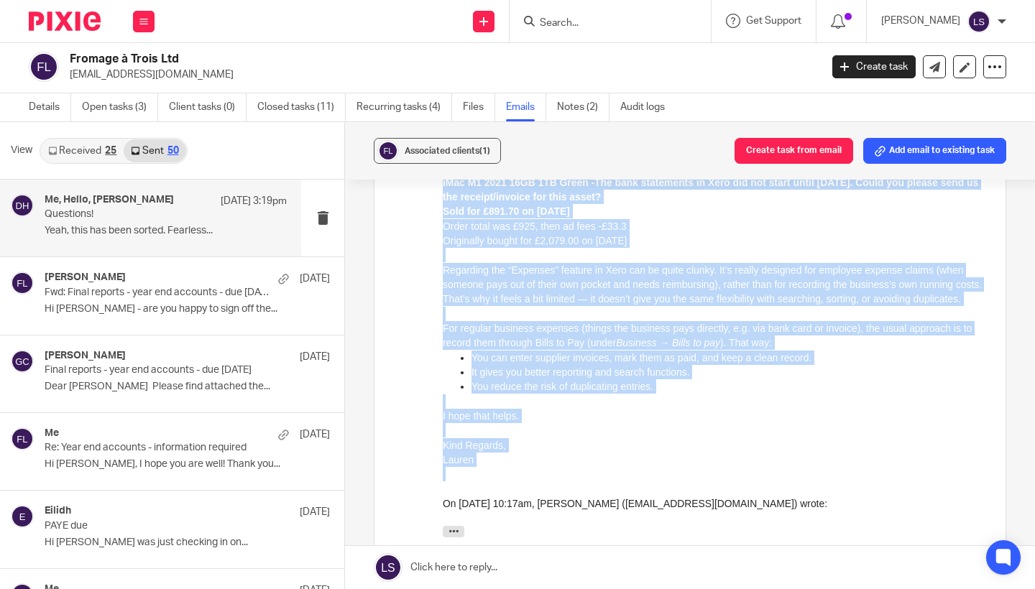
drag, startPoint x: 444, startPoint y: -109, endPoint x: 539, endPoint y: 504, distance: 620.4
click at [539, 504] on div "Hi Daniel, I hope you are well! Sold asset queries: DJI Air 3 (Drone) - this ha…" at bounding box center [713, 214] width 541 height 662
copy div "Hi Daniel, I hope you are well! Sold asset queries: DJI Air 3 (Drone) - this ha…"
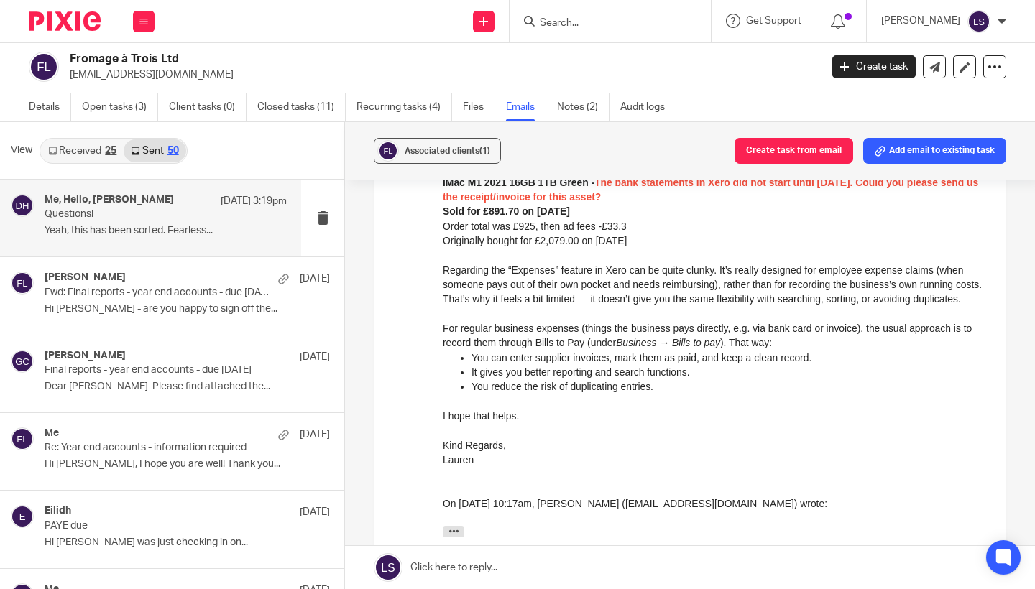
click at [539, 504] on div "Hi Daniel, I hope you are well! Sold asset queries: DJI Air 3 (Drone) - this ha…" at bounding box center [713, 214] width 541 height 662
click at [569, 19] on input "Search" at bounding box center [602, 23] width 129 height 13
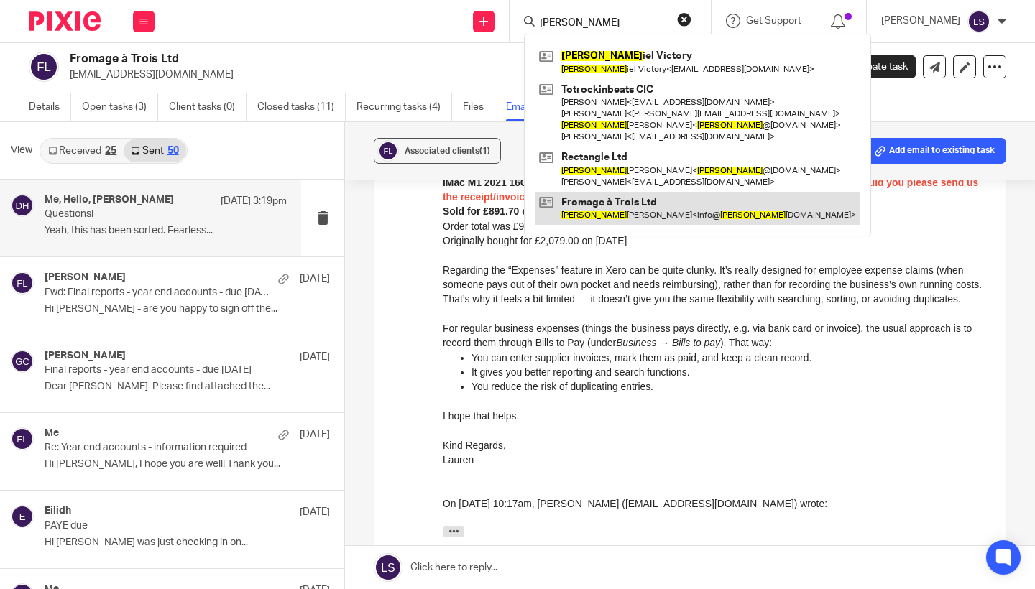
type input "dan"
click at [586, 204] on link at bounding box center [697, 208] width 324 height 33
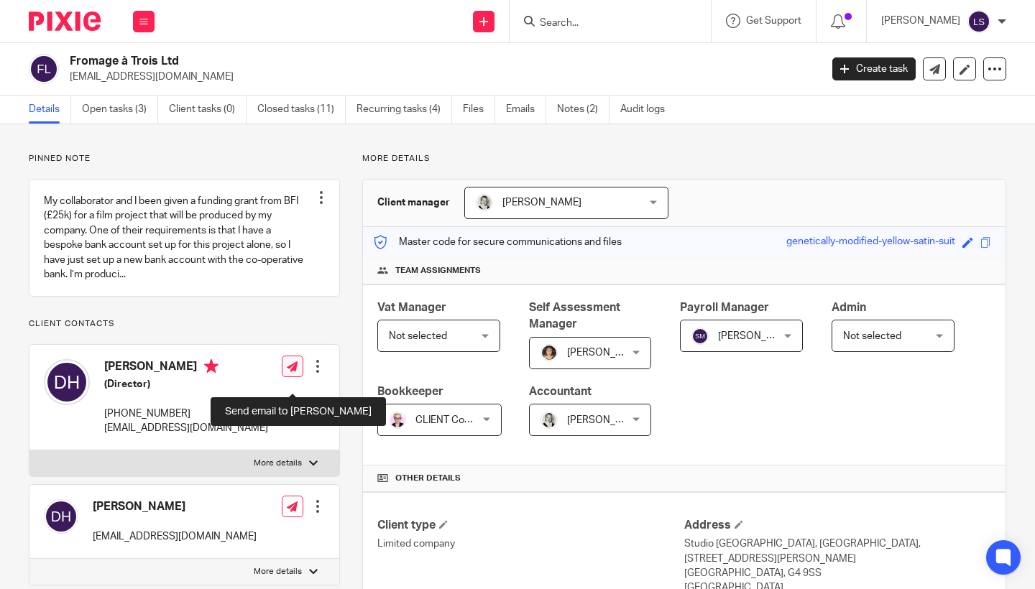
click at [294, 372] on icon at bounding box center [292, 367] width 11 height 11
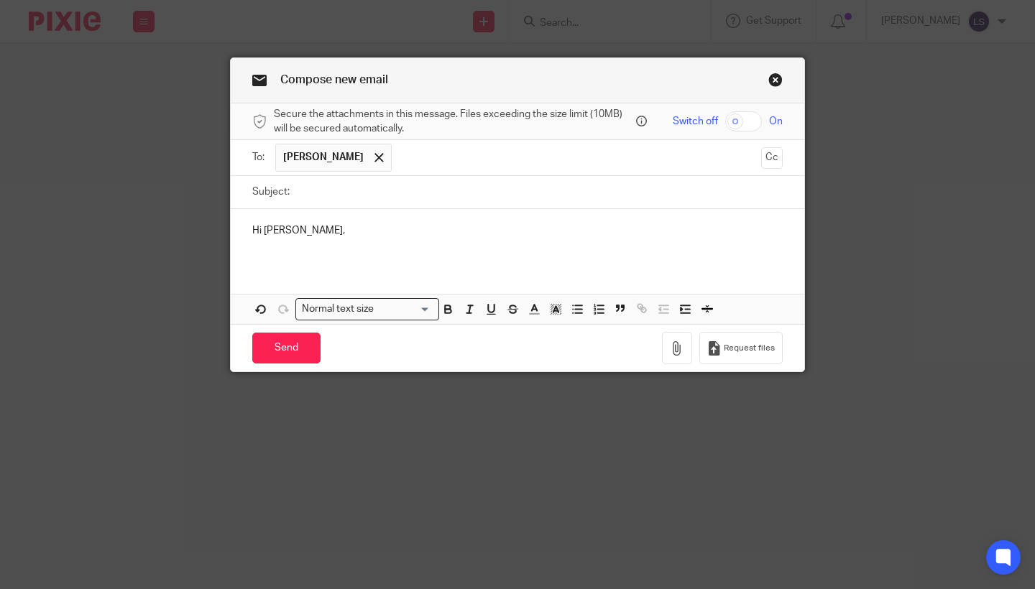
click at [357, 189] on input "Subject:" at bounding box center [540, 192] width 486 height 32
type input "Follow up"
click at [336, 239] on div "Hi [PERSON_NAME]," at bounding box center [518, 237] width 574 height 56
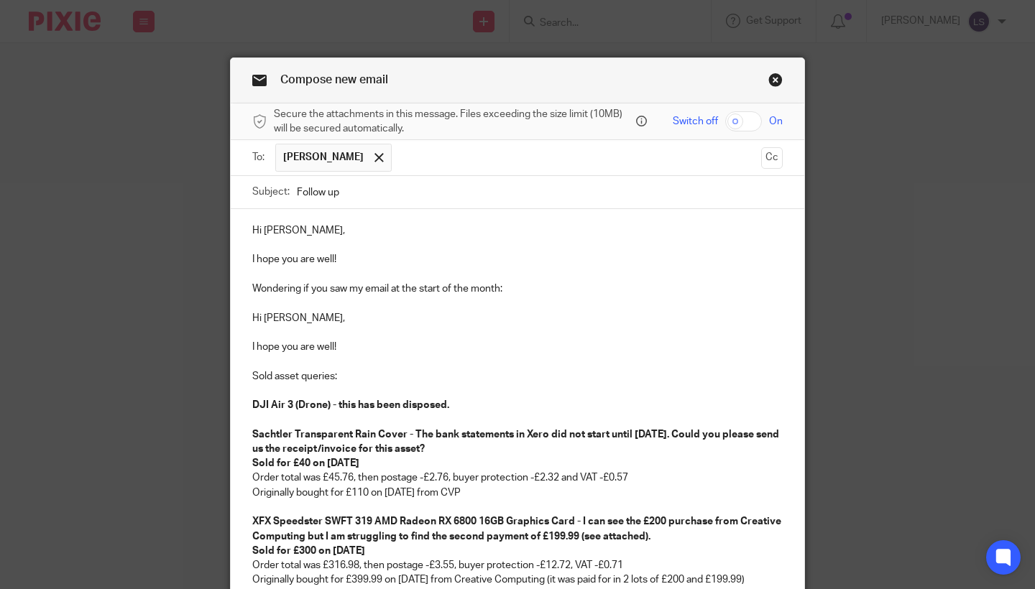
scroll to position [326, 0]
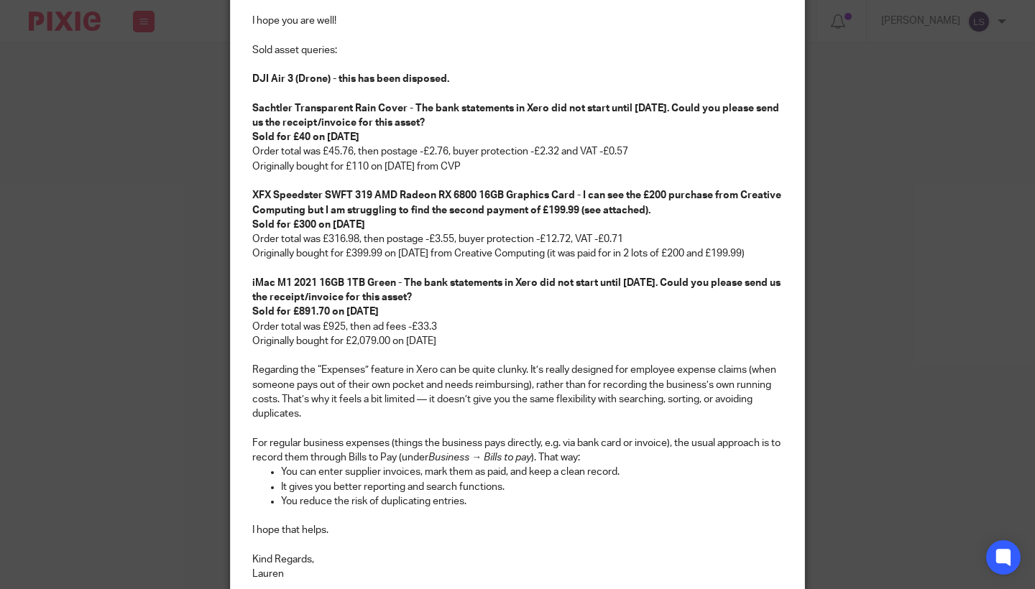
click at [886, 350] on div "Compose new email Secure the attachments in this message. Files exceeding the s…" at bounding box center [517, 294] width 1035 height 589
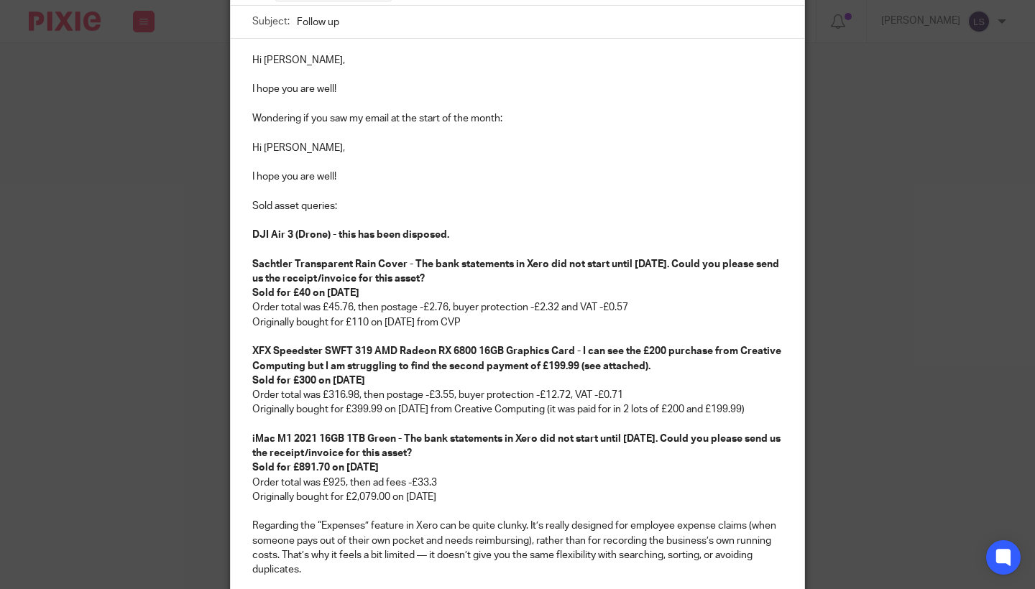
scroll to position [140, 0]
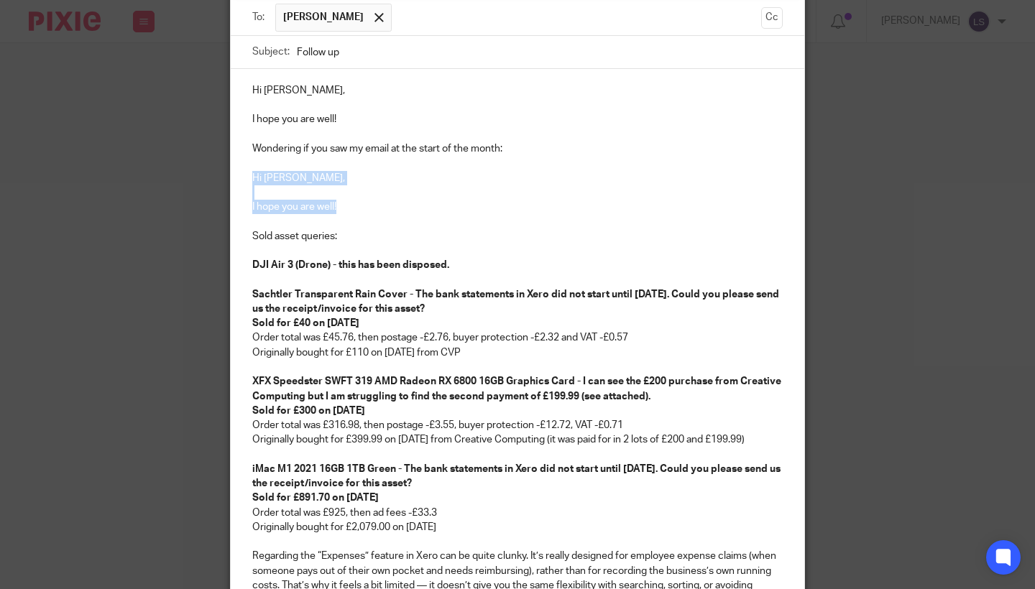
drag, startPoint x: 355, startPoint y: 202, endPoint x: 242, endPoint y: 178, distance: 116.0
click at [242, 178] on div "Hi [PERSON_NAME], I hope you are well! Wondering if you saw my email at the sta…" at bounding box center [518, 423] width 574 height 709
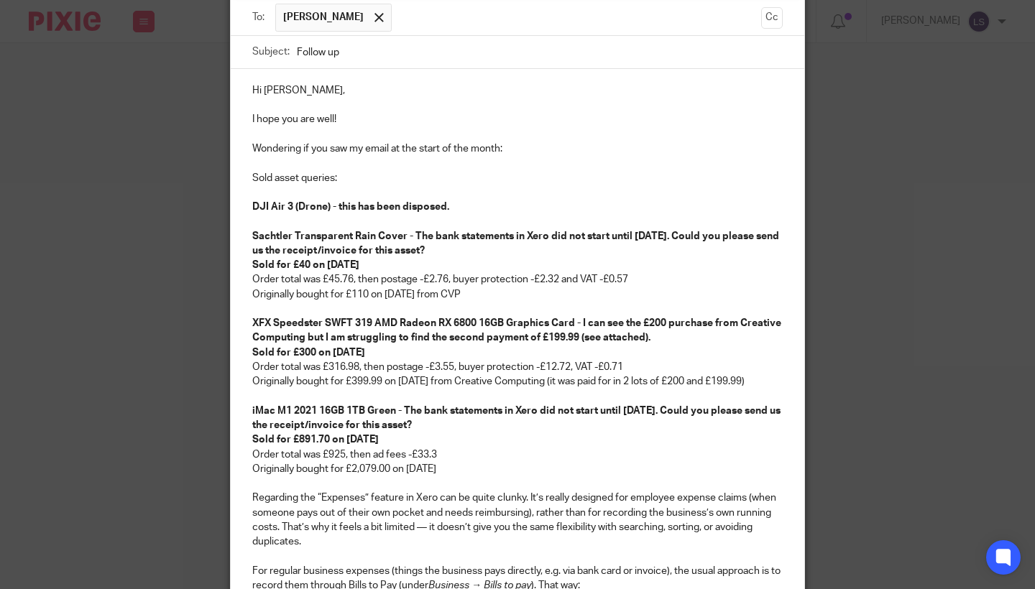
click at [162, 277] on div "Compose new email Secure the attachments in this message. Files exceeding the s…" at bounding box center [517, 294] width 1035 height 589
click at [277, 139] on p at bounding box center [517, 134] width 530 height 14
click at [275, 146] on p "Wondering if you saw my email at the start of the month:" at bounding box center [517, 149] width 530 height 14
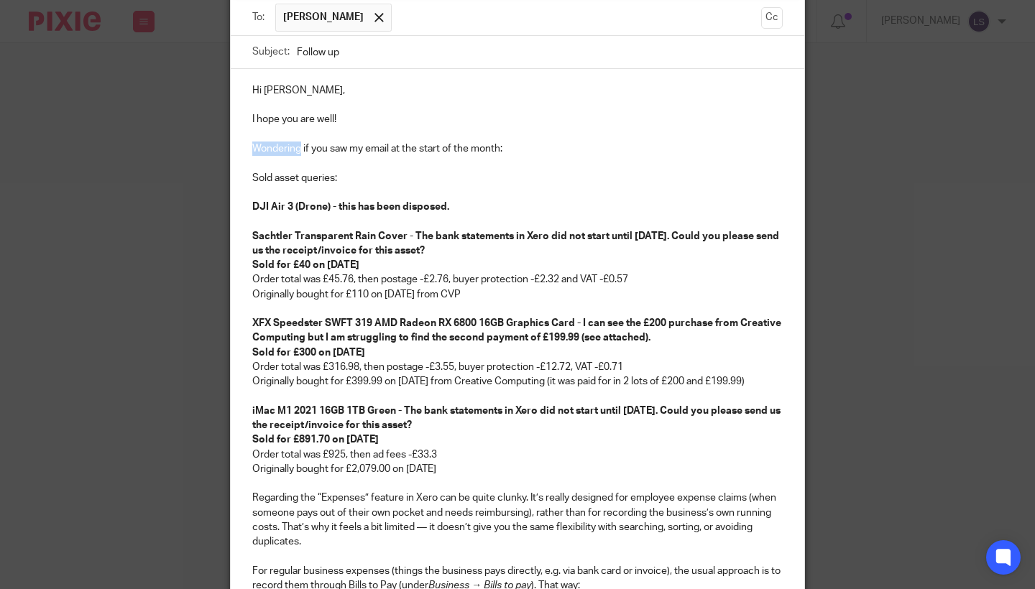
click at [275, 146] on p "Wondering if you saw my email at the start of the month:" at bounding box center [517, 149] width 530 height 14
click at [400, 173] on p "Sold asset queries:" at bounding box center [517, 178] width 530 height 14
click at [902, 263] on div "Compose new email Secure the attachments in this message. Files exceeding the s…" at bounding box center [517, 294] width 1035 height 589
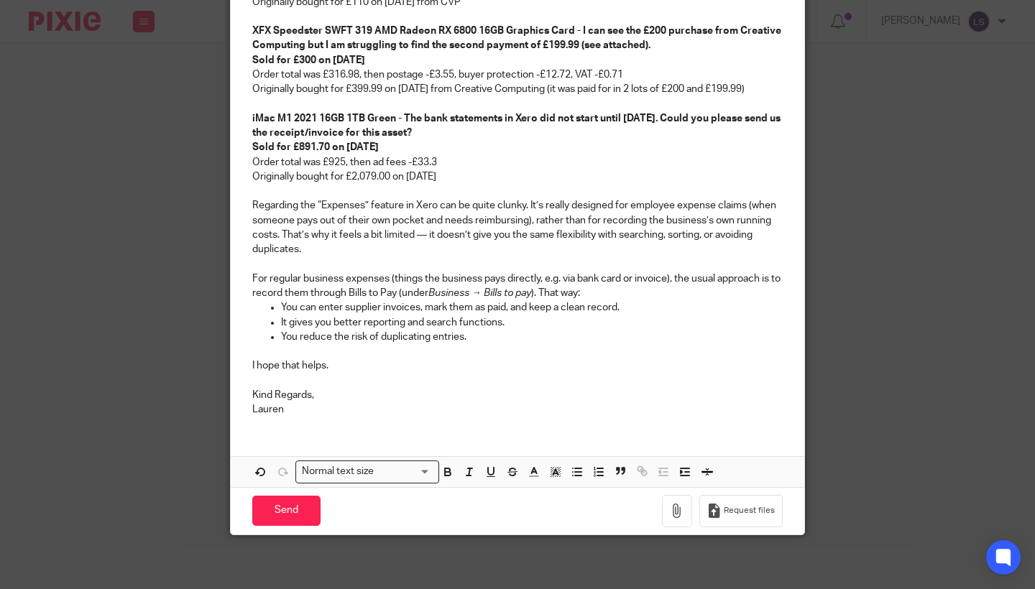
scroll to position [433, 0]
click at [305, 513] on input "Send" at bounding box center [286, 510] width 68 height 31
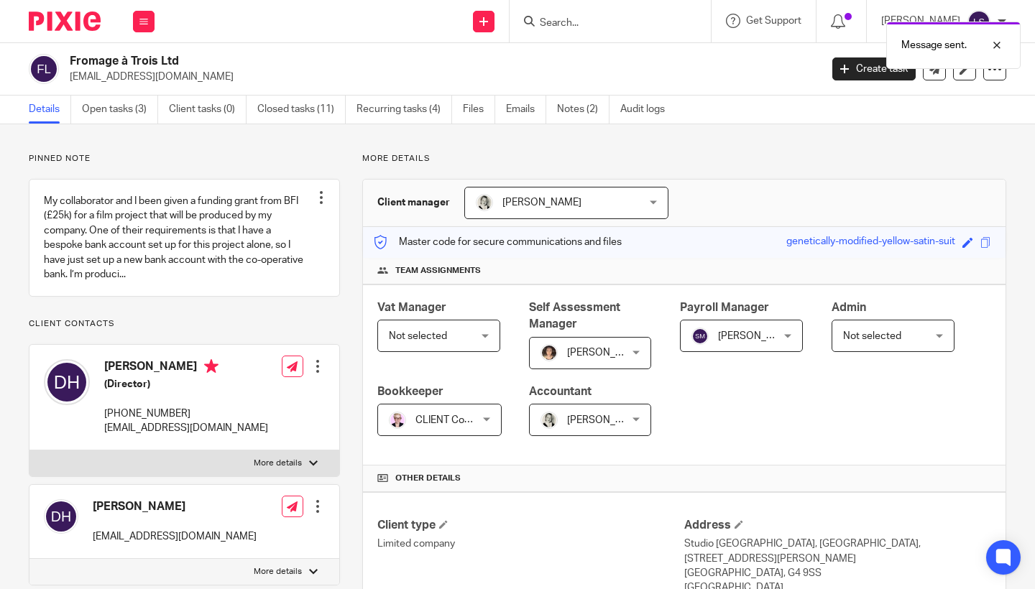
click at [138, 32] on div "Work Email Clients Team Reports Settings" at bounding box center [144, 21] width 50 height 42
click at [141, 86] on link "Email" at bounding box center [136, 88] width 24 height 10
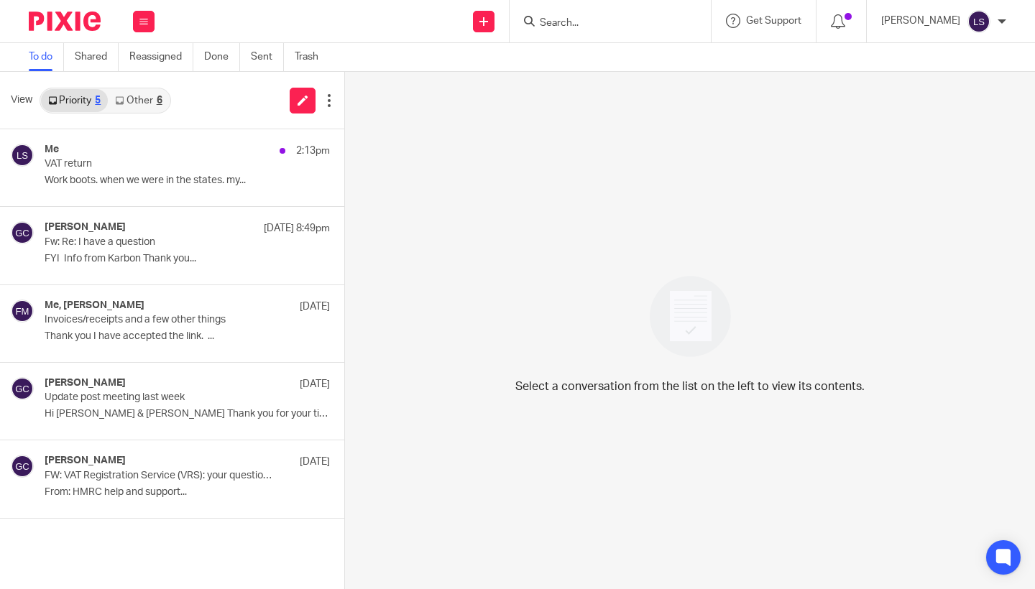
click at [145, 108] on link "Other 6" at bounding box center [138, 100] width 61 height 23
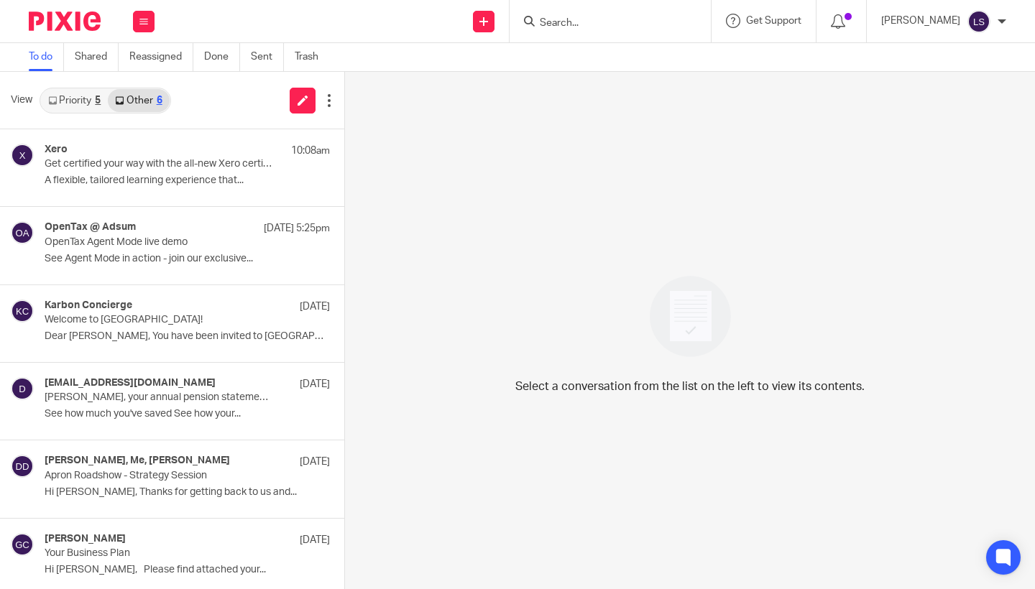
click at [86, 105] on link "Priority 5" at bounding box center [74, 100] width 67 height 23
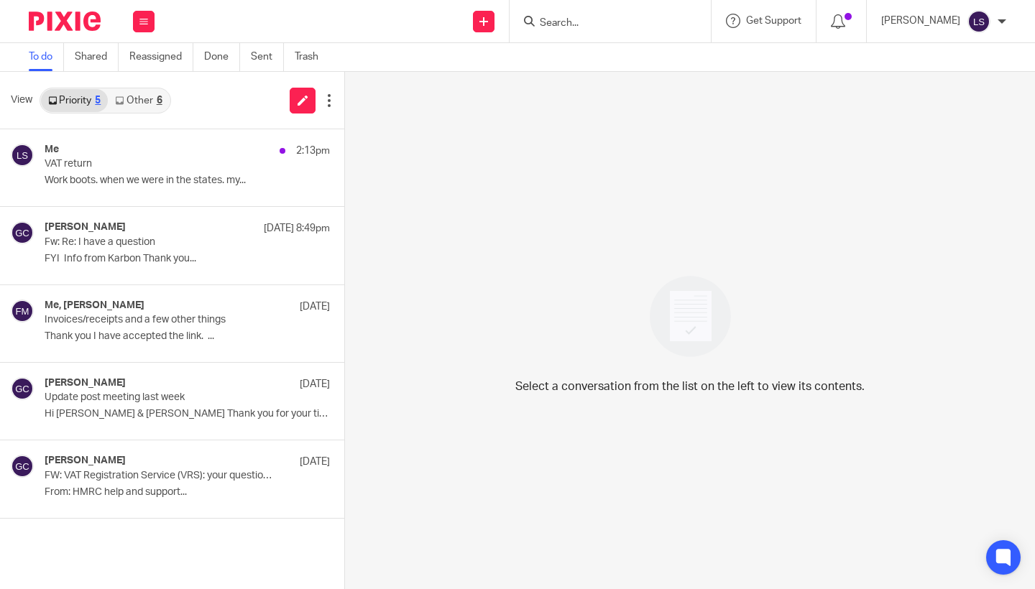
click at [151, 101] on link "Other 6" at bounding box center [138, 100] width 61 height 23
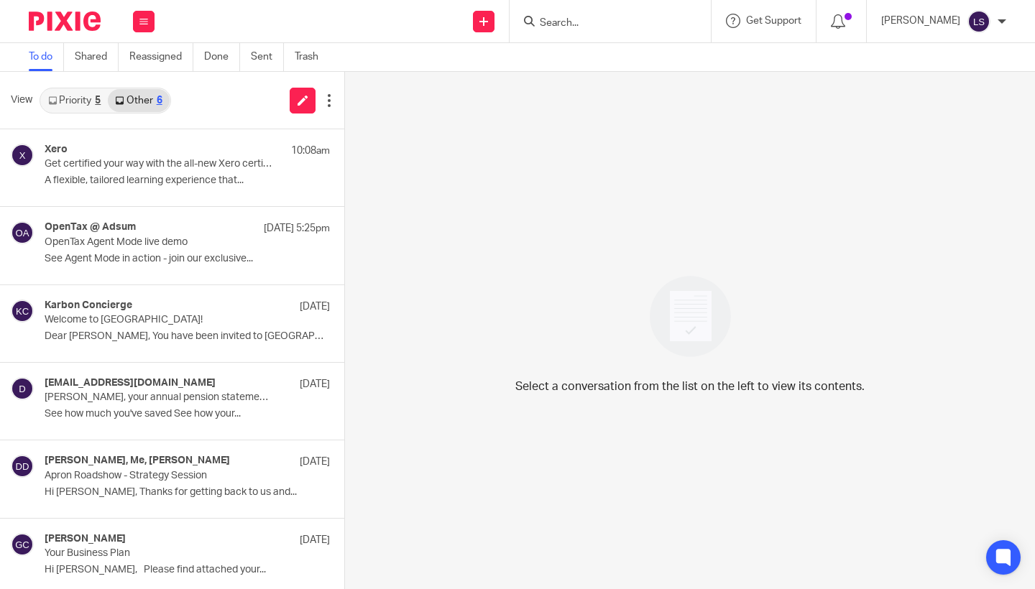
click at [87, 99] on link "Priority 5" at bounding box center [74, 100] width 67 height 23
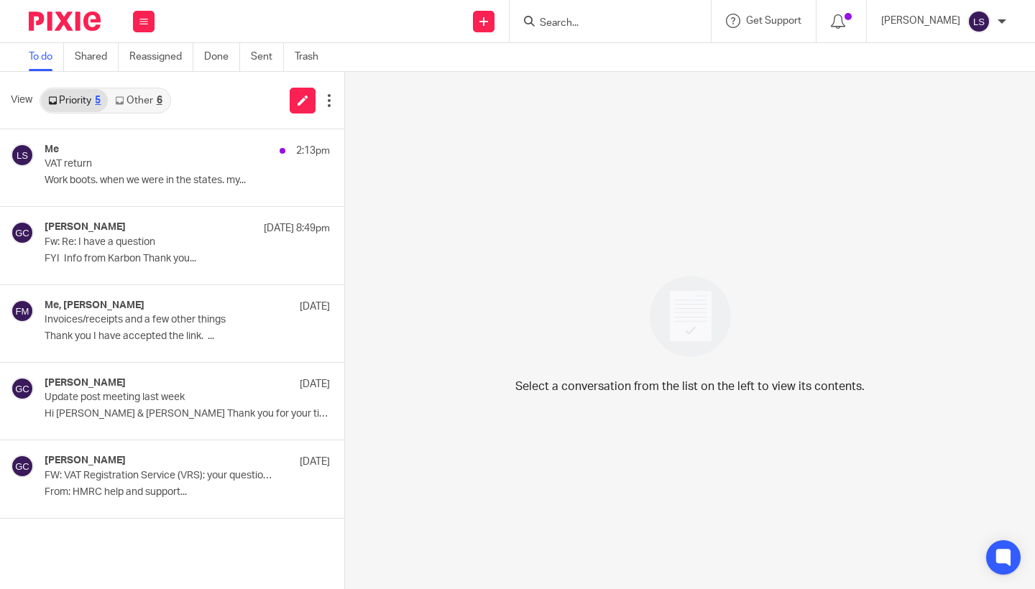
click at [581, 25] on input "Search" at bounding box center [602, 23] width 129 height 13
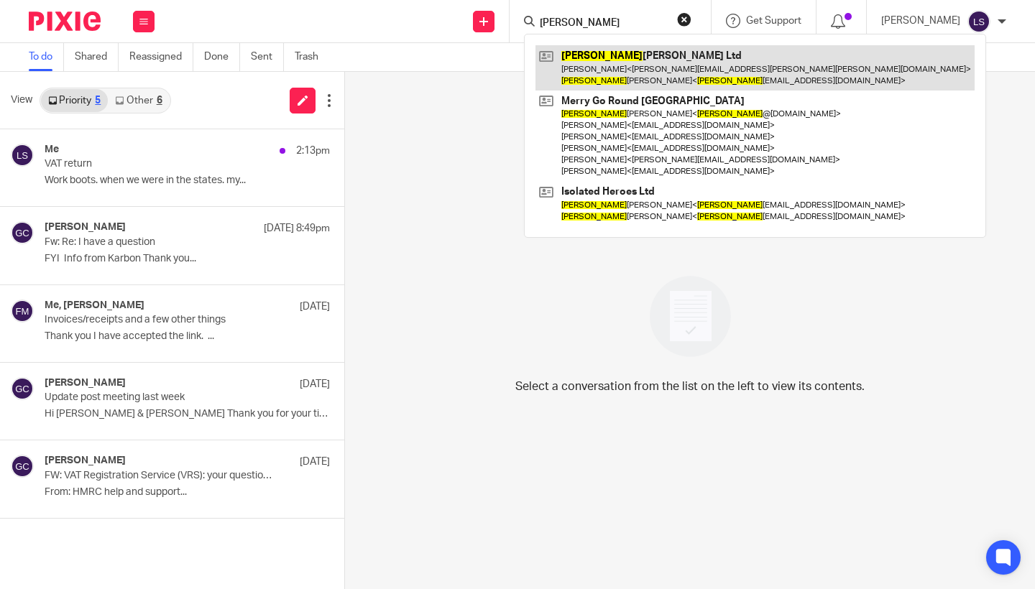
type input "sam"
click at [589, 66] on link at bounding box center [754, 67] width 439 height 45
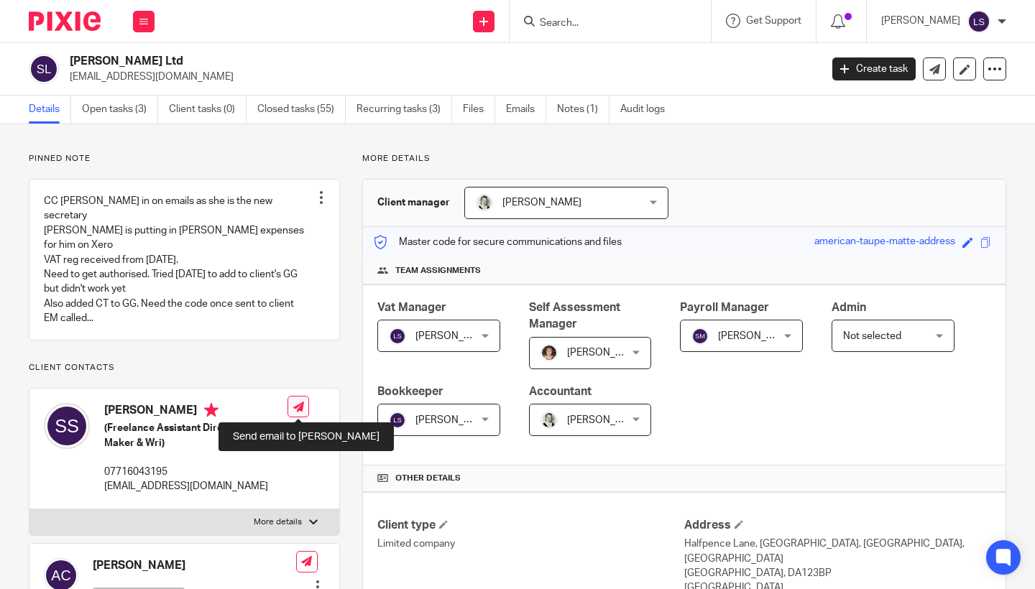
click at [300, 402] on icon at bounding box center [298, 407] width 11 height 11
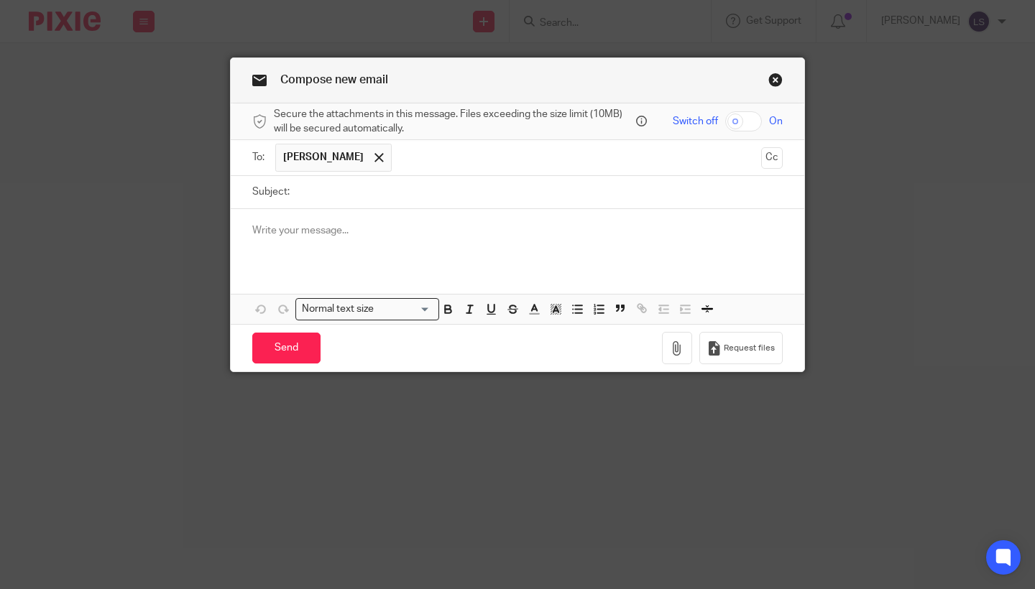
click at [347, 193] on input "Subject:" at bounding box center [540, 192] width 486 height 32
click at [385, 181] on input "Anna expenses" at bounding box center [540, 192] width 486 height 32
type input "Anna expenses"
click at [370, 244] on div at bounding box center [518, 237] width 574 height 56
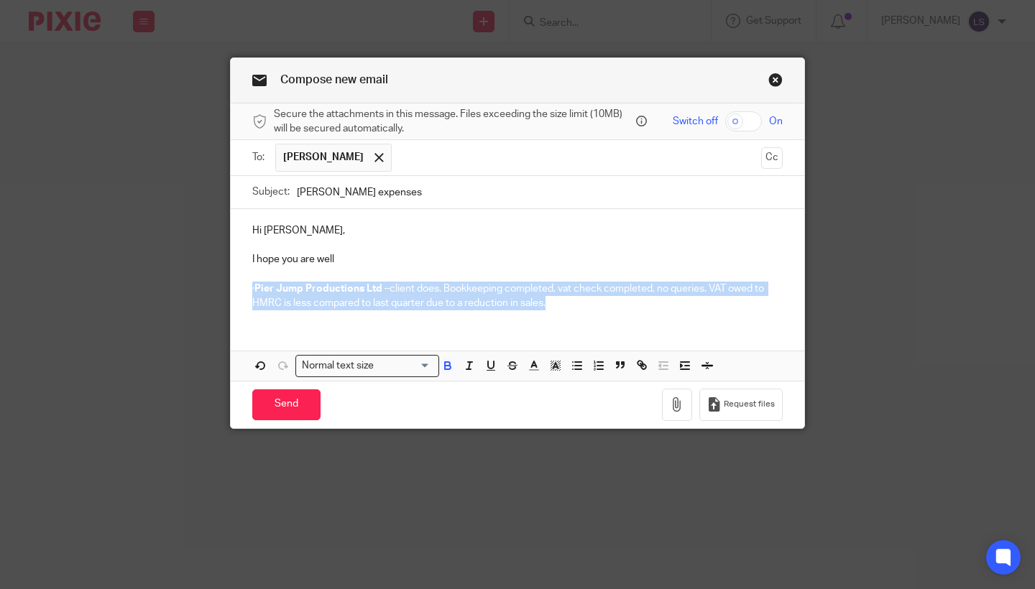
drag, startPoint x: 564, startPoint y: 301, endPoint x: 249, endPoint y: 282, distance: 316.1
click at [249, 282] on div "Hi Sam, I hope you are well · Pier Jump Productions Ltd – client does. Bookkeep…" at bounding box center [518, 265] width 574 height 113
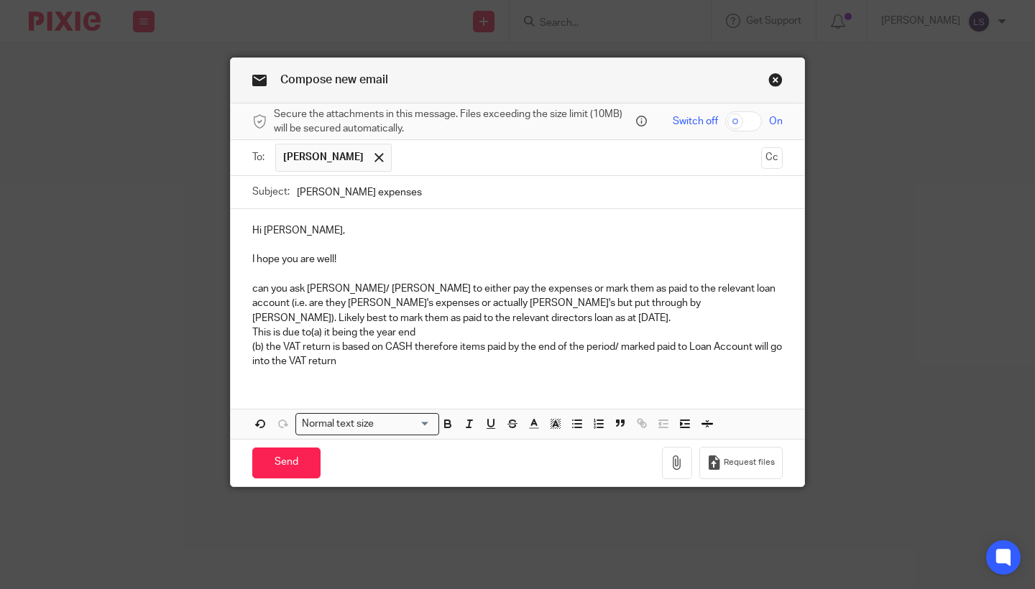
click at [356, 251] on p at bounding box center [517, 245] width 530 height 14
click at [364, 262] on p "I hope you are well!" at bounding box center [517, 259] width 530 height 14
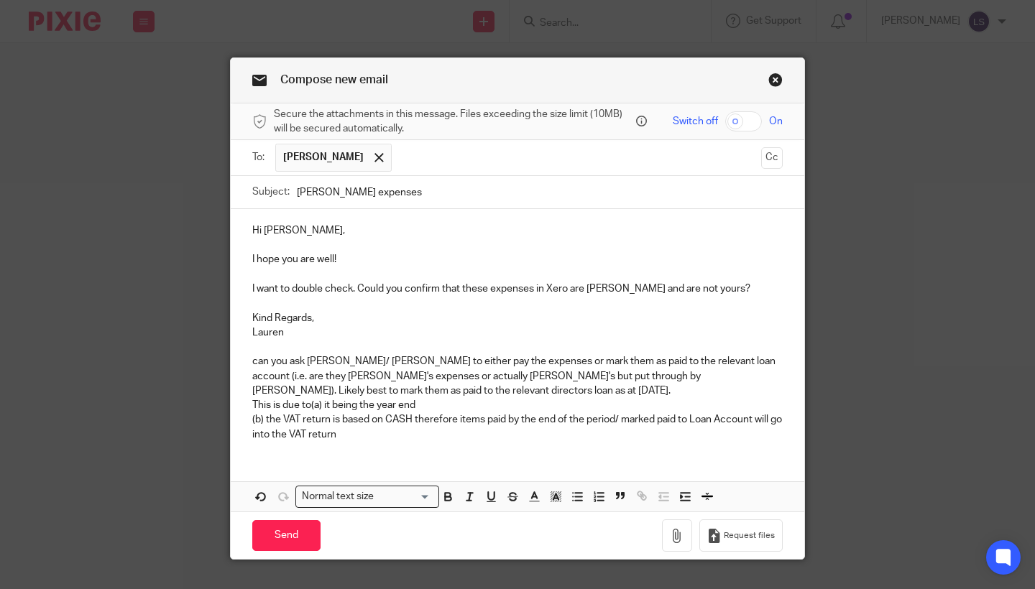
click at [334, 311] on p "Kind Regards," at bounding box center [517, 318] width 530 height 14
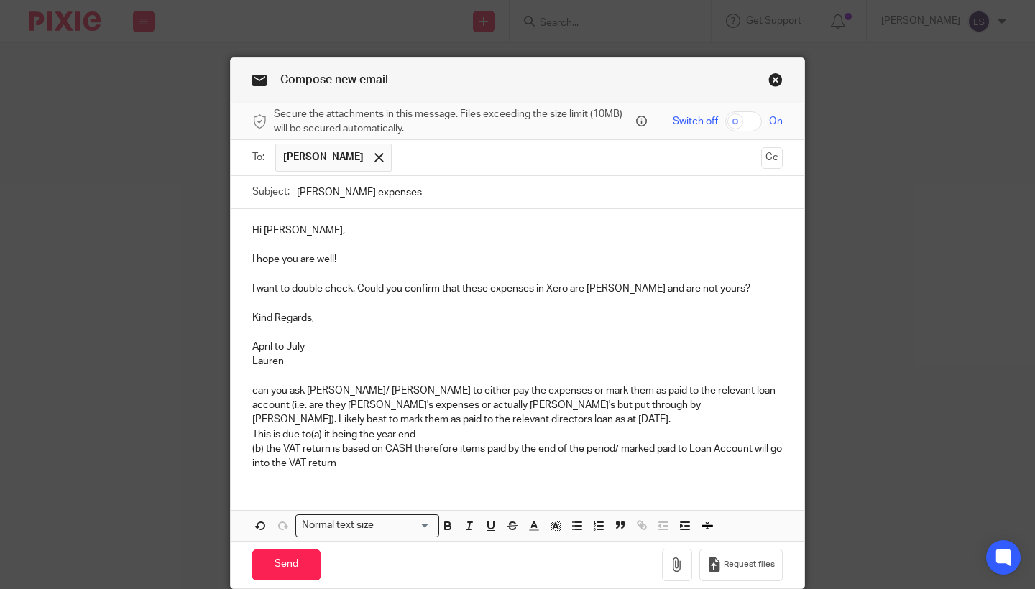
click at [359, 288] on p "I want to double check. Could you confirm that these expenses in Xero are Annas…" at bounding box center [517, 289] width 530 height 14
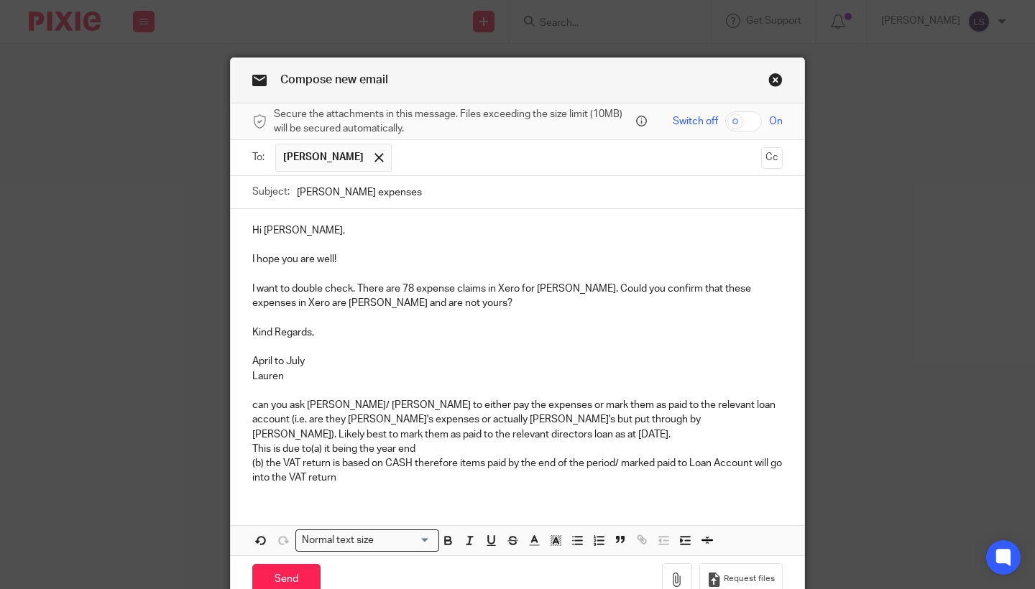
click at [561, 290] on p "I want to double check. There are 78 expense claims in Xero for Anna. Could you…" at bounding box center [517, 296] width 530 height 29
click at [510, 346] on p at bounding box center [517, 347] width 530 height 14
click at [380, 481] on p "(b) the VAT return is based on CASH therefore items paid by the end of the peri…" at bounding box center [517, 470] width 530 height 29
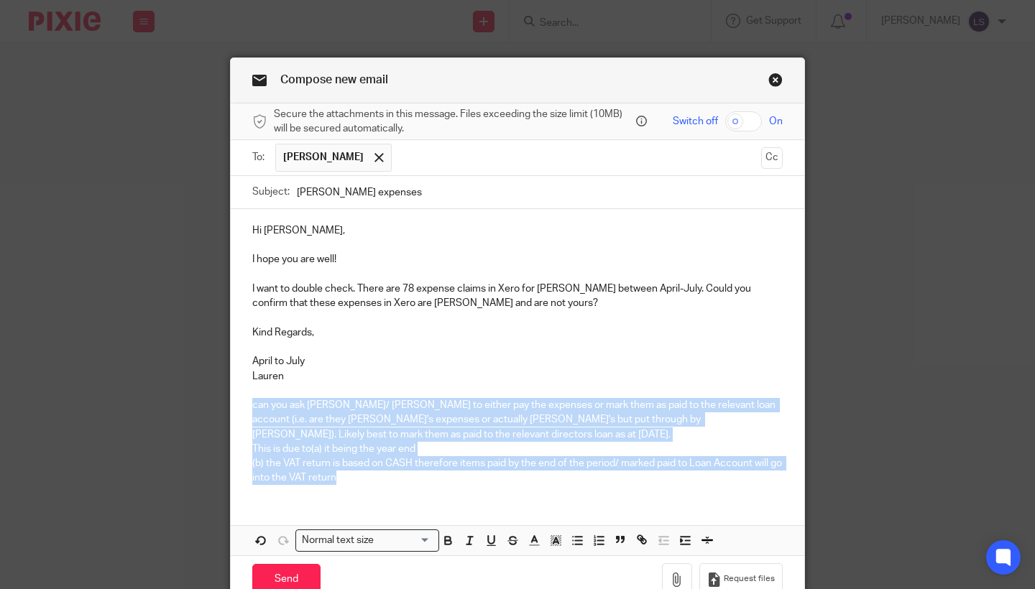
drag, startPoint x: 371, startPoint y: 476, endPoint x: 243, endPoint y: 401, distance: 148.2
click at [243, 401] on div "Hi Sam, I hope you are well! I want to double check. There are 78 expense claim…" at bounding box center [518, 353] width 574 height 288
copy div "can you ask Sam/ Anna to either pay the expenses or mark them as paid to the re…"
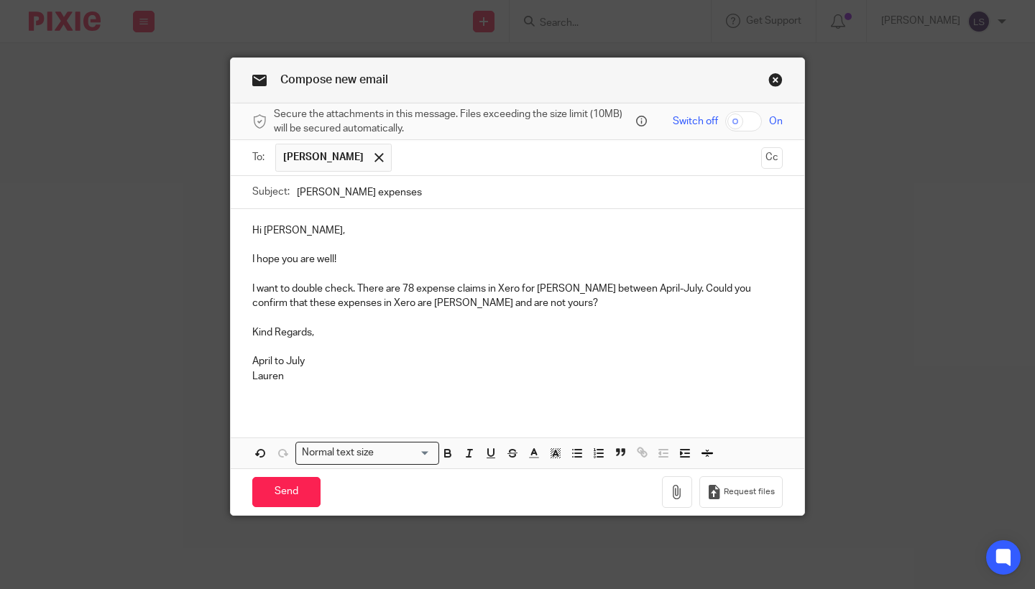
drag, startPoint x: 325, startPoint y: 356, endPoint x: 239, endPoint y: 356, distance: 85.5
click at [239, 356] on div "Hi Sam, I hope you are well! I want to double check. There are 78 expense claim…" at bounding box center [518, 309] width 574 height 200
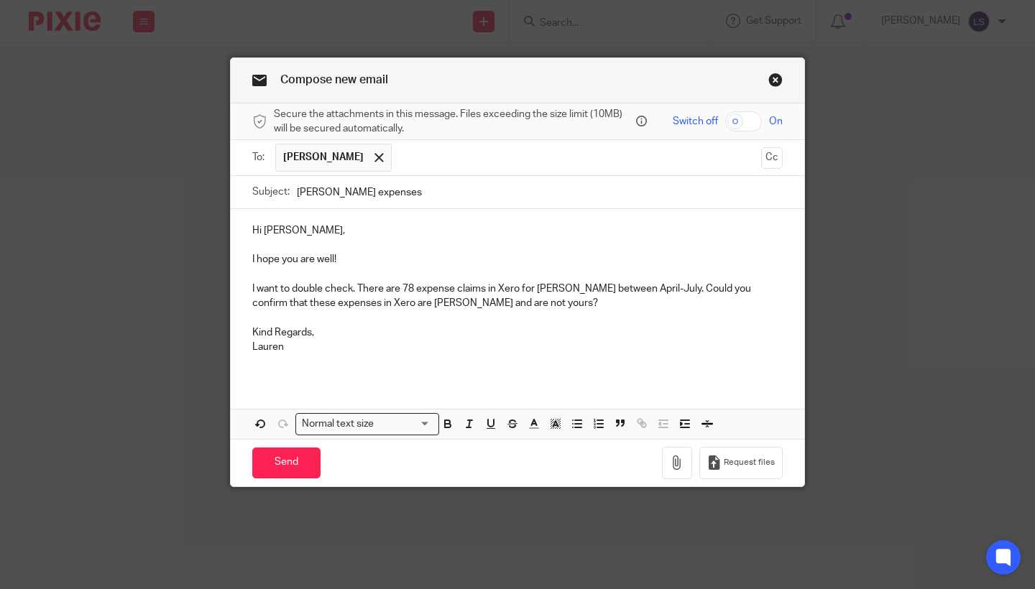
click at [285, 357] on p at bounding box center [517, 361] width 530 height 14
click at [318, 375] on div "Hi Sam, I hope you are well! I want to double check. There are 78 expense claim…" at bounding box center [518, 294] width 574 height 171
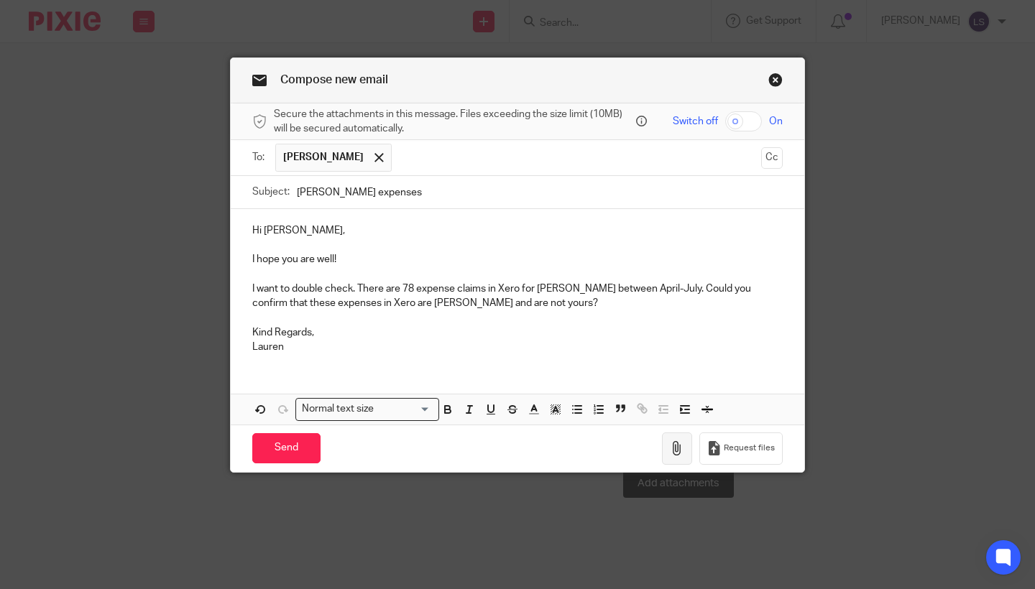
click at [668, 450] on button "button" at bounding box center [677, 449] width 30 height 32
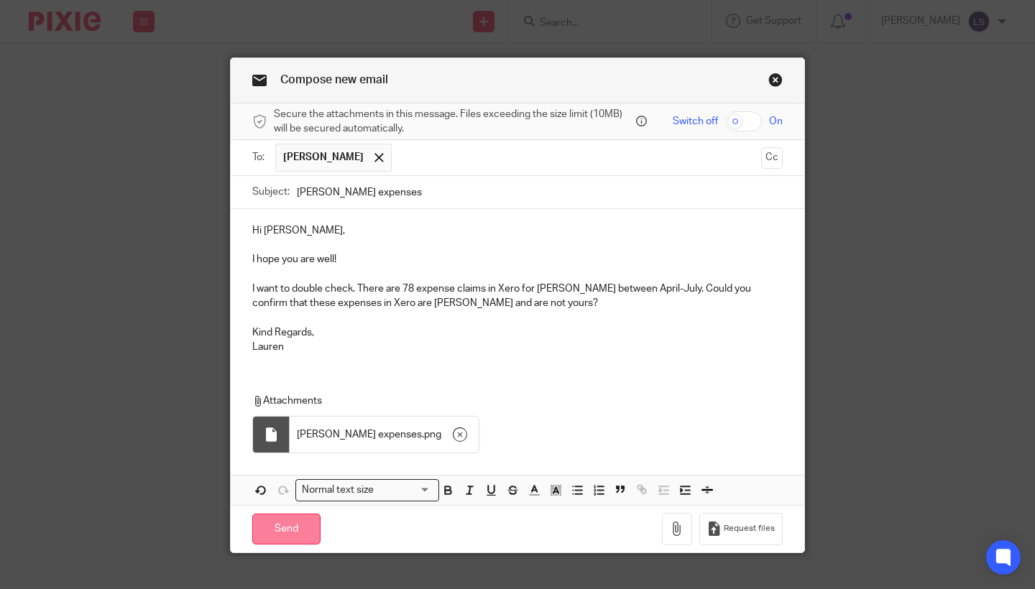
click at [292, 529] on input "Send" at bounding box center [286, 529] width 68 height 31
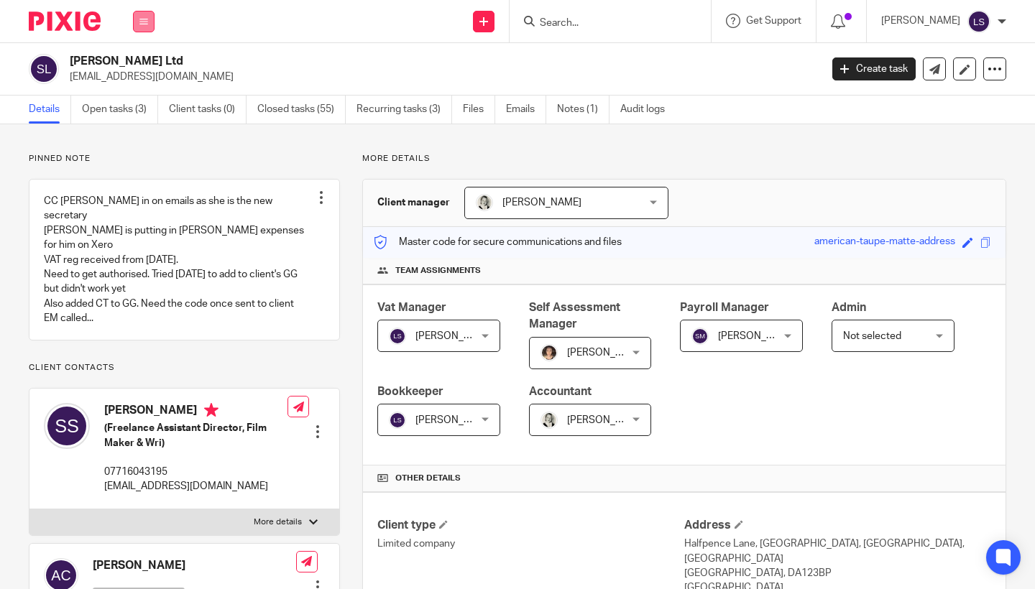
click at [139, 18] on icon at bounding box center [143, 21] width 9 height 9
click at [142, 88] on link "Email" at bounding box center [136, 88] width 24 height 10
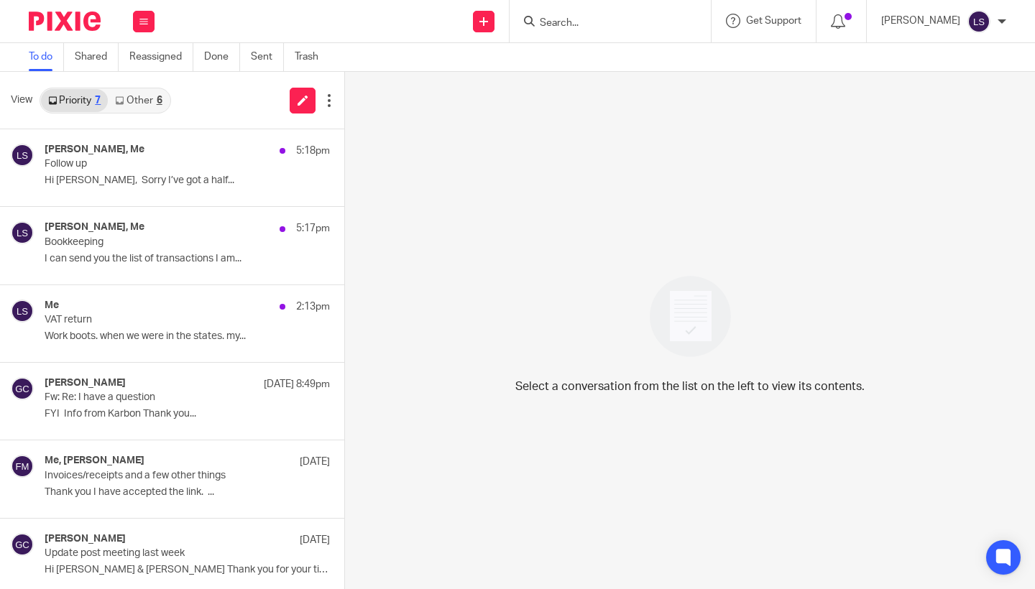
click at [139, 95] on link "Other 6" at bounding box center [138, 100] width 61 height 23
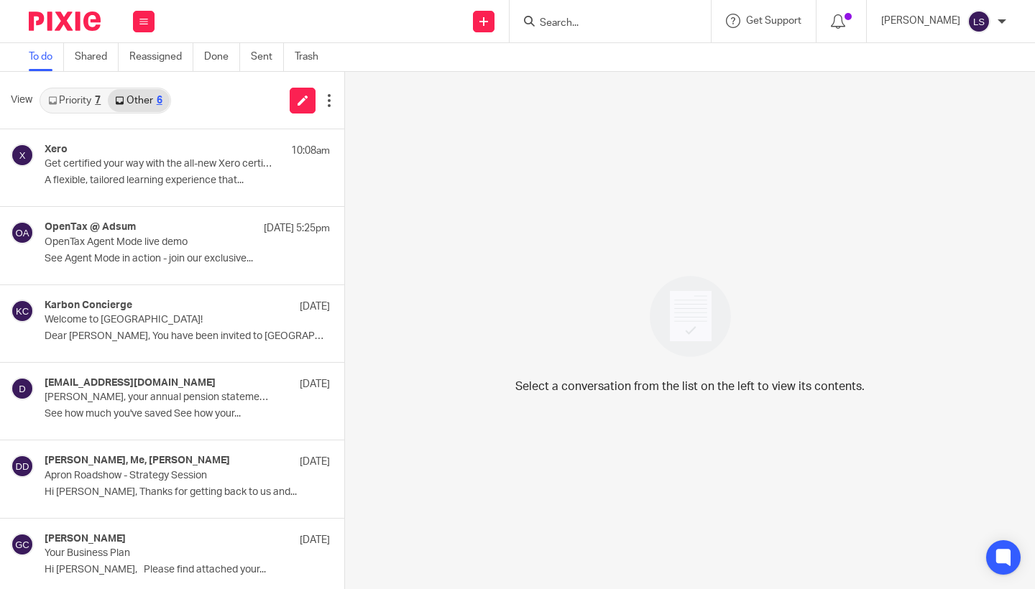
click at [91, 111] on div "Priority 7 Other 6" at bounding box center [106, 101] width 132 height 26
click at [87, 102] on link "Priority 7" at bounding box center [74, 100] width 67 height 23
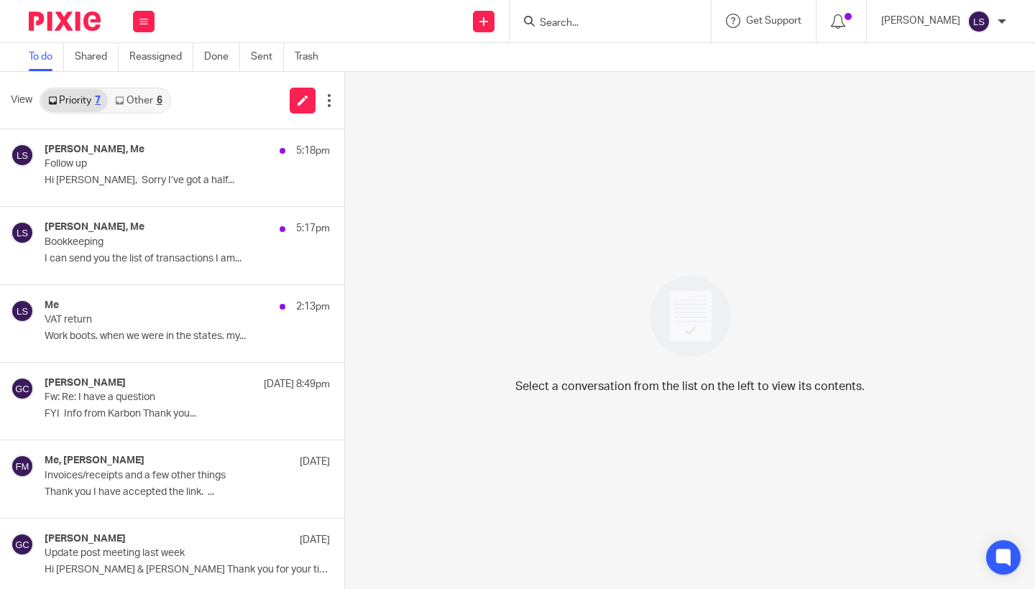
click at [134, 99] on link "Other 6" at bounding box center [138, 100] width 61 height 23
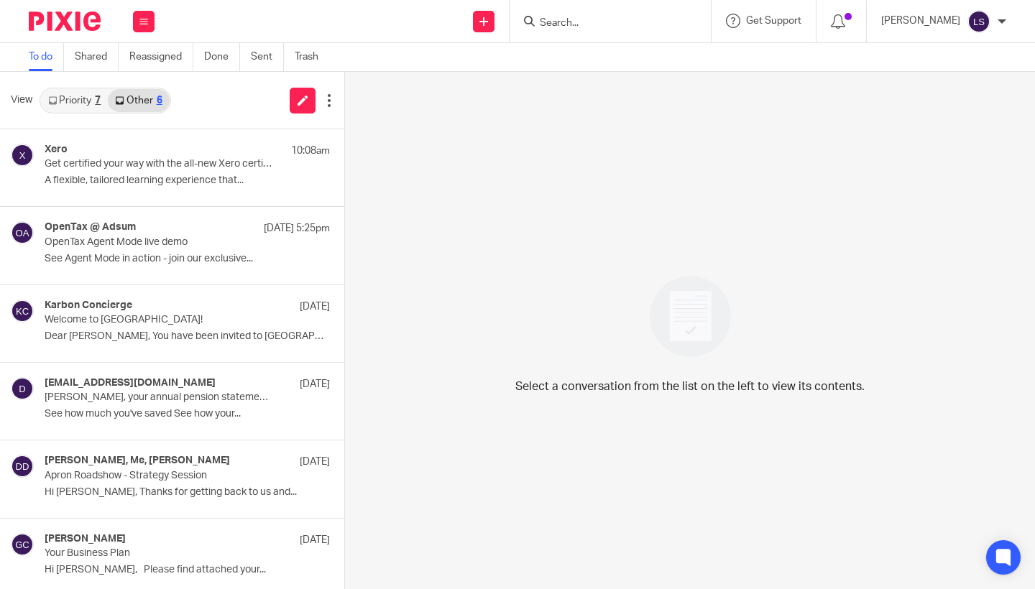
click at [78, 99] on link "Priority 7" at bounding box center [74, 100] width 67 height 23
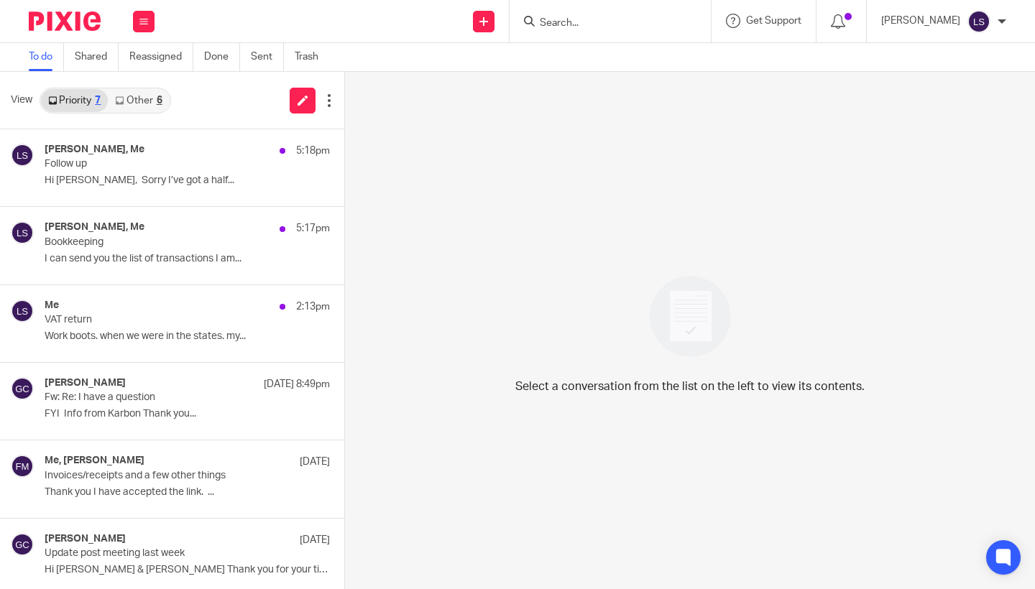
click at [69, 23] on img at bounding box center [65, 21] width 72 height 19
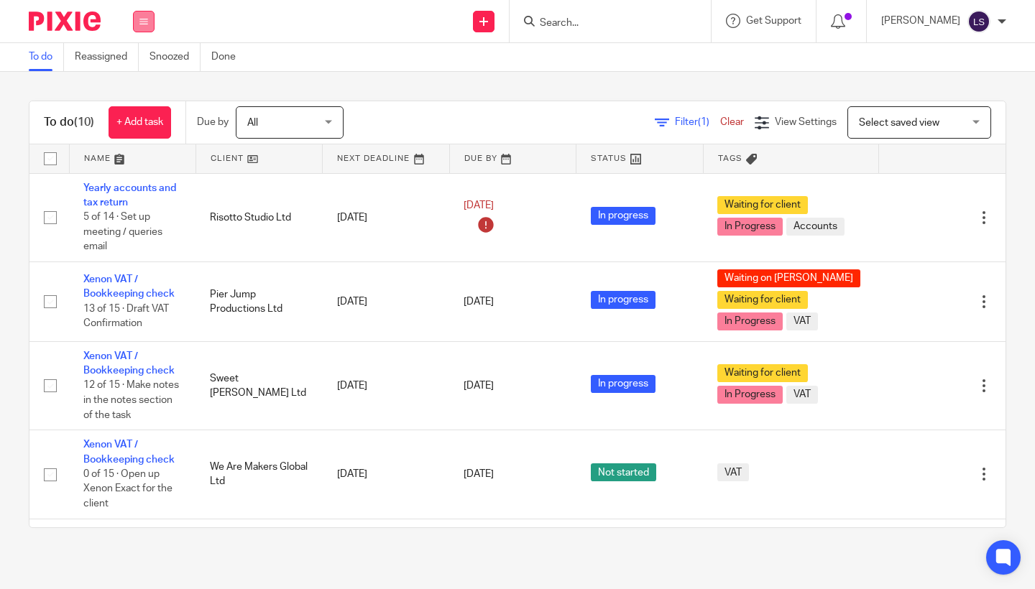
click at [139, 21] on icon at bounding box center [143, 21] width 9 height 9
click at [137, 88] on link "Email" at bounding box center [136, 88] width 24 height 10
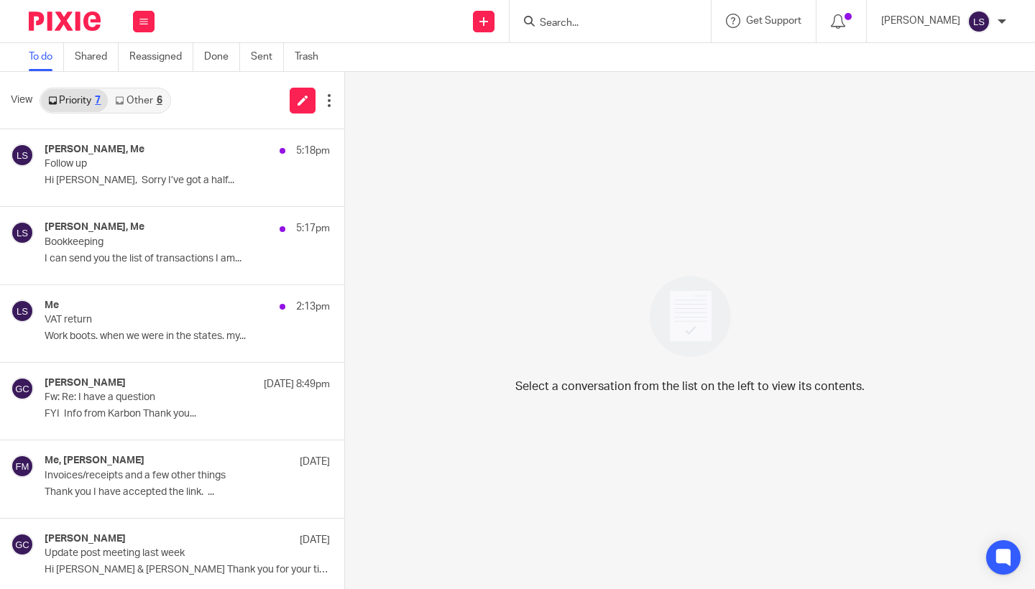
click at [159, 96] on div "6" at bounding box center [160, 101] width 6 height 10
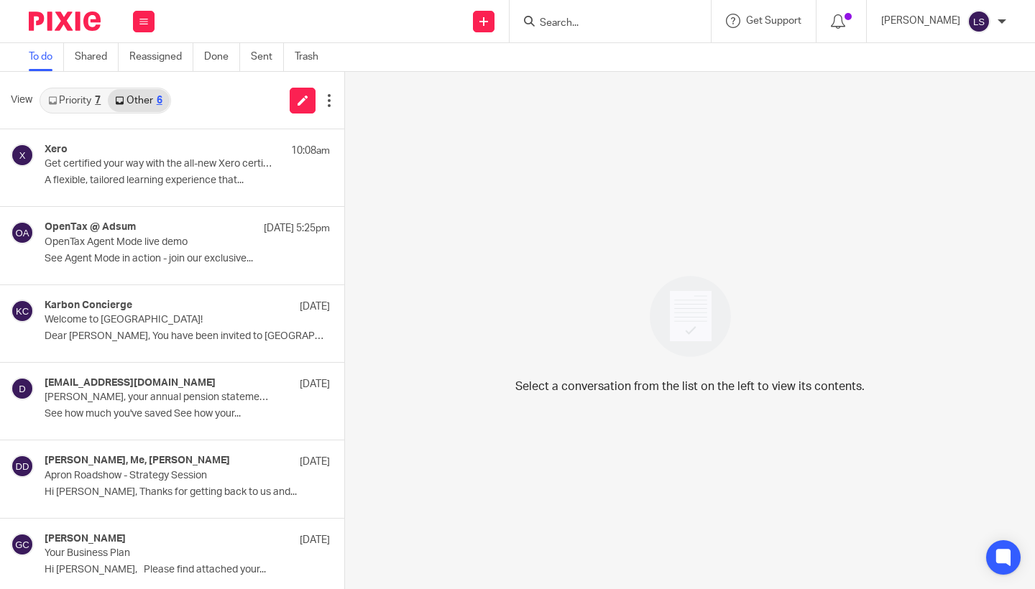
click at [81, 101] on link "Priority 7" at bounding box center [74, 100] width 67 height 23
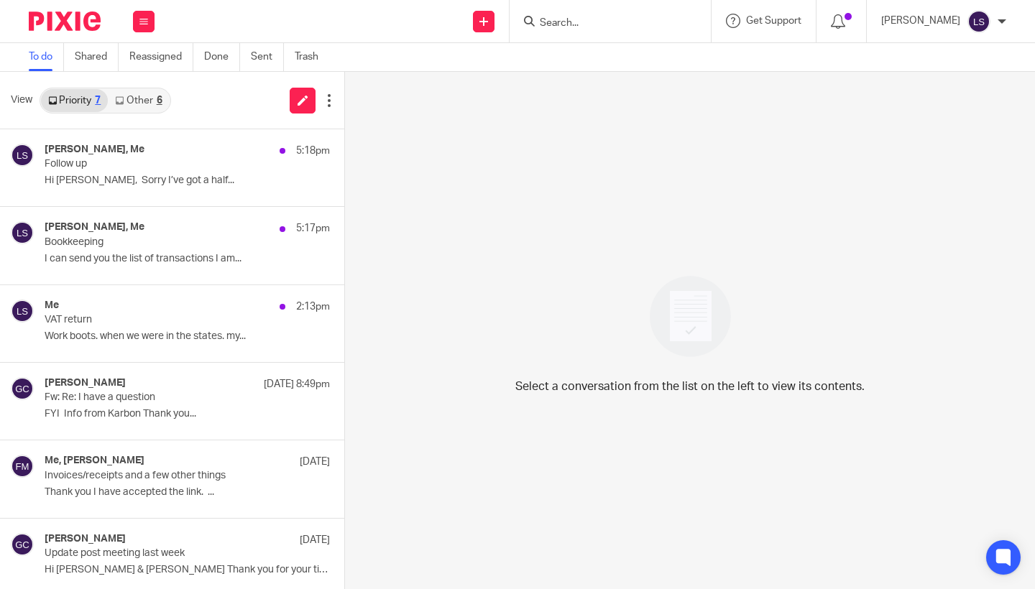
click at [145, 98] on link "Other 6" at bounding box center [138, 100] width 61 height 23
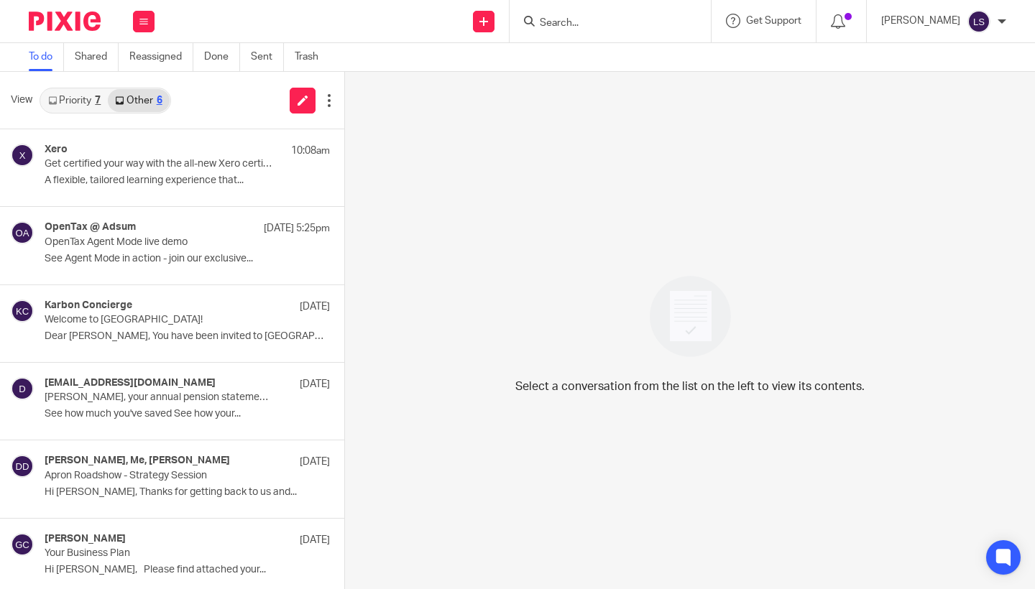
click at [88, 98] on link "Priority 7" at bounding box center [74, 100] width 67 height 23
